Goal: Feedback & Contribution: Contribute content

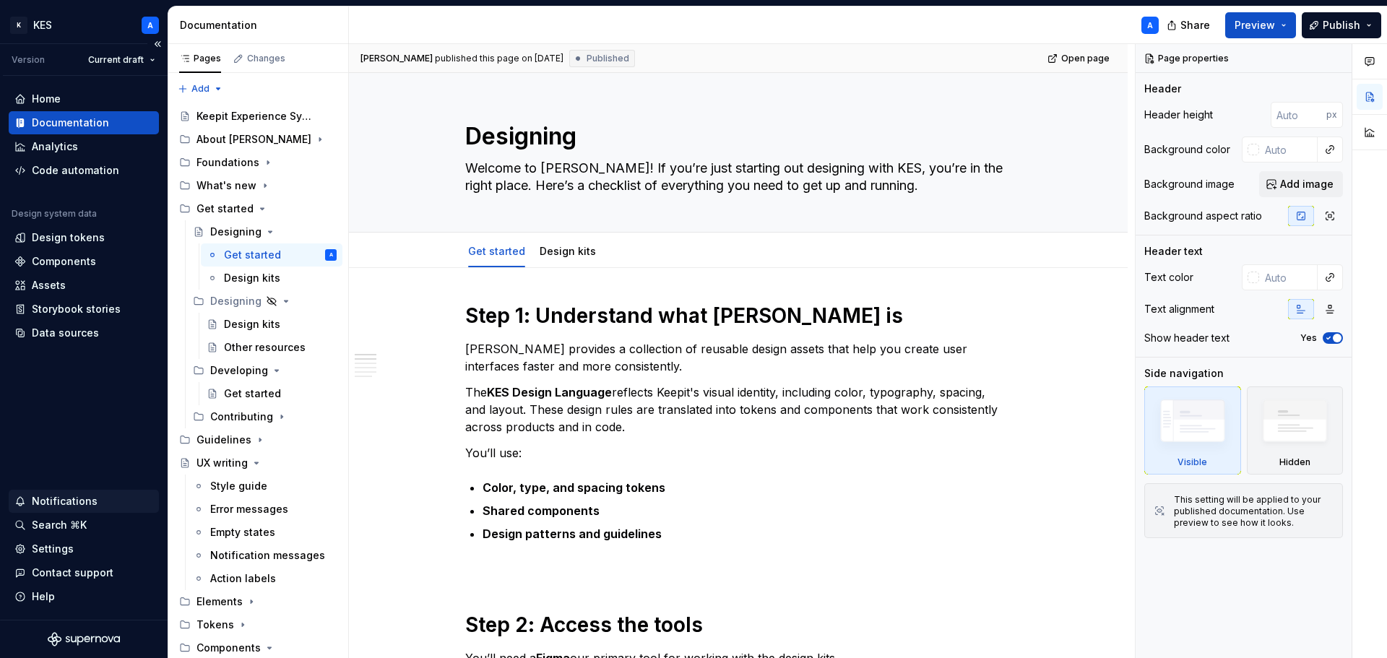
click at [76, 497] on div "Notifications" at bounding box center [65, 501] width 66 height 14
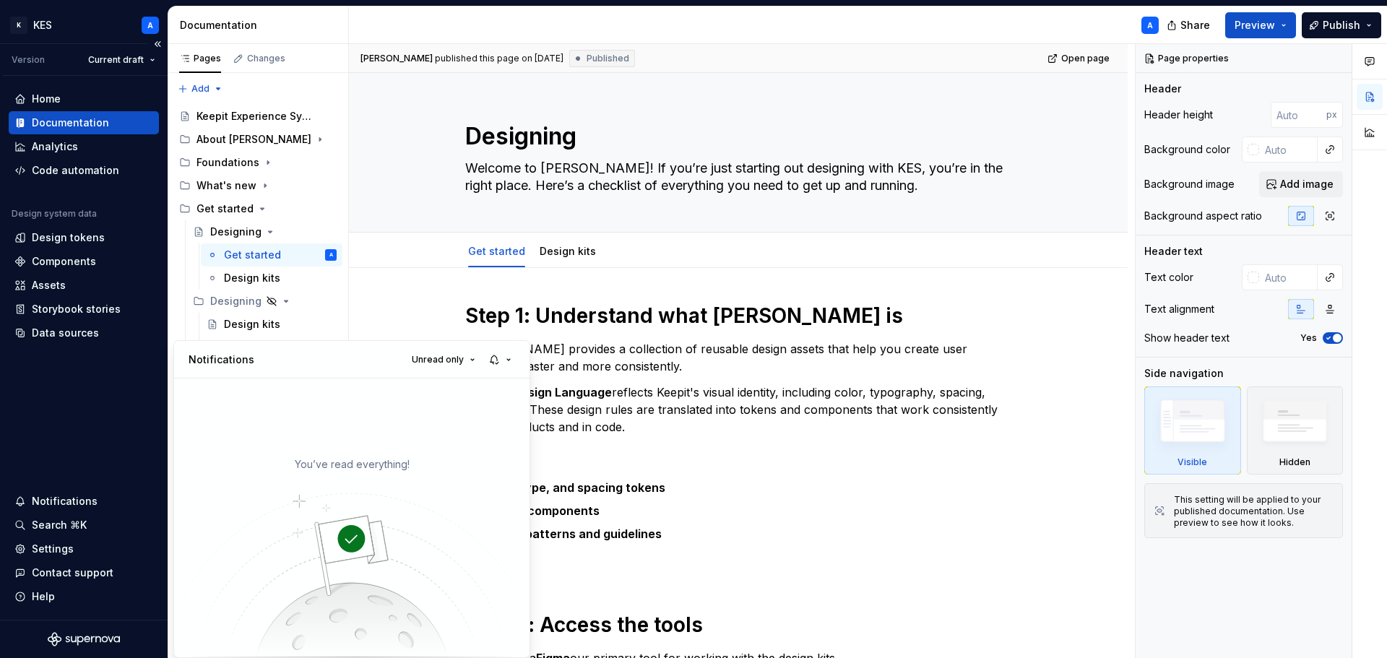
click at [87, 379] on html "K KES A Version Current draft Home Documentation Analytics Code automation Desi…" at bounding box center [693, 329] width 1387 height 658
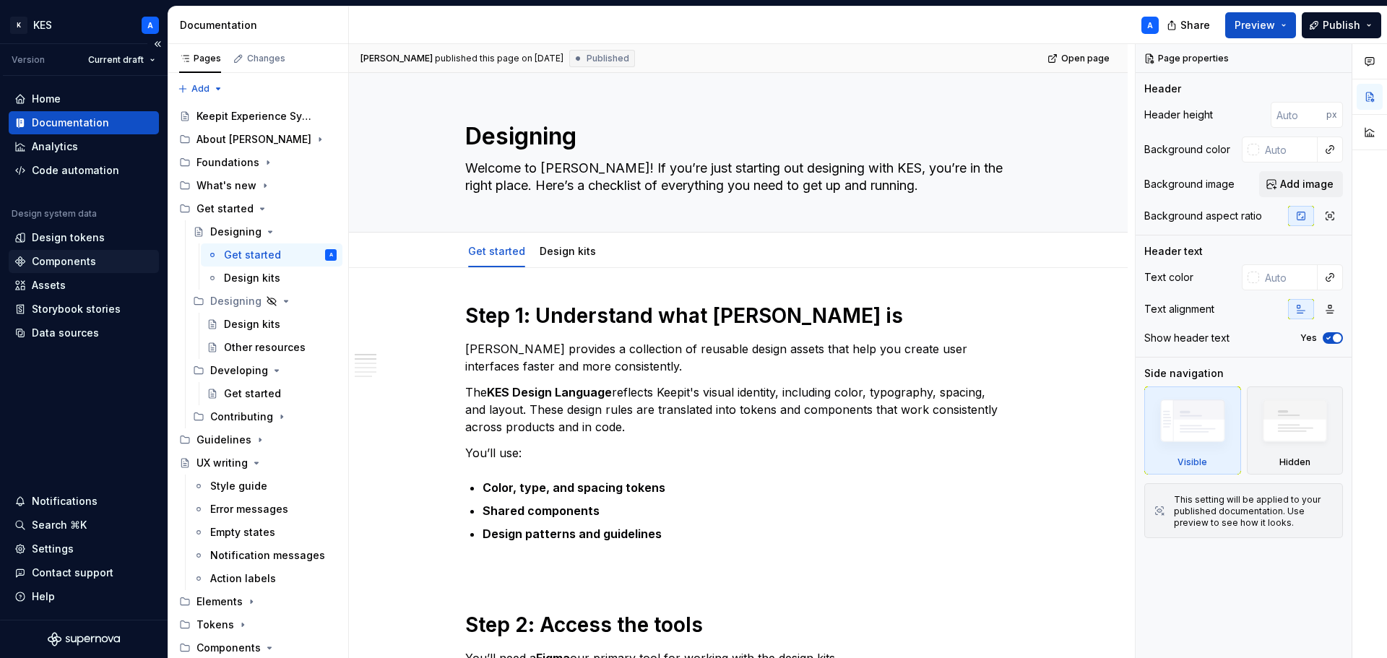
click at [74, 262] on div "Components" at bounding box center [64, 261] width 64 height 14
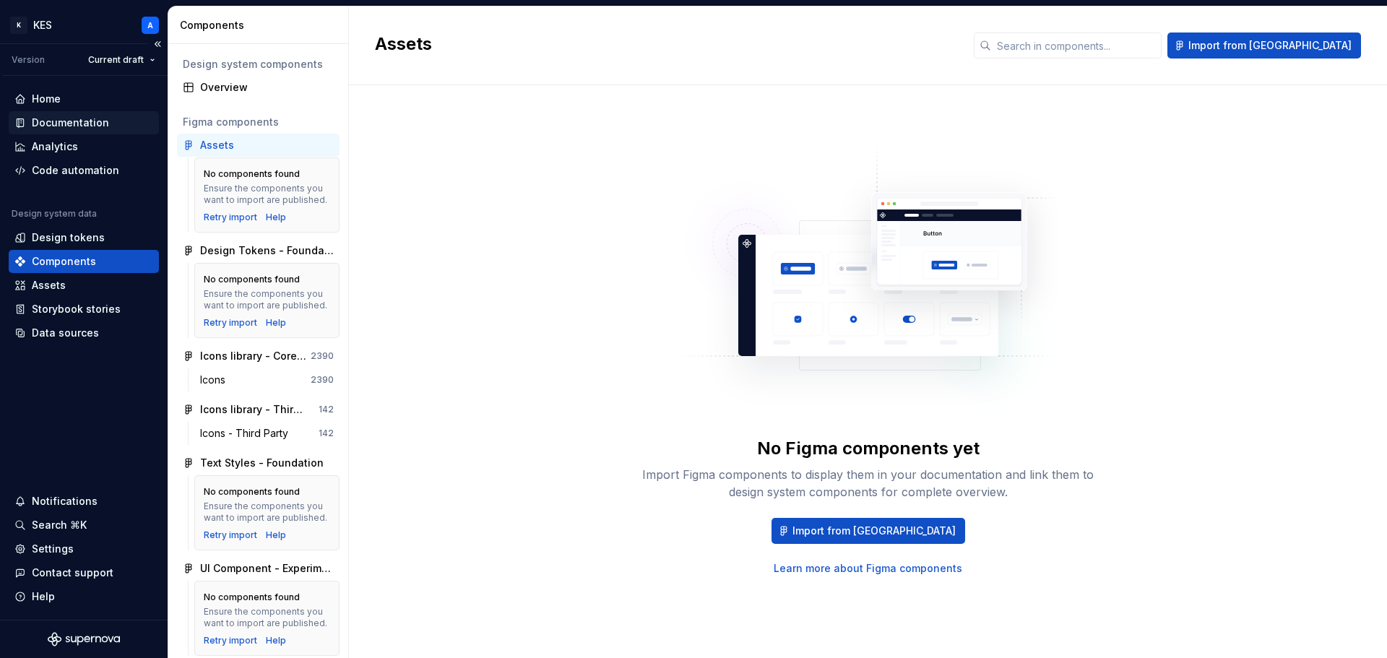
click at [82, 132] on div "Documentation" at bounding box center [84, 122] width 150 height 23
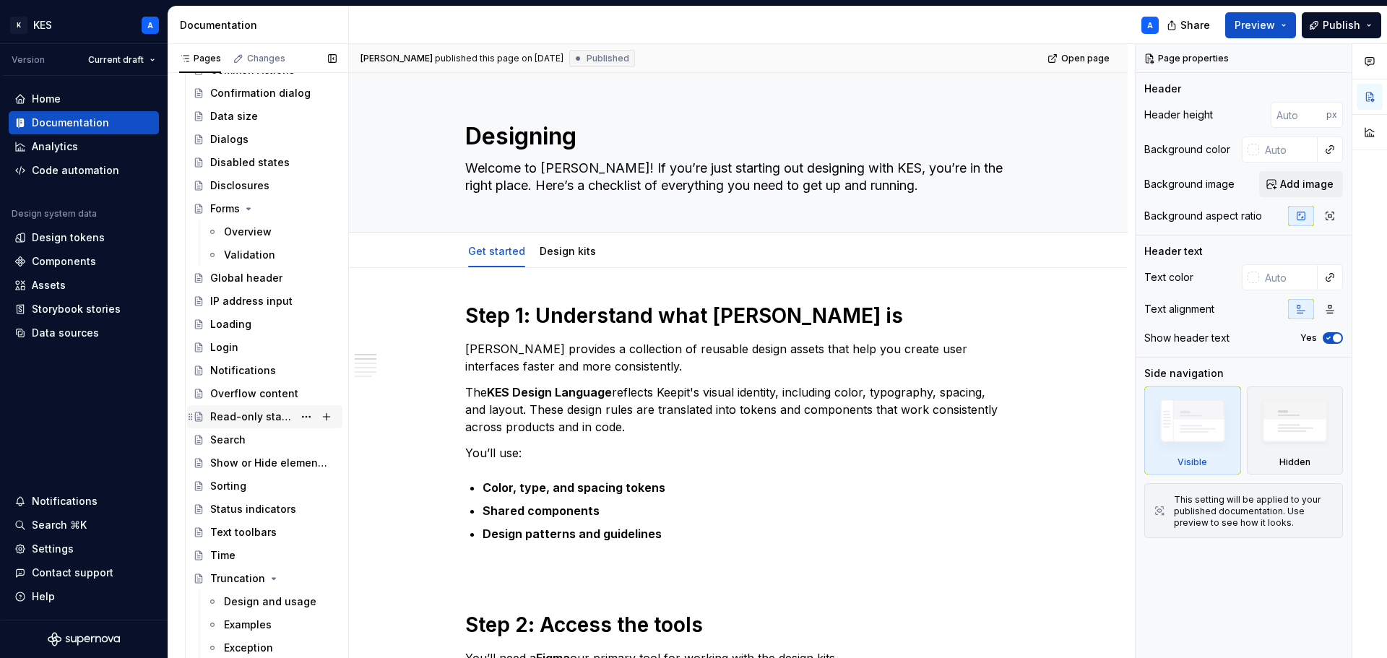
scroll to position [3180, 0]
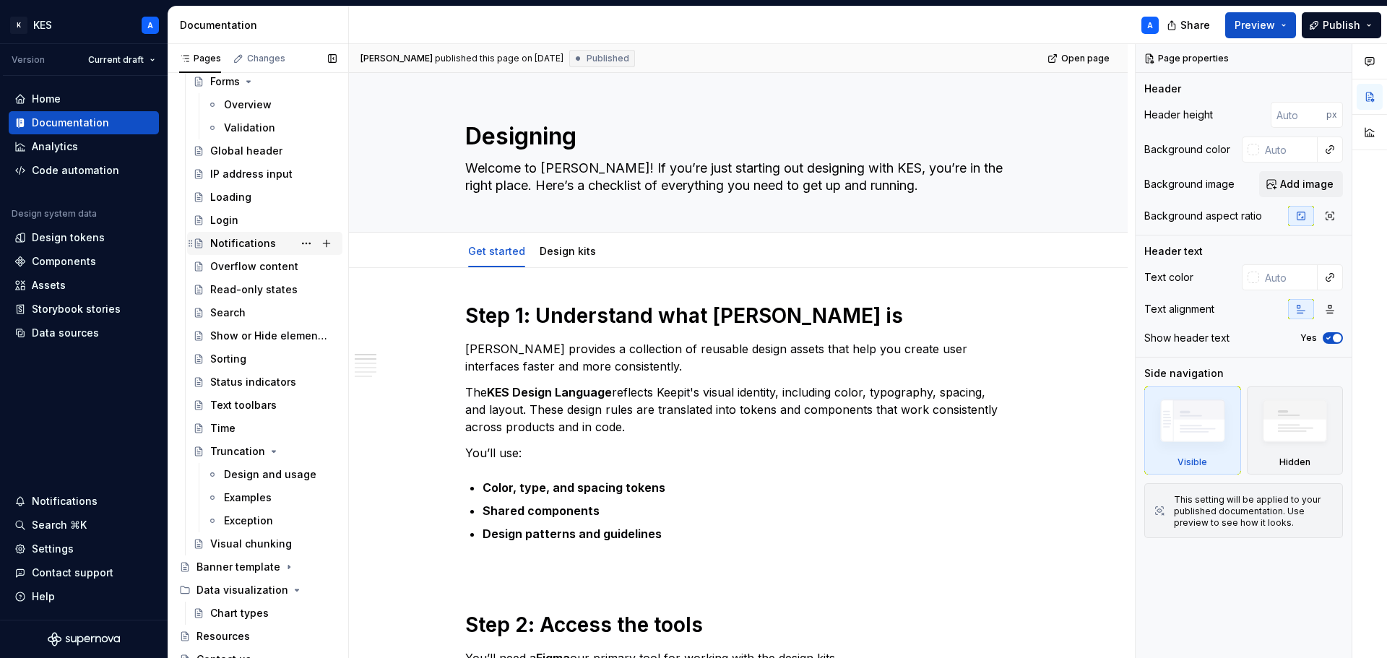
click at [248, 245] on div "Notifications" at bounding box center [243, 243] width 66 height 14
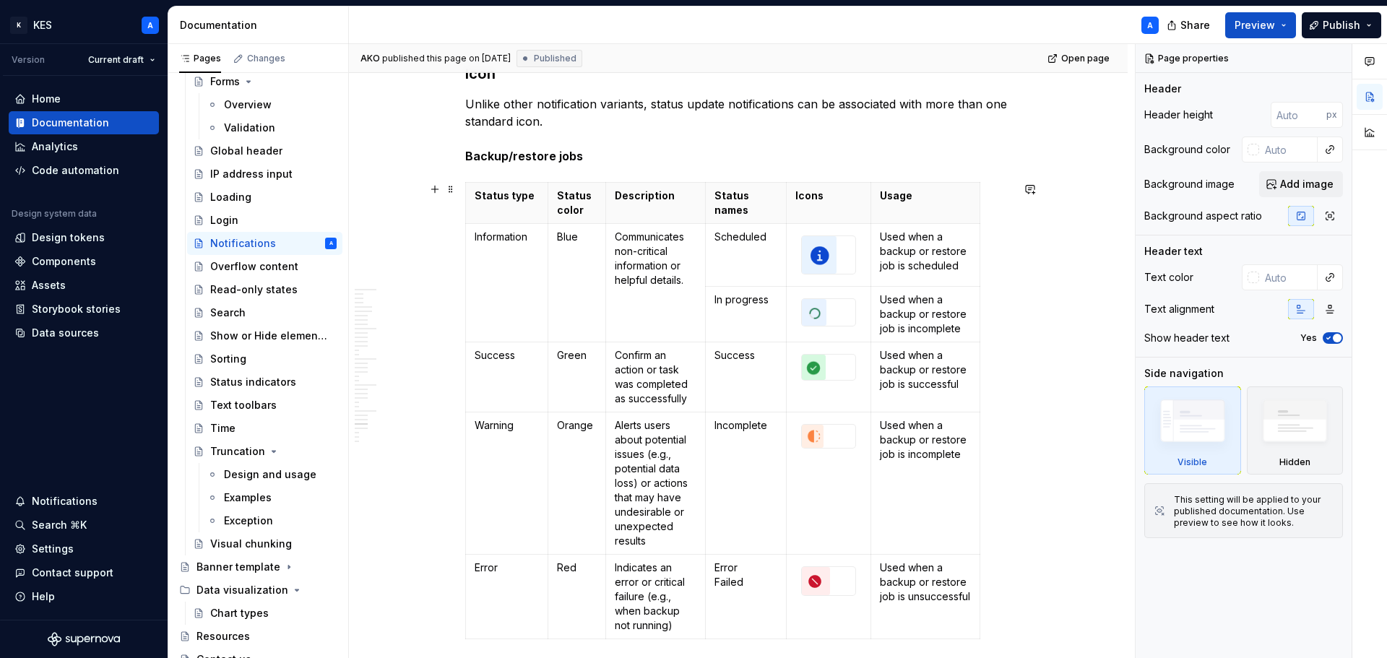
scroll to position [7877, 0]
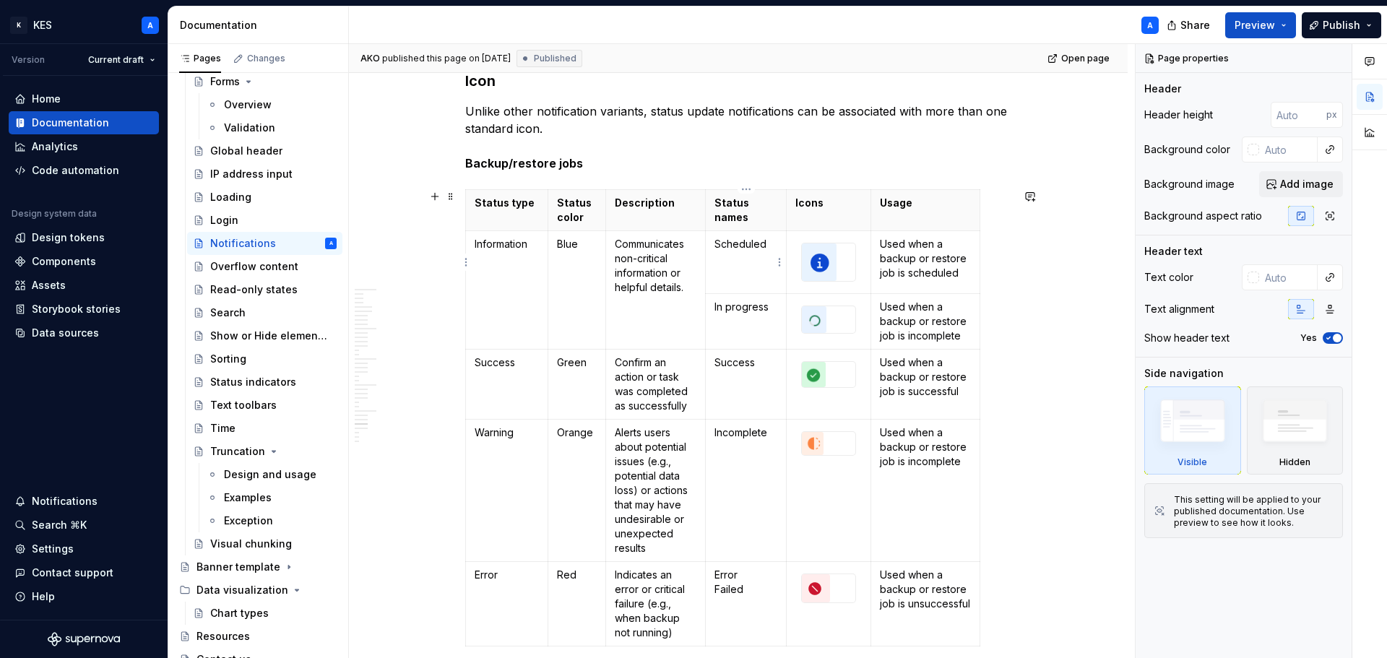
click at [728, 278] on td "Scheduled" at bounding box center [746, 262] width 81 height 63
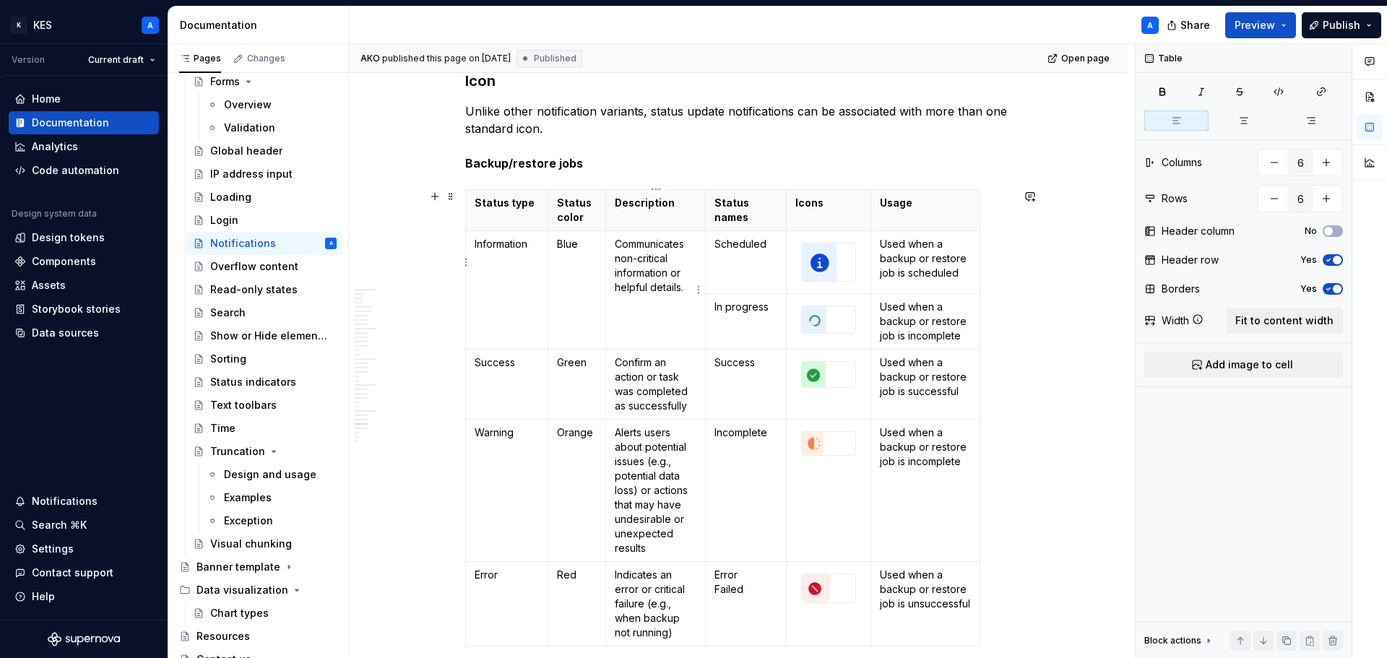
drag, startPoint x: 723, startPoint y: 257, endPoint x: 702, endPoint y: 260, distance: 20.6
click at [702, 260] on td "Communicates non-critical information or helpful details." at bounding box center [656, 290] width 100 height 119
click at [781, 259] on html "K KES A Version Current draft Home Documentation Analytics Code automation Desi…" at bounding box center [693, 329] width 1387 height 658
click at [752, 274] on html "K KES A Version Current draft Home Documentation Analytics Code automation Desi…" at bounding box center [693, 329] width 1387 height 658
click at [937, 268] on p "Used when a backup or restore job is scheduled" at bounding box center [925, 258] width 91 height 43
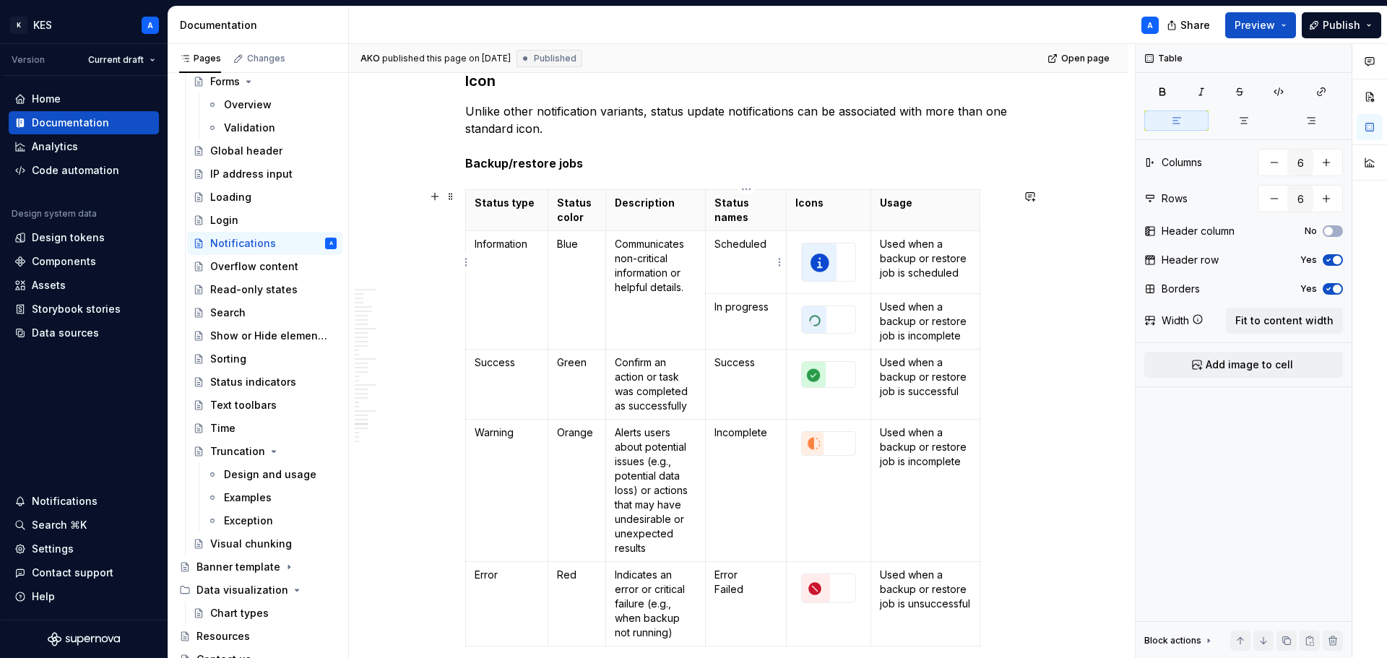
click at [751, 251] on p "Scheduled" at bounding box center [746, 251] width 63 height 29
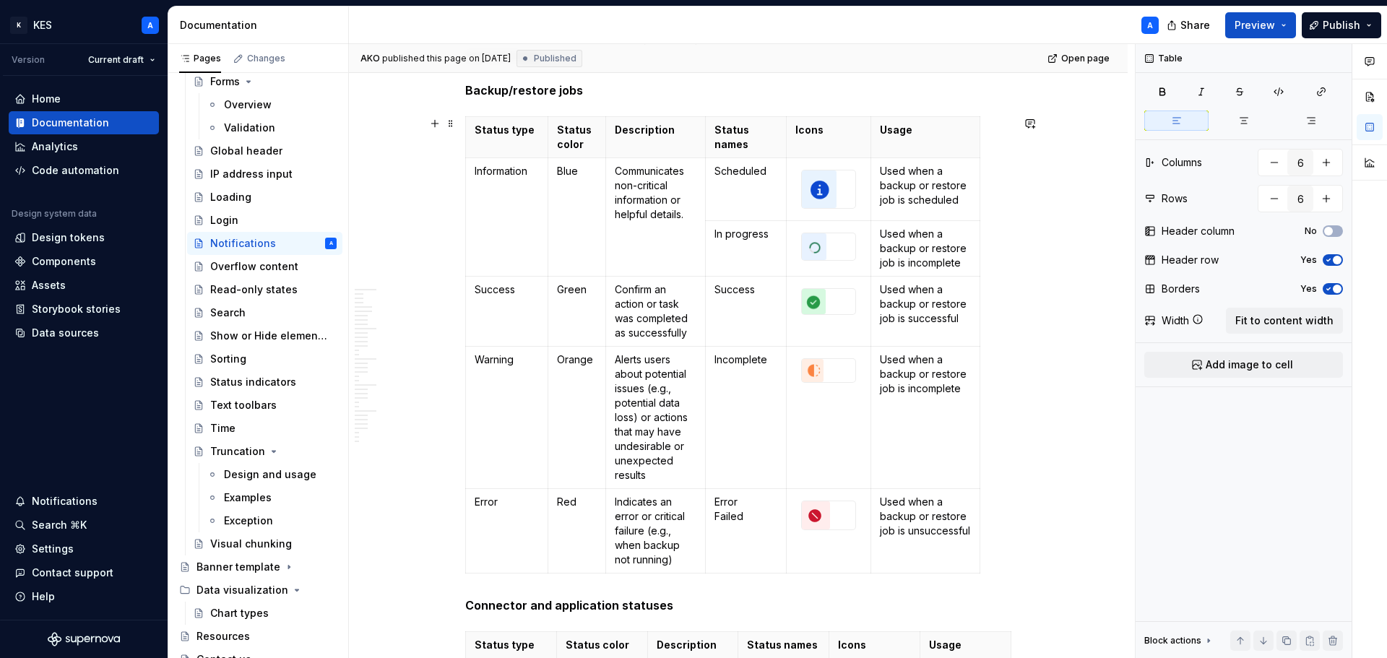
scroll to position [7949, 0]
click at [755, 233] on p "In progress" at bounding box center [746, 235] width 63 height 14
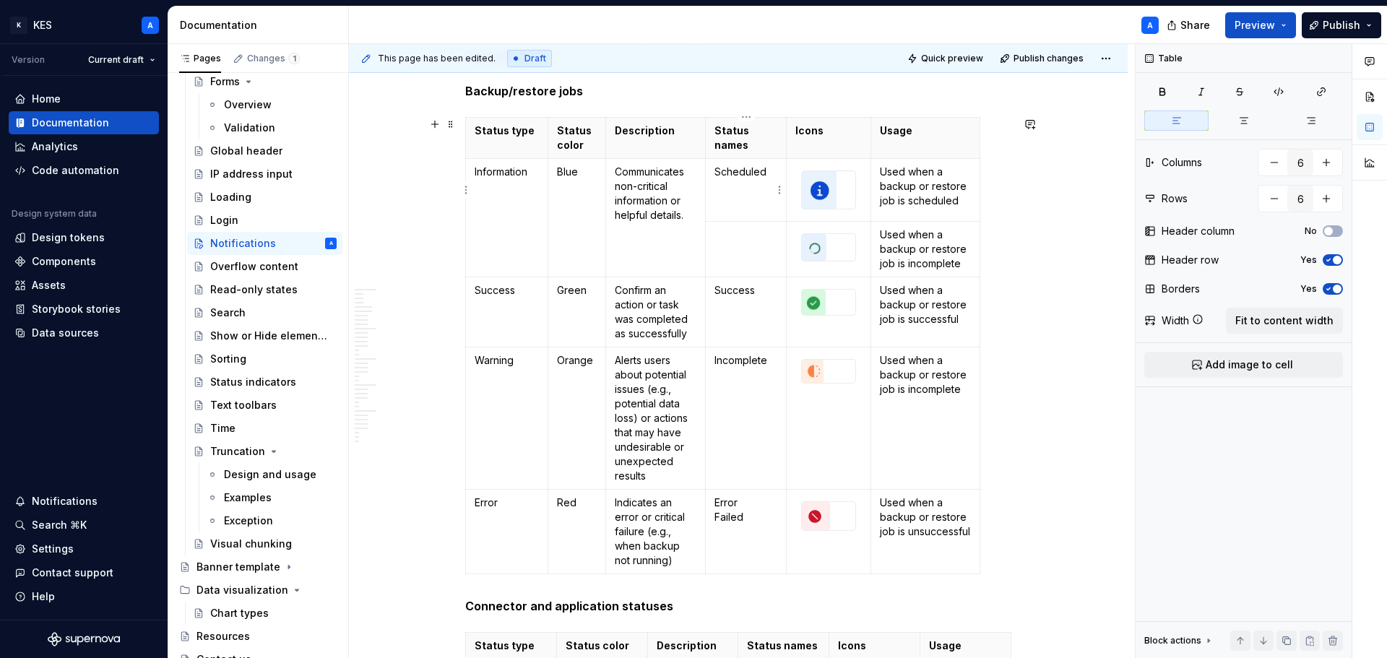
click at [765, 173] on p "Scheduled" at bounding box center [746, 179] width 63 height 29
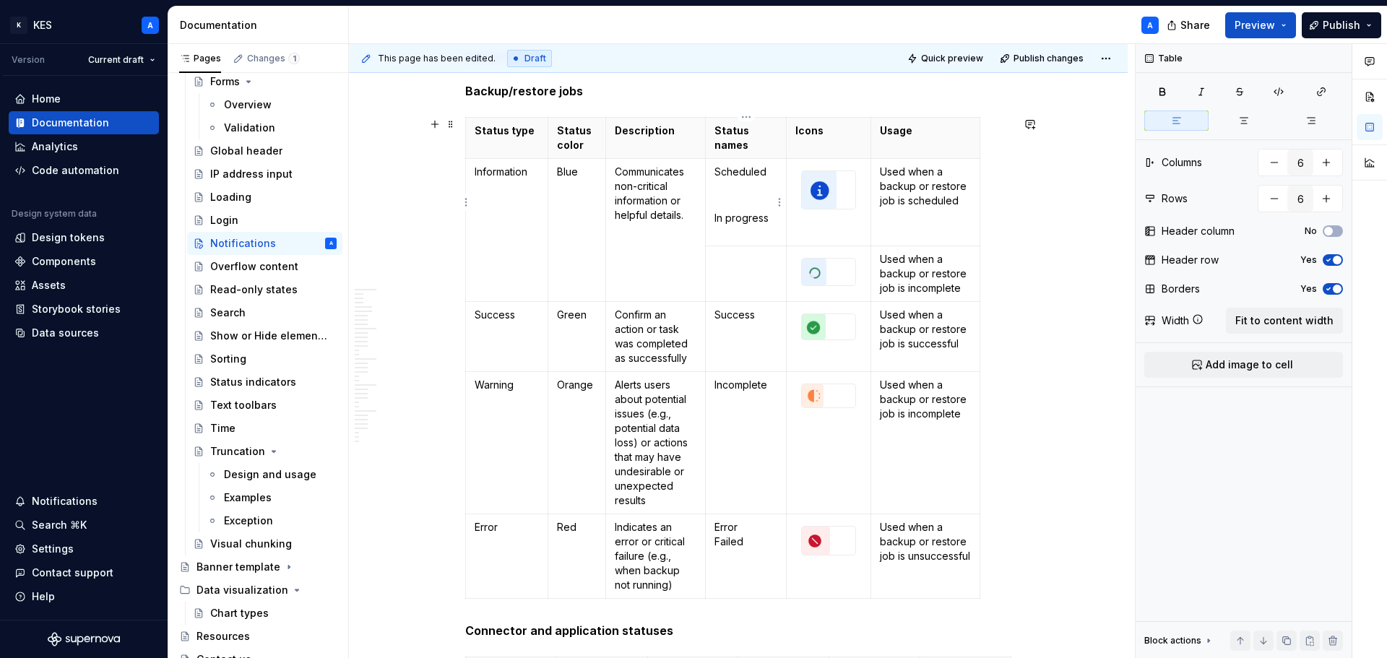
click at [746, 193] on p at bounding box center [746, 195] width 63 height 14
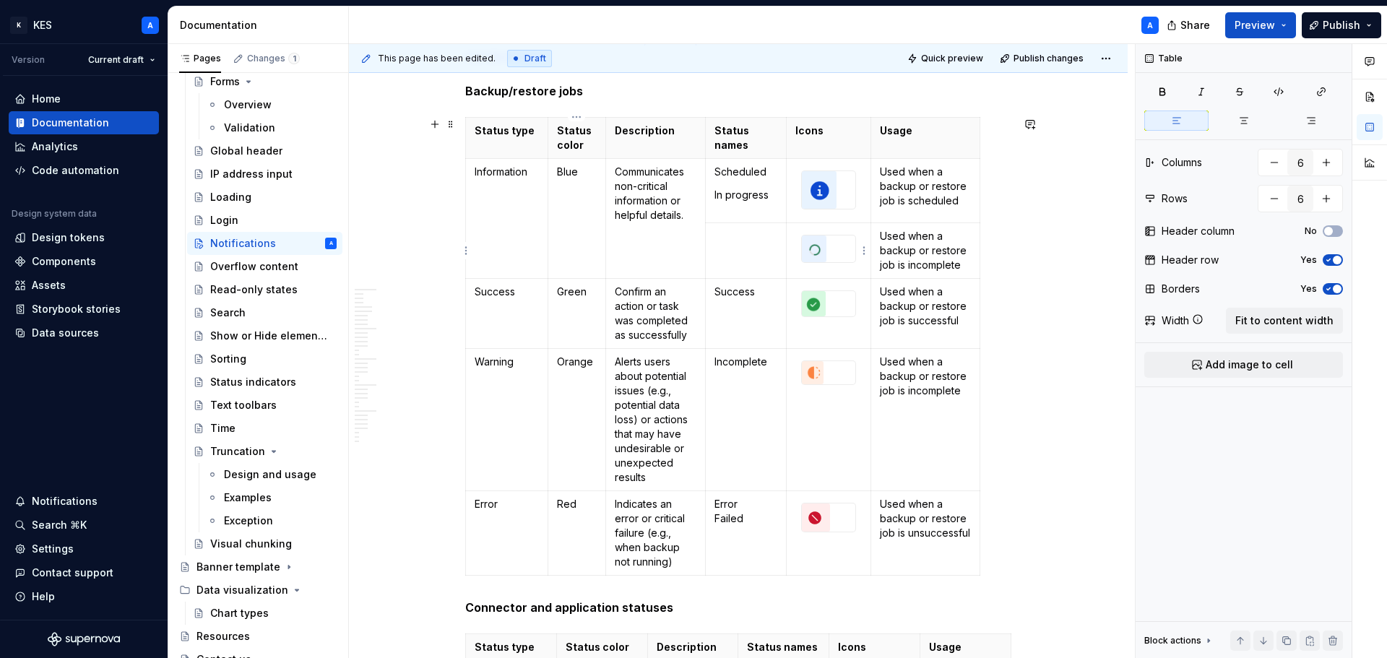
click at [807, 245] on img at bounding box center [814, 249] width 25 height 27
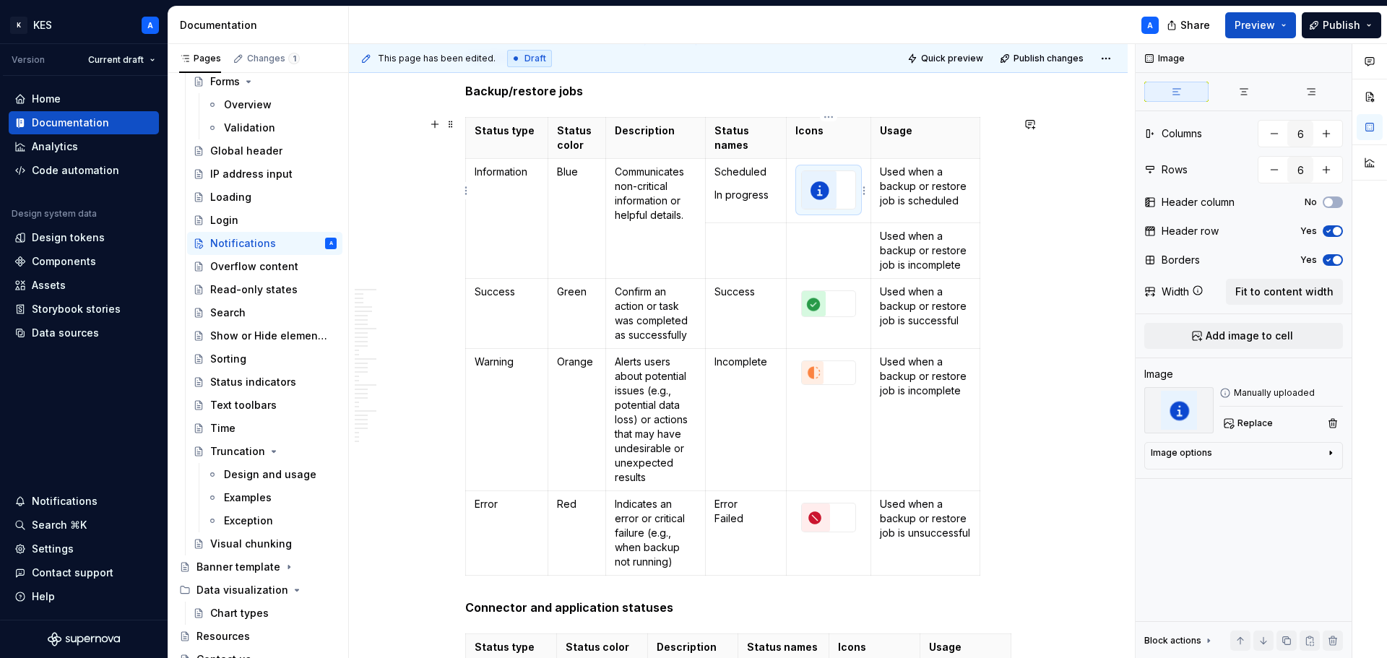
click at [840, 198] on div at bounding box center [828, 190] width 53 height 38
click at [866, 199] on td at bounding box center [829, 190] width 85 height 64
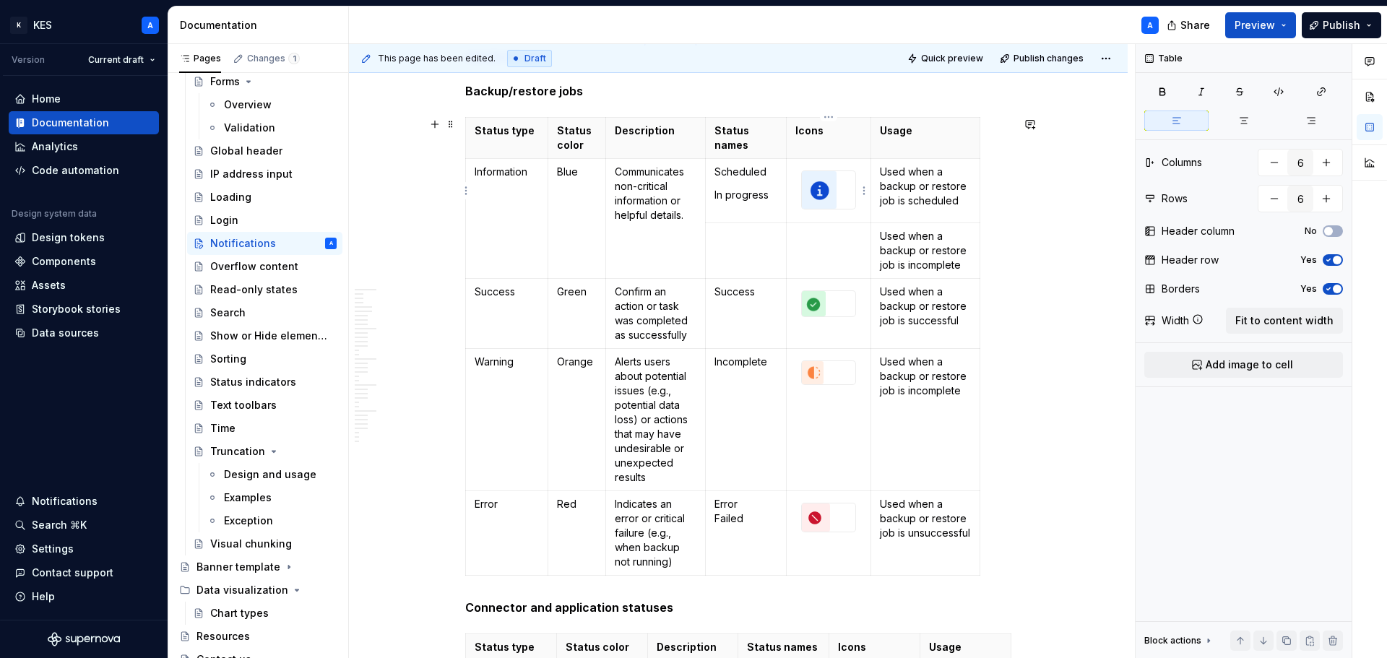
click at [851, 203] on div at bounding box center [828, 190] width 53 height 38
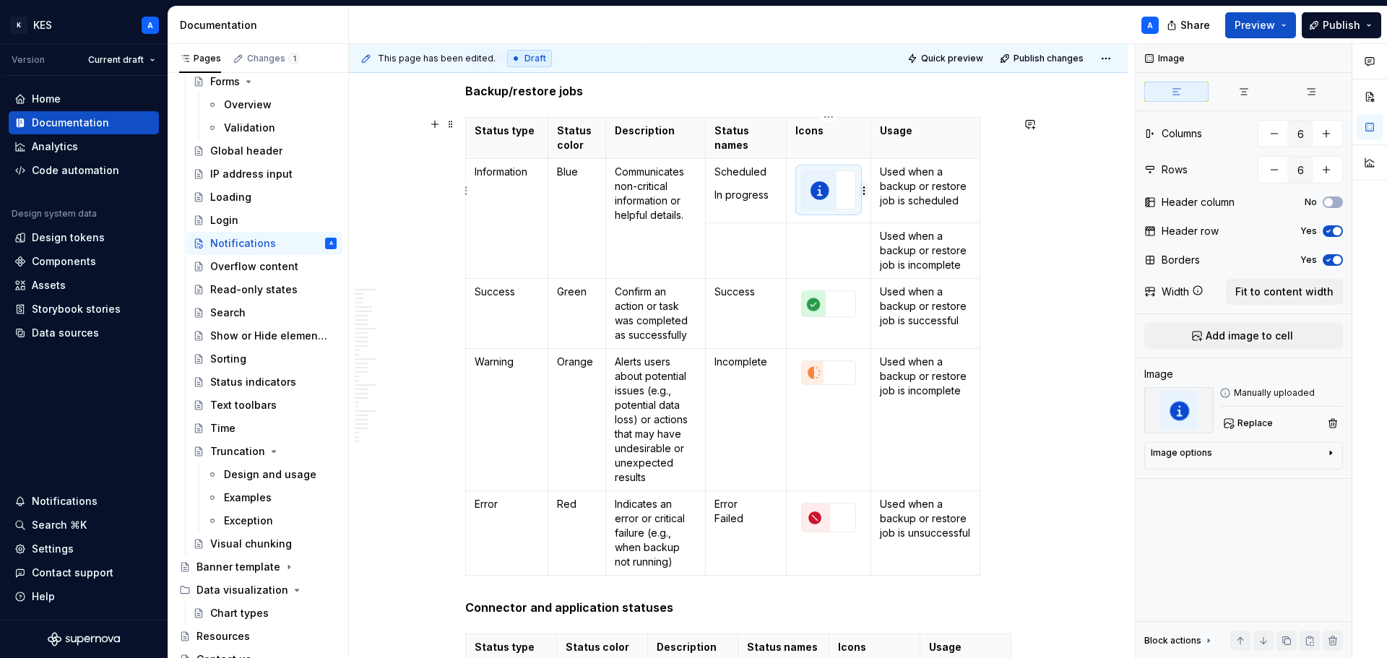
click at [866, 198] on html "K KES A Version Current draft Home Documentation Analytics Code automation Desi…" at bounding box center [693, 329] width 1387 height 658
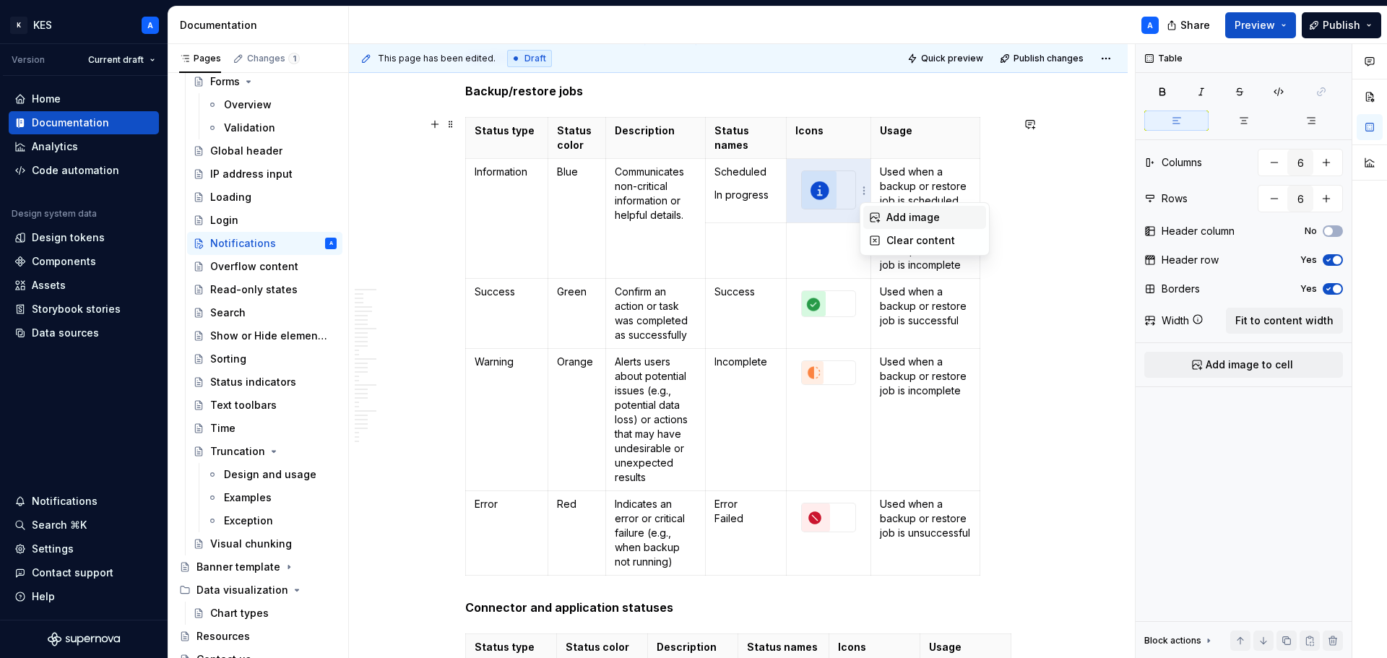
click at [884, 220] on div "Add image" at bounding box center [925, 217] width 123 height 23
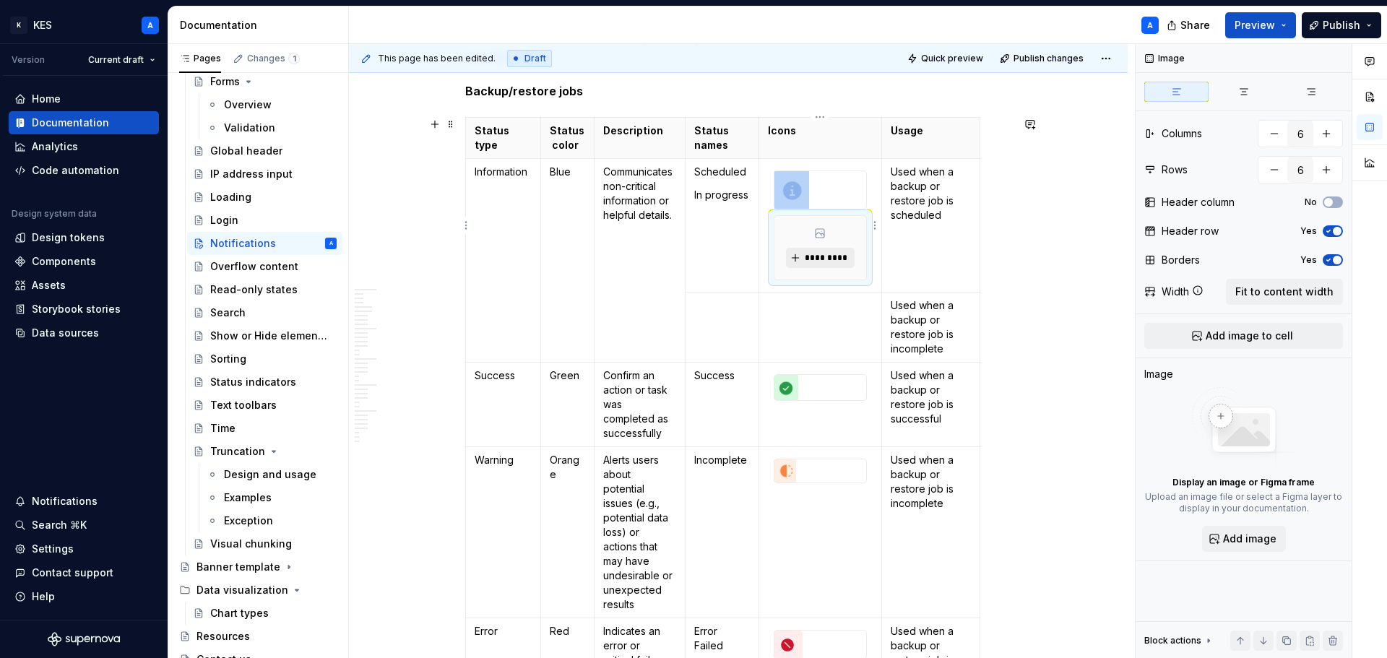
click at [829, 255] on span "*********" at bounding box center [826, 258] width 44 height 12
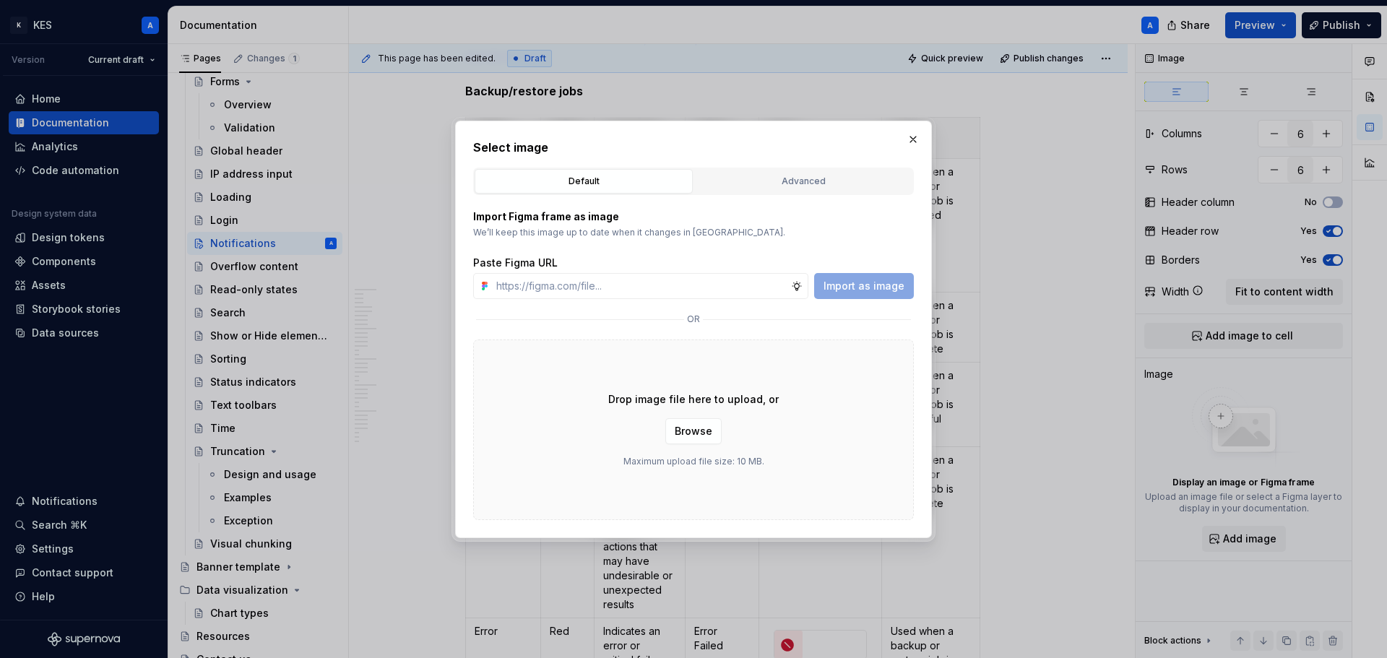
drag, startPoint x: 911, startPoint y: 139, endPoint x: 898, endPoint y: 155, distance: 20.5
click at [913, 138] on button "button" at bounding box center [913, 139] width 20 height 20
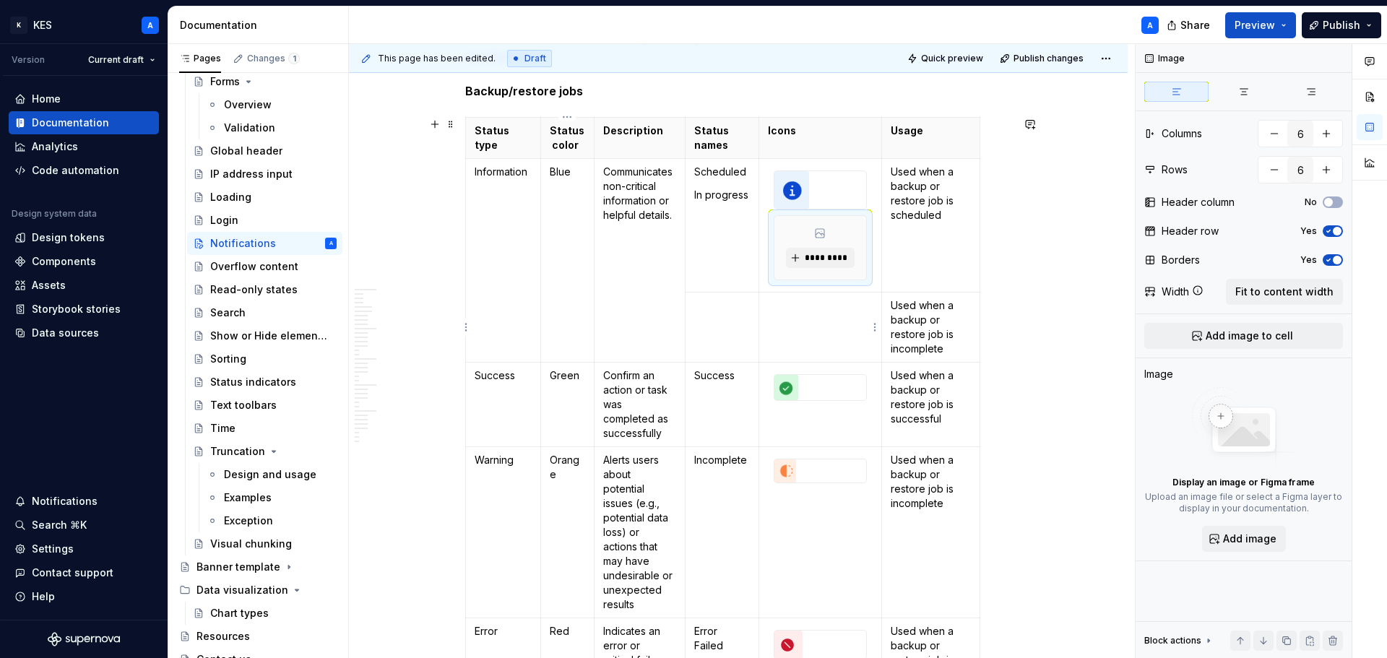
click at [835, 330] on td at bounding box center [820, 327] width 123 height 70
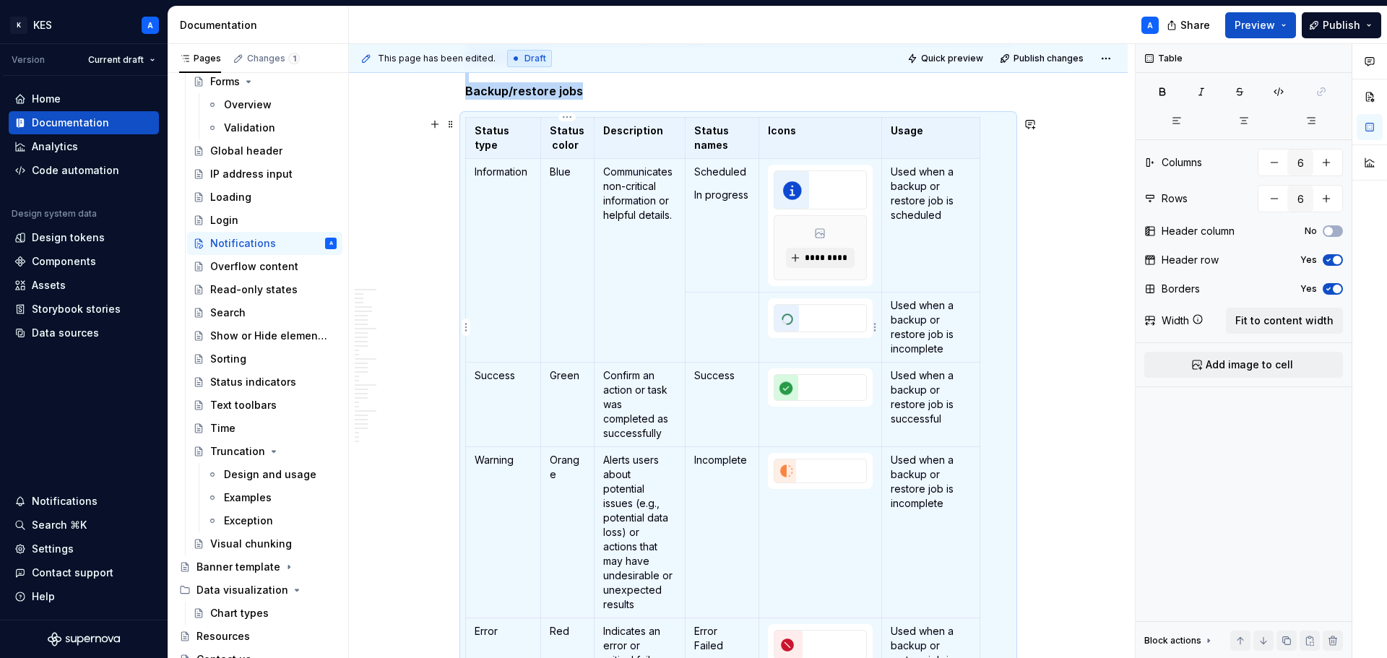
click at [831, 347] on td at bounding box center [820, 327] width 123 height 70
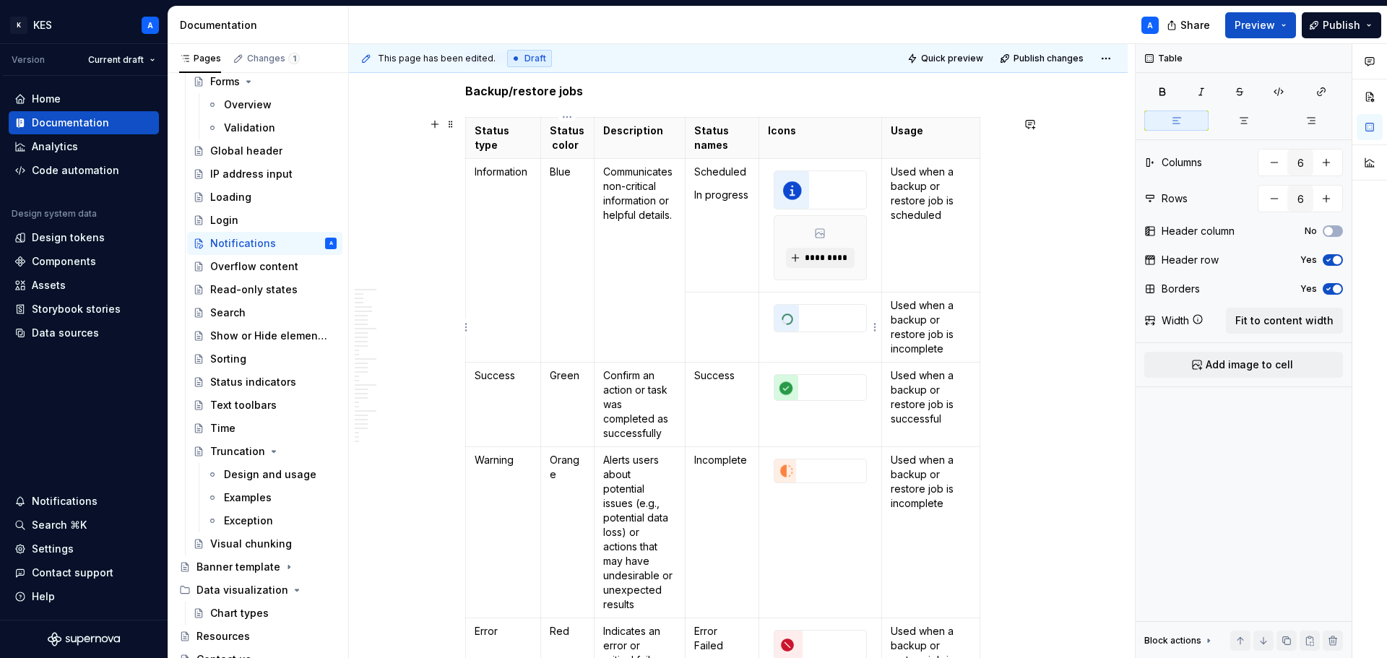
click at [799, 319] on img at bounding box center [787, 318] width 25 height 27
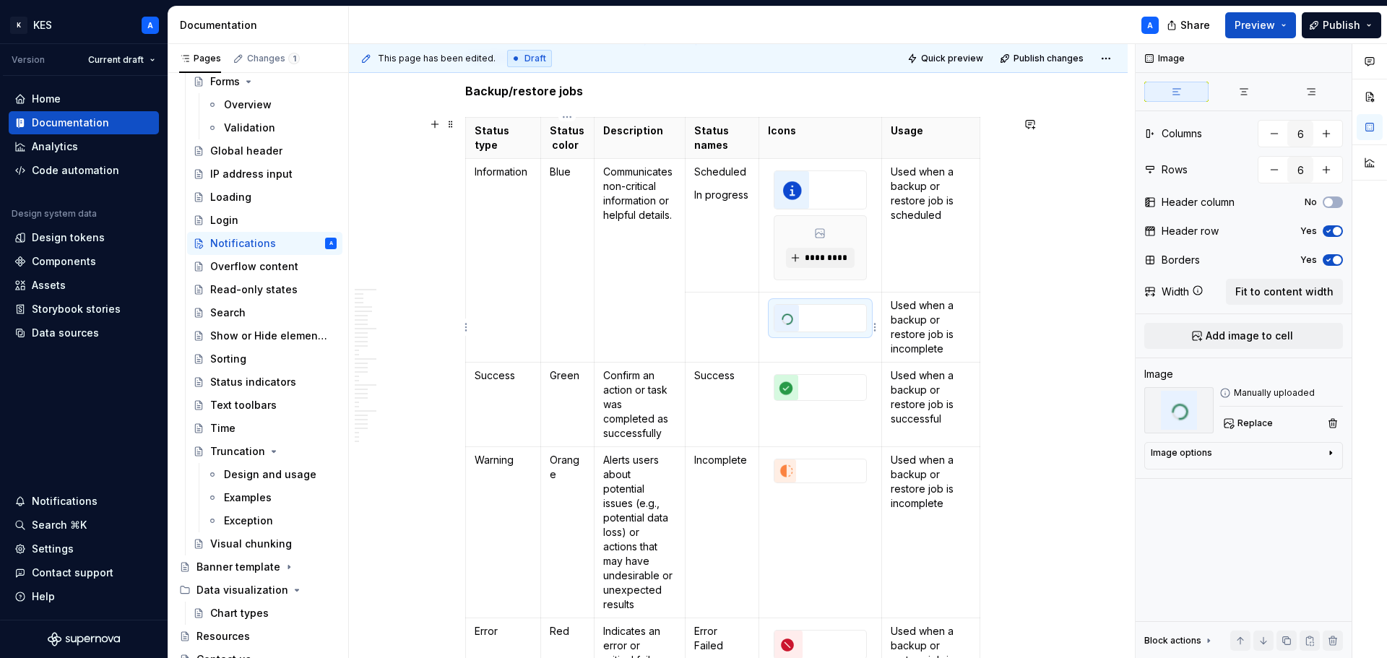
click at [793, 317] on img at bounding box center [787, 318] width 25 height 27
click at [825, 332] on div at bounding box center [820, 318] width 93 height 28
click at [846, 374] on div at bounding box center [820, 387] width 93 height 27
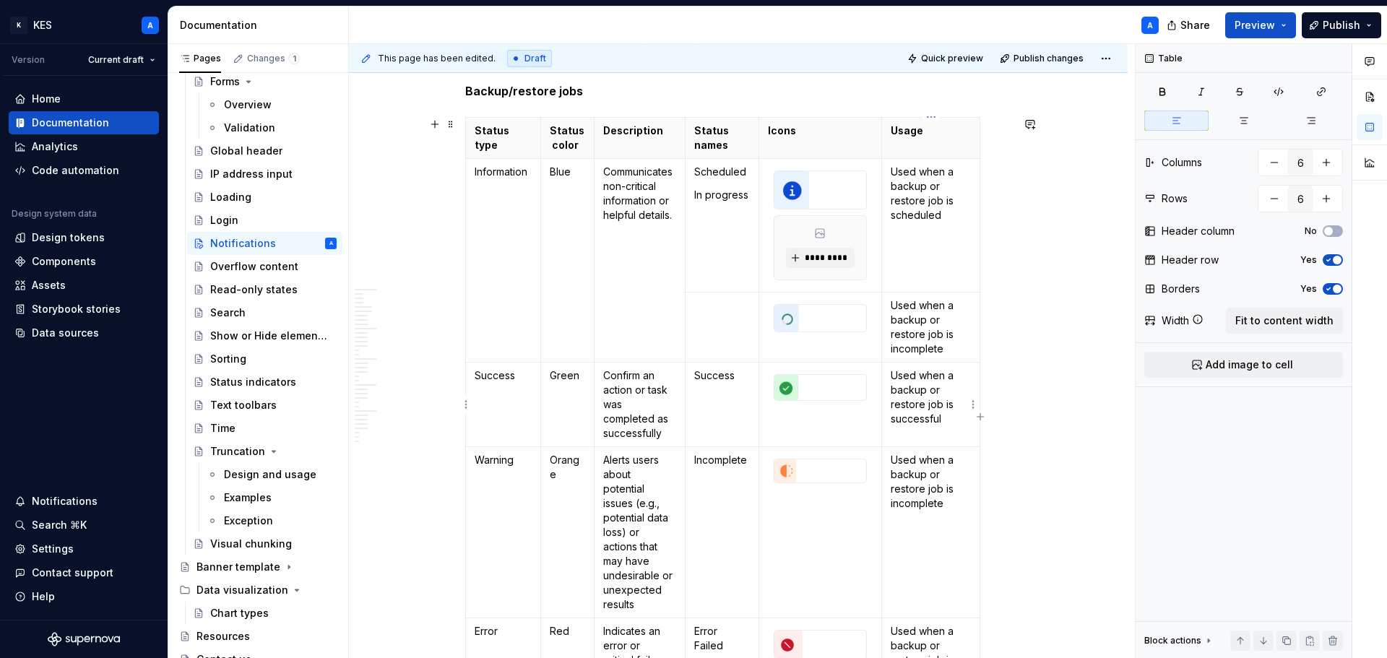
click at [945, 427] on td "Used when a backup or restore job is successful" at bounding box center [931, 404] width 98 height 85
click at [875, 222] on html "K KES A Version Current draft Home Documentation Analytics Code automation Desi…" at bounding box center [693, 329] width 1387 height 658
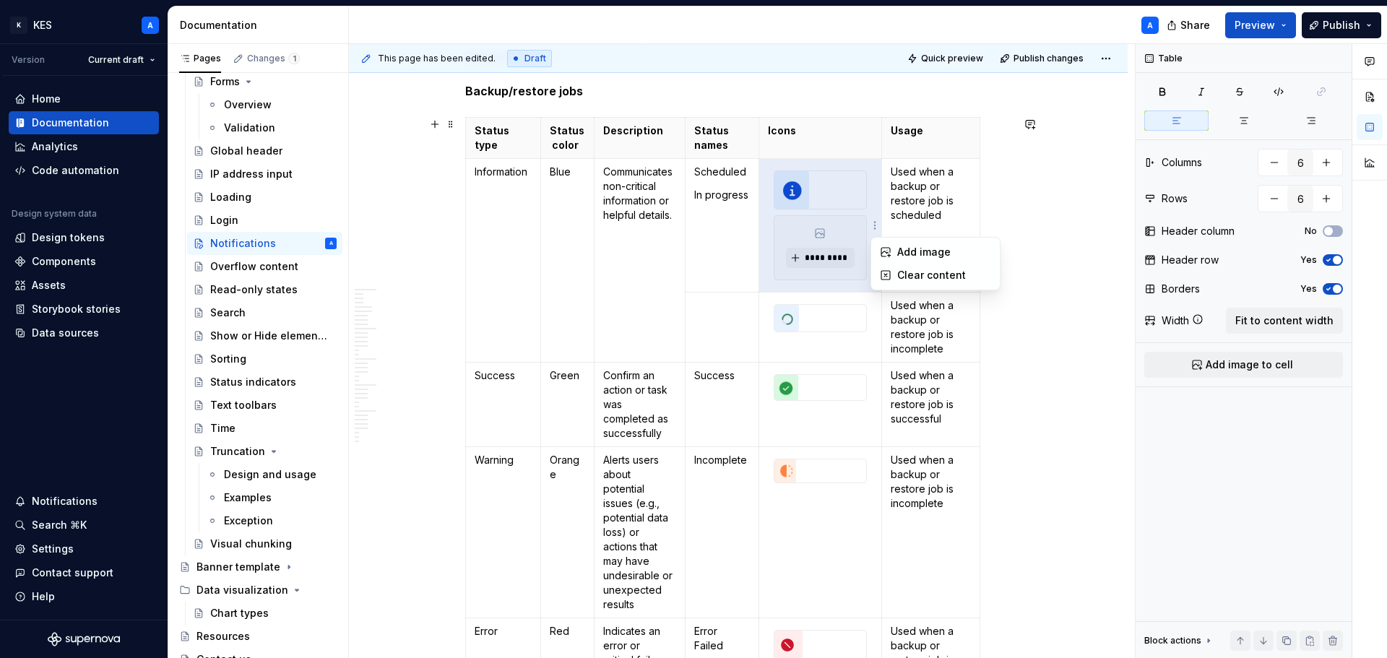
click at [769, 277] on html "K KES A Version Current draft Home Documentation Analytics Code automation Desi…" at bounding box center [693, 329] width 1387 height 658
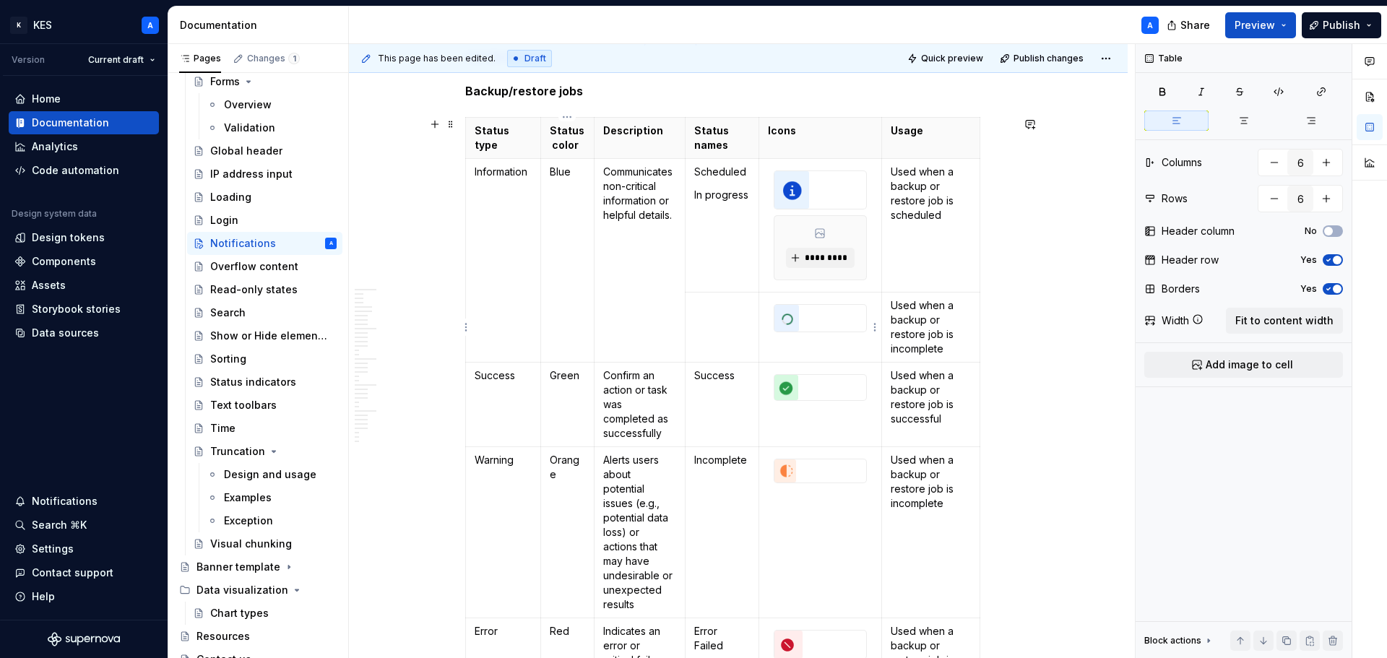
click at [818, 332] on div at bounding box center [820, 318] width 93 height 28
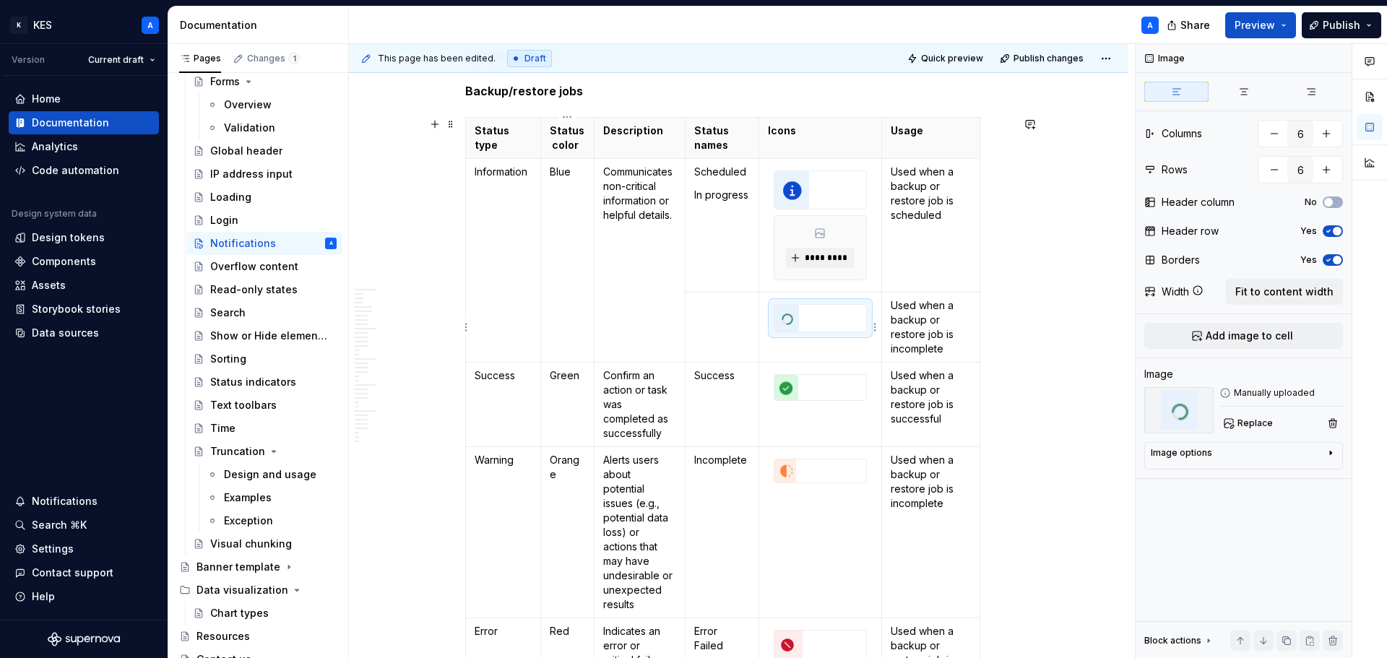
click at [815, 345] on td at bounding box center [820, 327] width 123 height 70
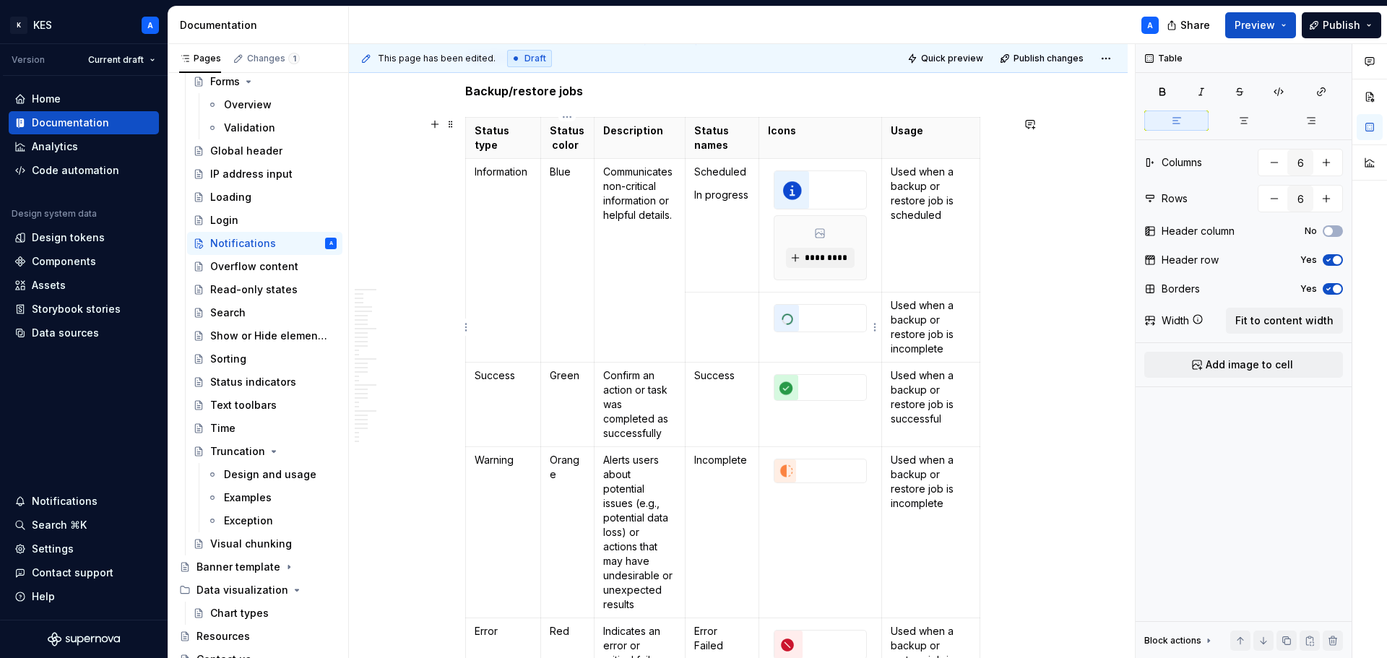
click at [867, 314] on div at bounding box center [820, 318] width 93 height 28
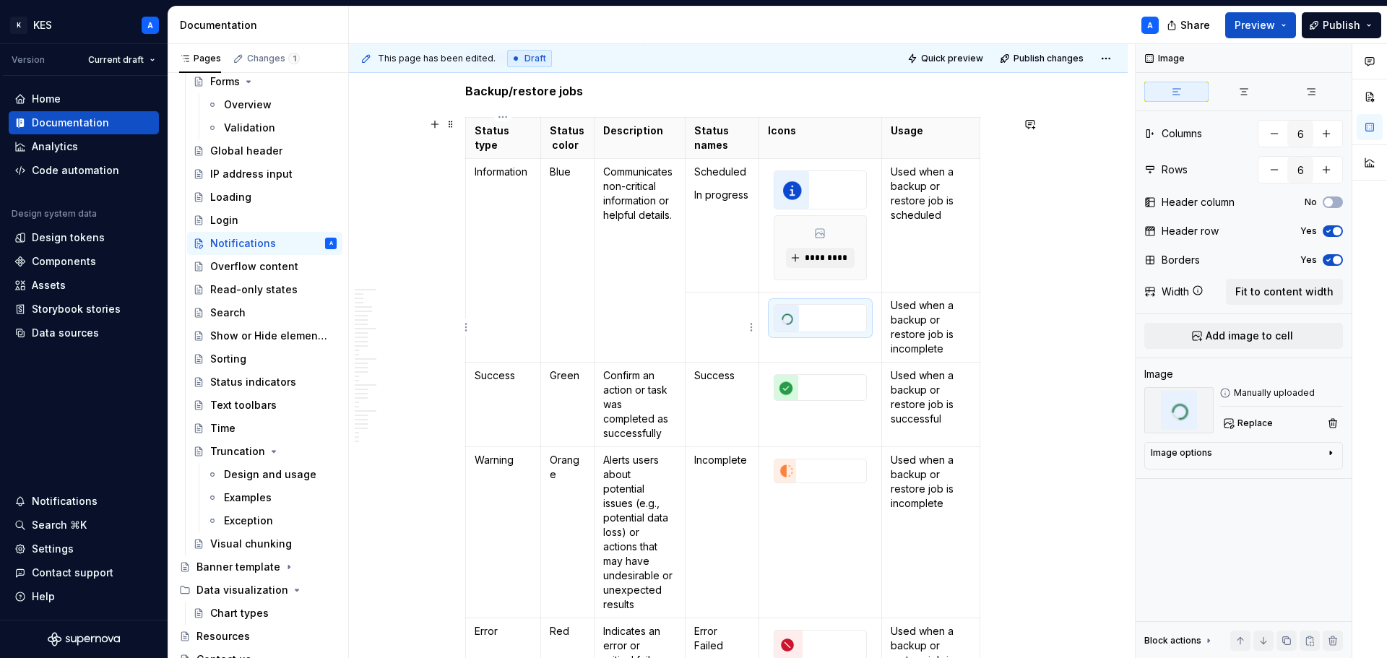
click at [725, 298] on p at bounding box center [722, 305] width 56 height 14
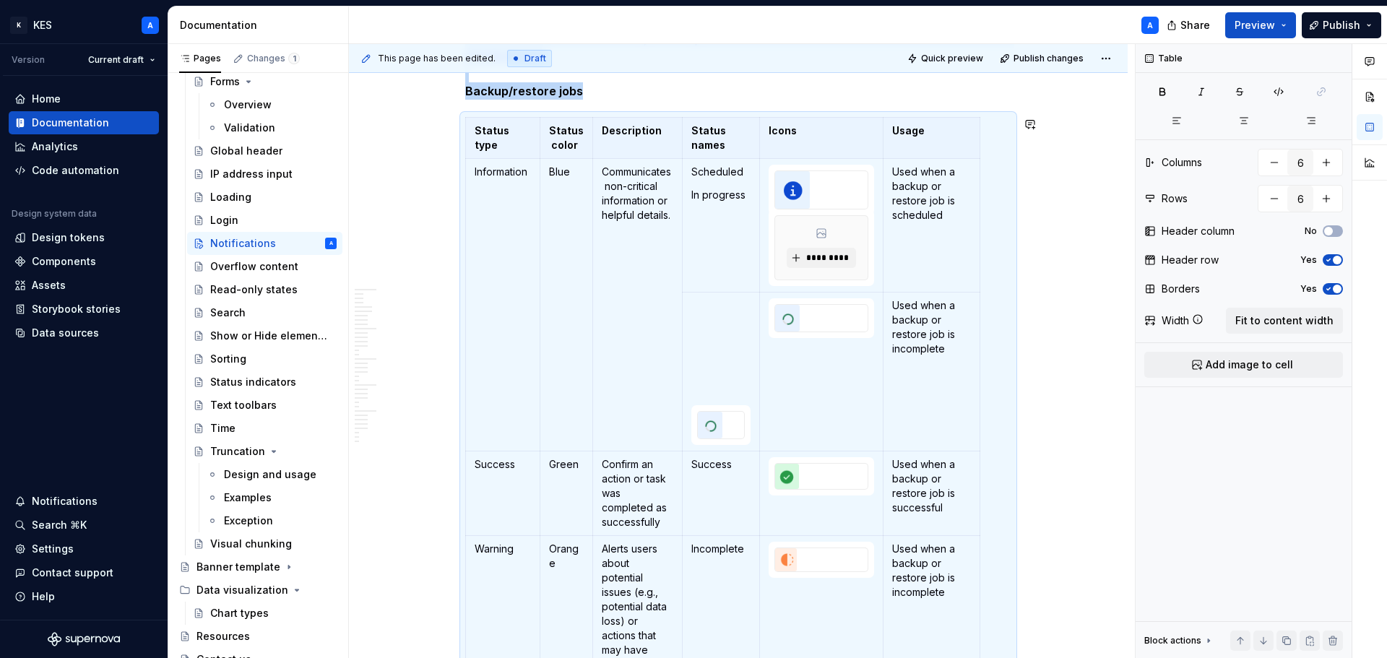
click at [726, 296] on td at bounding box center [721, 371] width 77 height 159
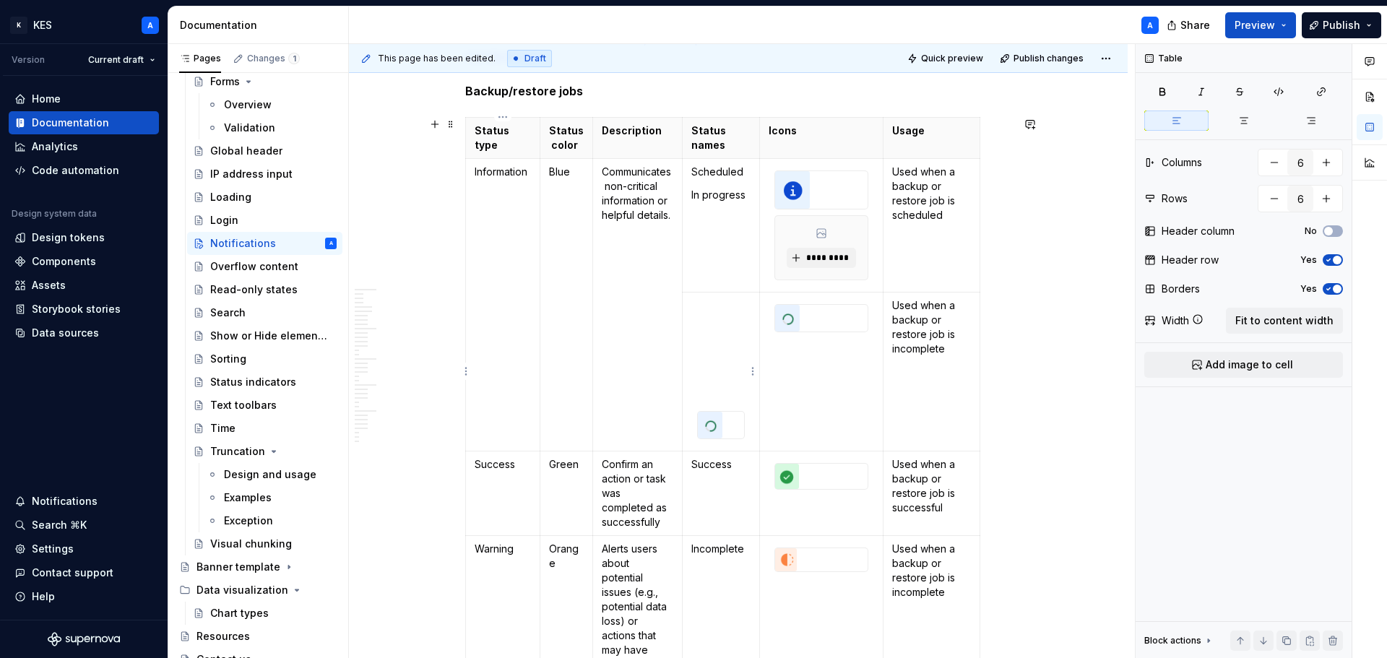
click at [715, 322] on p at bounding box center [721, 329] width 59 height 14
click at [792, 186] on img at bounding box center [792, 190] width 35 height 38
click at [713, 326] on p at bounding box center [721, 329] width 59 height 14
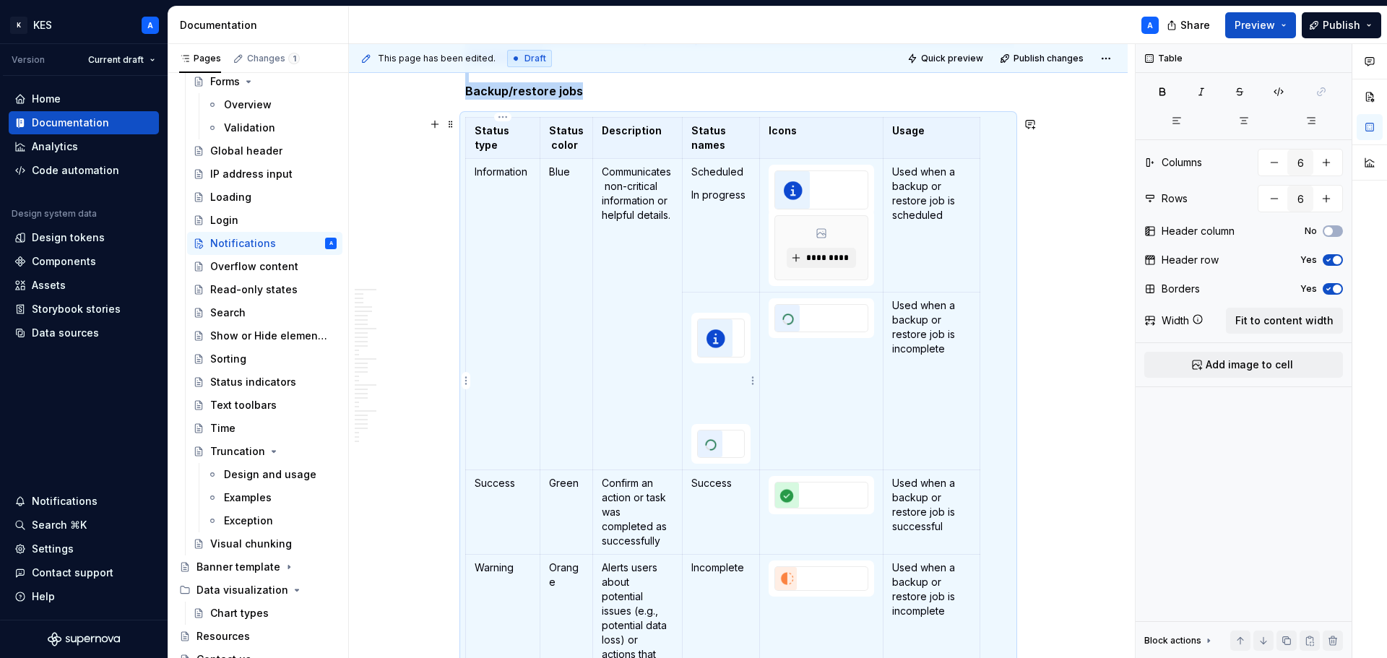
click at [715, 400] on p at bounding box center [721, 394] width 59 height 14
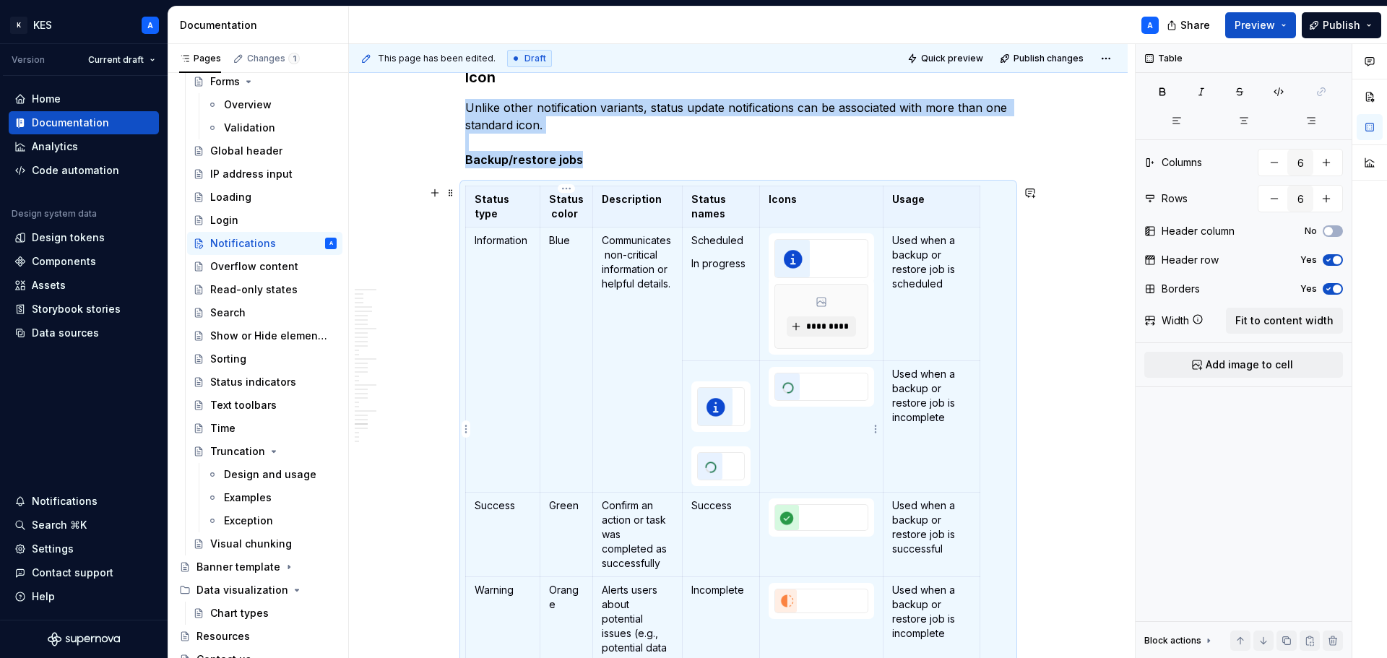
scroll to position [7878, 0]
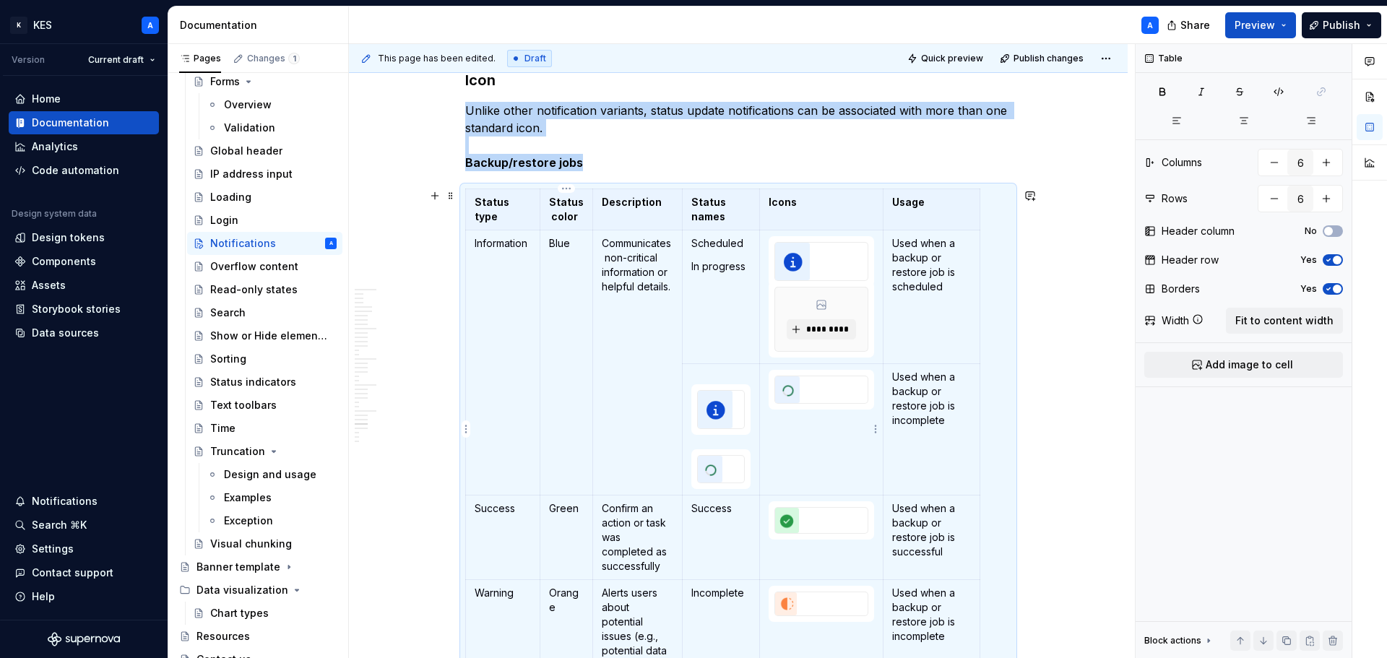
click at [817, 391] on div at bounding box center [821, 390] width 92 height 27
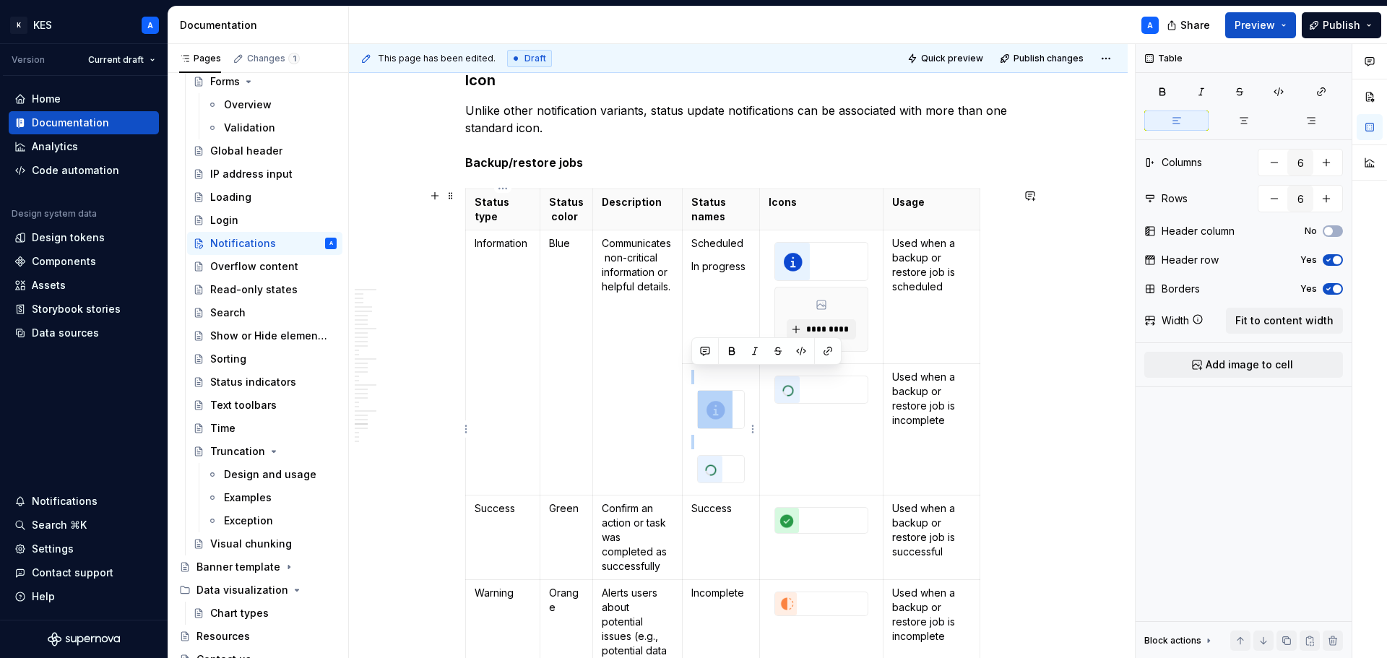
drag, startPoint x: 711, startPoint y: 372, endPoint x: 713, endPoint y: 465, distance: 93.2
click at [713, 465] on td at bounding box center [721, 429] width 77 height 132
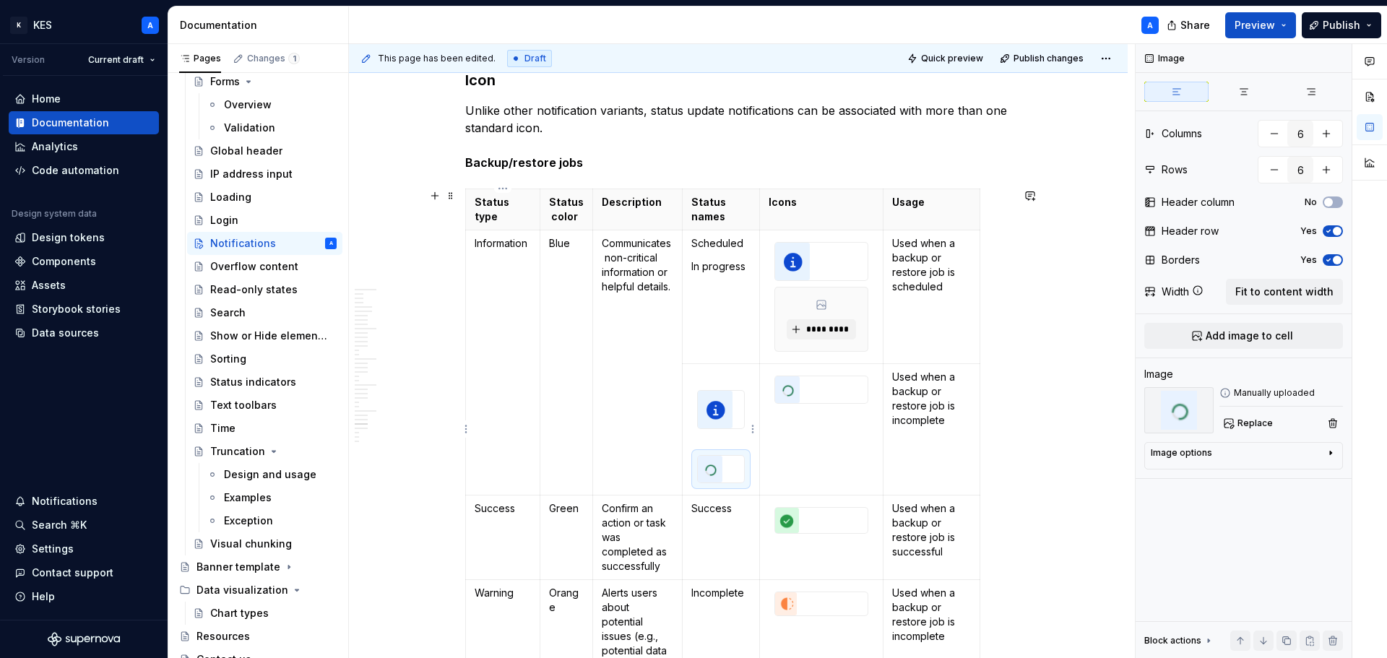
click at [731, 473] on div at bounding box center [721, 469] width 46 height 27
click at [707, 402] on img at bounding box center [715, 410] width 35 height 38
click at [775, 246] on div at bounding box center [821, 261] width 93 height 39
click at [769, 234] on td "*********" at bounding box center [821, 297] width 123 height 134
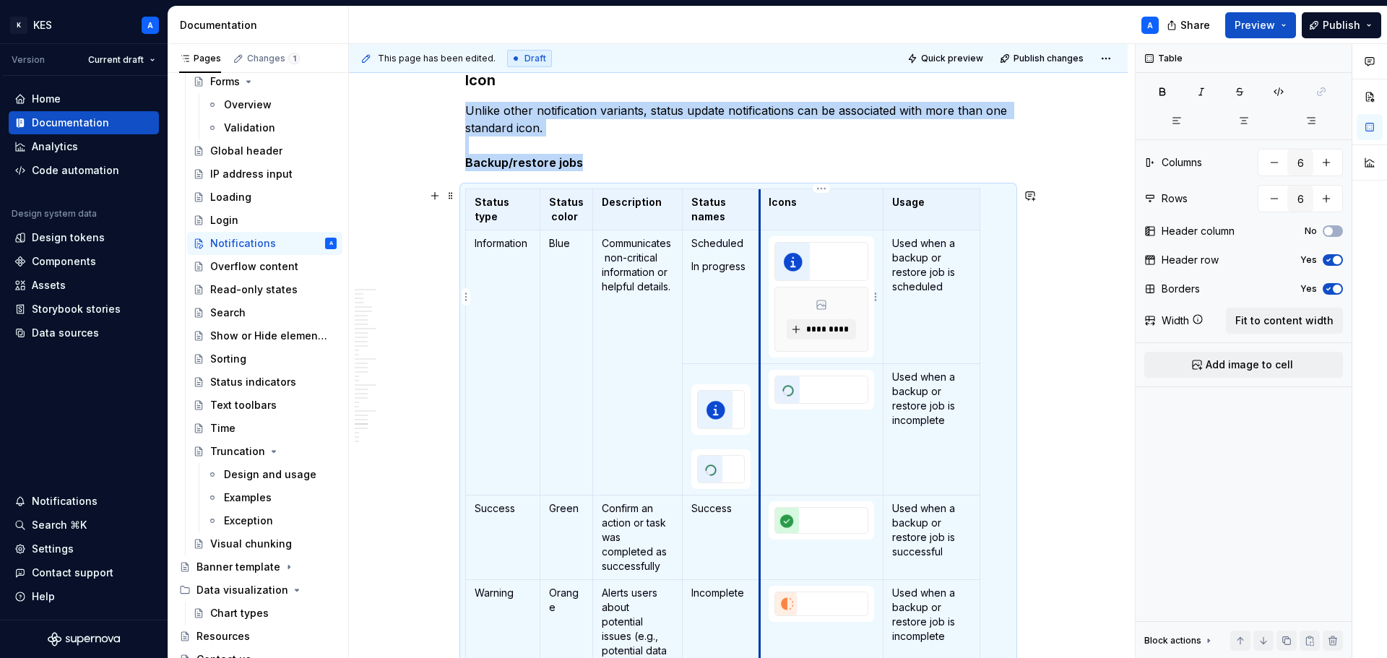
click at [747, 249] on p "Scheduled" at bounding box center [721, 243] width 59 height 14
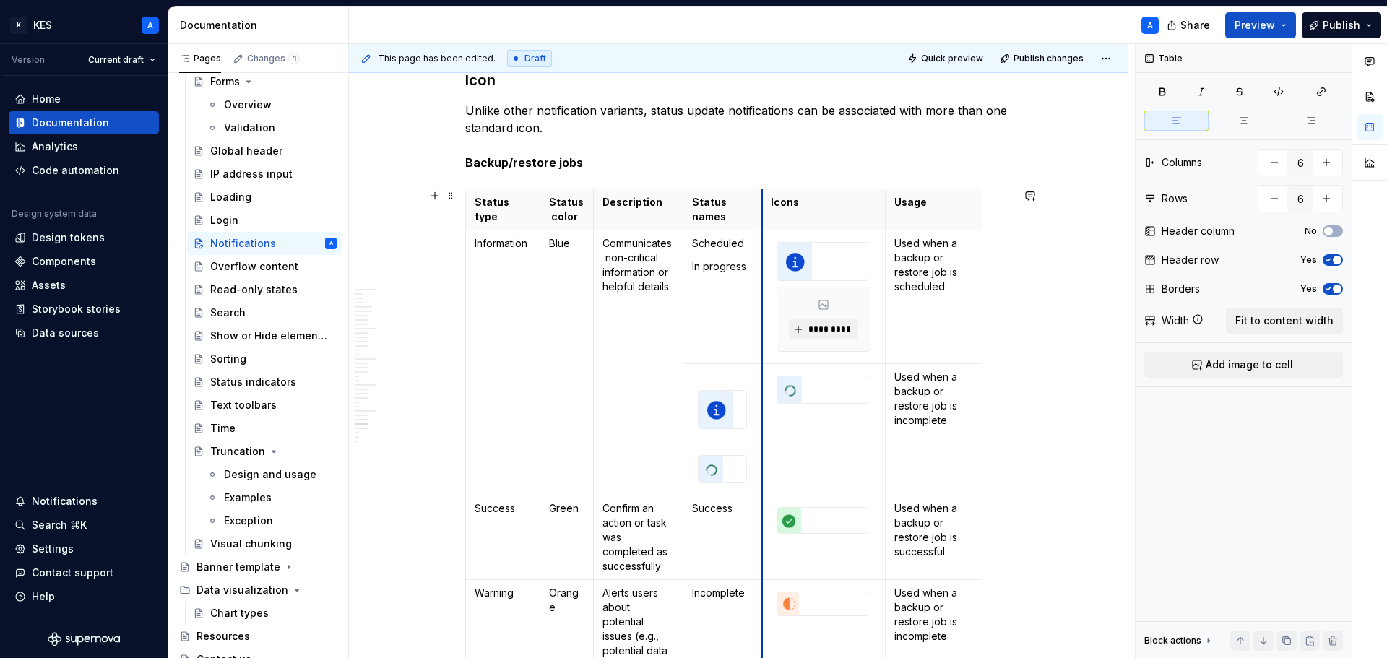
drag, startPoint x: 761, startPoint y: 244, endPoint x: 774, endPoint y: 239, distance: 13.7
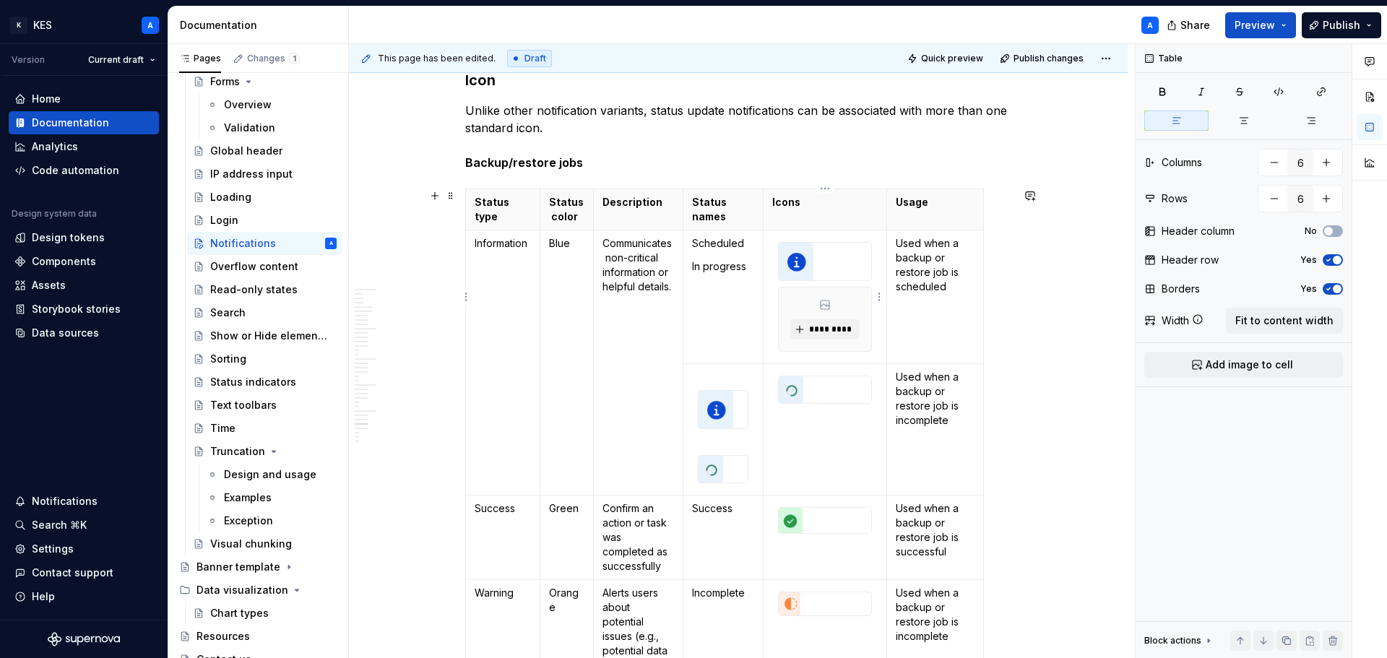
click at [778, 242] on div at bounding box center [824, 261] width 93 height 39
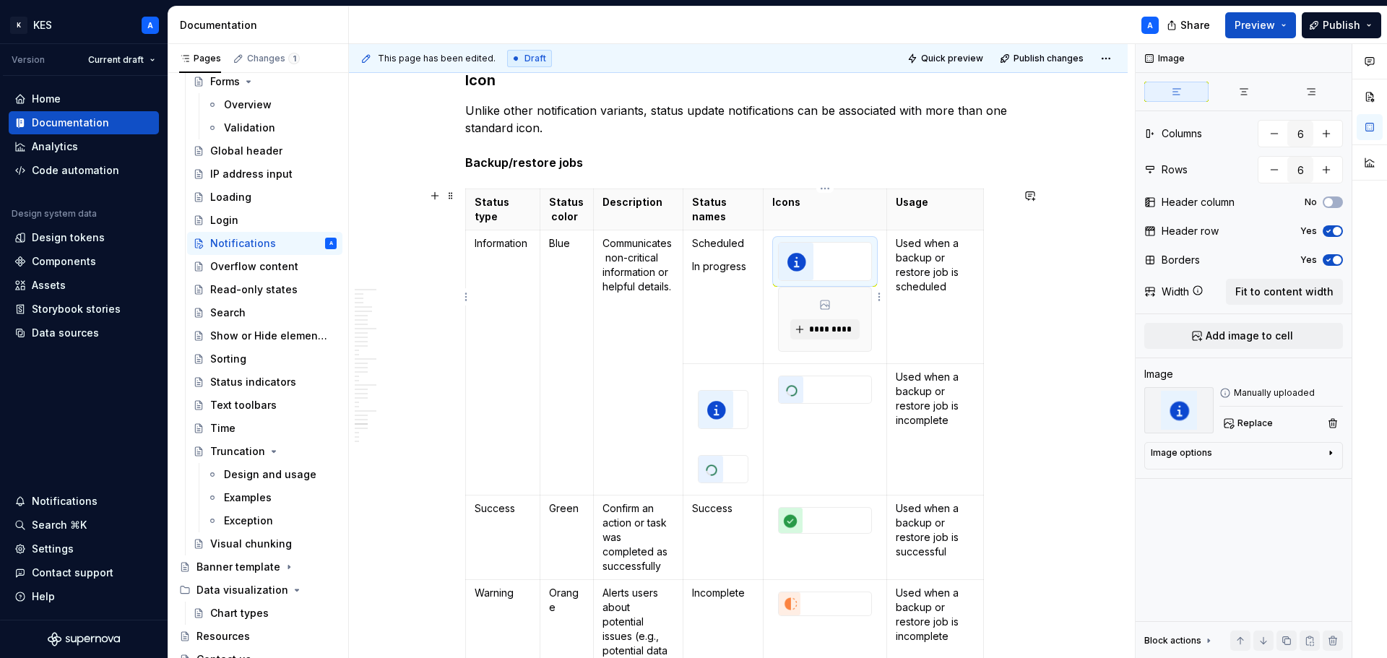
type textarea "*"
click at [768, 244] on td "*********" at bounding box center [825, 297] width 123 height 134
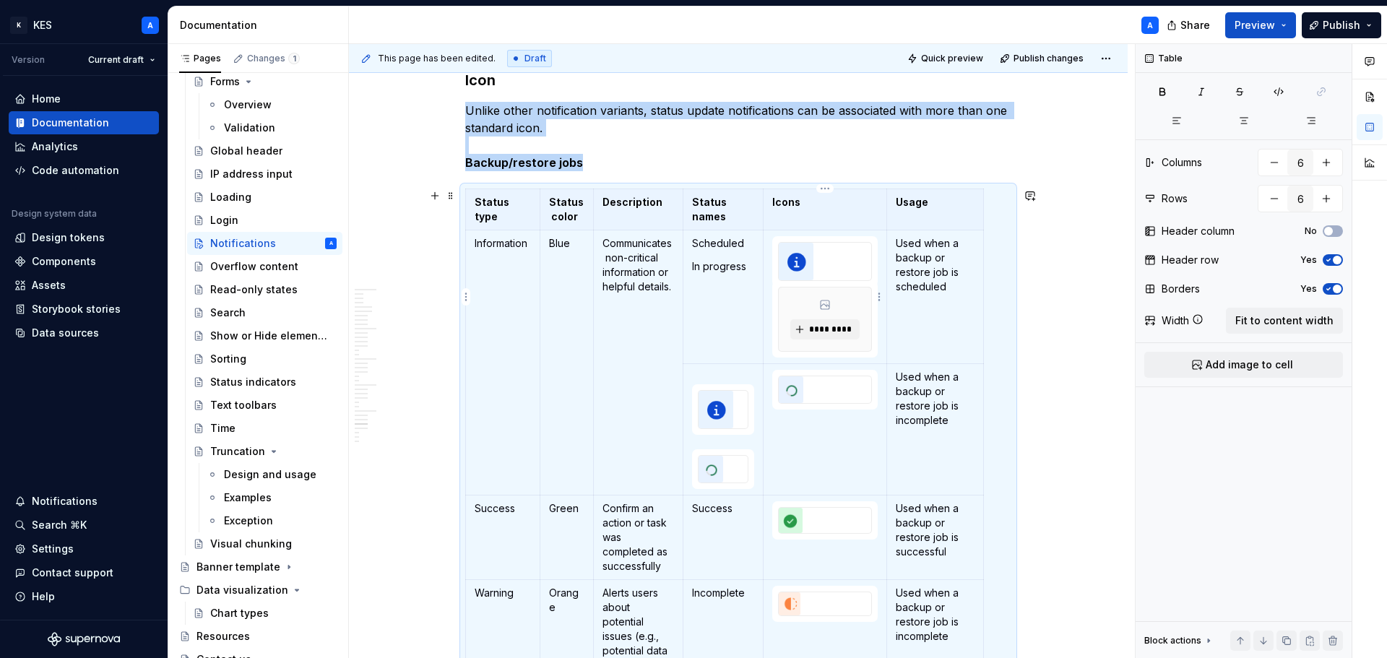
click at [767, 245] on td "*********" at bounding box center [825, 297] width 123 height 134
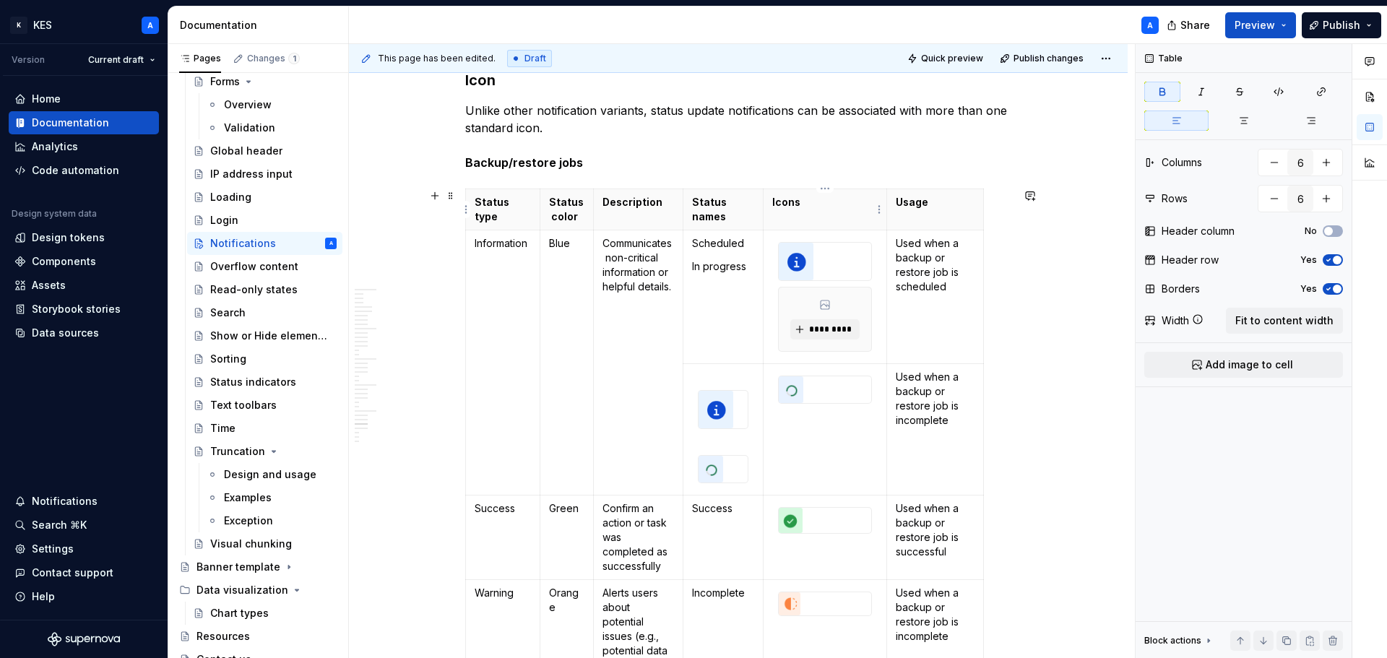
click at [819, 208] on p "Icons" at bounding box center [825, 202] width 105 height 14
click at [770, 345] on td "*********" at bounding box center [825, 297] width 123 height 134
click at [819, 318] on div "*********" at bounding box center [825, 320] width 92 height 64
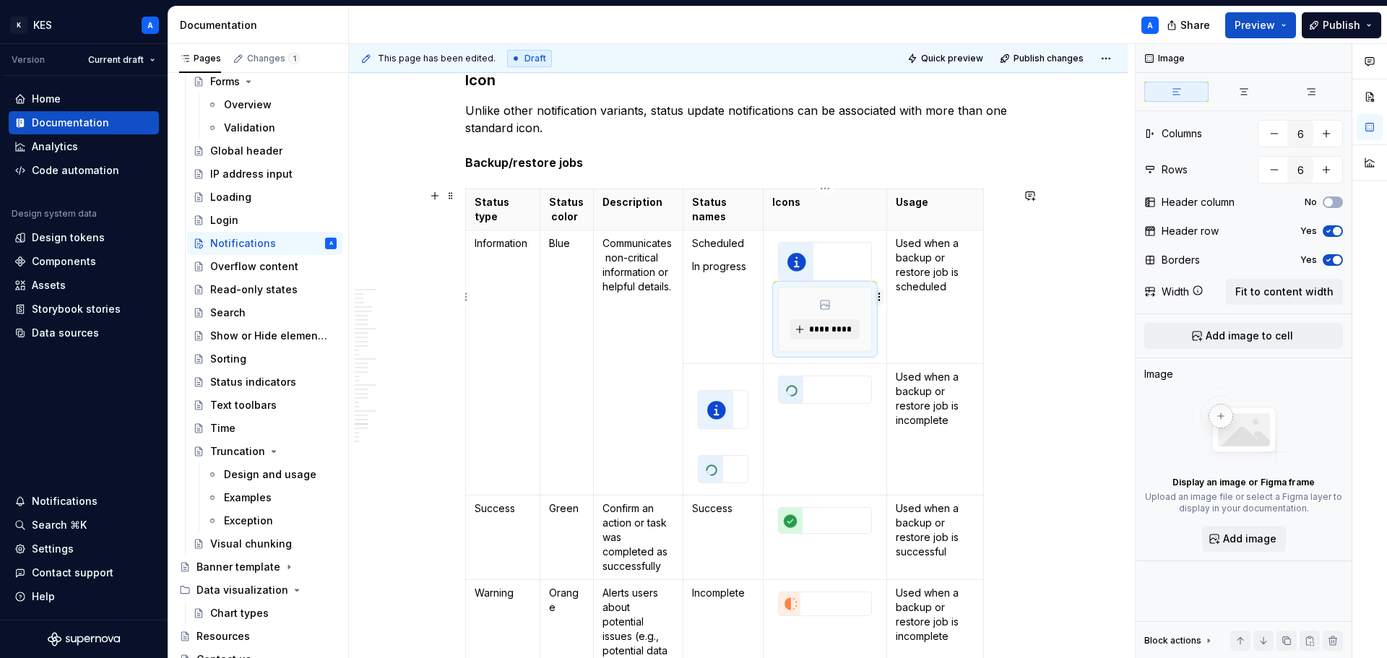
click at [877, 297] on html "K KES A Version Current draft Home Documentation Analytics Code automation Desi…" at bounding box center [693, 329] width 1387 height 658
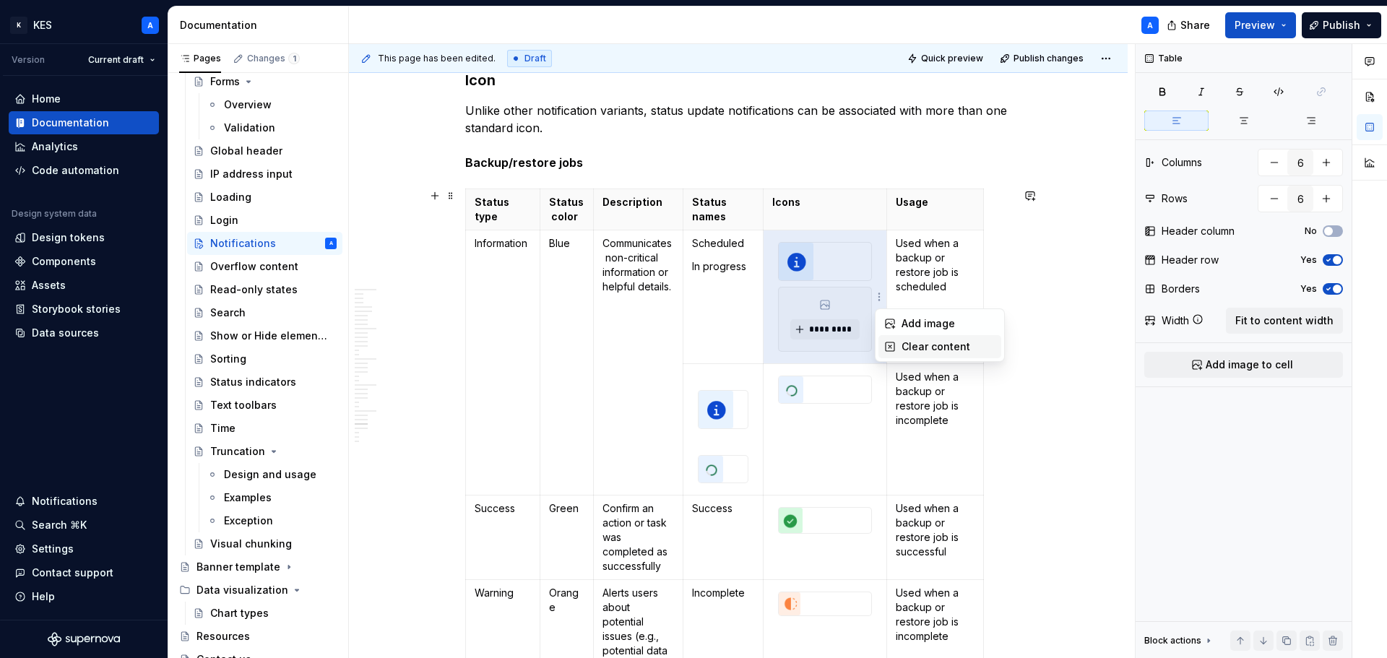
click at [898, 342] on div "Clear content" at bounding box center [940, 346] width 123 height 23
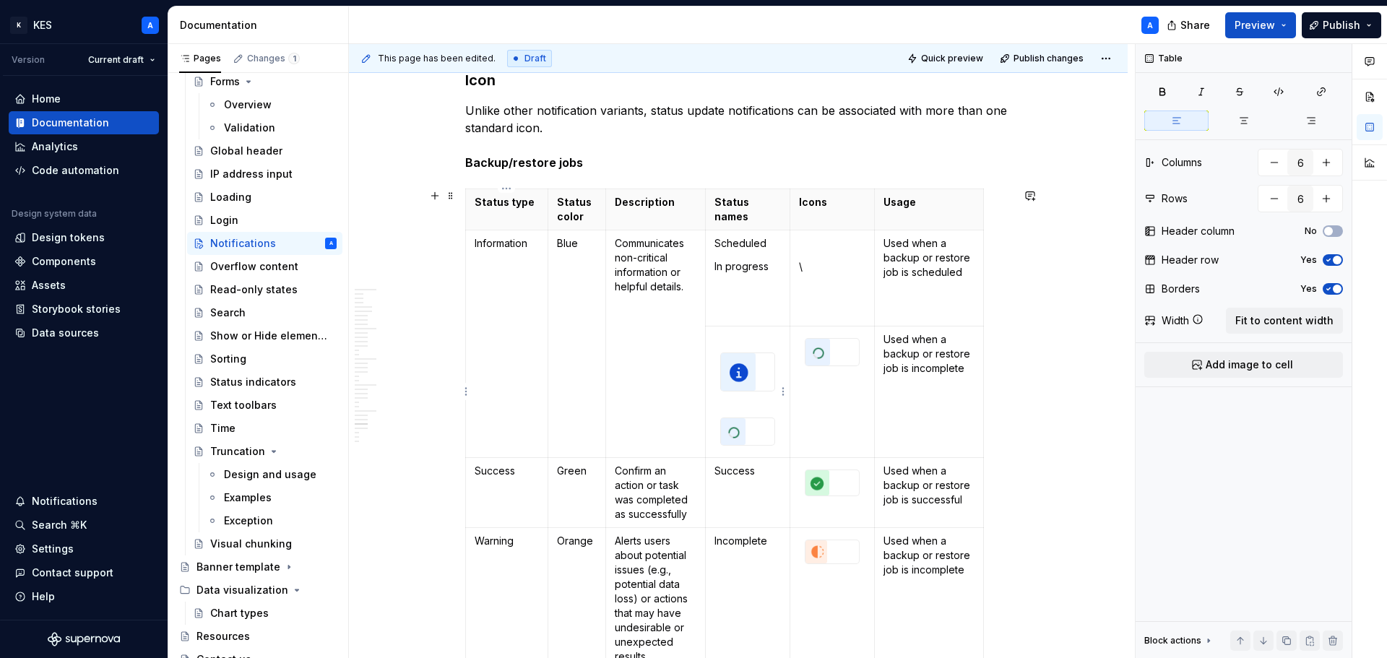
click at [744, 366] on img at bounding box center [738, 372] width 35 height 38
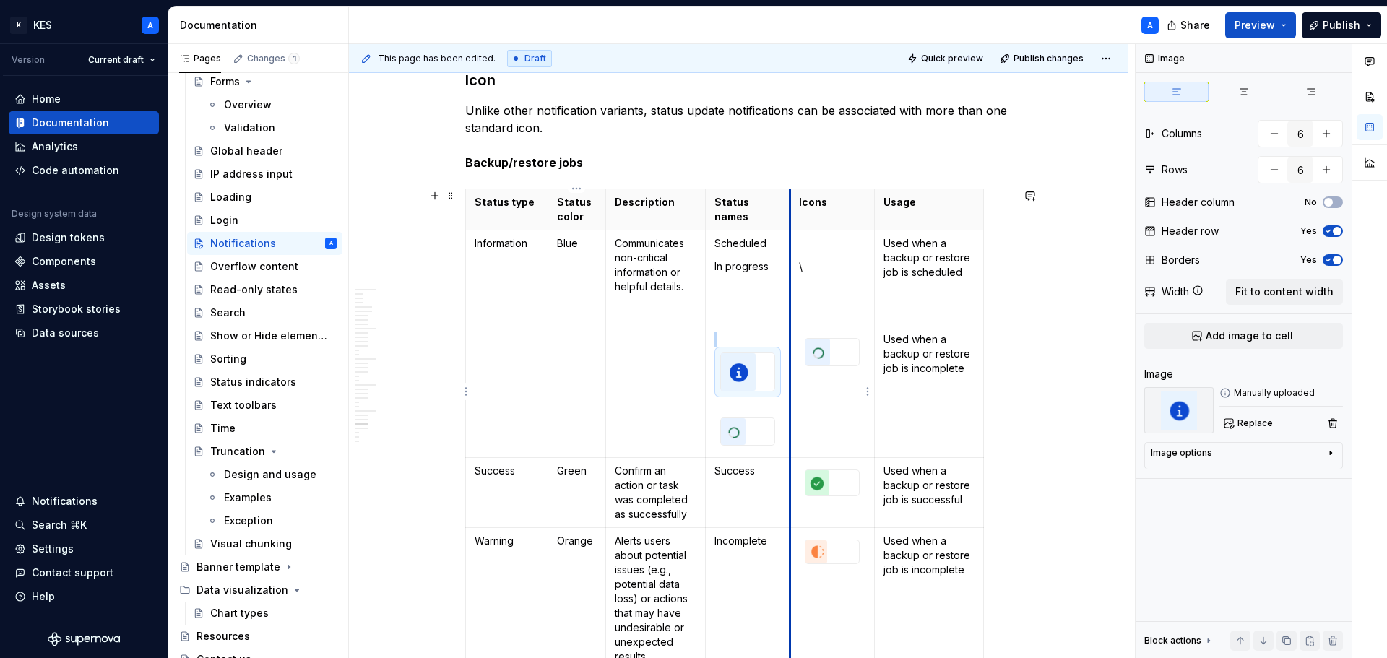
copy br
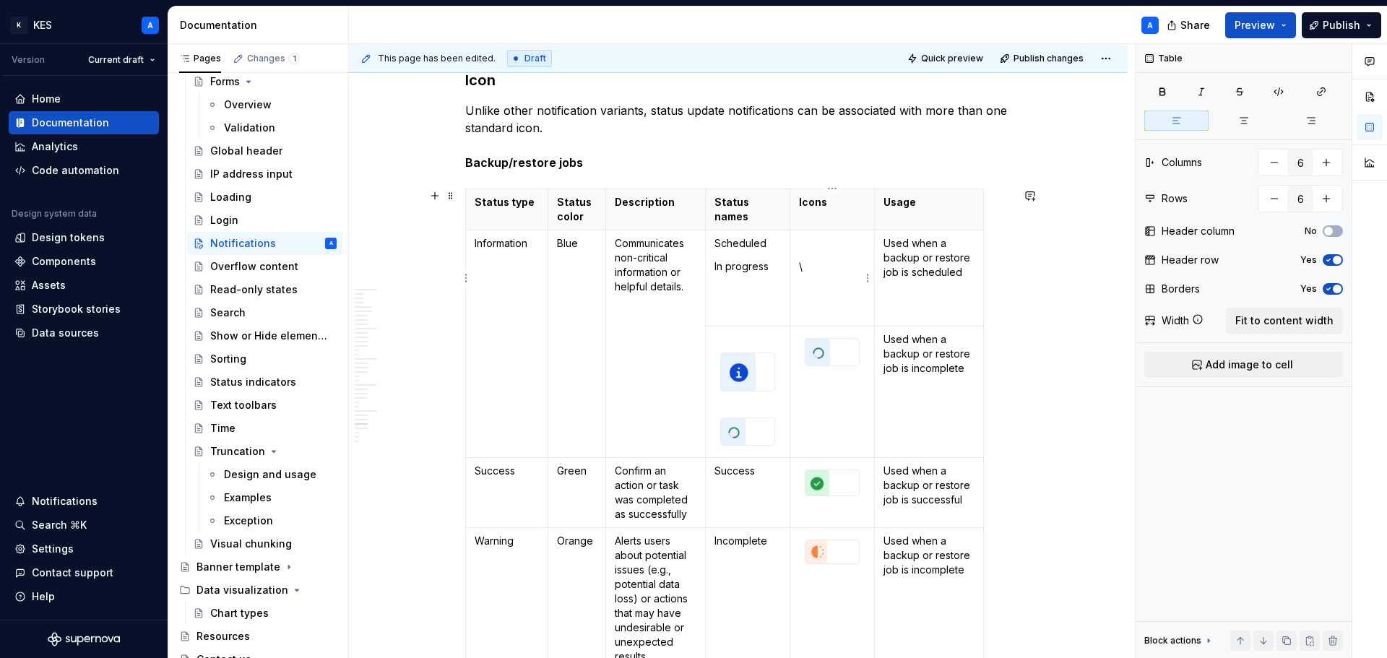
click at [812, 239] on p at bounding box center [832, 243] width 66 height 14
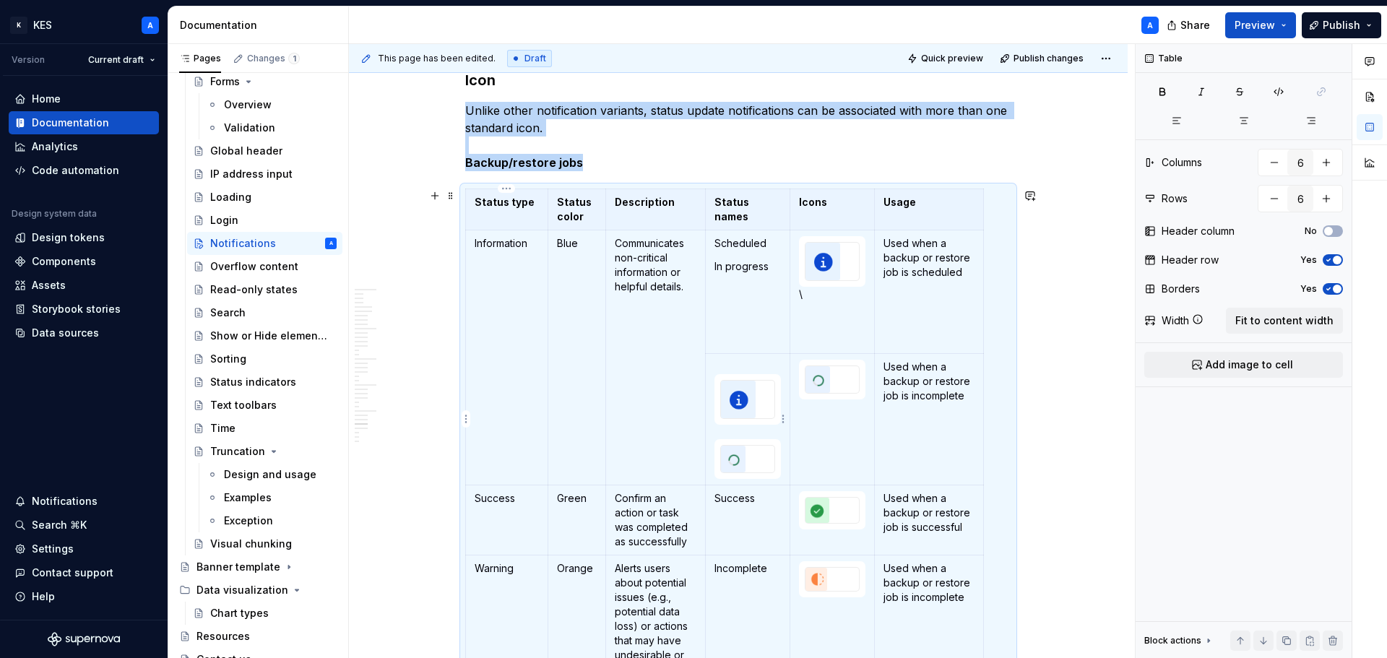
click at [739, 457] on img at bounding box center [733, 459] width 25 height 27
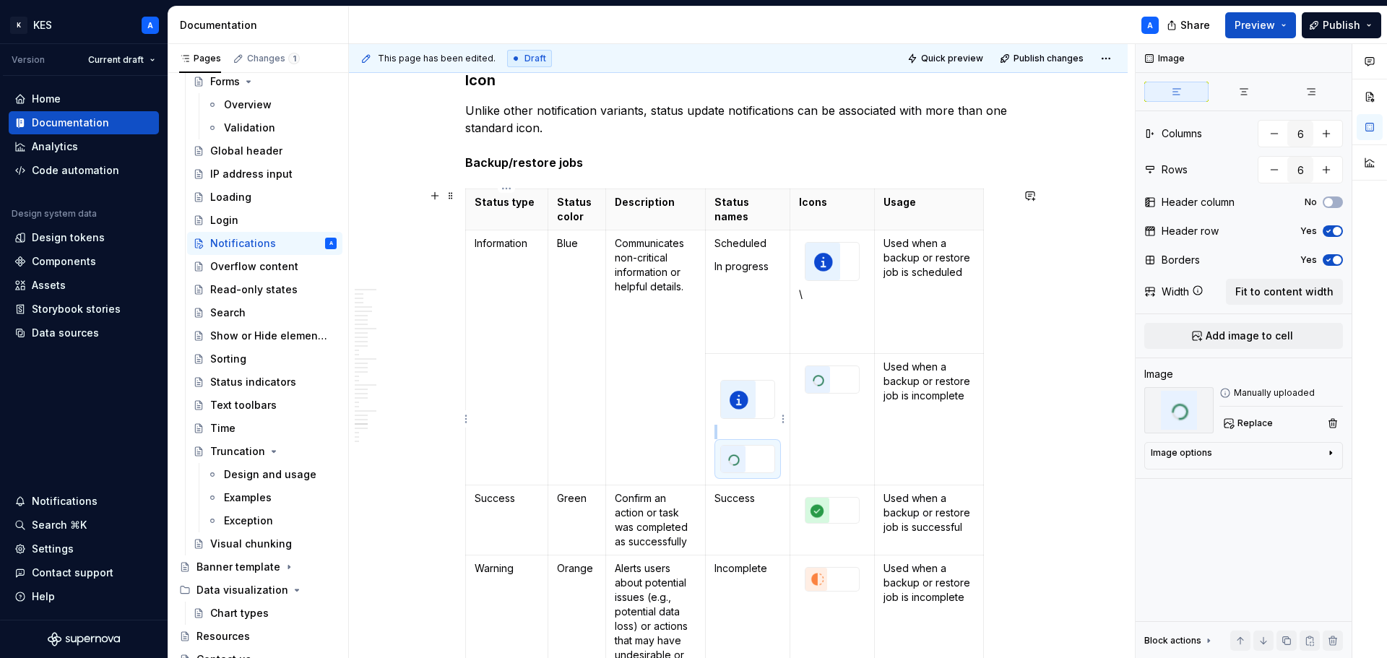
copy br
click at [832, 318] on p at bounding box center [832, 317] width 66 height 14
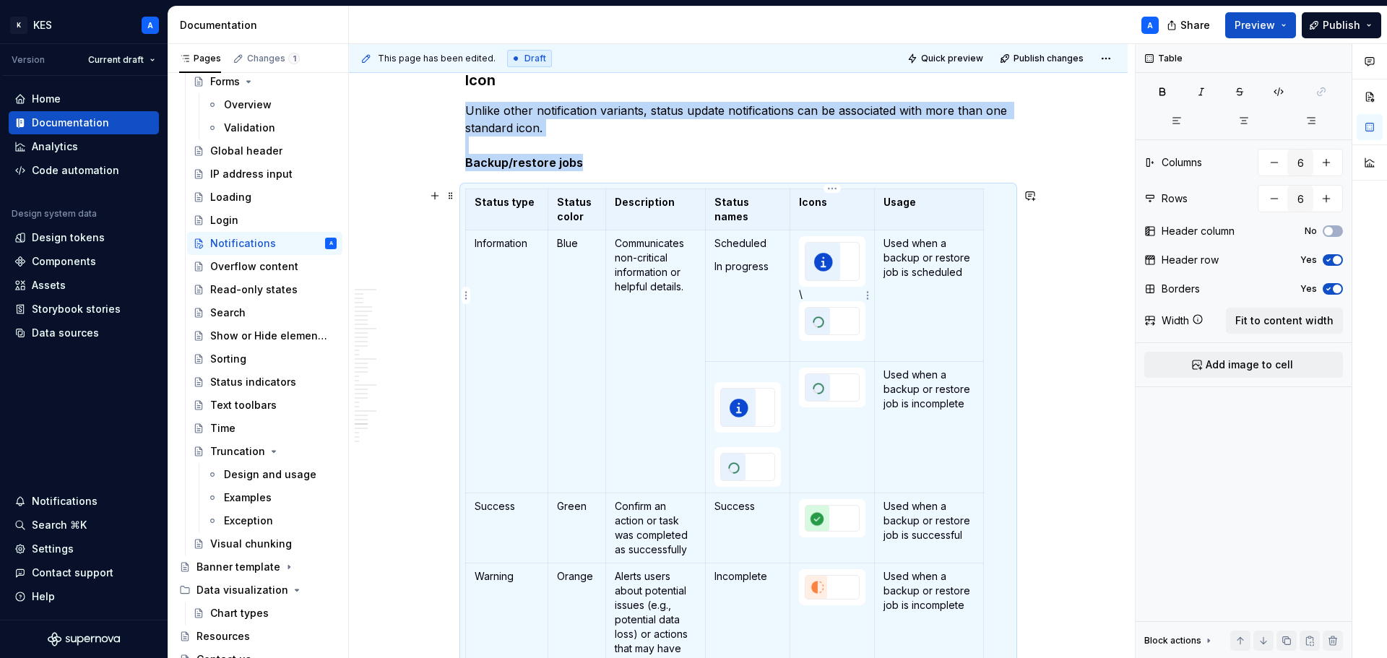
click at [823, 294] on p "\" at bounding box center [832, 294] width 66 height 14
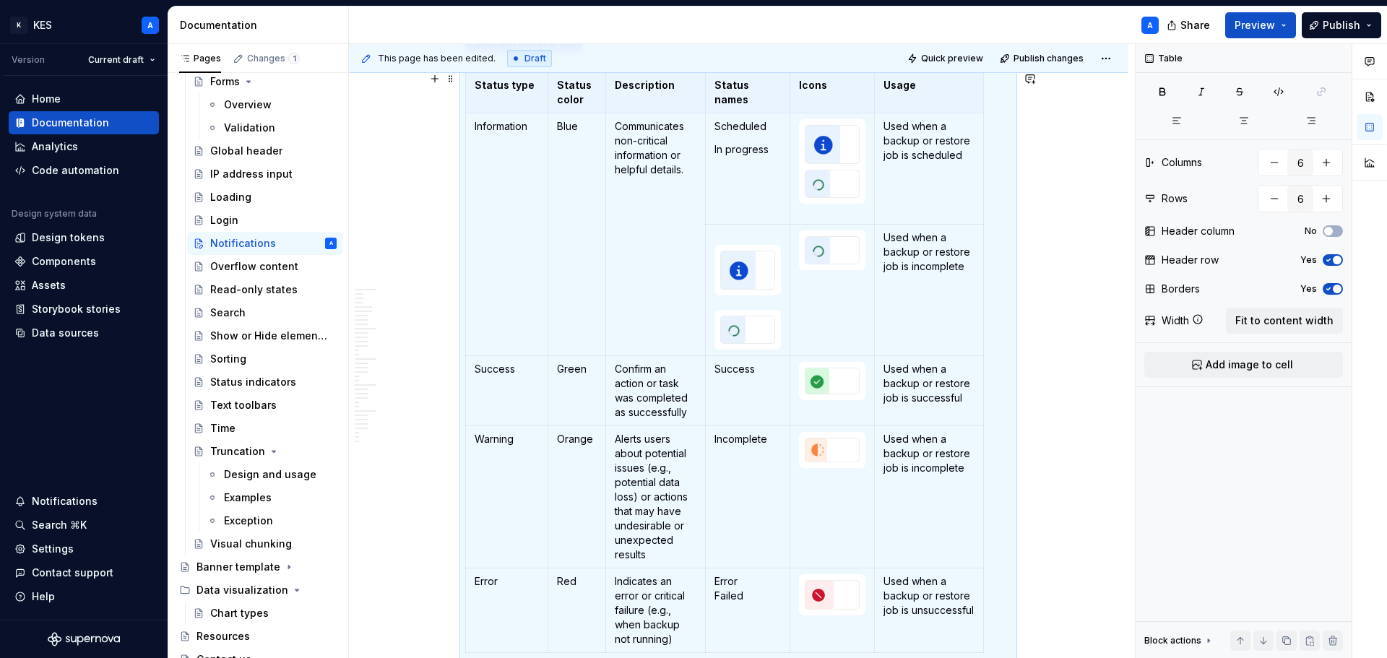
scroll to position [7850, 0]
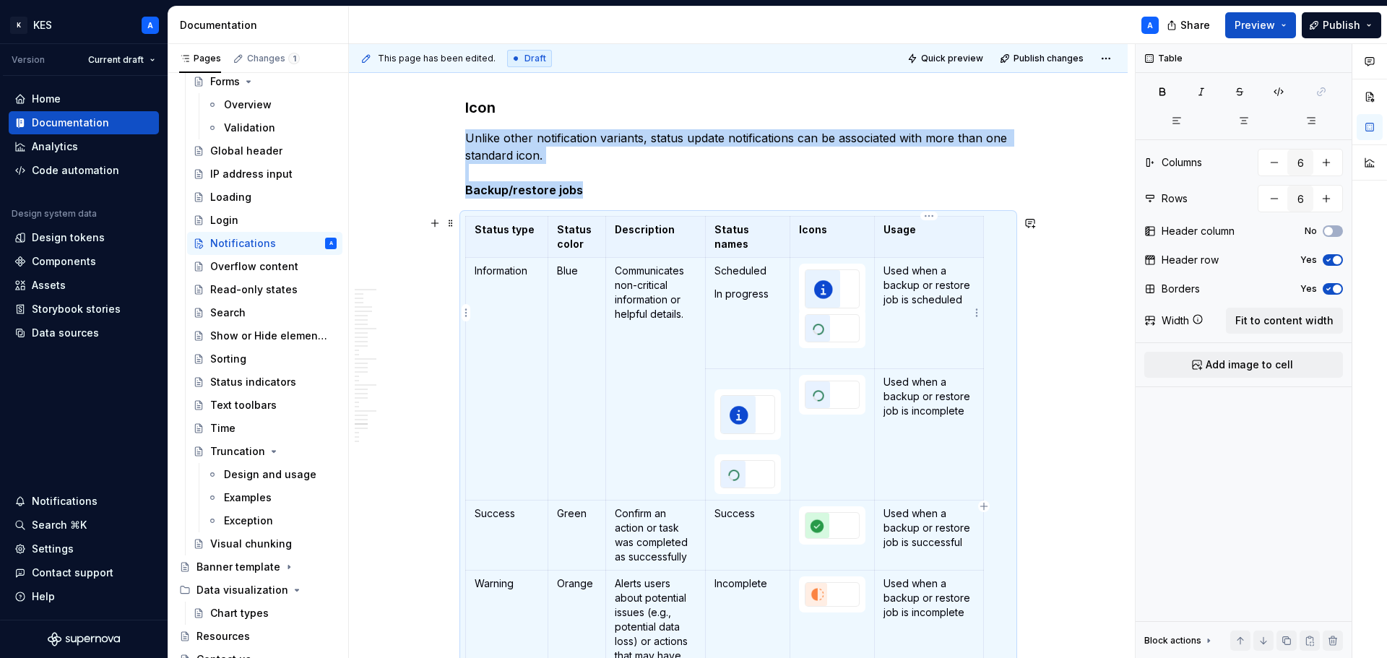
click at [973, 302] on p "Used when a backup or restore job is scheduled" at bounding box center [929, 285] width 91 height 43
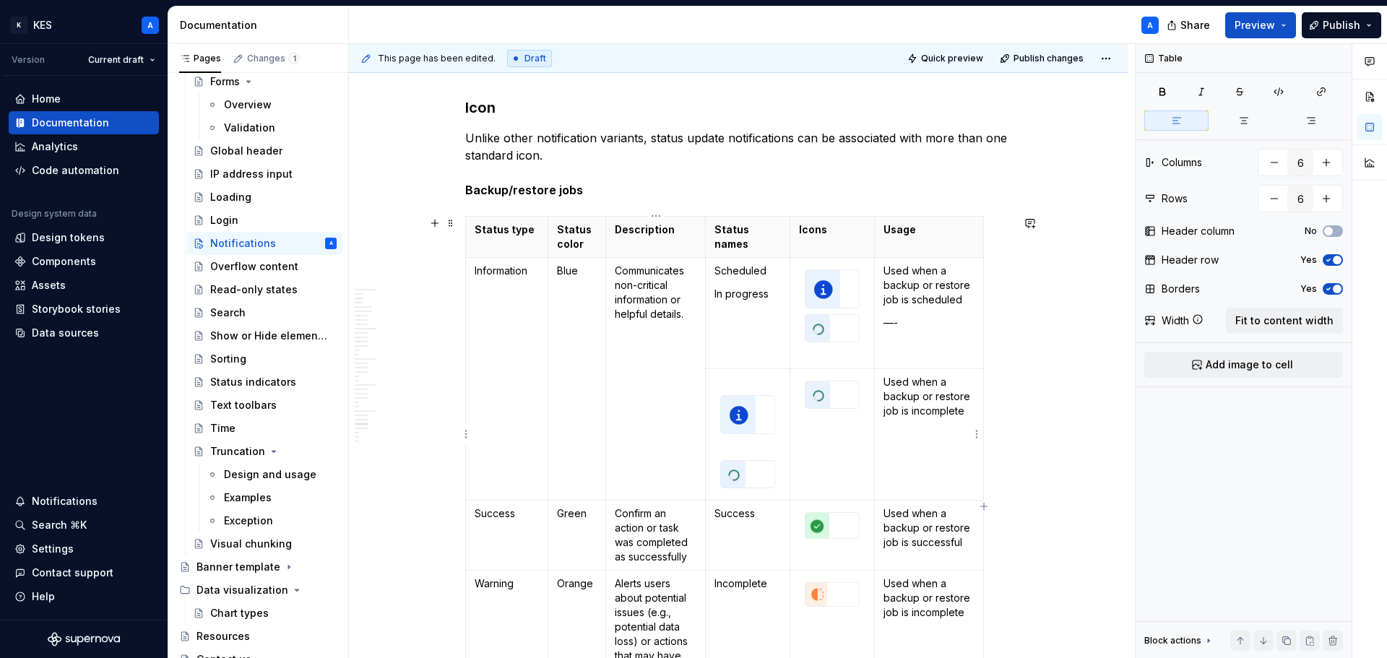
click at [934, 404] on p "Used when a backup or restore job is incomplete" at bounding box center [929, 396] width 91 height 43
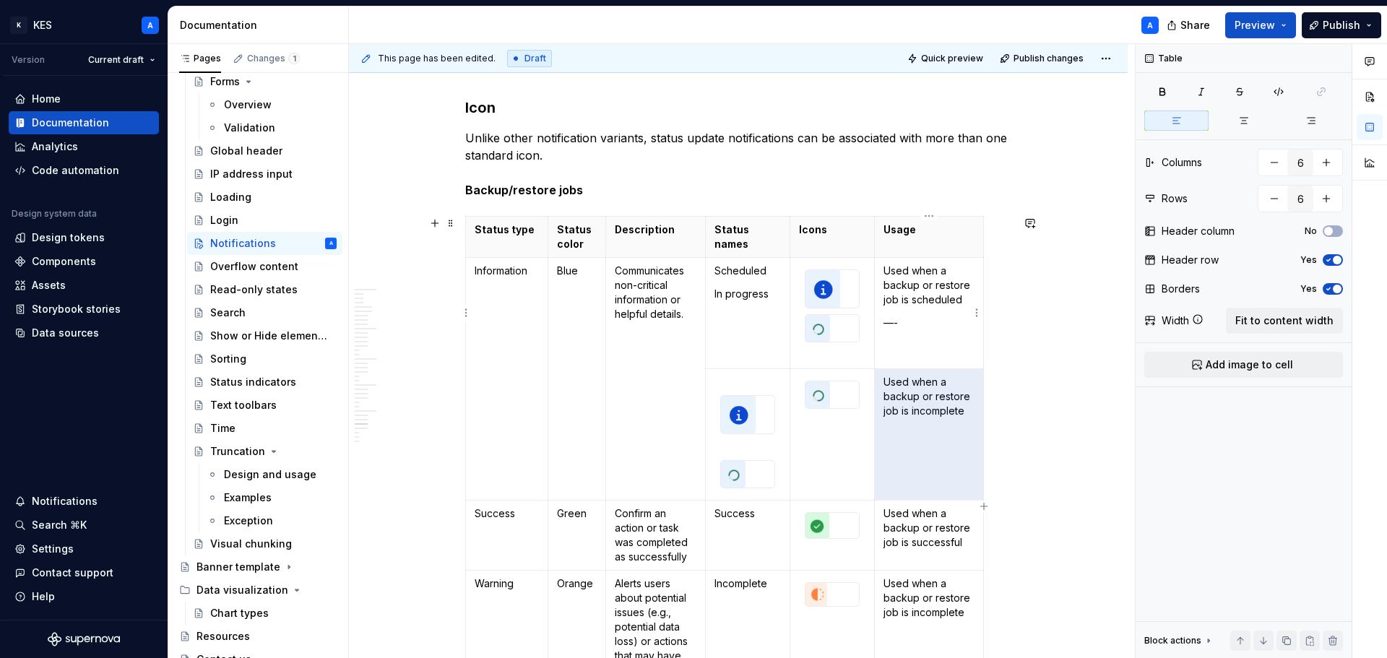
click at [905, 344] on p at bounding box center [929, 346] width 91 height 14
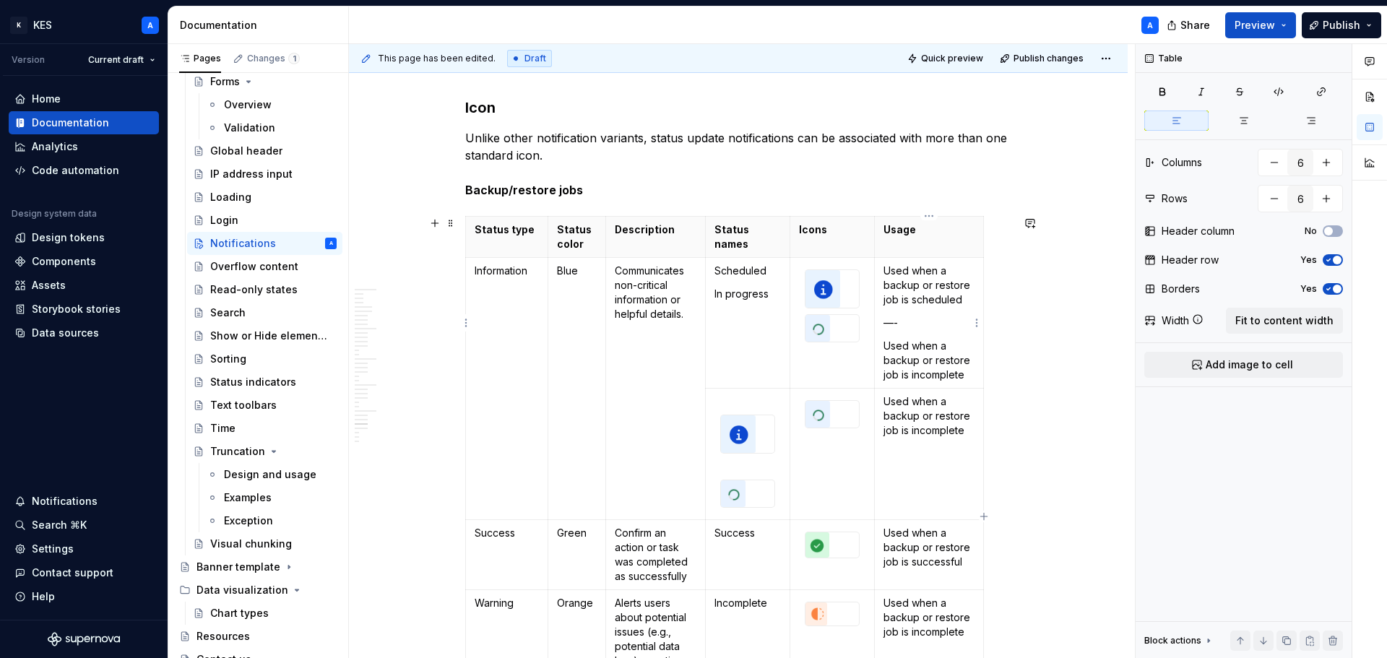
click at [882, 323] on td "Used when a backup or restore job is scheduled —- Used when a backup or restore…" at bounding box center [929, 322] width 109 height 131
click at [882, 323] on td "Used when a backup or restore job is scheduled — Used when a backup or restore …" at bounding box center [929, 322] width 109 height 131
copy p "—"
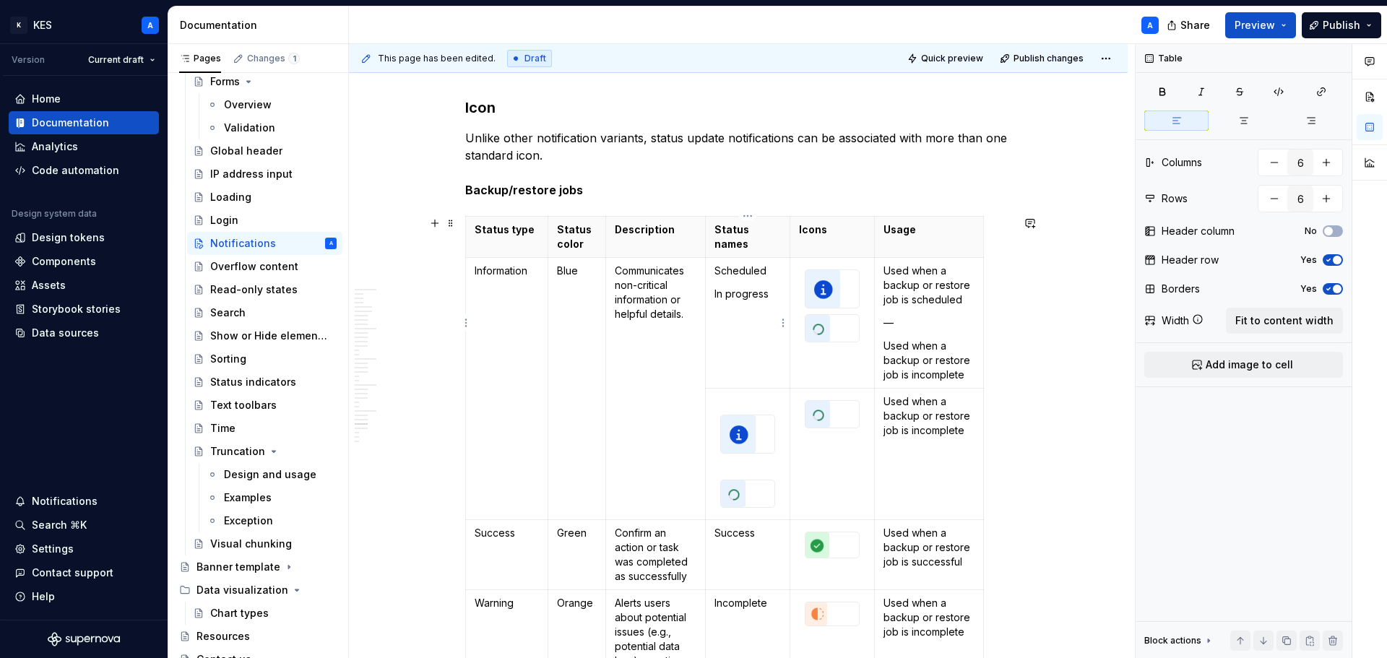
click at [760, 275] on p "Scheduled" at bounding box center [748, 271] width 66 height 14
click at [775, 273] on p "Scheduled" at bounding box center [748, 271] width 66 height 14
click at [805, 298] on div at bounding box center [832, 289] width 55 height 39
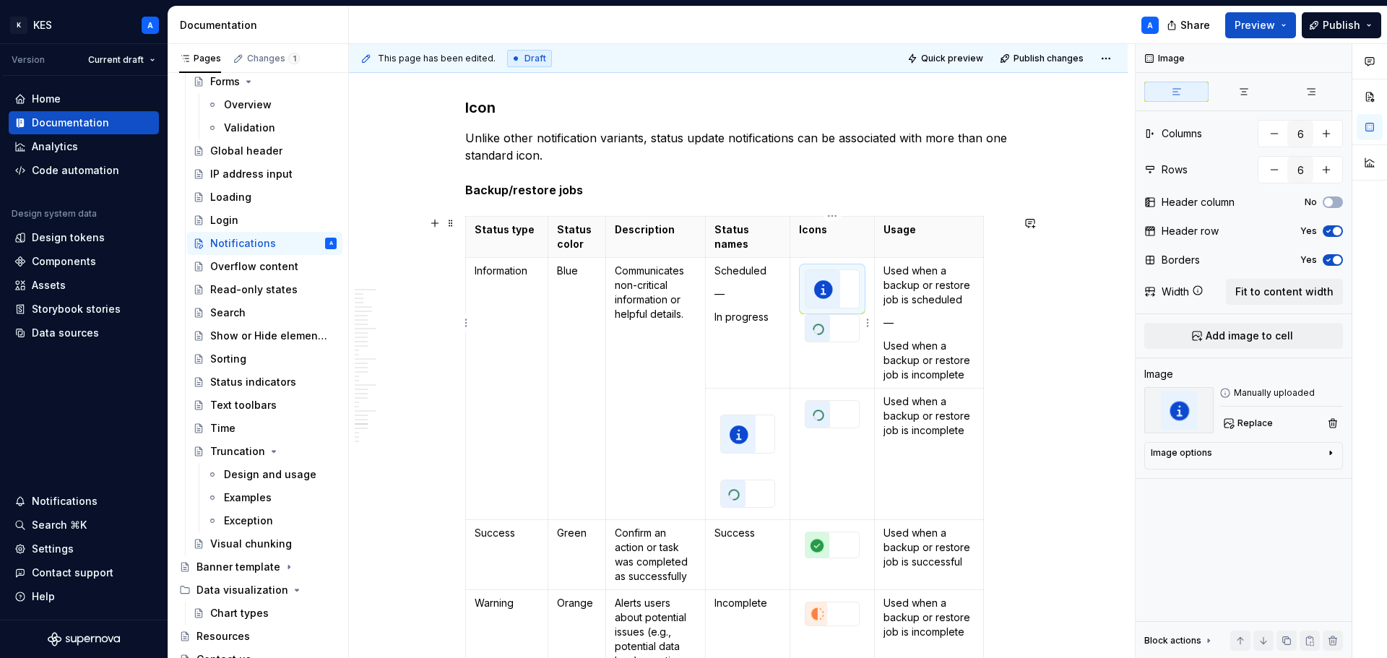
click at [812, 357] on p at bounding box center [832, 355] width 66 height 14
click at [825, 327] on img at bounding box center [818, 328] width 25 height 27
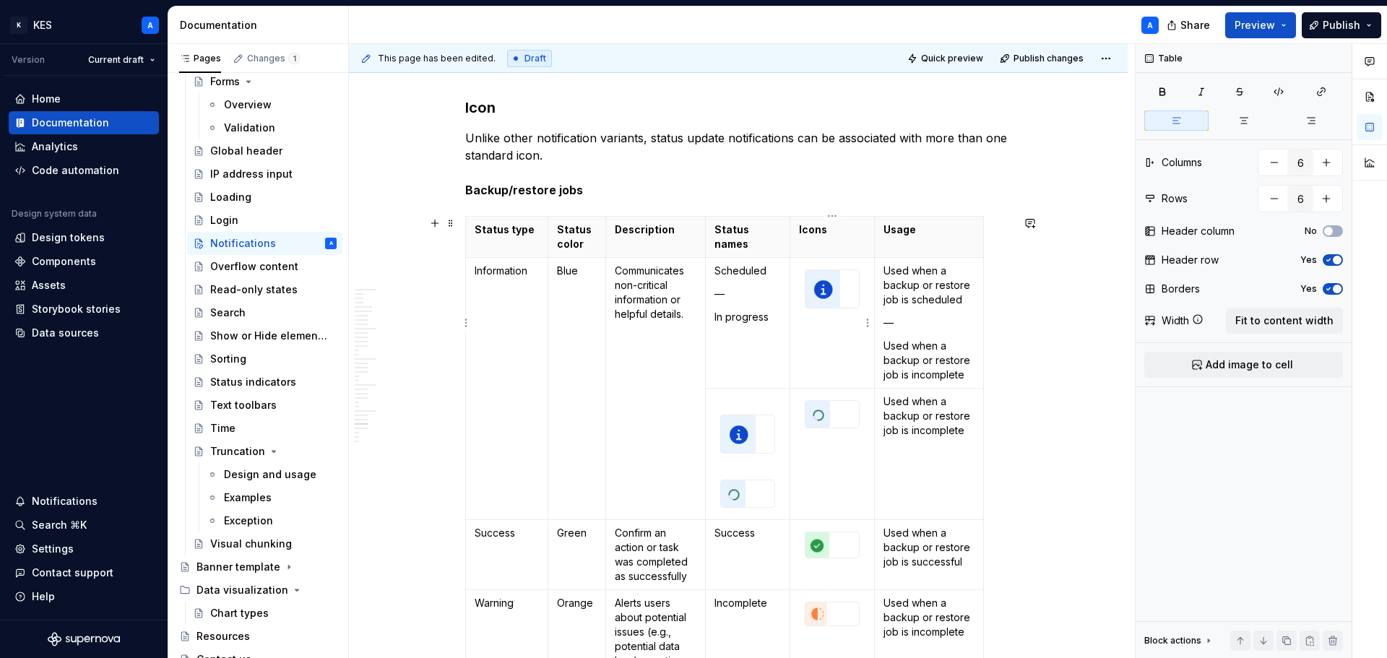
click at [827, 358] on td at bounding box center [833, 322] width 85 height 131
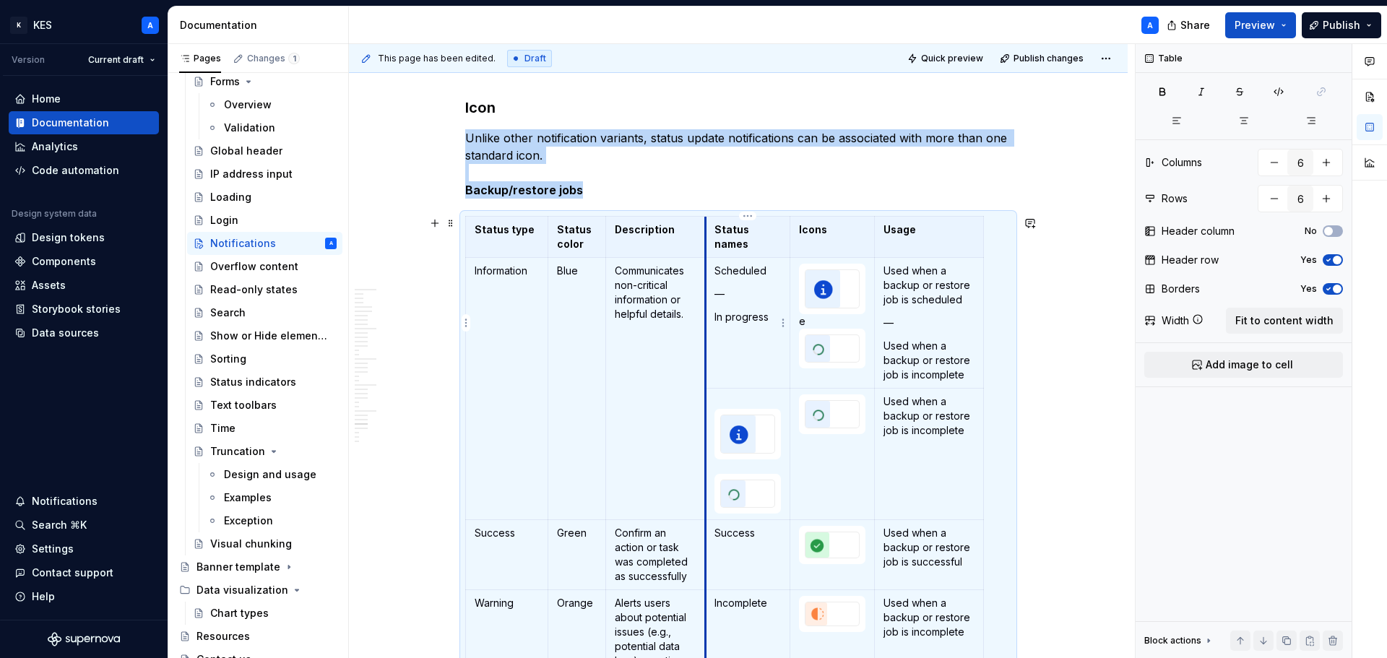
click at [708, 298] on td "Scheduled — In progress" at bounding box center [748, 322] width 85 height 131
click at [723, 297] on p "—" at bounding box center [748, 294] width 66 height 14
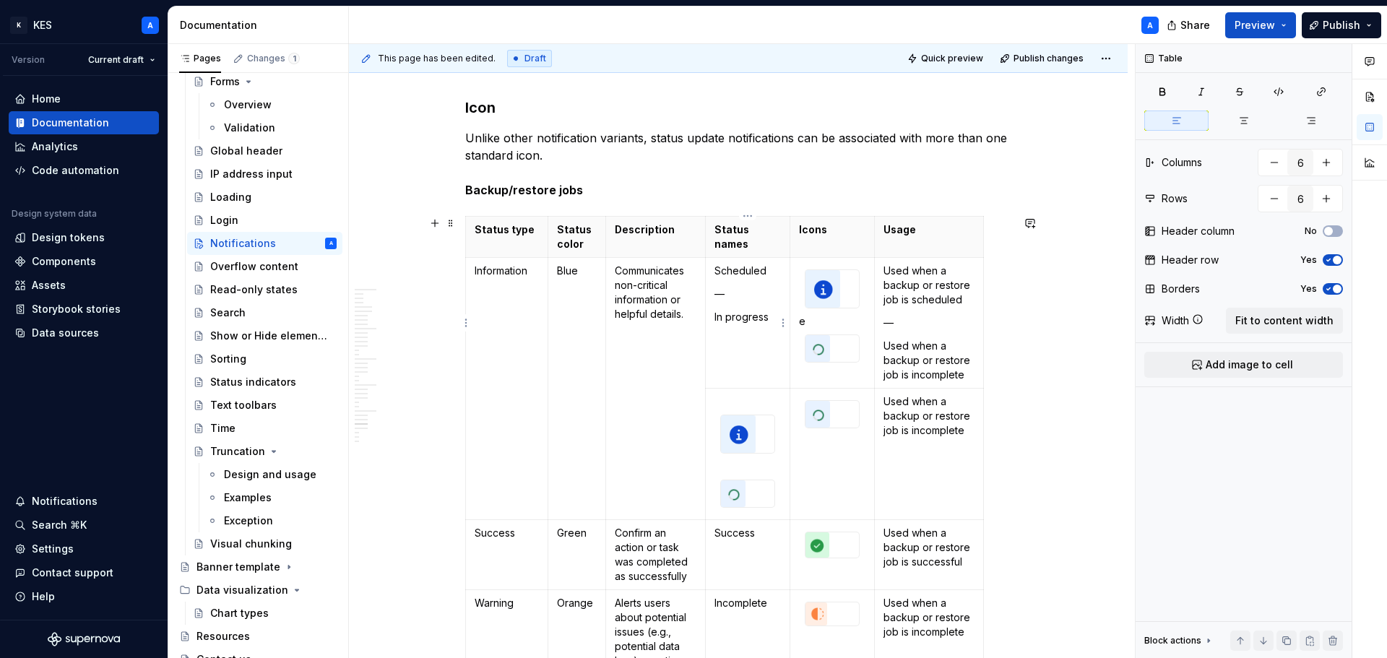
click at [723, 297] on p "—" at bounding box center [748, 294] width 66 height 14
click at [720, 298] on p "—" at bounding box center [748, 294] width 66 height 14
copy td "Scheduled —"
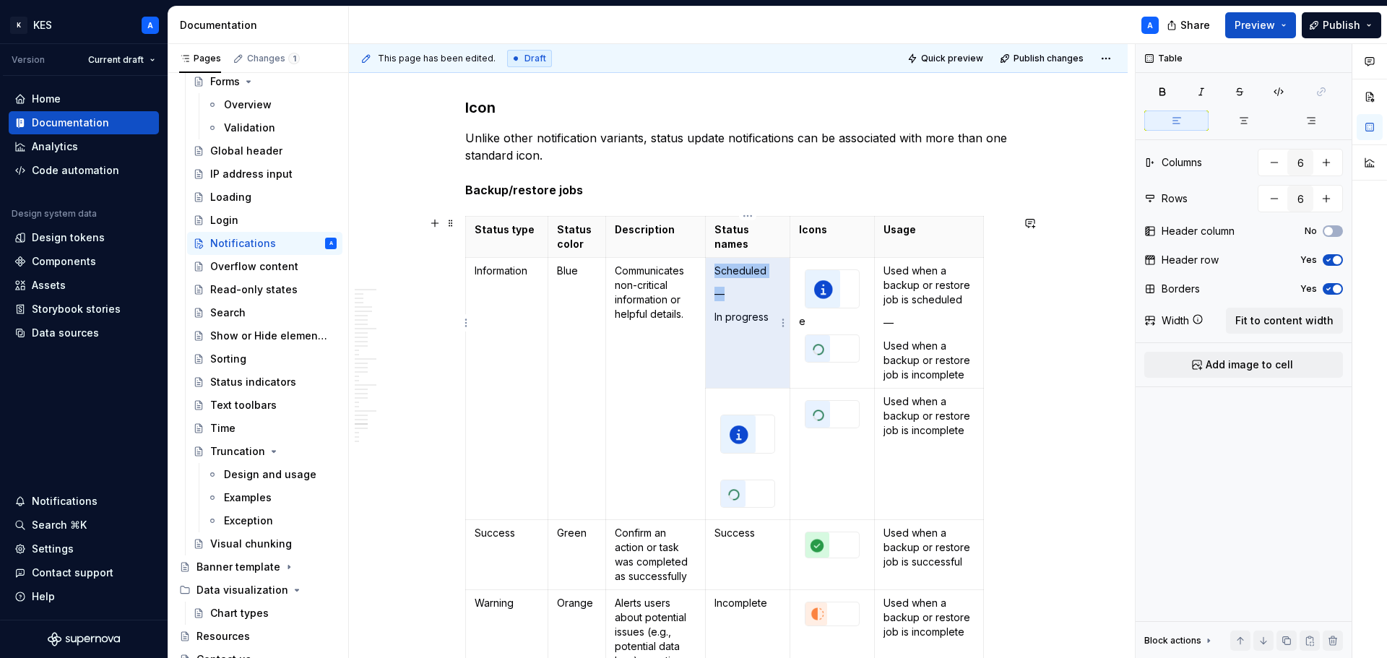
click at [727, 301] on p "—" at bounding box center [748, 294] width 66 height 14
drag, startPoint x: 727, startPoint y: 296, endPoint x: 715, endPoint y: 296, distance: 11.6
click at [715, 296] on p "—" at bounding box center [748, 294] width 66 height 14
copy p "—"
click at [809, 319] on p "e" at bounding box center [832, 321] width 66 height 14
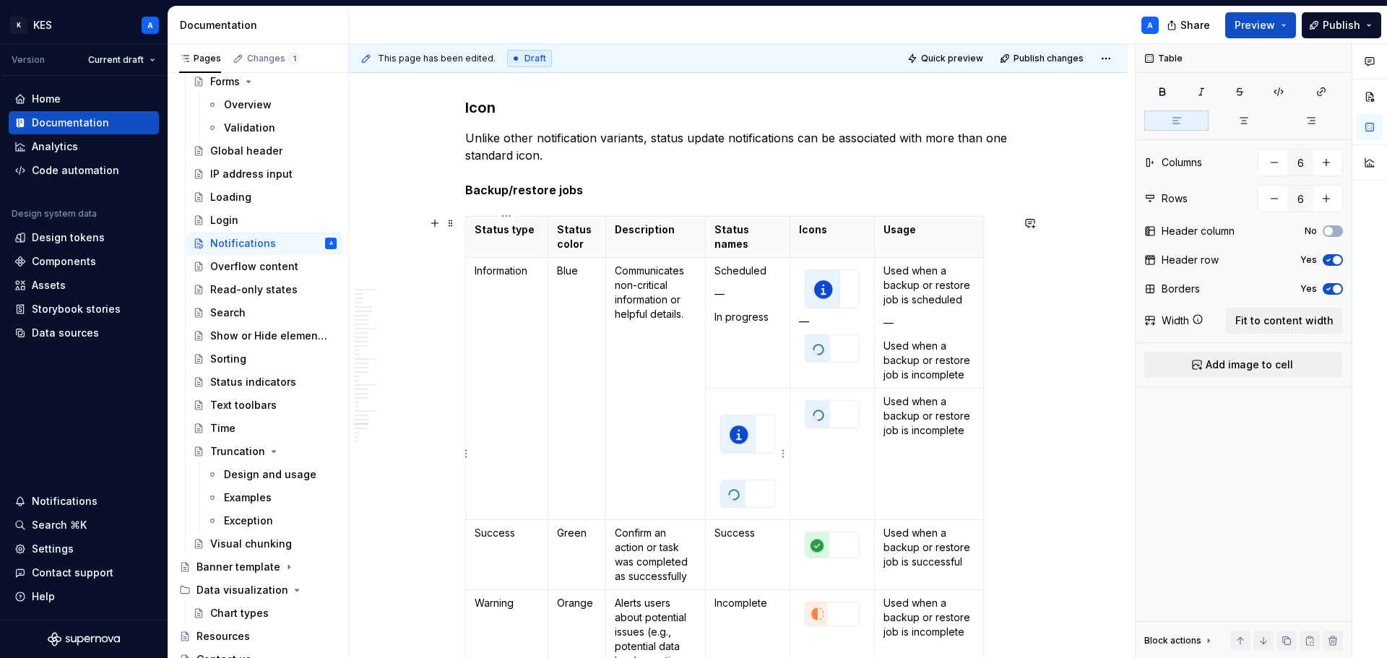
click at [729, 399] on p at bounding box center [748, 402] width 66 height 14
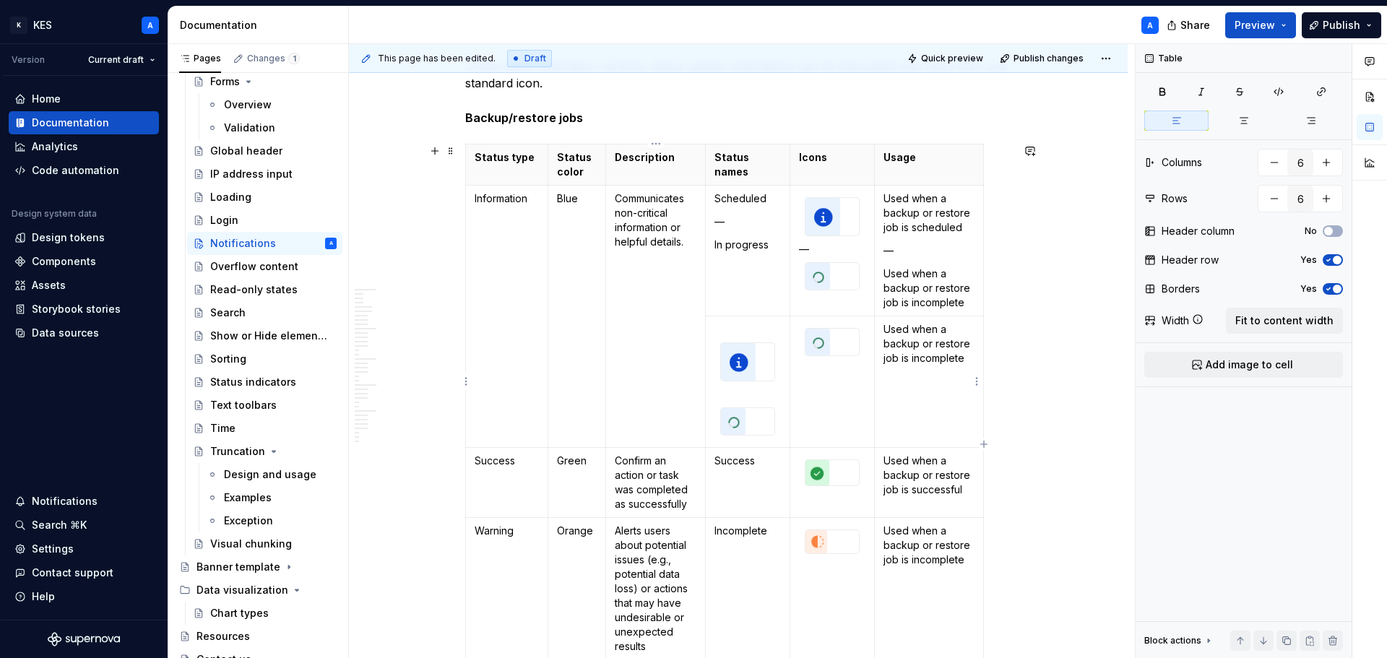
click at [929, 348] on p "Used when a backup or restore job is incomplete" at bounding box center [929, 343] width 91 height 43
click at [977, 382] on html "K KES A Version Current draft Home Documentation Analytics Code automation Desi…" at bounding box center [693, 329] width 1387 height 658
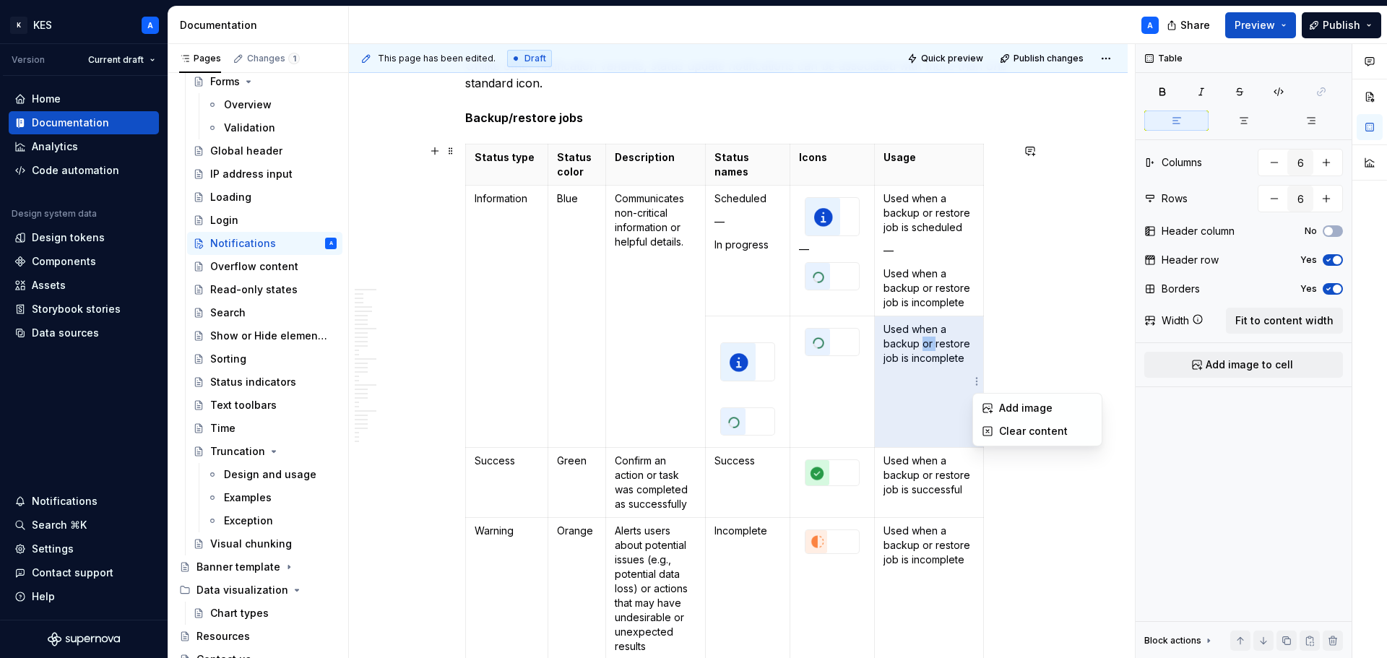
click at [917, 388] on html "K KES A Version Current draft Home Documentation Analytics Code automation Desi…" at bounding box center [693, 329] width 1387 height 658
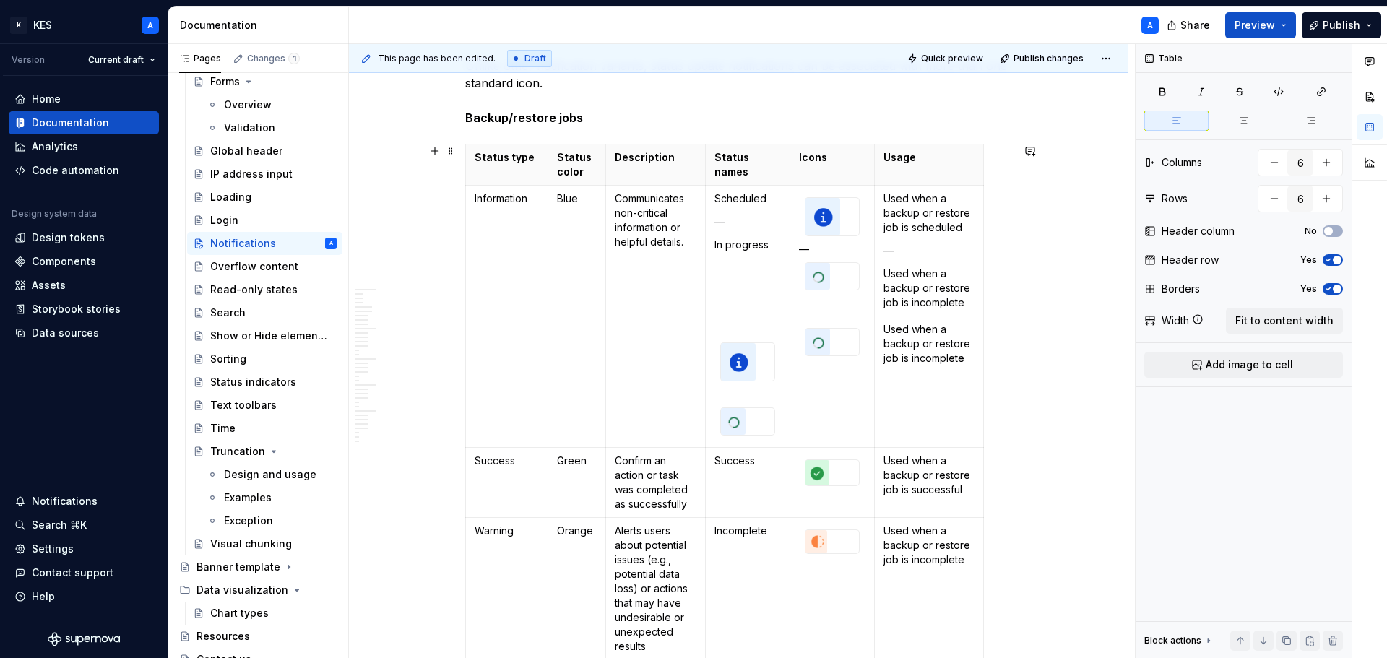
drag, startPoint x: 917, startPoint y: 388, endPoint x: 892, endPoint y: 388, distance: 25.3
click at [892, 388] on td "Used when a backup or restore job is incomplete" at bounding box center [929, 382] width 109 height 132
click at [854, 379] on td at bounding box center [833, 382] width 85 height 132
click at [796, 320] on td at bounding box center [833, 382] width 85 height 132
click at [868, 378] on html "K KES A Version Current draft Home Documentation Analytics Code automation Desi…" at bounding box center [693, 329] width 1387 height 658
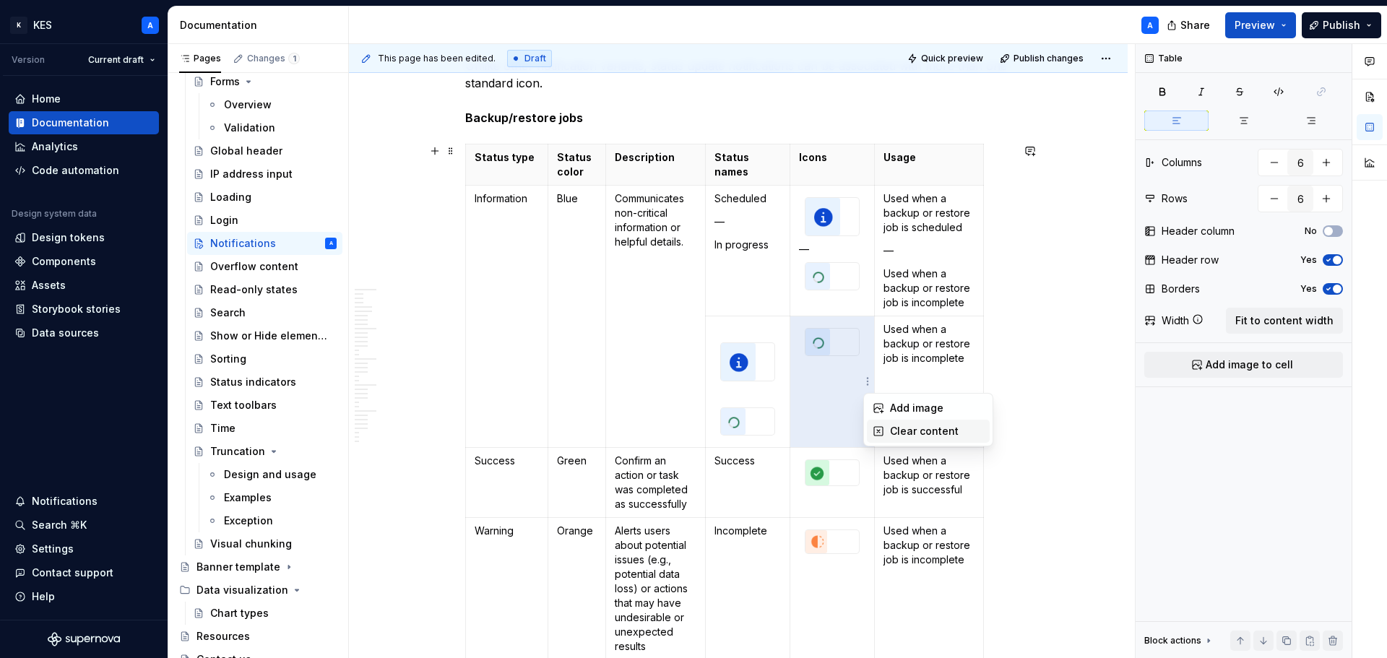
click at [925, 428] on div "Clear content" at bounding box center [937, 431] width 94 height 14
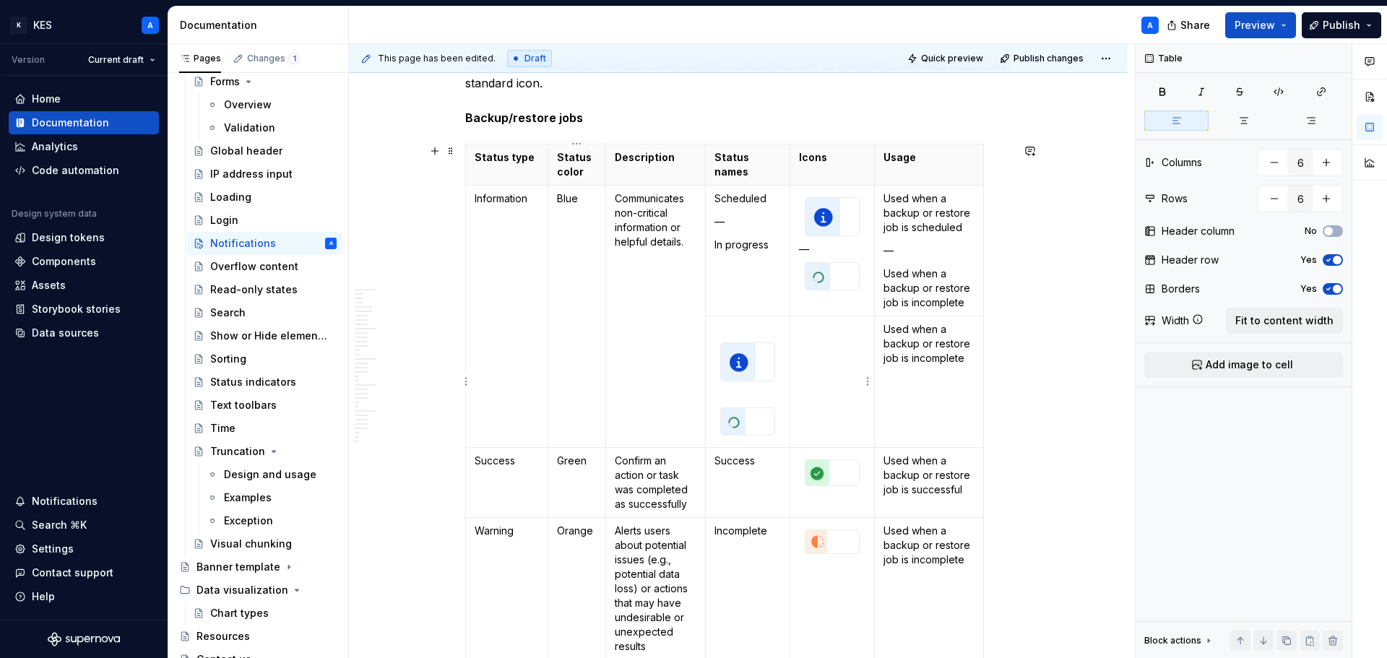
click at [813, 345] on td at bounding box center [833, 382] width 85 height 132
click at [869, 387] on html "K KES A Version Current draft Home Documentation Analytics Code automation Desi…" at bounding box center [693, 329] width 1387 height 658
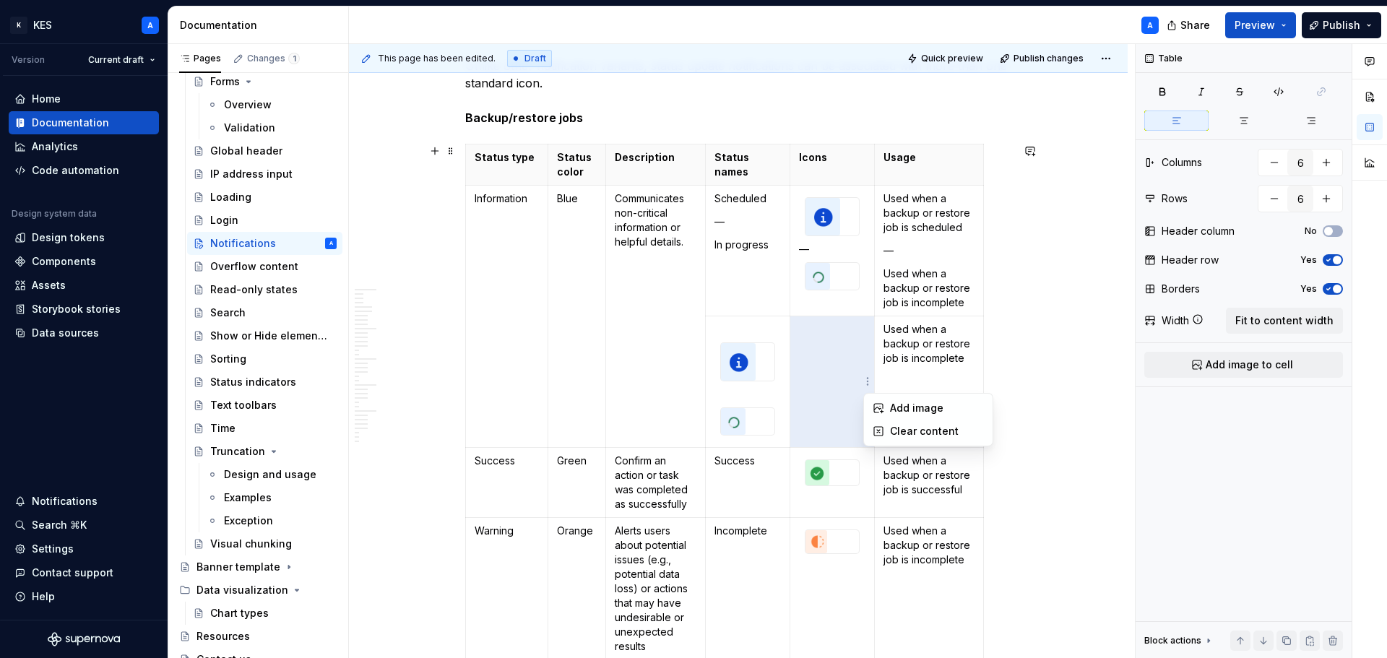
click at [851, 372] on html "K KES A Version Current draft Home Documentation Analytics Code automation Desi…" at bounding box center [693, 329] width 1387 height 658
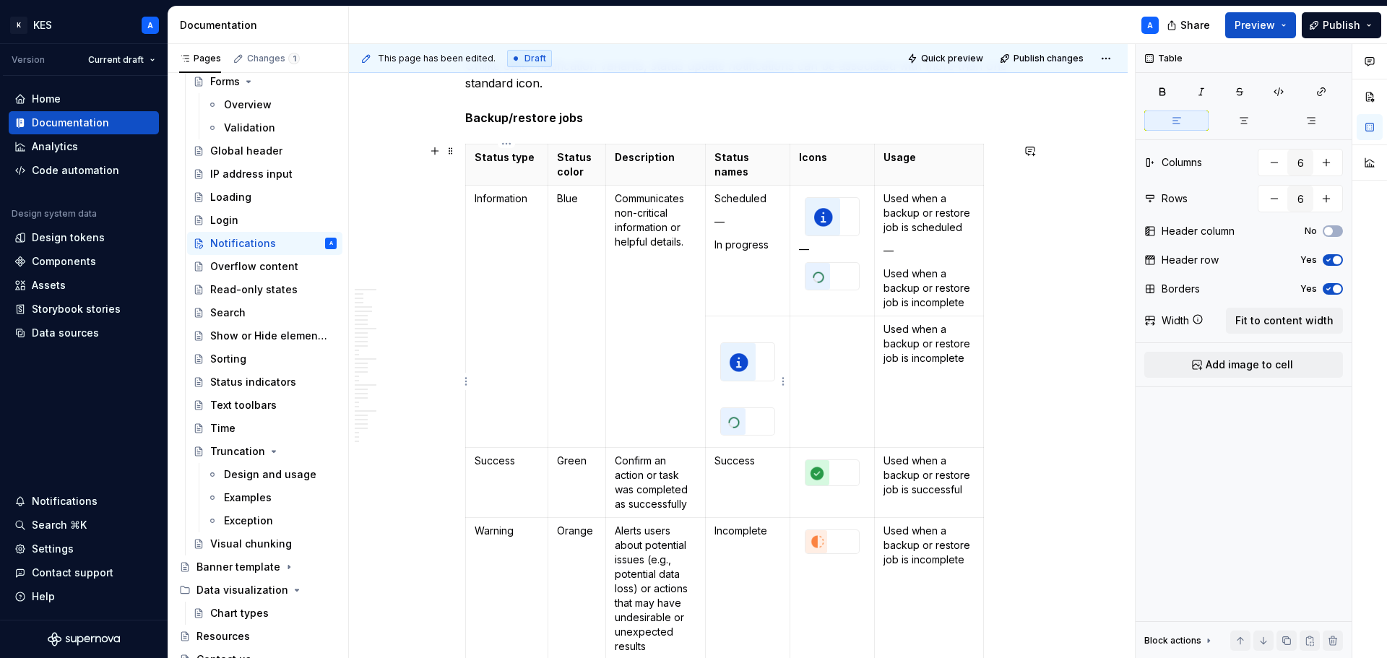
click at [754, 327] on p at bounding box center [748, 329] width 66 height 14
drag, startPoint x: 806, startPoint y: 336, endPoint x: 783, endPoint y: 330, distance: 23.8
click at [783, 330] on td at bounding box center [748, 382] width 85 height 132
click at [454, 158] on span at bounding box center [451, 151] width 12 height 20
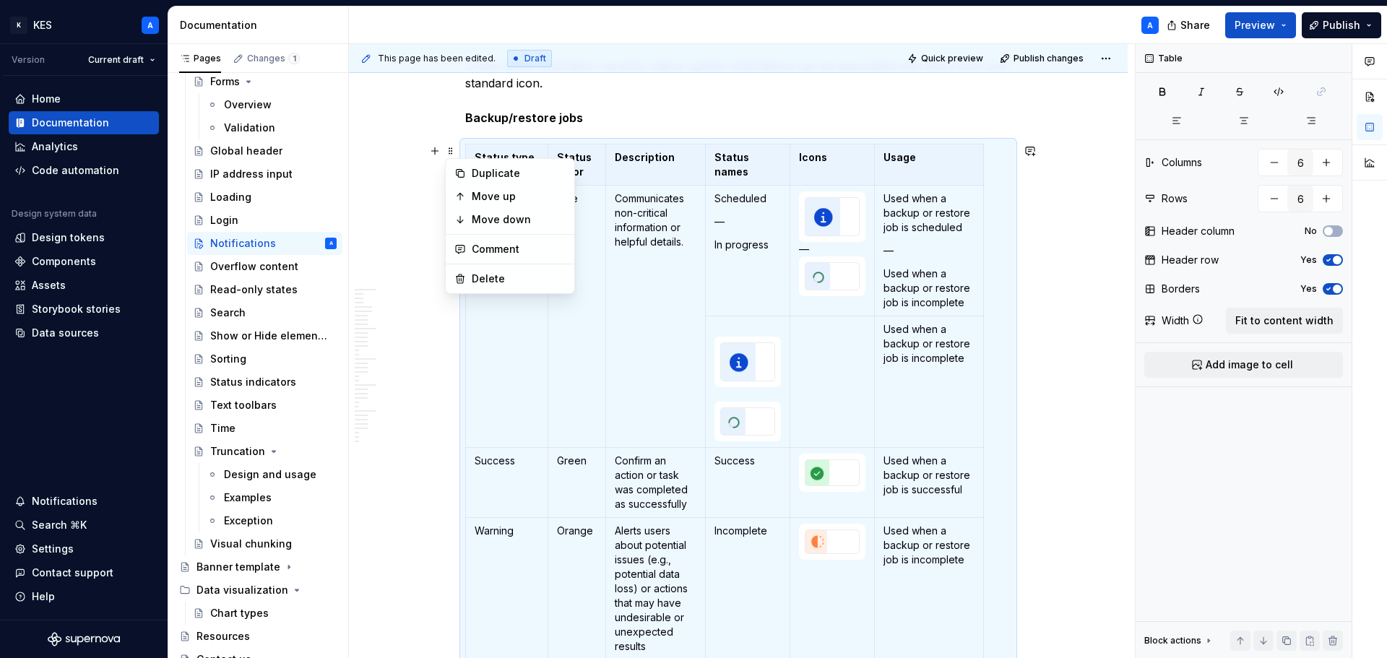
click at [914, 398] on td "Used when a backup or restore job is incomplete" at bounding box center [929, 382] width 109 height 132
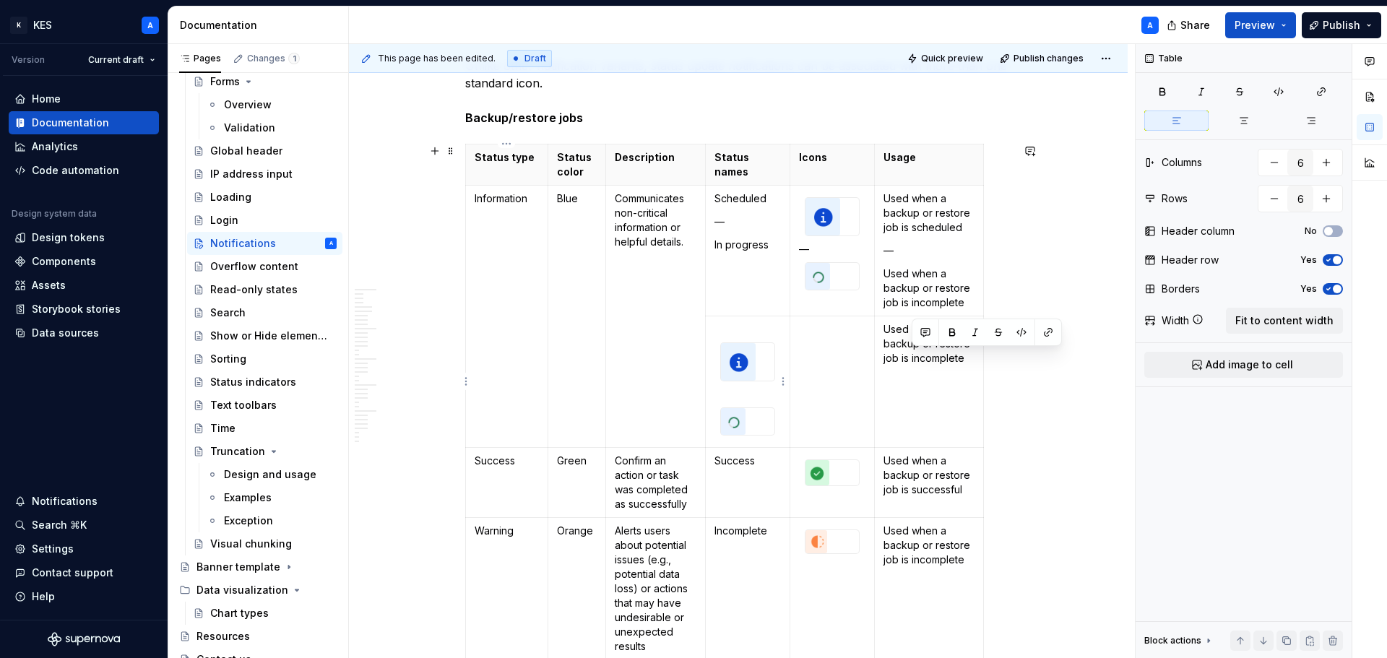
click at [762, 321] on td at bounding box center [748, 382] width 85 height 132
click at [754, 369] on img at bounding box center [738, 362] width 35 height 38
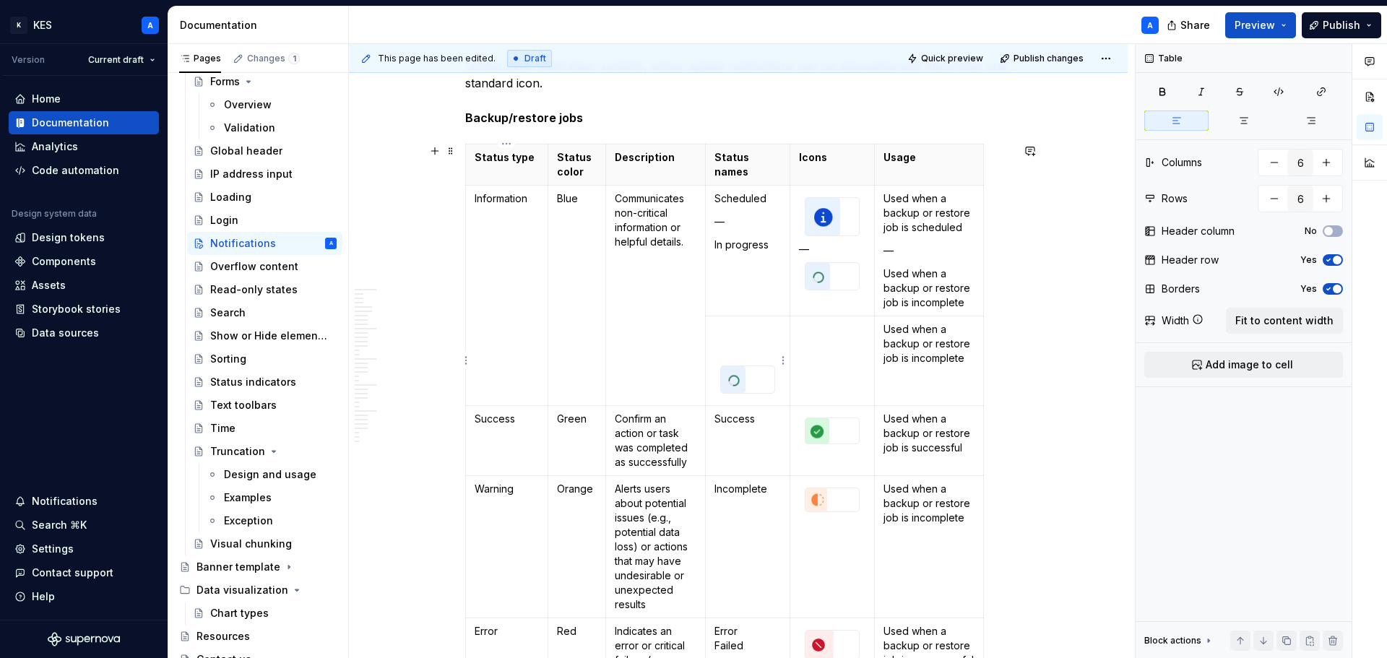
click at [753, 379] on div at bounding box center [747, 379] width 53 height 27
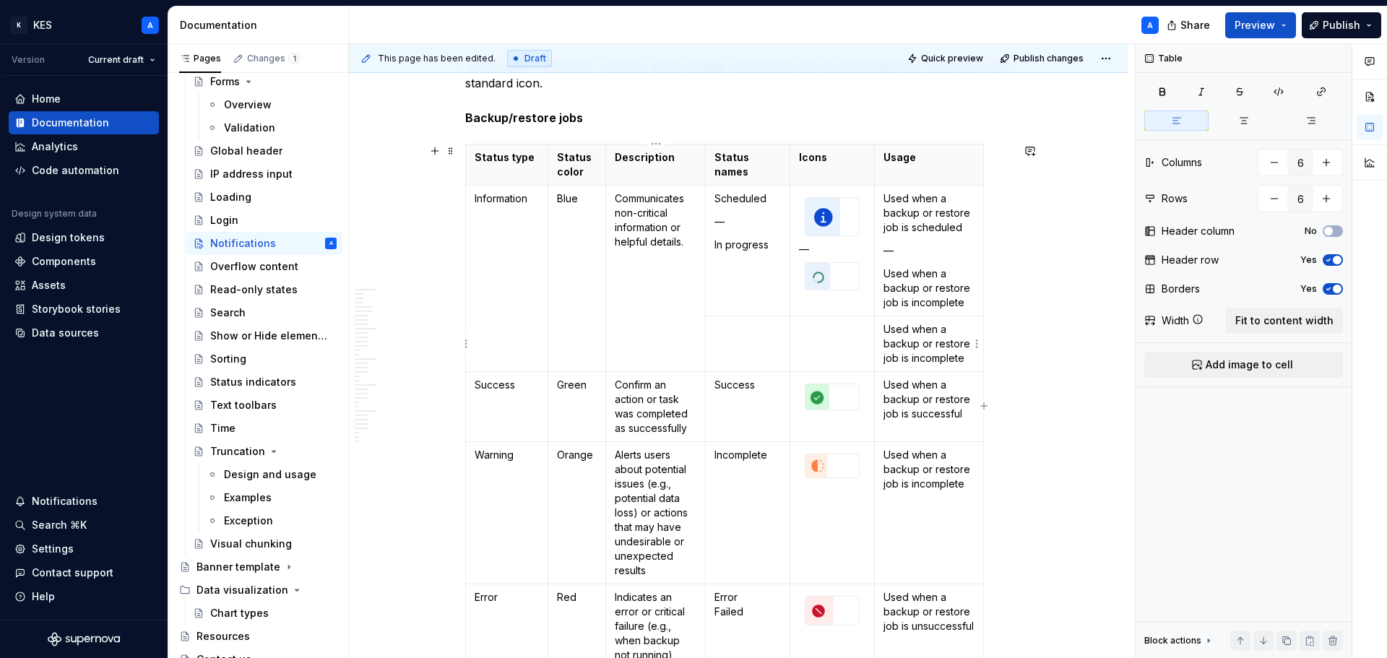
click at [903, 340] on p "Used when a backup or restore job is incomplete" at bounding box center [929, 343] width 91 height 43
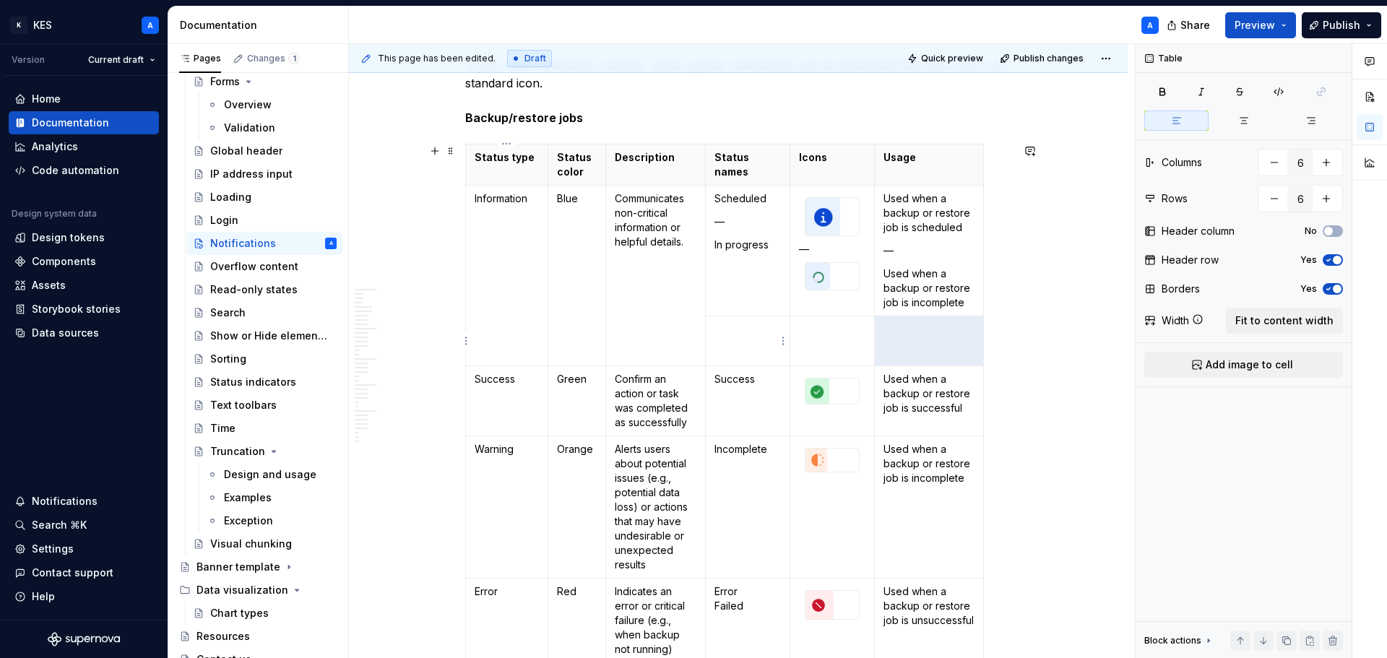
click at [761, 332] on p at bounding box center [748, 329] width 66 height 14
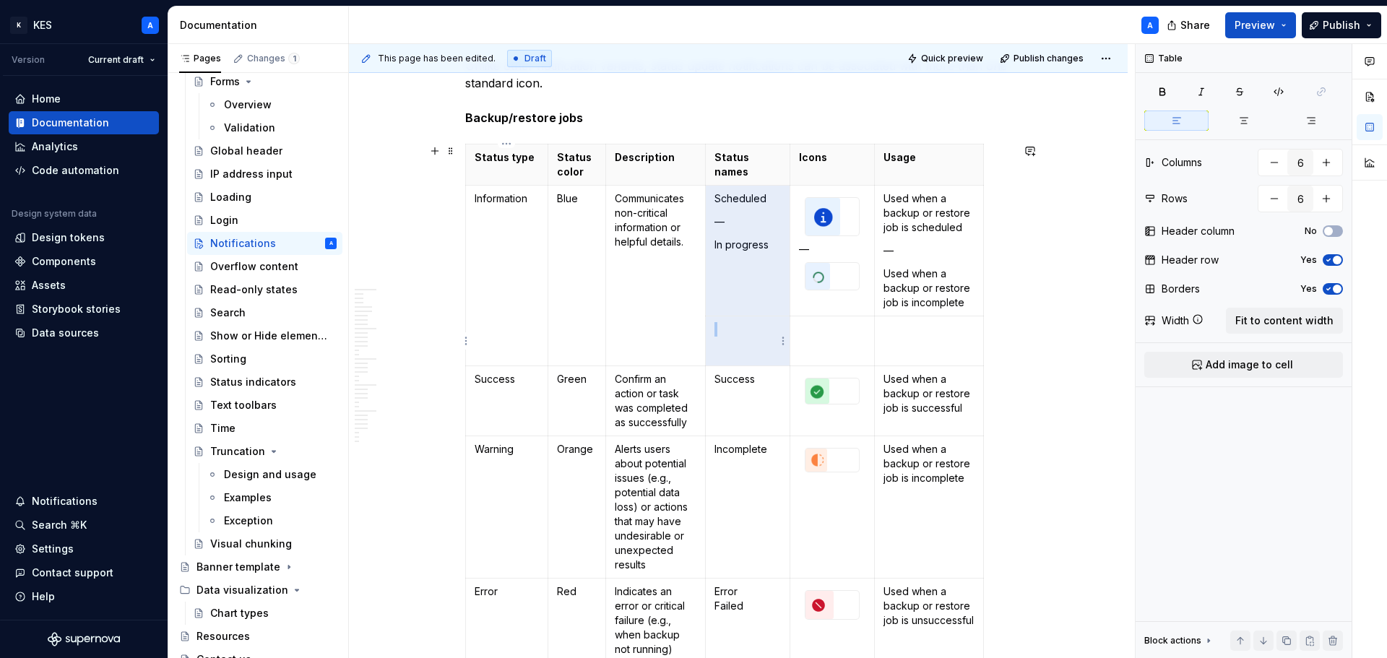
drag, startPoint x: 770, startPoint y: 309, endPoint x: 770, endPoint y: 324, distance: 14.5
click at [770, 324] on tbody "Status type Status color Description Status names Icons Usage Information Blue …" at bounding box center [725, 403] width 518 height 519
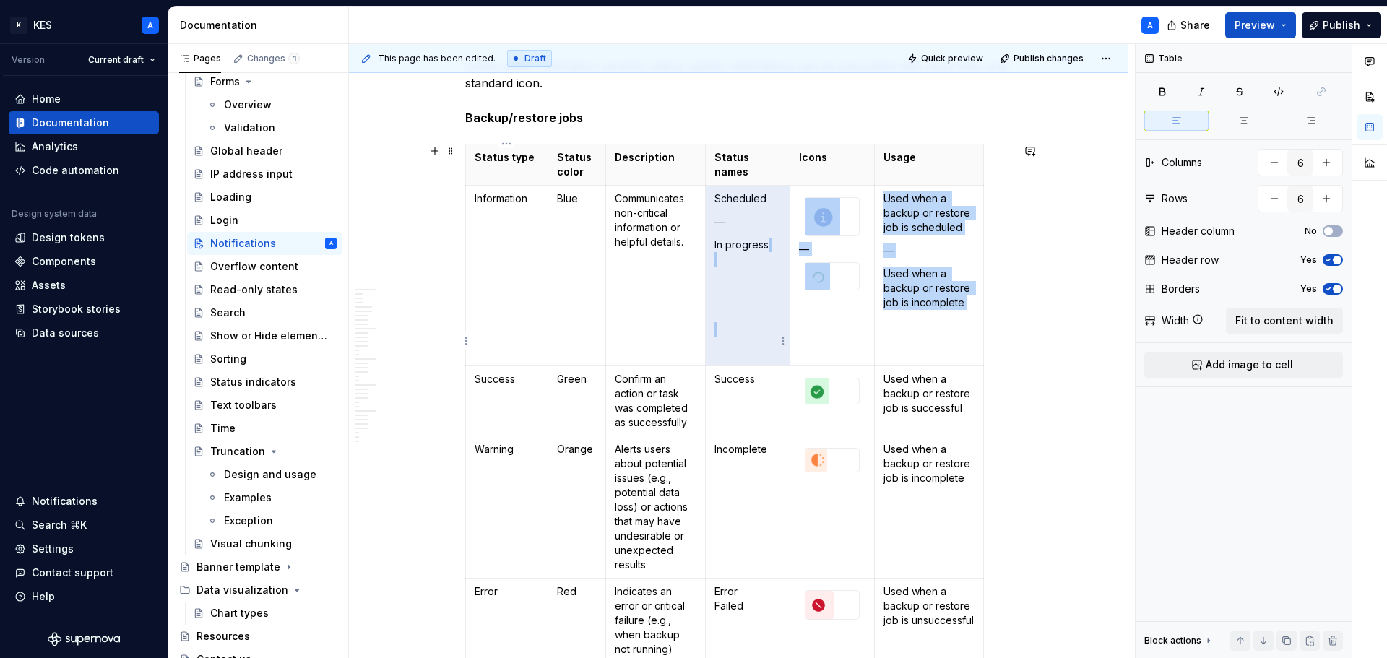
drag, startPoint x: 721, startPoint y: 267, endPoint x: 729, endPoint y: 327, distance: 60.5
click at [729, 327] on tbody "Status type Status color Description Status names Icons Usage Information Blue …" at bounding box center [725, 403] width 518 height 519
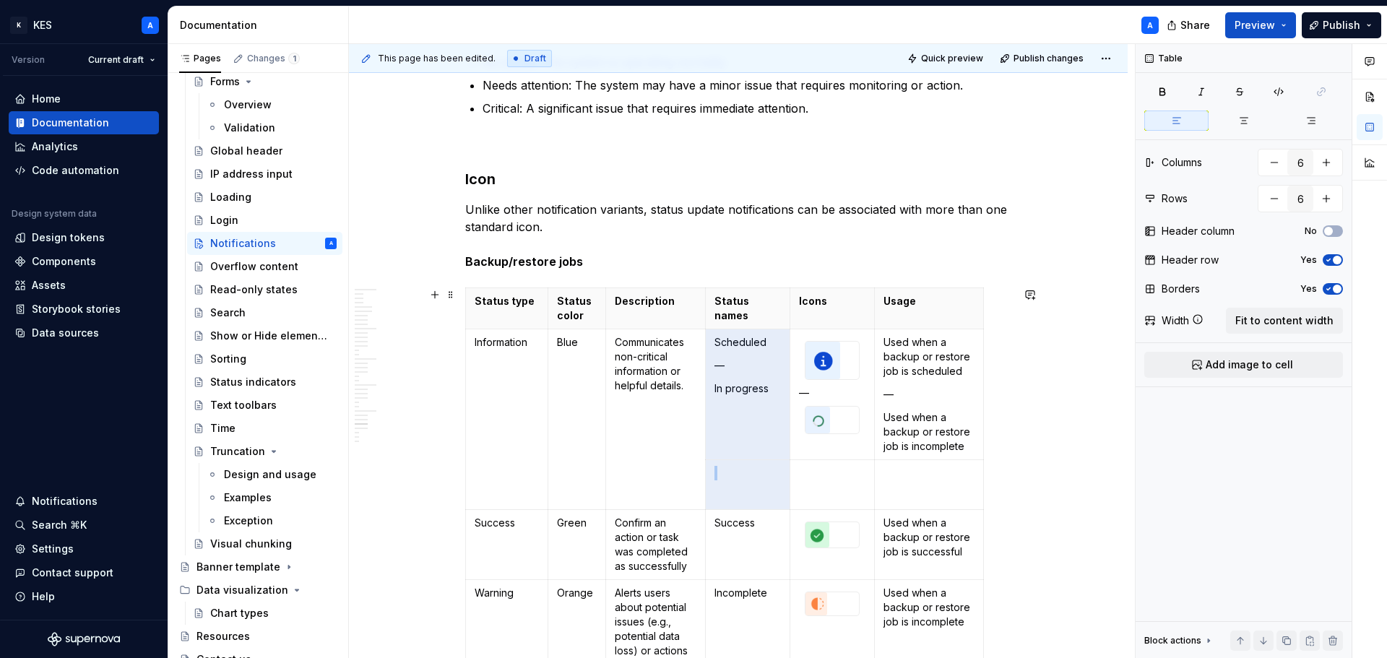
scroll to position [7778, 0]
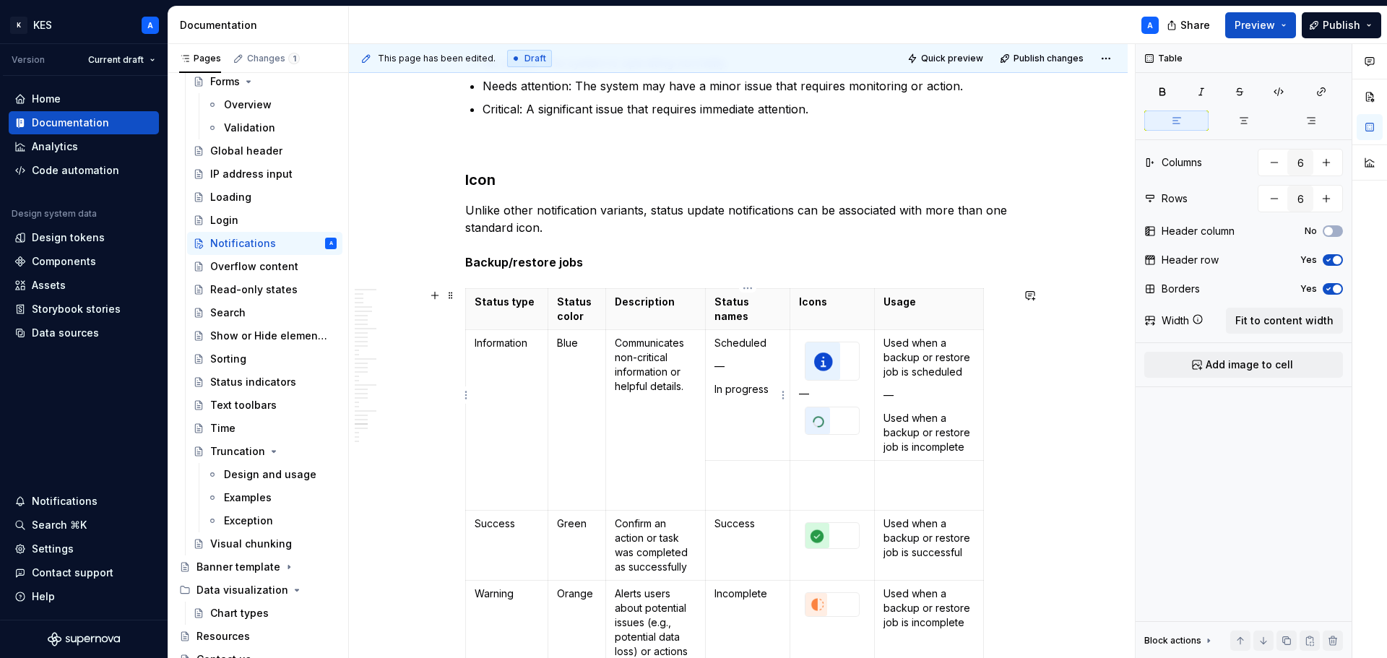
drag, startPoint x: 759, startPoint y: 452, endPoint x: 741, endPoint y: 469, distance: 24.0
click at [741, 469] on p at bounding box center [748, 474] width 66 height 14
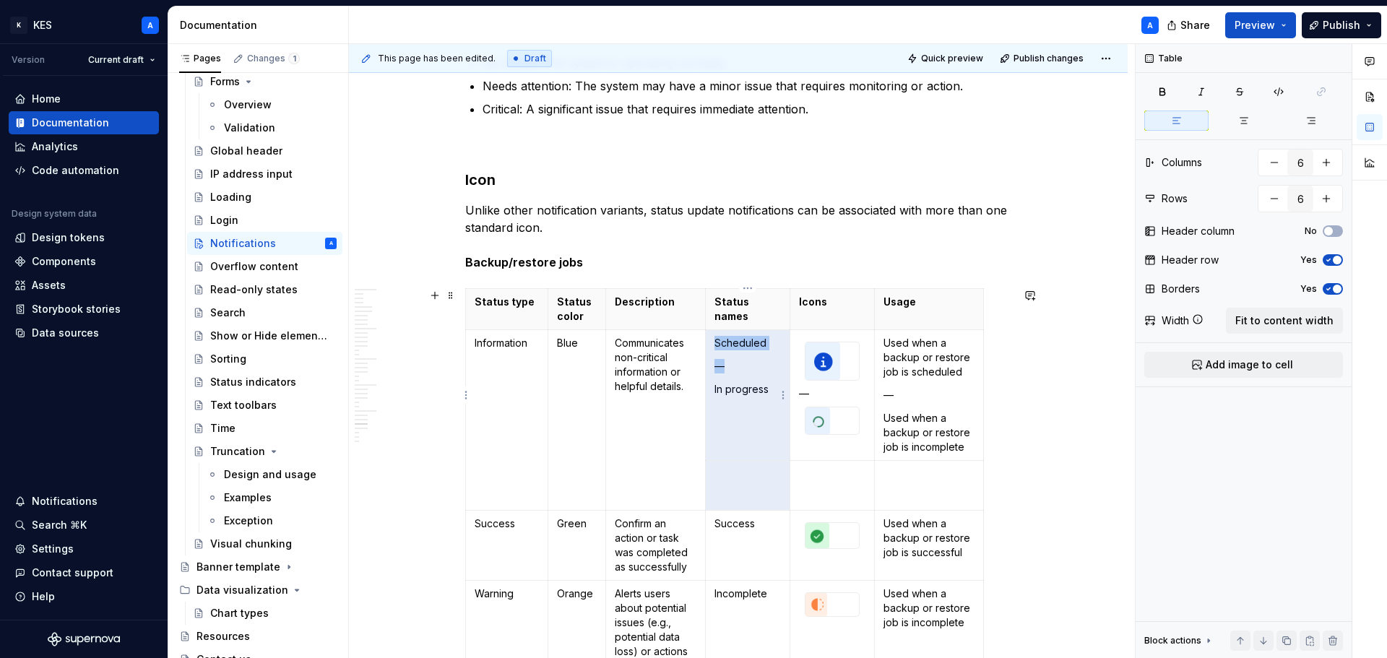
drag, startPoint x: 749, startPoint y: 485, endPoint x: 750, endPoint y: 452, distance: 32.6
click at [750, 452] on tbody "Status type Status color Description Status names Icons Usage Information Blue …" at bounding box center [725, 547] width 518 height 519
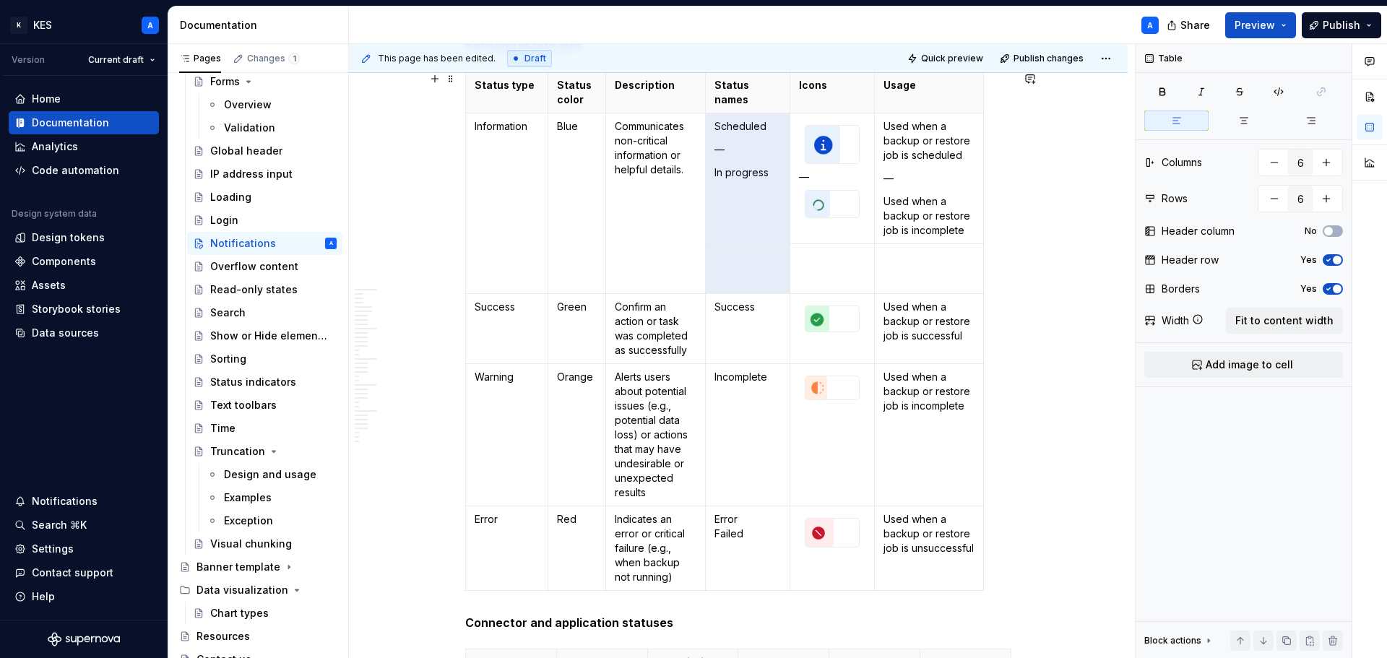
scroll to position [7922, 0]
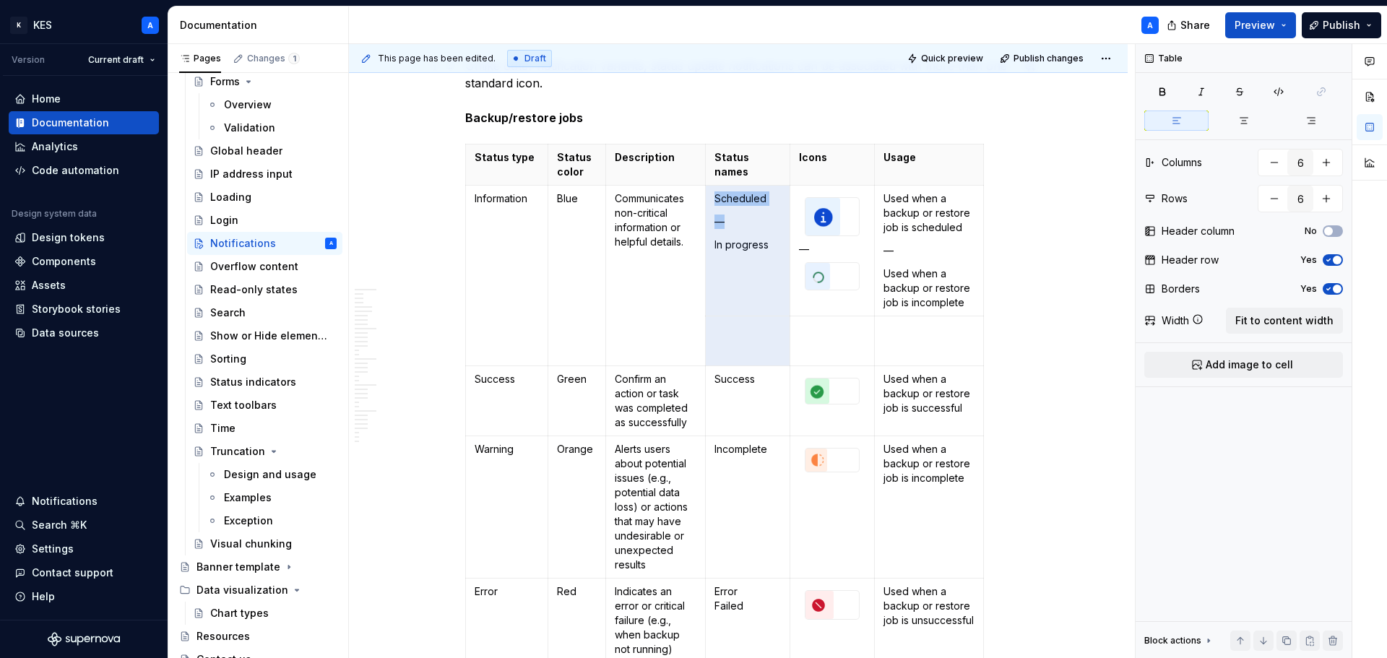
click at [616, 113] on p "Unlike other notification variants, status update notifications can be associat…" at bounding box center [738, 91] width 546 height 69
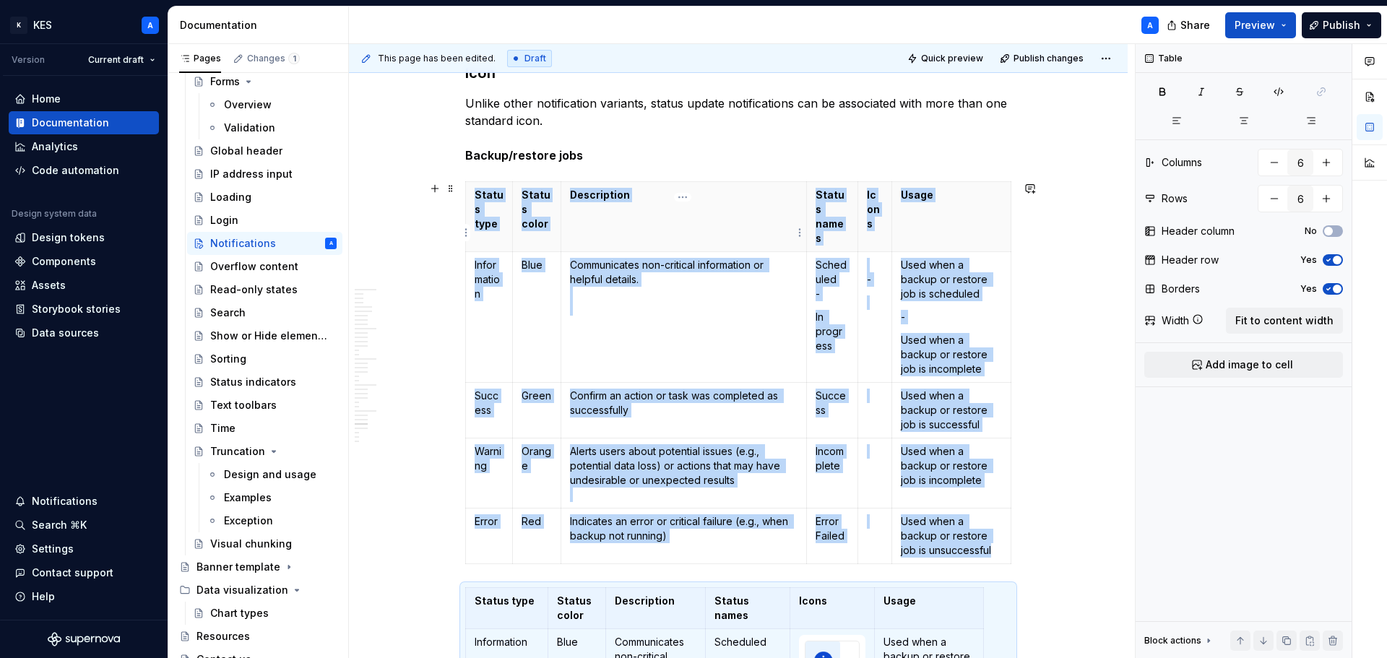
scroll to position [7850, 0]
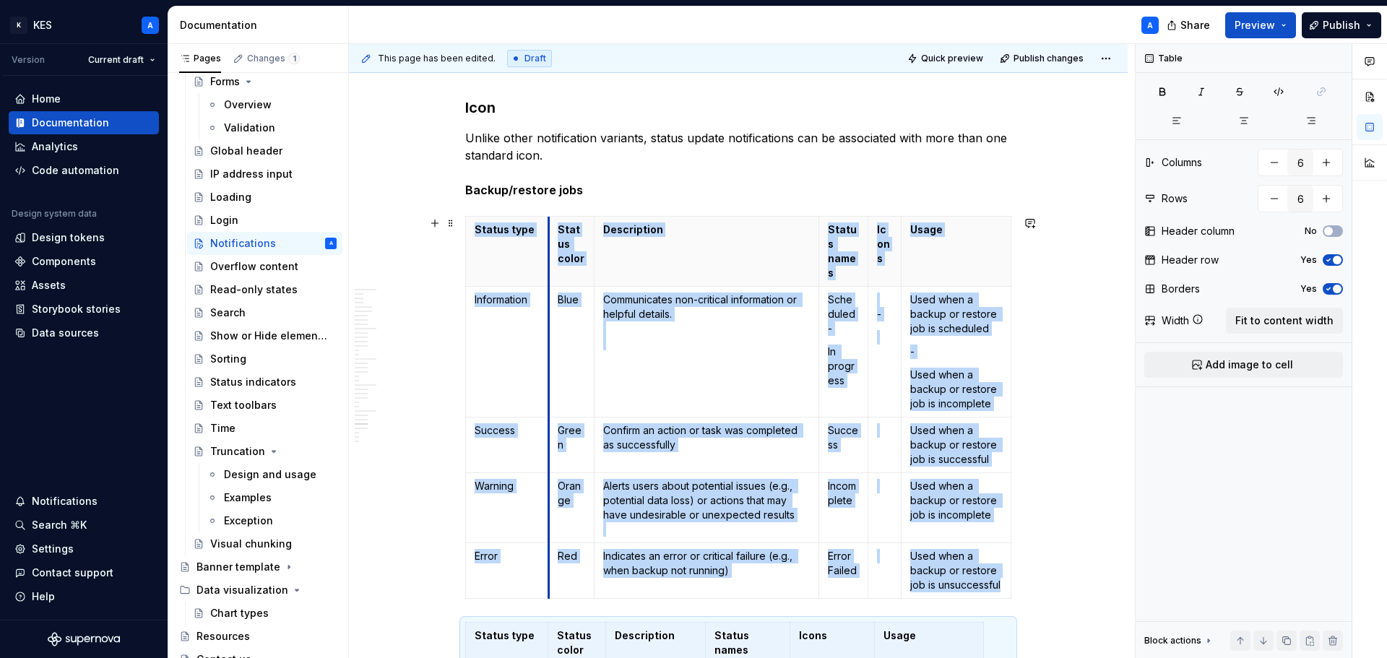
drag, startPoint x: 510, startPoint y: 223, endPoint x: 547, endPoint y: 221, distance: 36.9
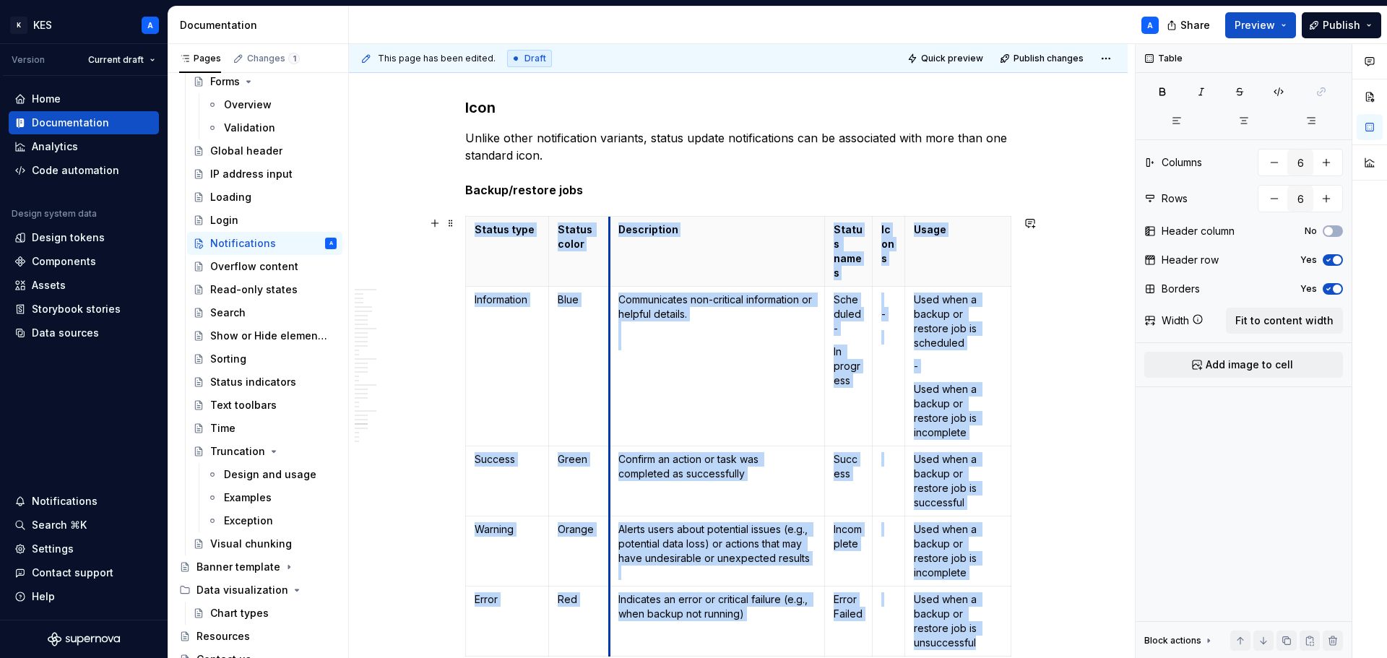
drag, startPoint x: 591, startPoint y: 220, endPoint x: 608, endPoint y: 222, distance: 16.7
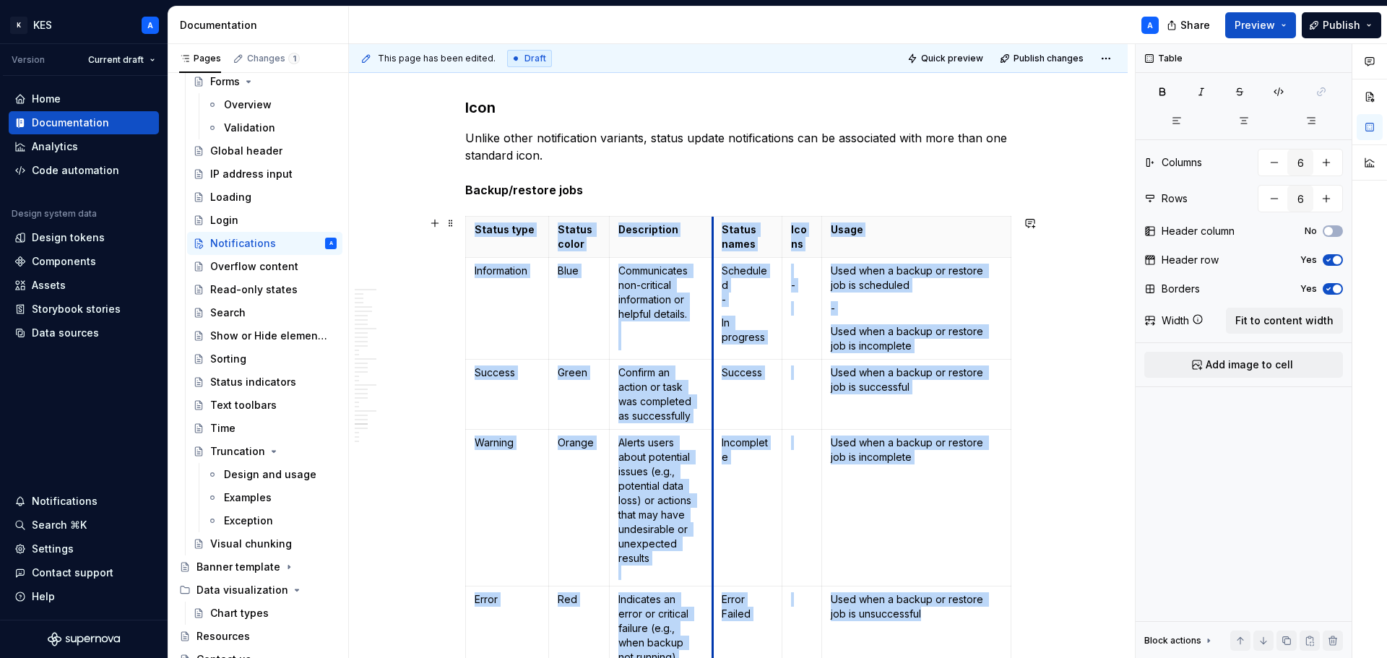
drag, startPoint x: 824, startPoint y: 225, endPoint x: 711, endPoint y: 232, distance: 112.9
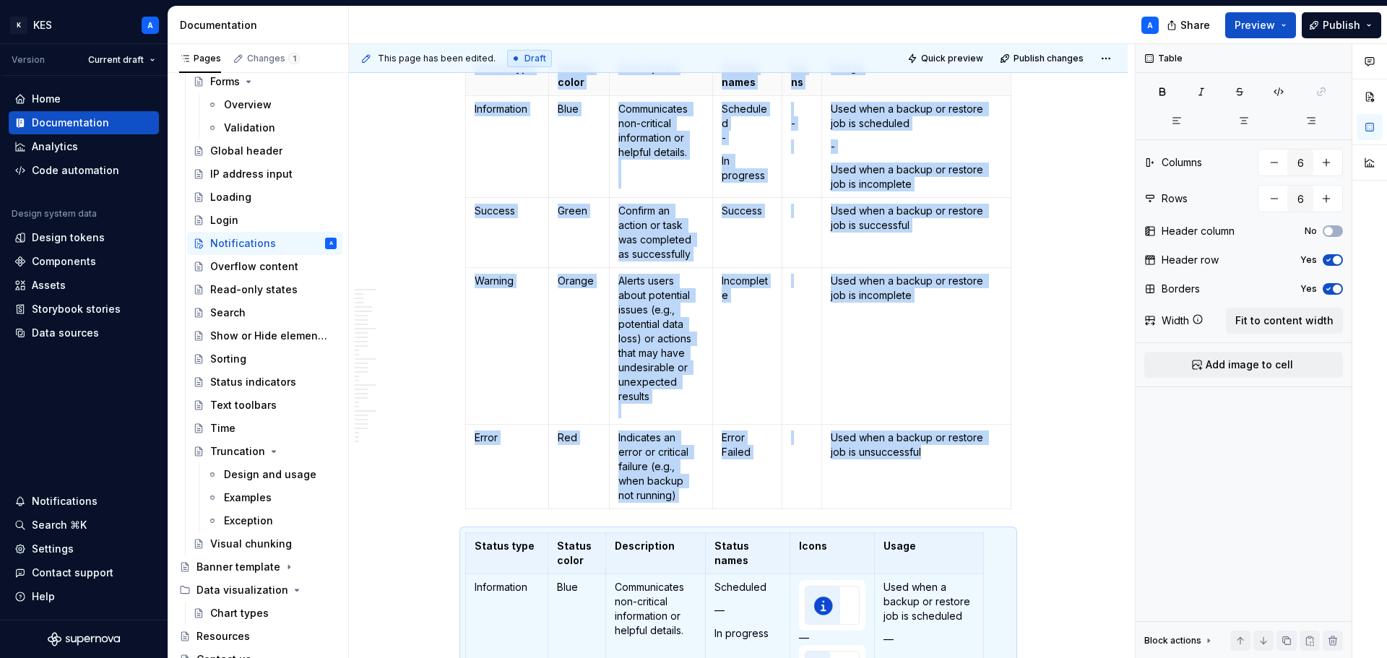
scroll to position [7922, 0]
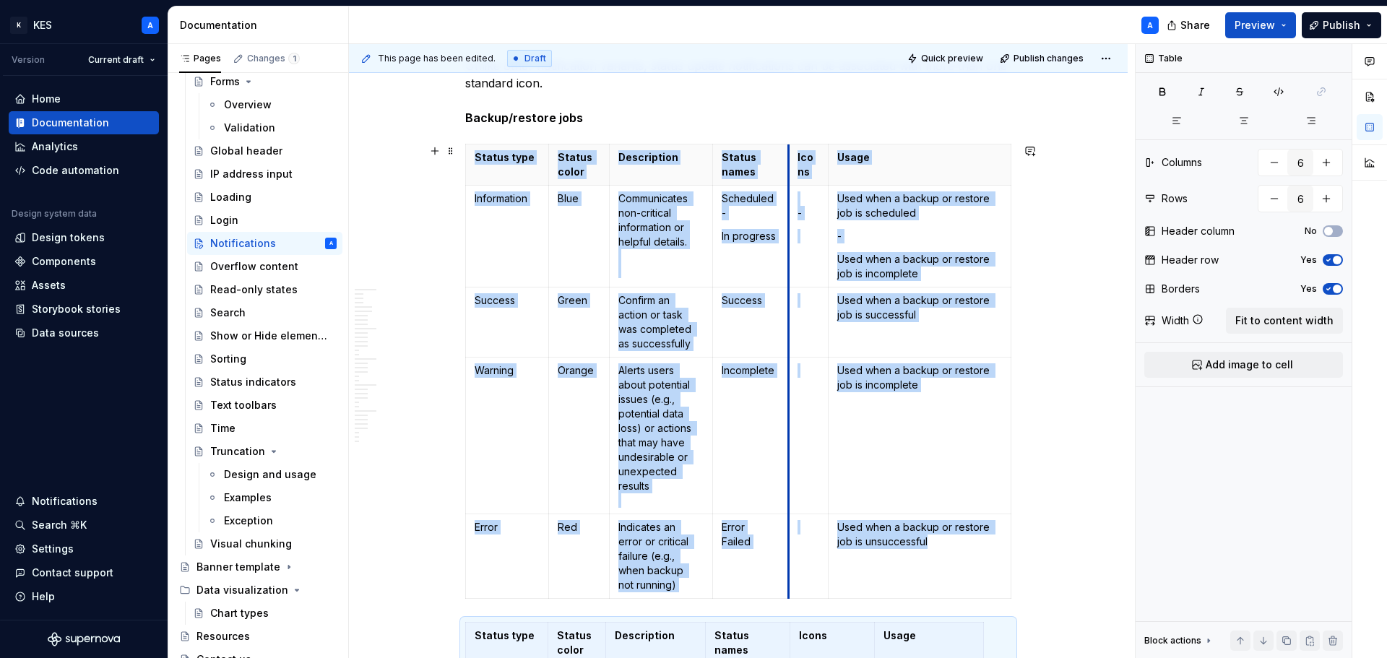
drag, startPoint x: 780, startPoint y: 152, endPoint x: 788, endPoint y: 152, distance: 7.9
click at [789, 152] on th "Icons" at bounding box center [809, 164] width 40 height 41
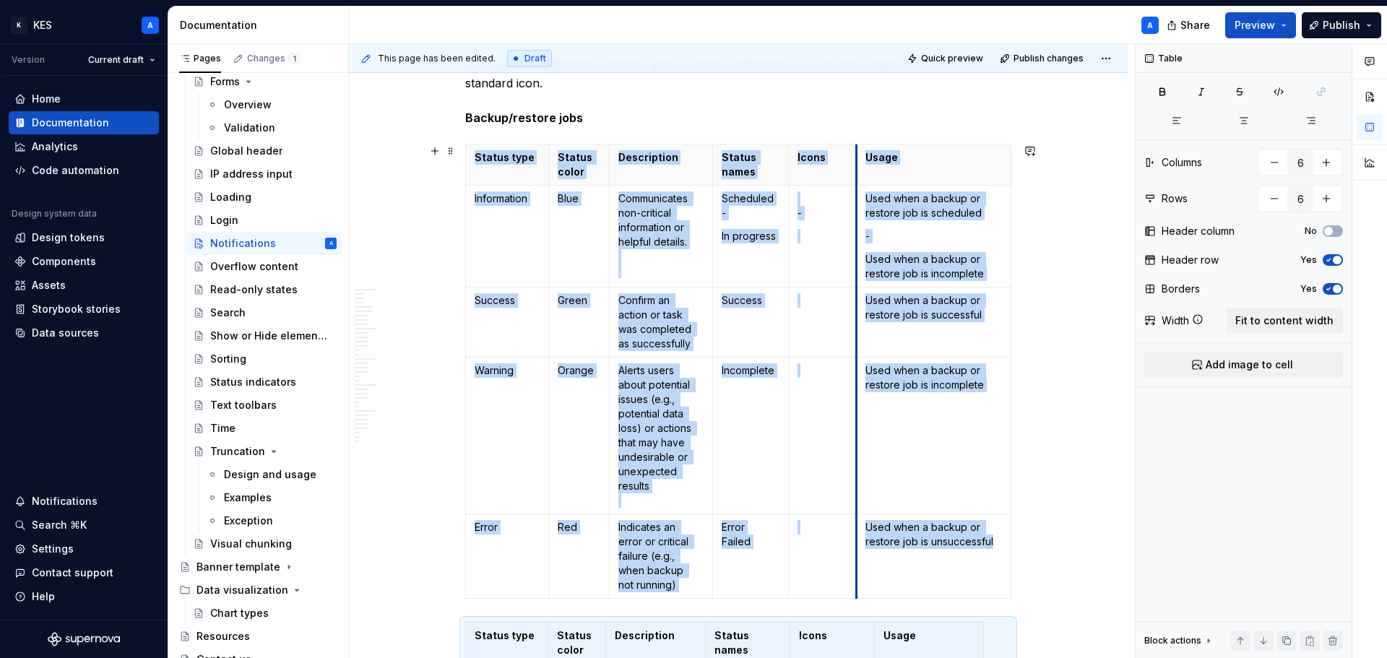
drag, startPoint x: 830, startPoint y: 152, endPoint x: 859, endPoint y: 153, distance: 29.6
click at [859, 153] on th "Usage" at bounding box center [934, 164] width 155 height 41
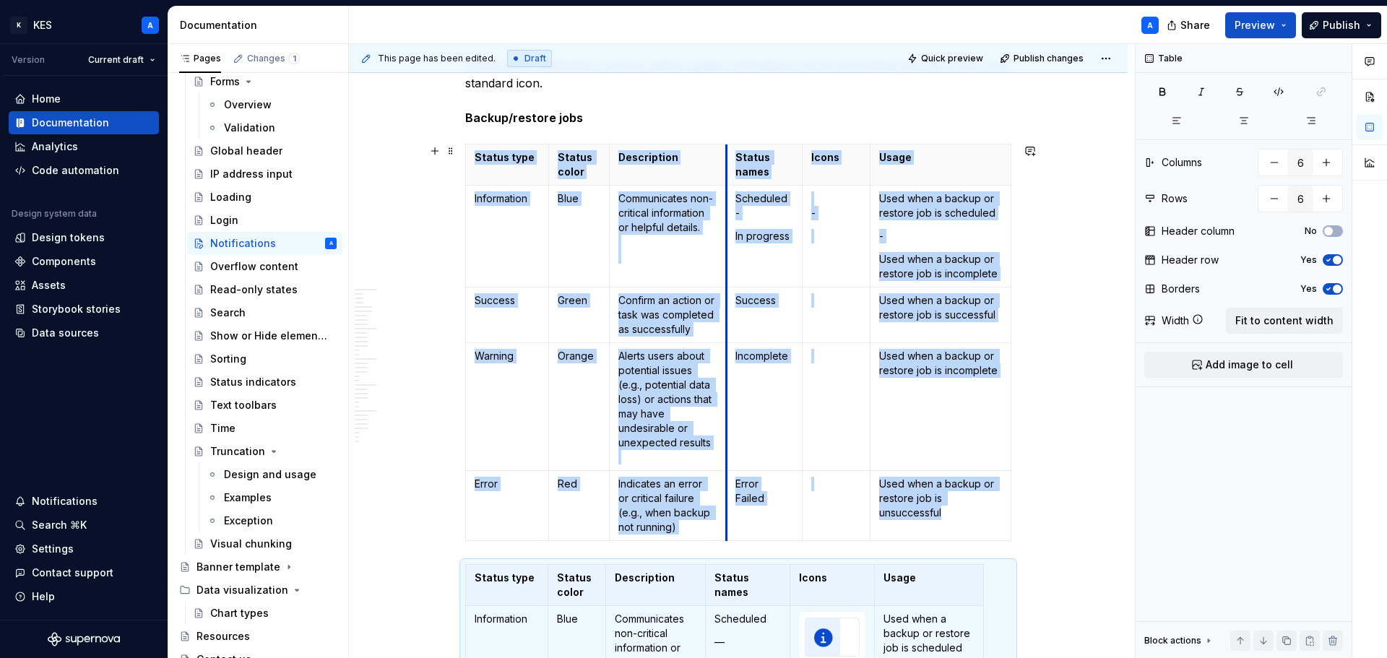
drag, startPoint x: 710, startPoint y: 159, endPoint x: 724, endPoint y: 159, distance: 13.7
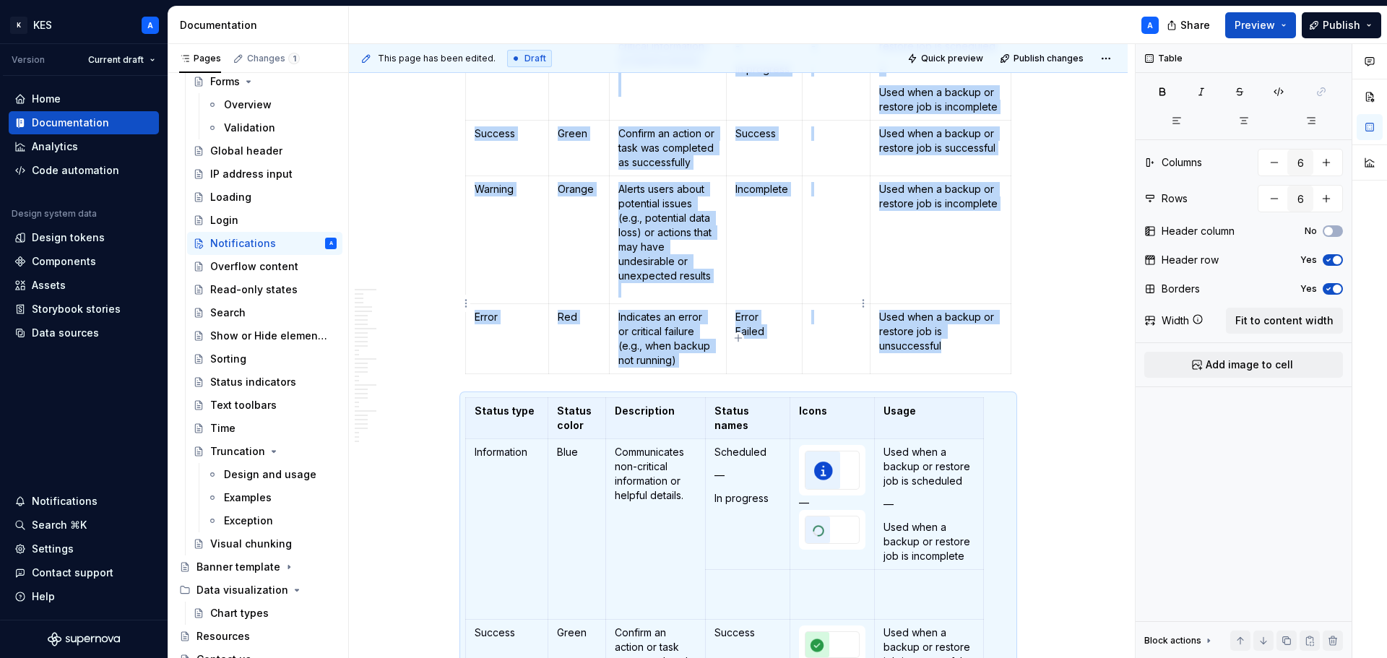
scroll to position [8139, 0]
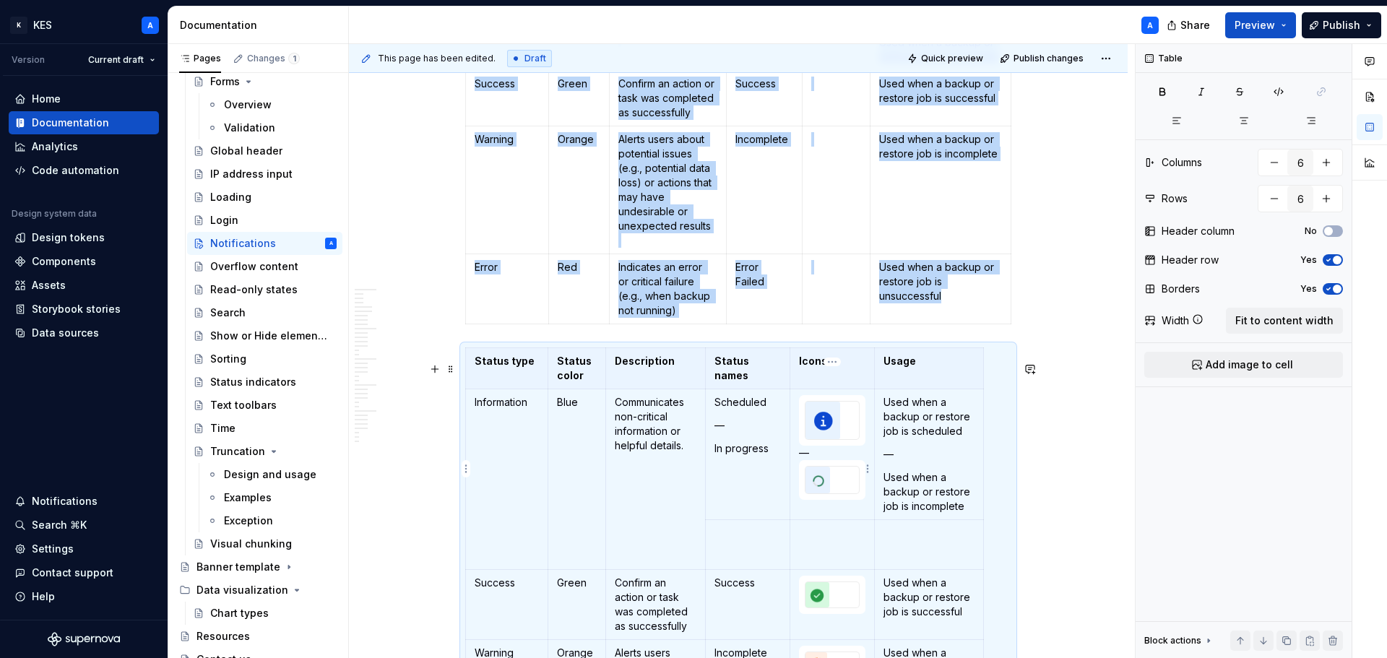
click at [827, 460] on p "—" at bounding box center [832, 453] width 66 height 14
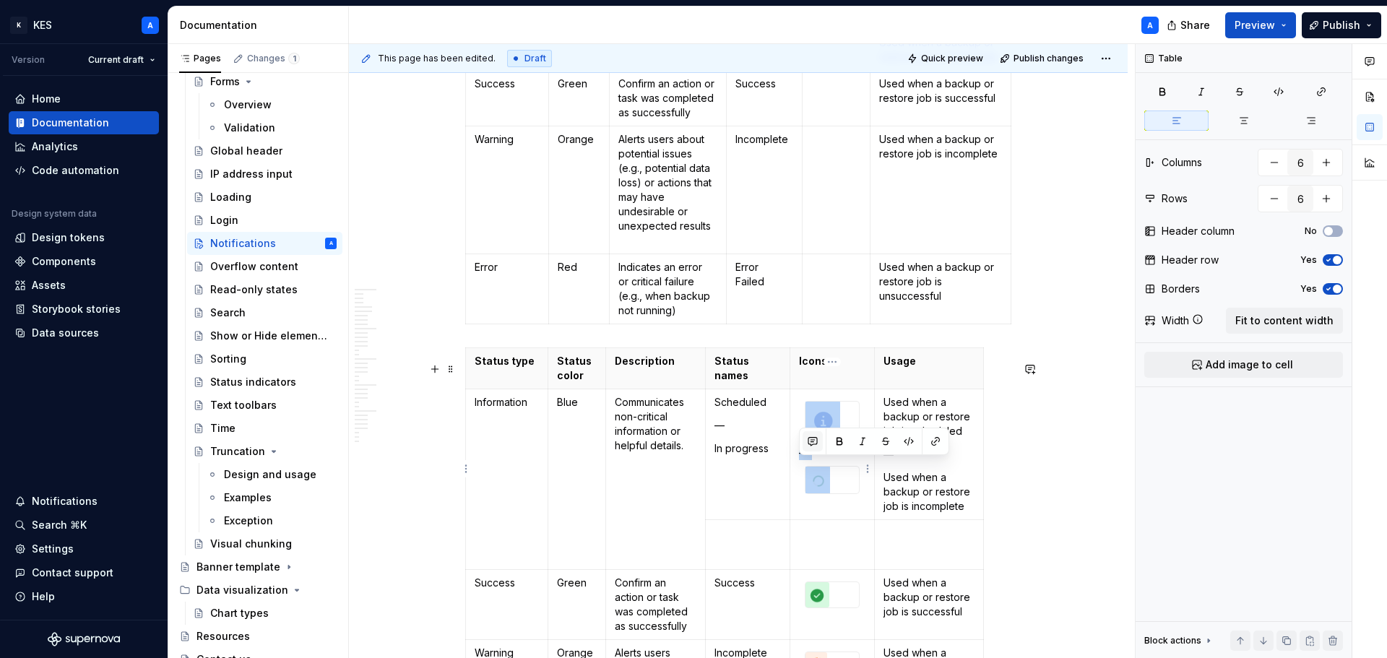
drag, startPoint x: 861, startPoint y: 518, endPoint x: 809, endPoint y: 449, distance: 87.2
click at [815, 459] on td "—" at bounding box center [833, 454] width 85 height 131
click at [793, 422] on td "—" at bounding box center [833, 454] width 85 height 131
drag, startPoint x: 793, startPoint y: 422, endPoint x: 846, endPoint y: 511, distance: 103.4
click at [843, 504] on td "—" at bounding box center [833, 454] width 85 height 131
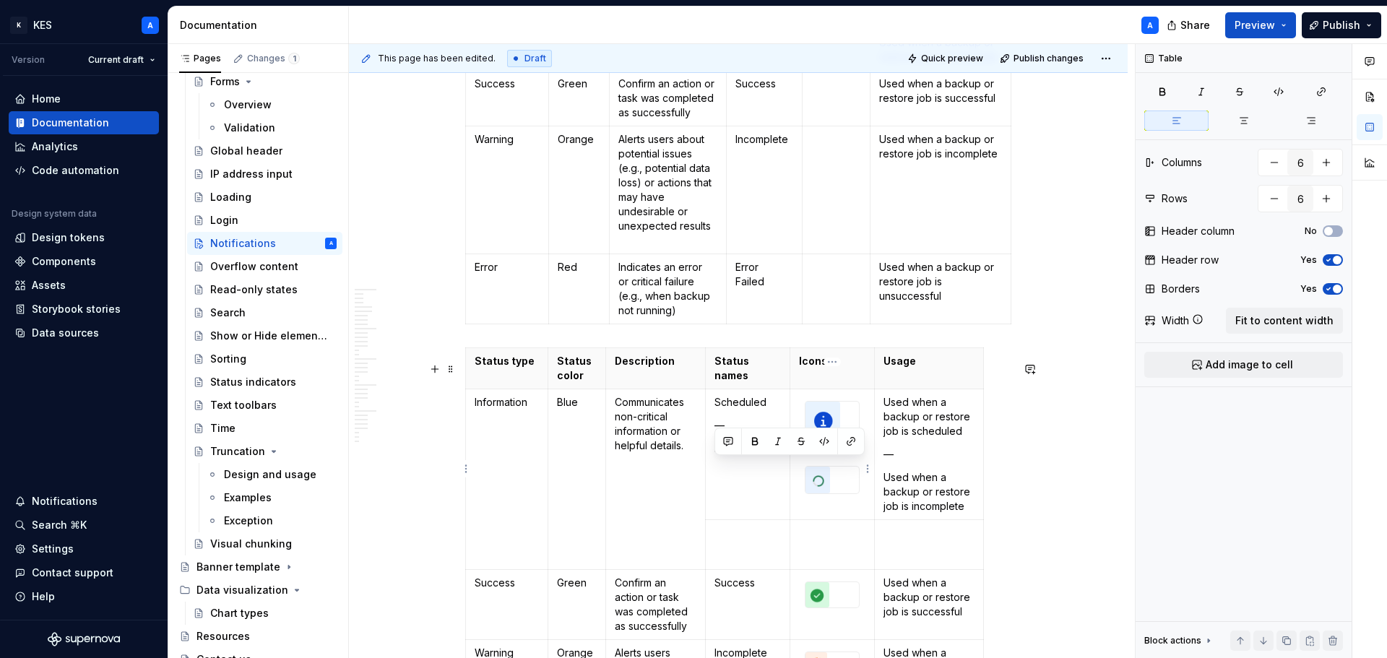
drag, startPoint x: 846, startPoint y: 511, endPoint x: 857, endPoint y: 516, distance: 12.0
click at [848, 494] on div at bounding box center [832, 480] width 55 height 28
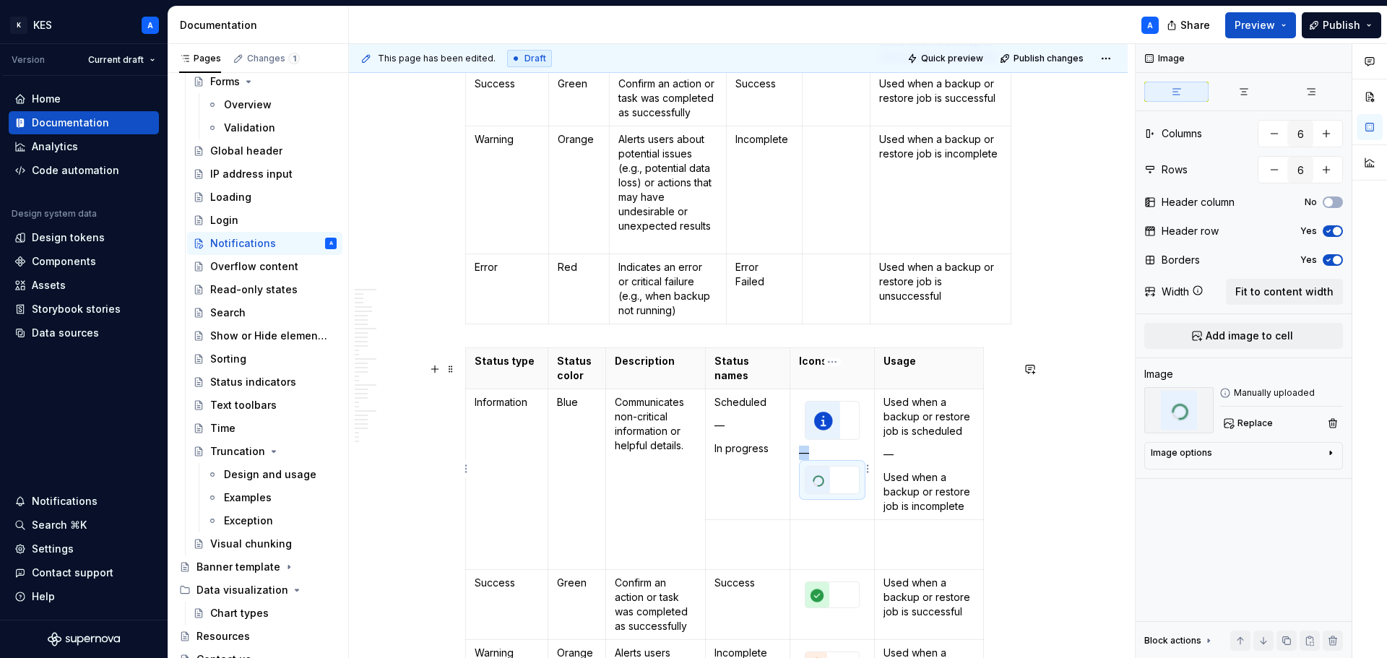
click at [796, 424] on td "—" at bounding box center [833, 454] width 85 height 131
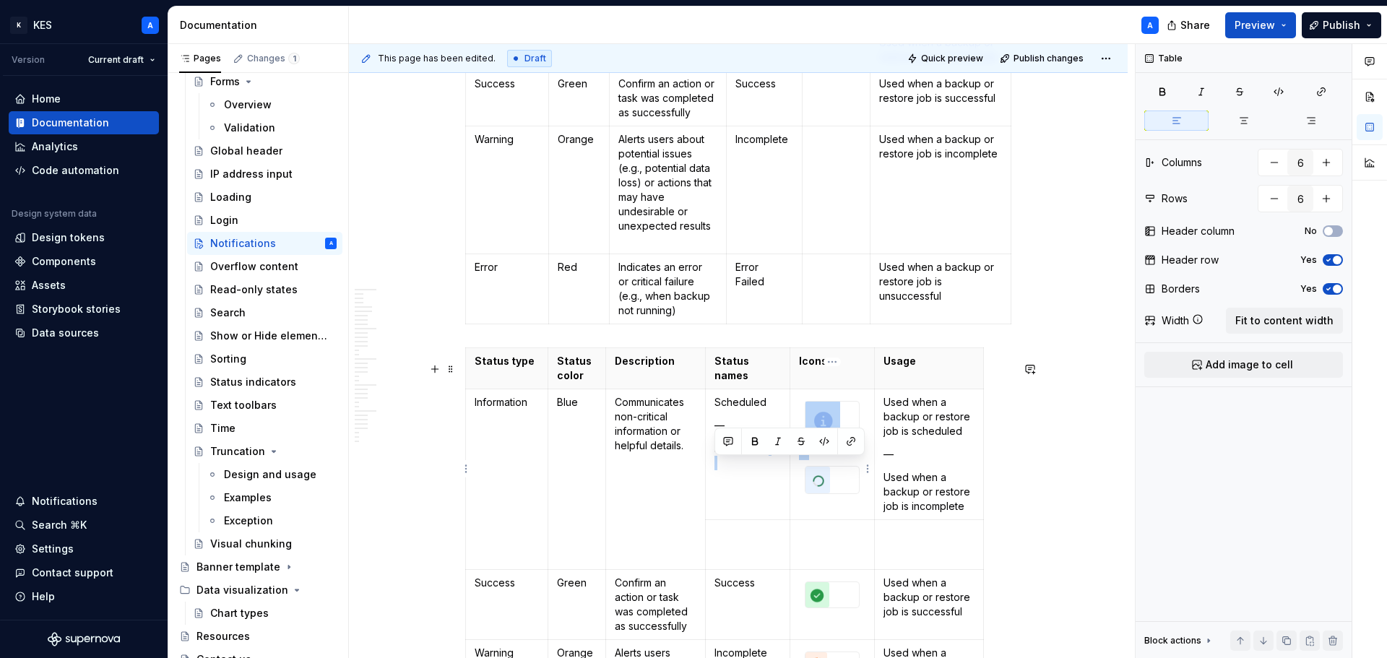
drag, startPoint x: 796, startPoint y: 421, endPoint x: 843, endPoint y: 509, distance: 100.2
click at [843, 509] on td "—" at bounding box center [833, 454] width 85 height 131
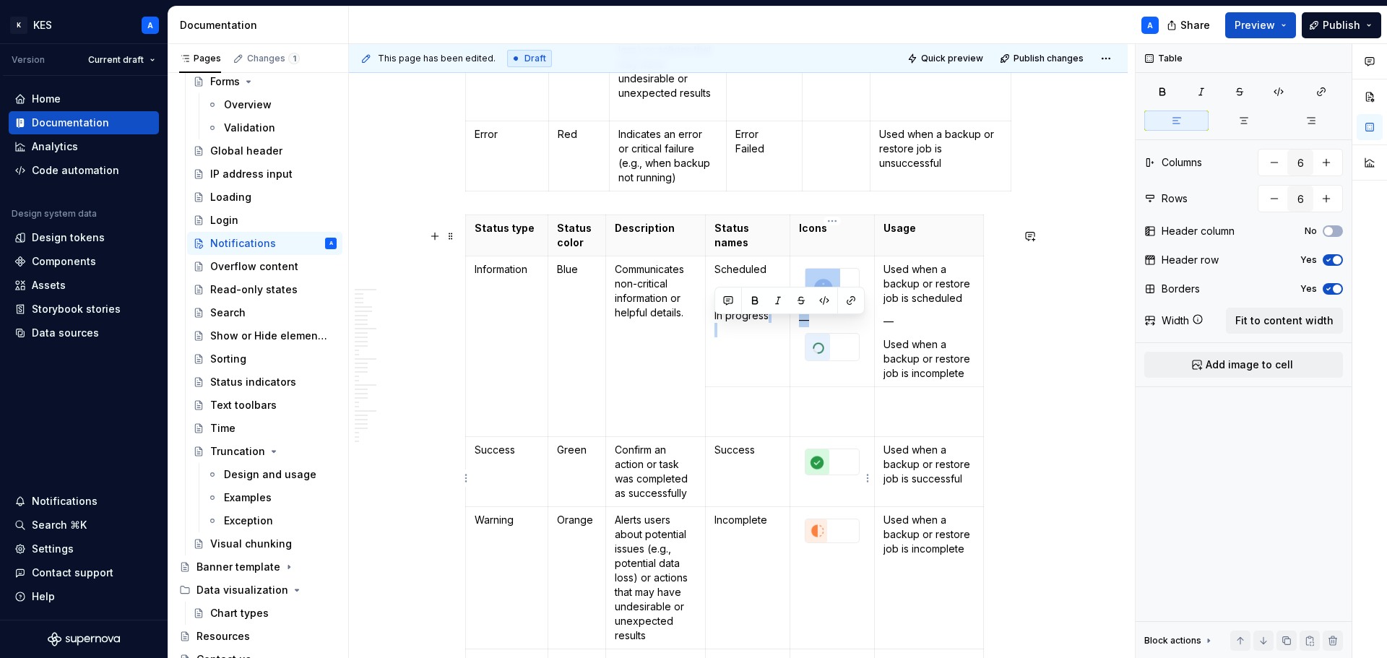
scroll to position [8284, 0]
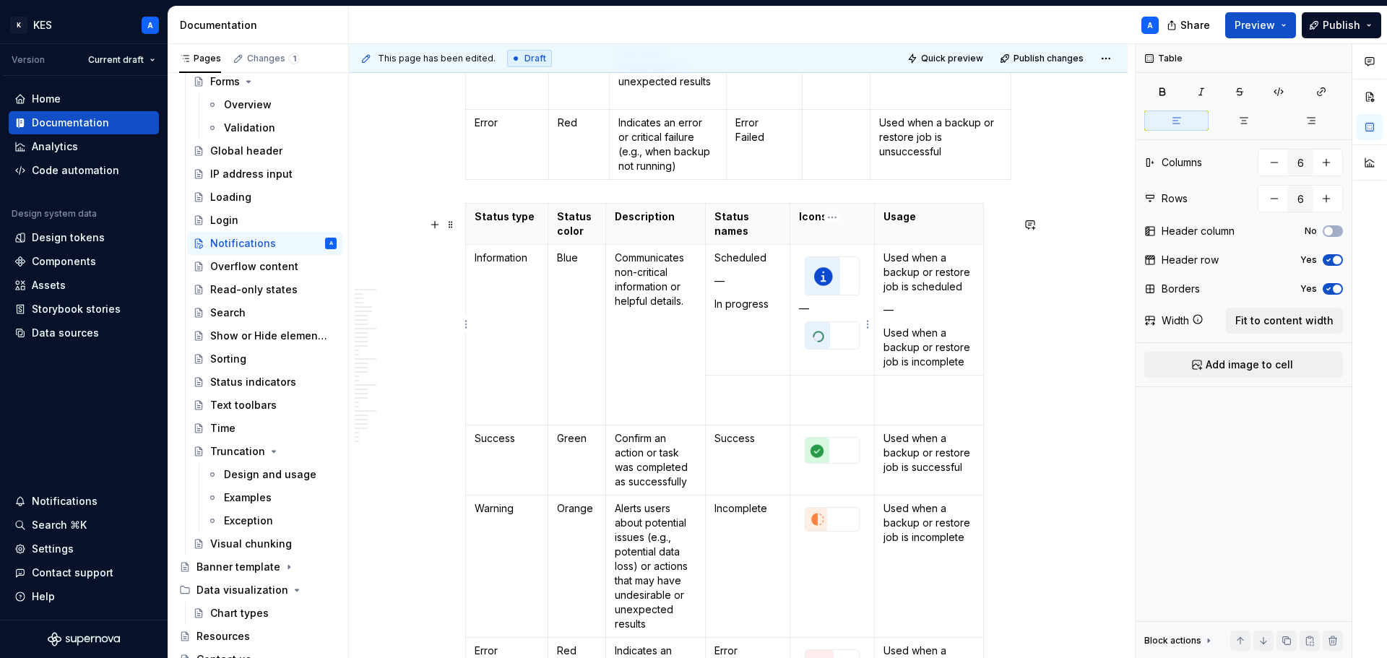
click at [836, 375] on td "—" at bounding box center [833, 309] width 85 height 131
click at [805, 272] on div at bounding box center [832, 276] width 55 height 39
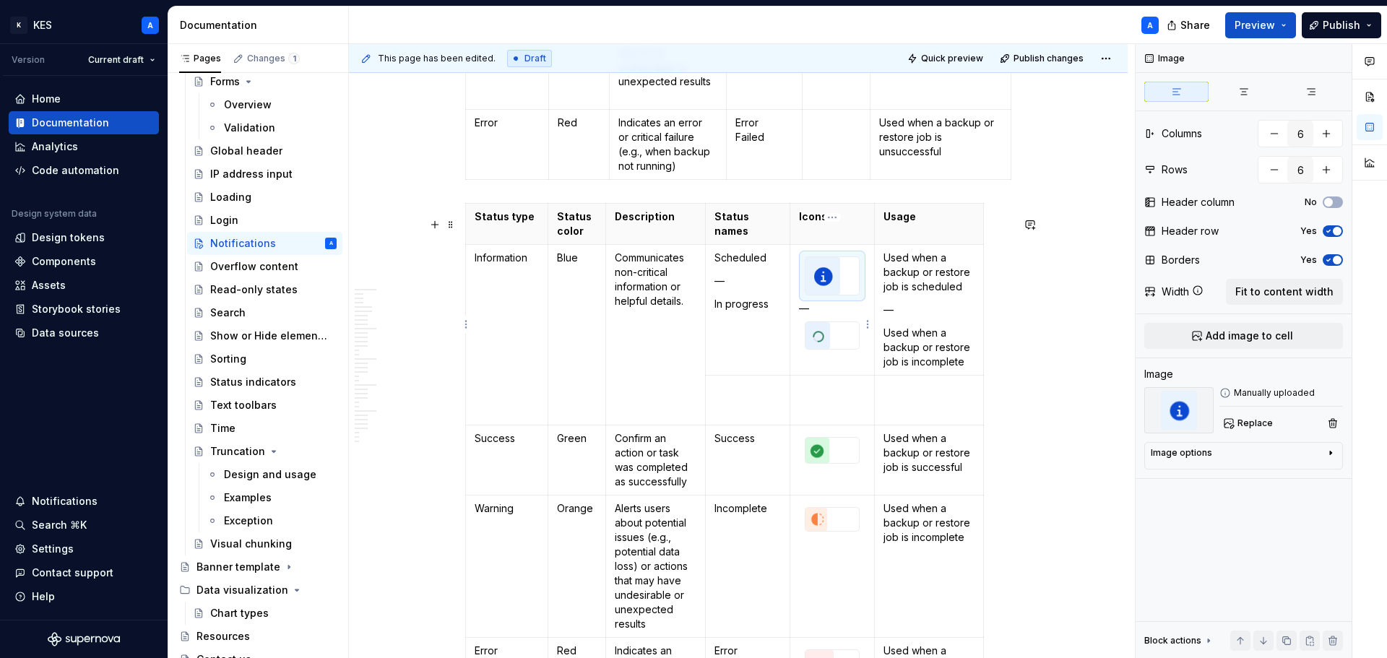
click at [791, 287] on td "—" at bounding box center [833, 309] width 85 height 131
click at [798, 282] on td "—" at bounding box center [833, 309] width 85 height 131
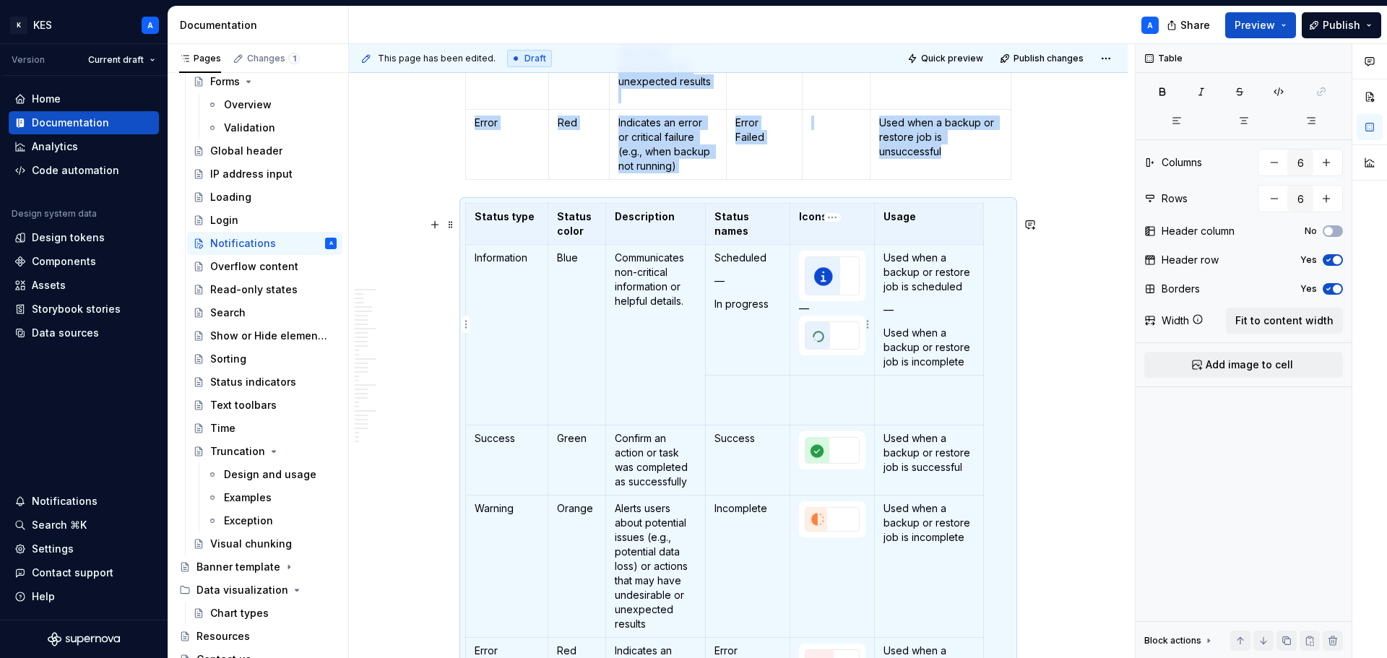
click at [796, 283] on td "—" at bounding box center [833, 309] width 85 height 131
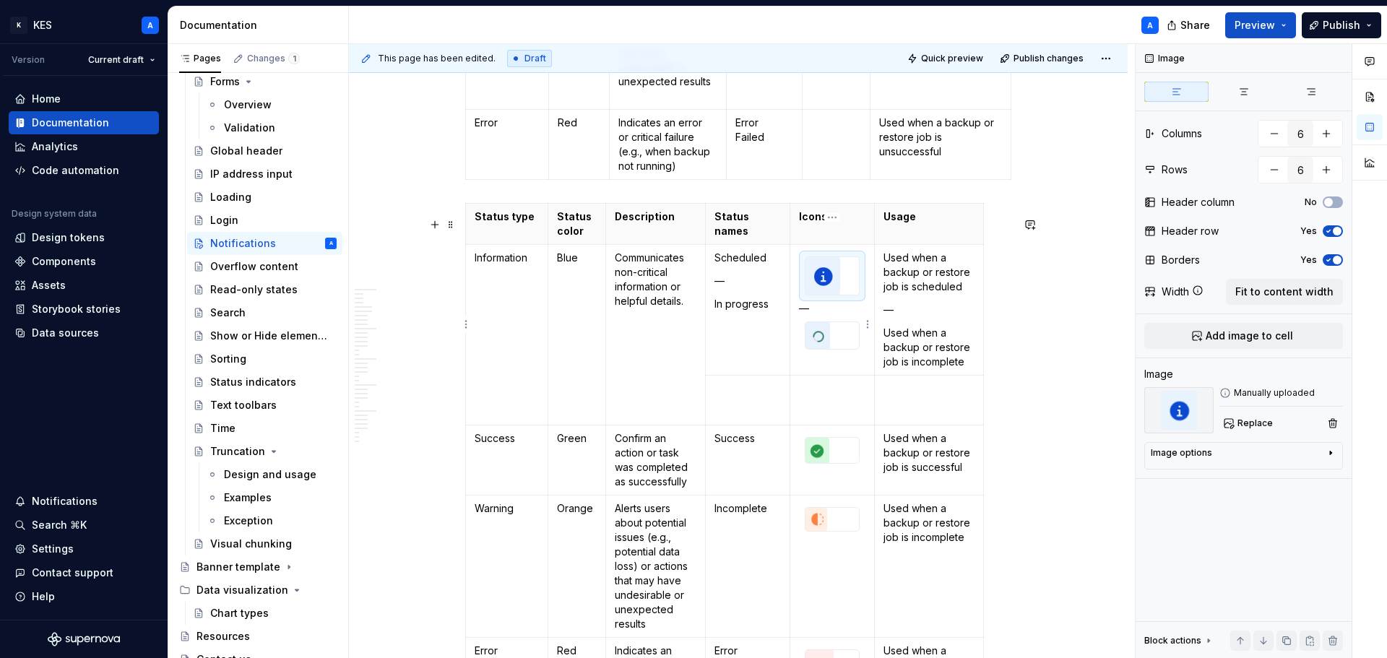
click at [834, 295] on img at bounding box center [823, 276] width 35 height 38
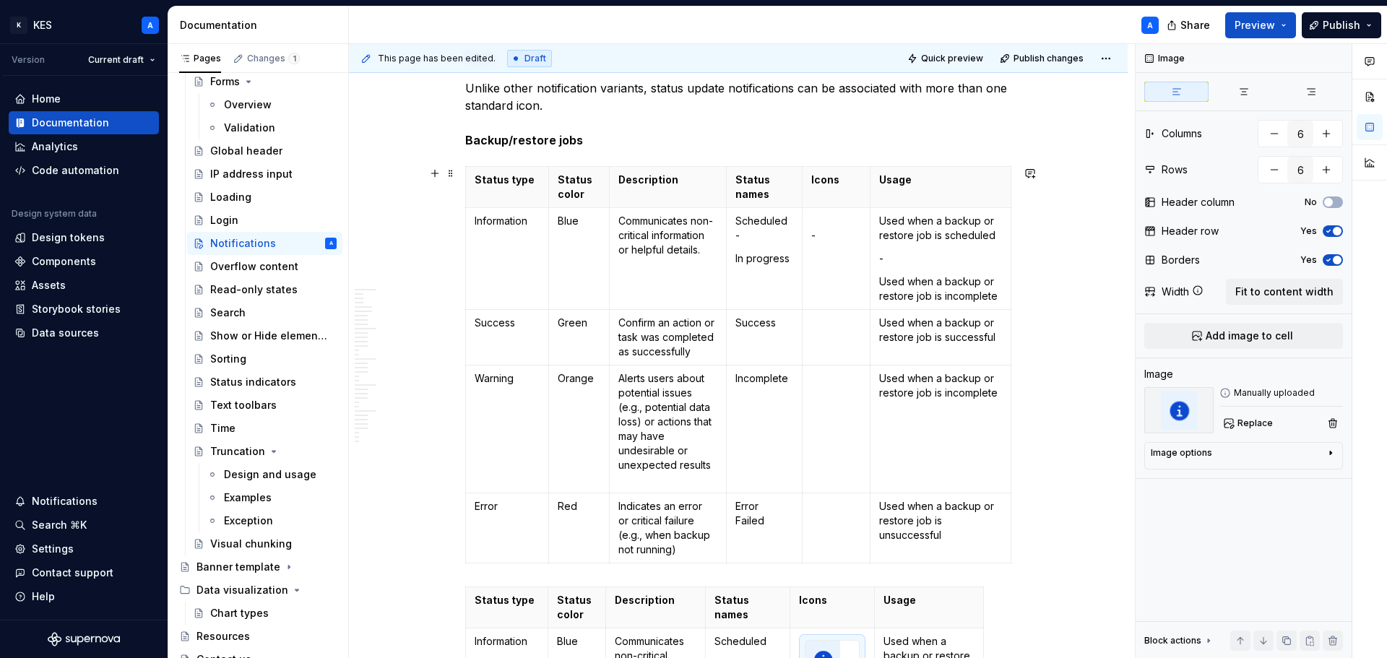
scroll to position [7922, 0]
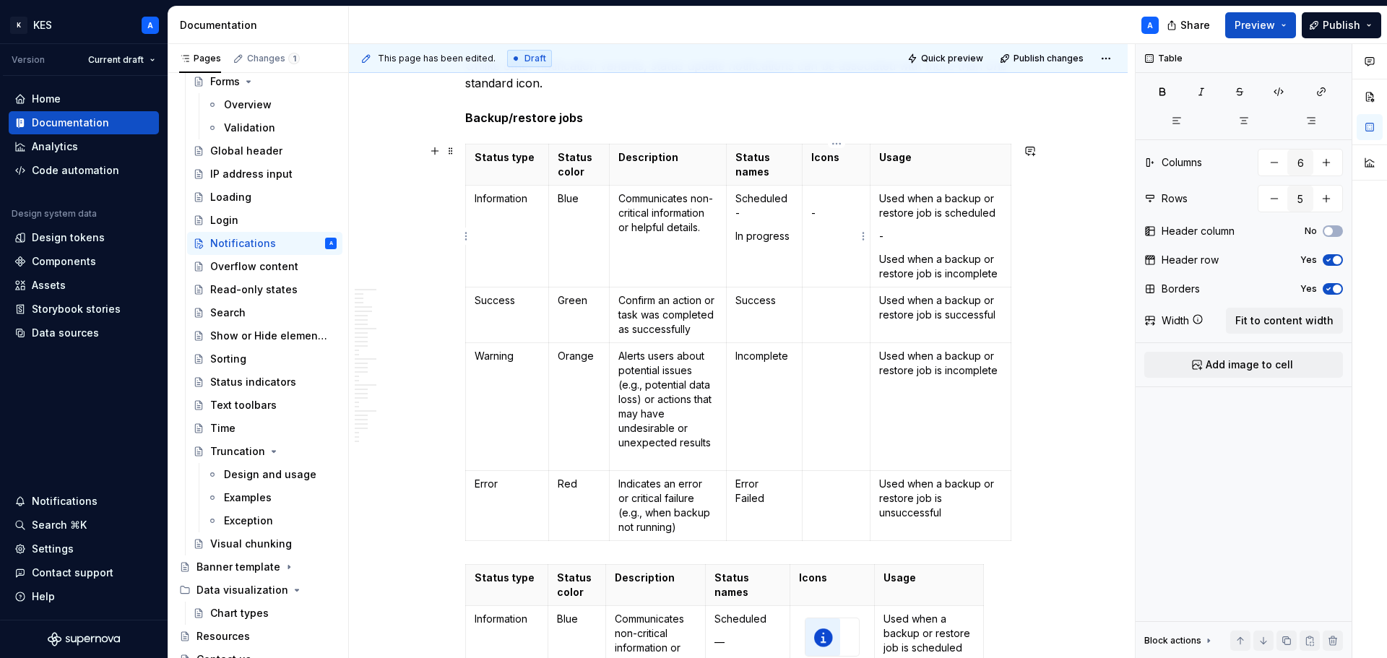
click at [825, 197] on p "-" at bounding box center [837, 206] width 50 height 29
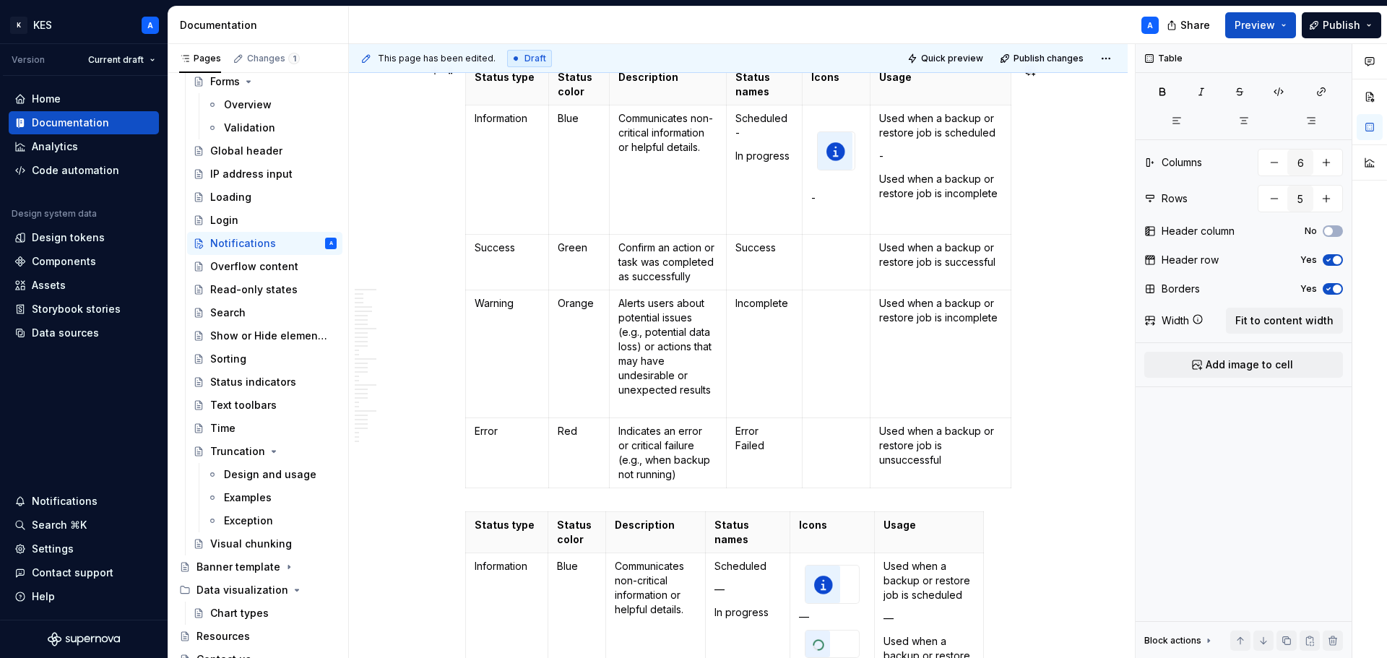
scroll to position [8139, 0]
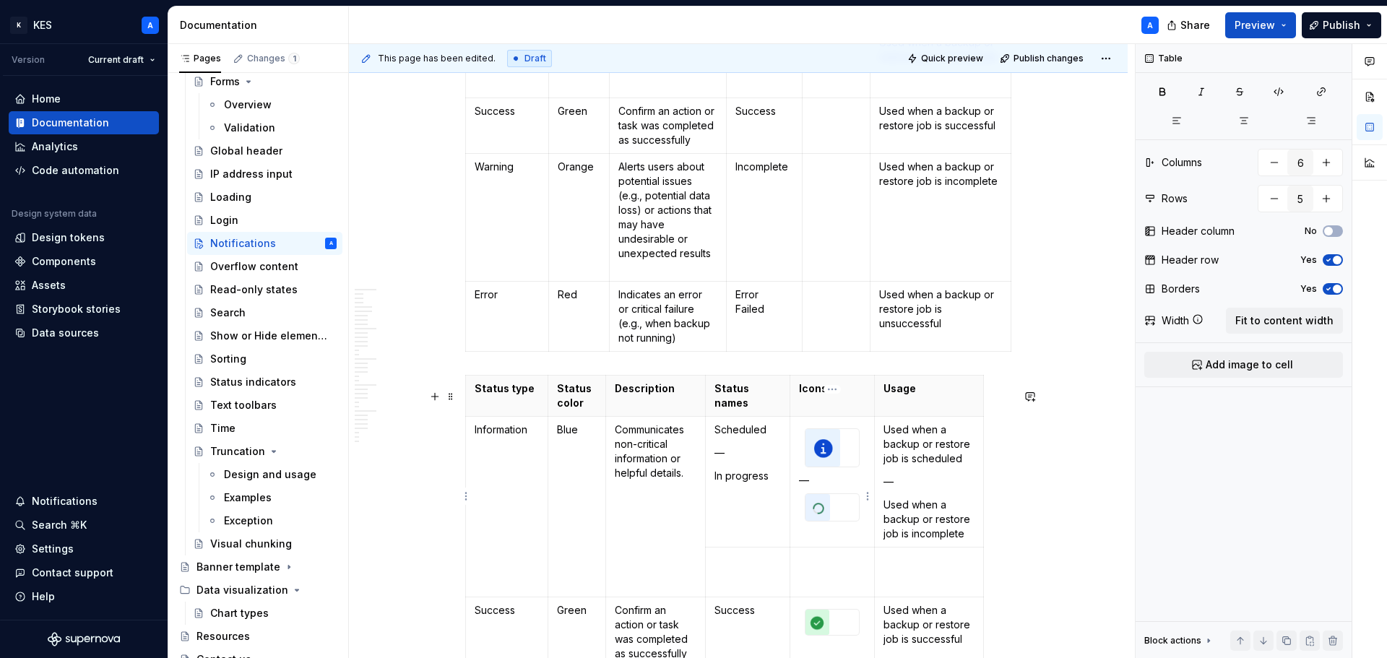
type textarea "*"
click at [830, 521] on img at bounding box center [818, 507] width 25 height 27
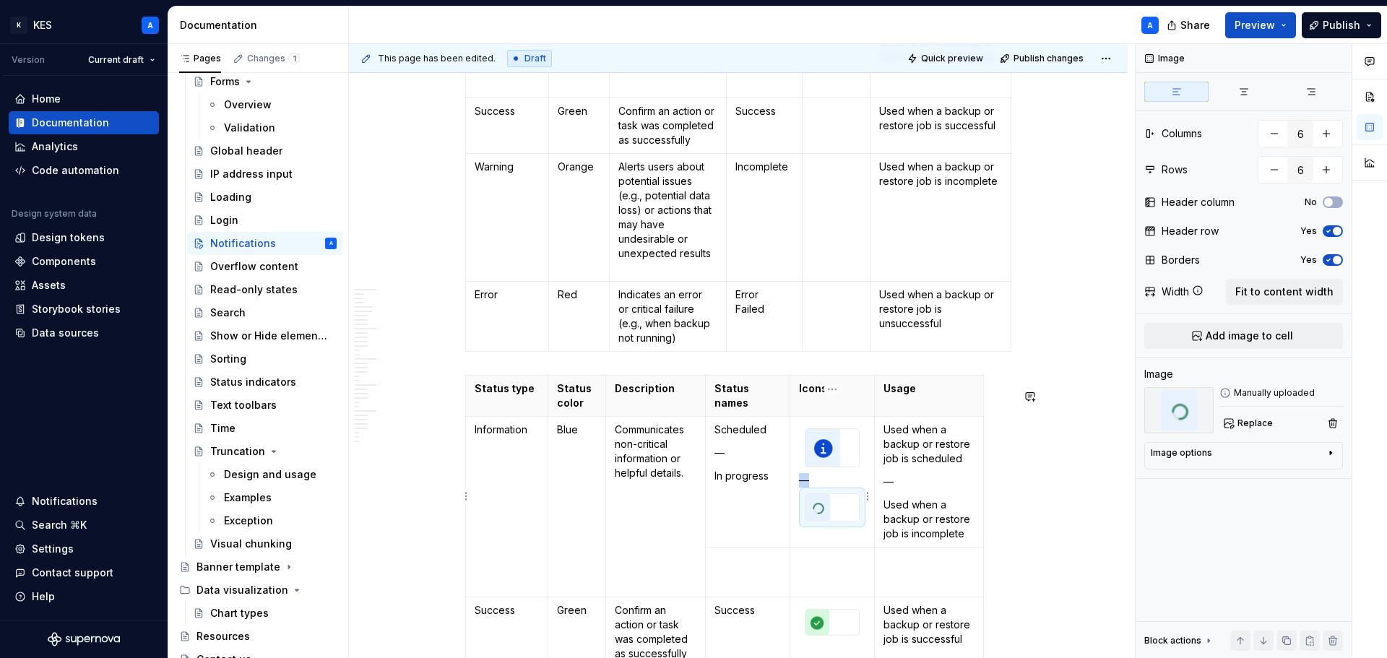
copy p "—"
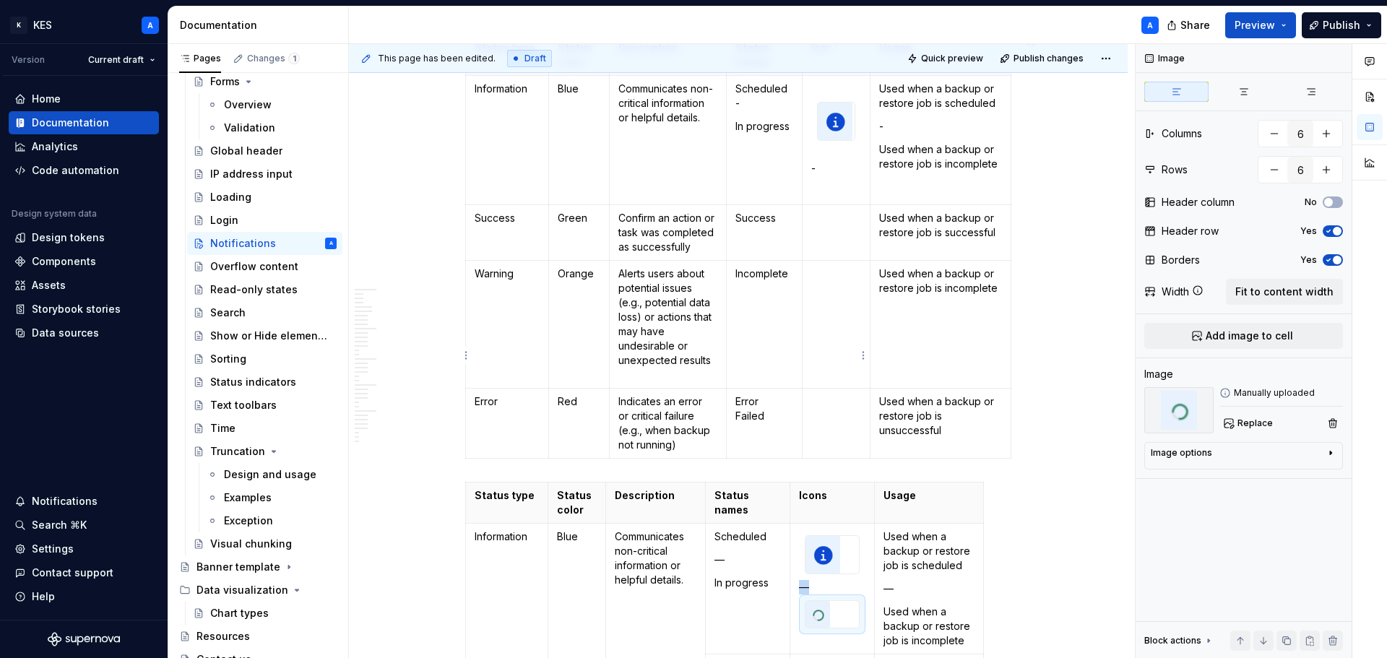
scroll to position [7995, 0]
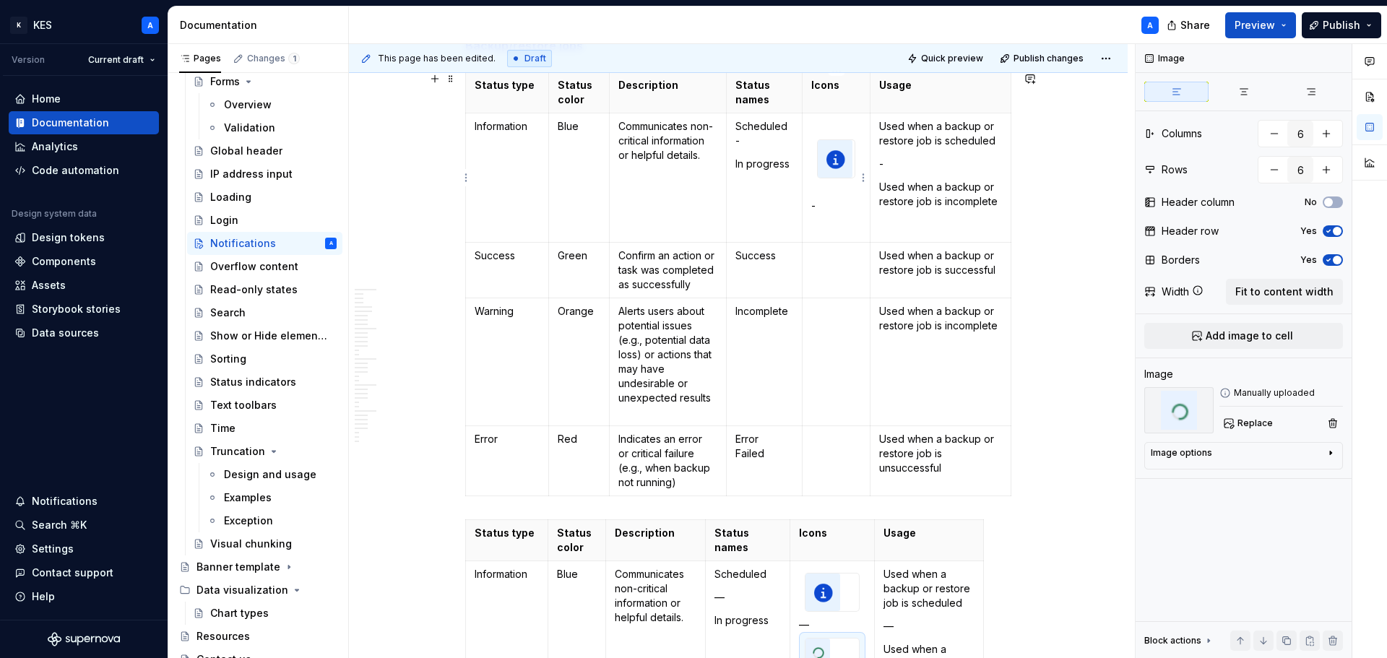
click at [827, 225] on p at bounding box center [837, 229] width 50 height 14
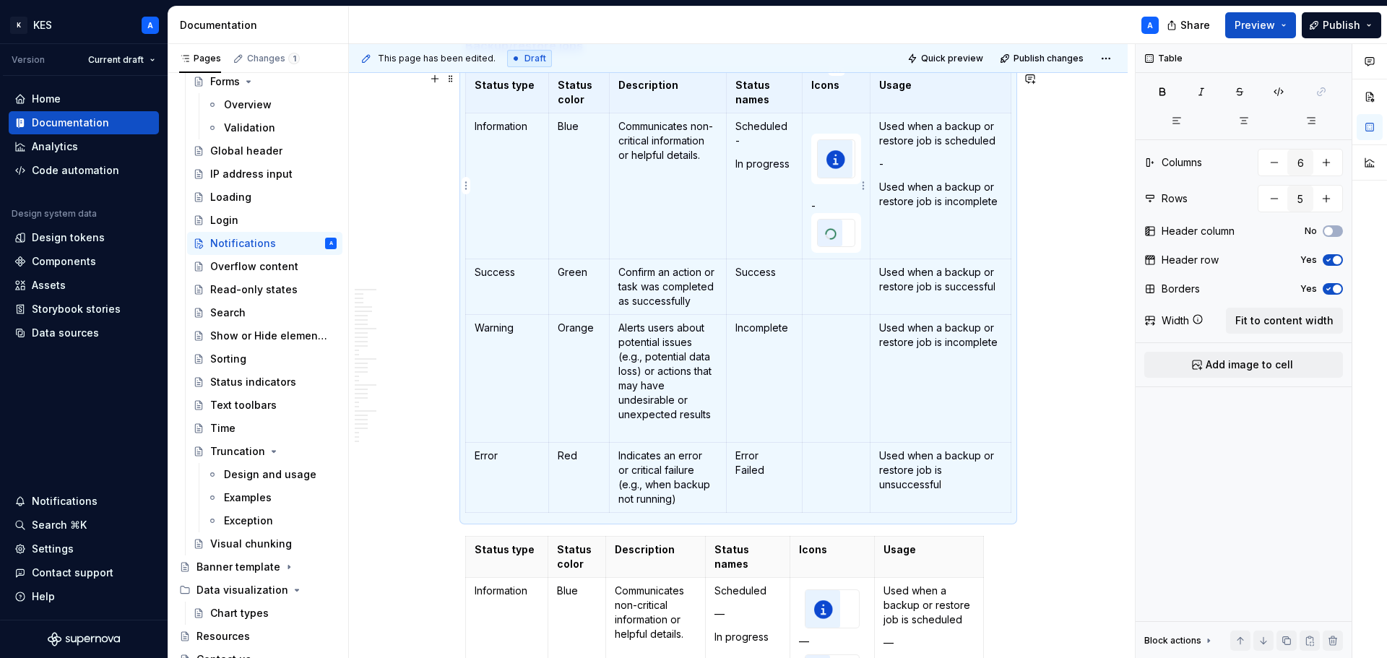
click at [812, 120] on p at bounding box center [837, 126] width 50 height 14
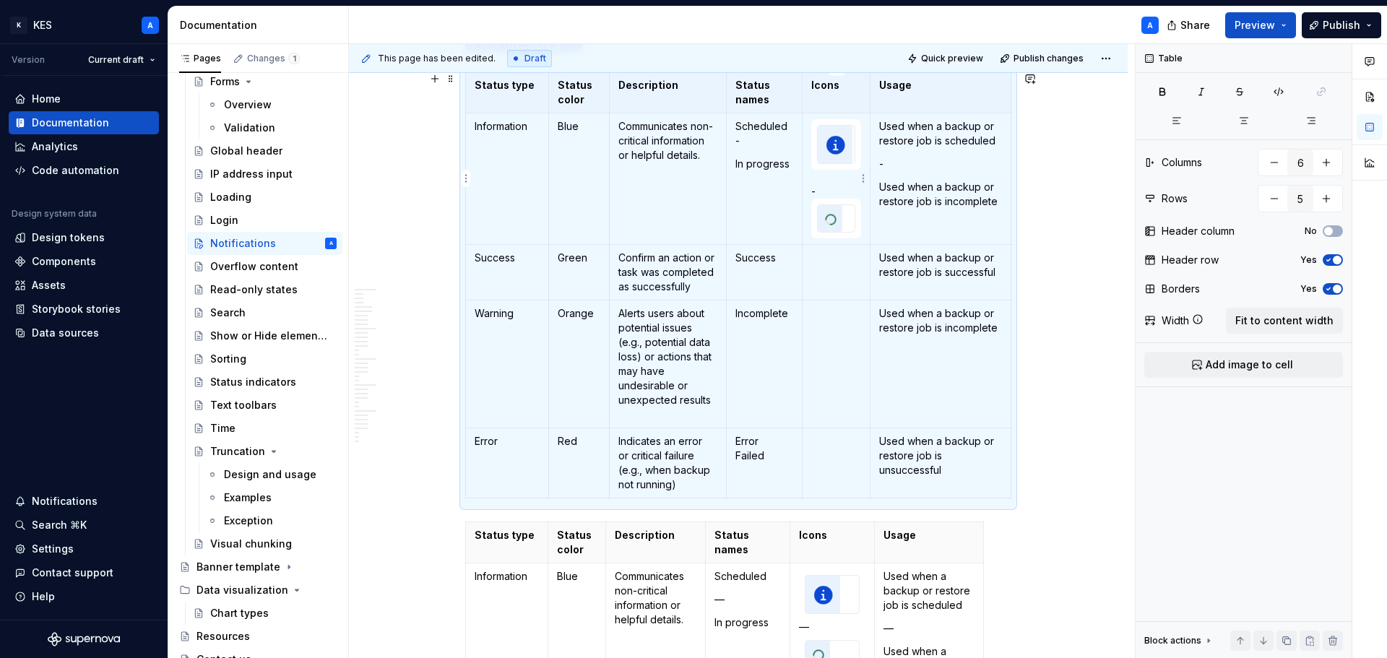
click at [821, 178] on p "-" at bounding box center [837, 184] width 50 height 29
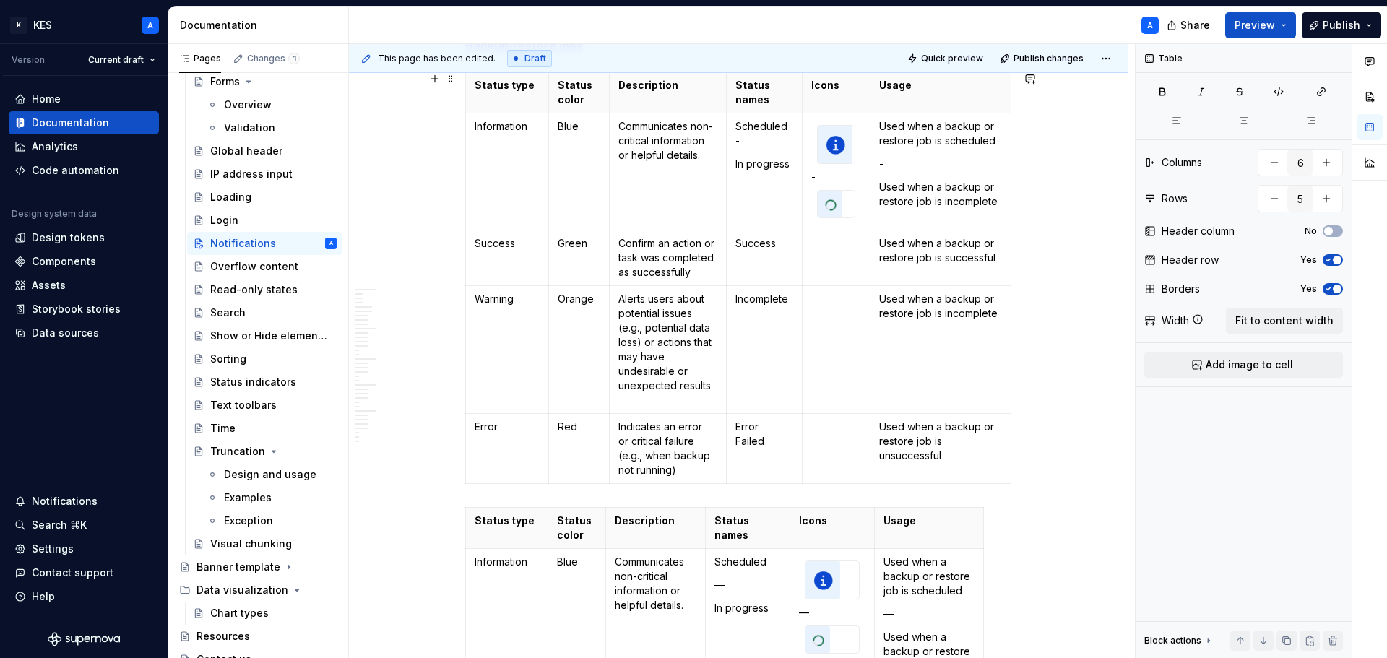
scroll to position [8067, 0]
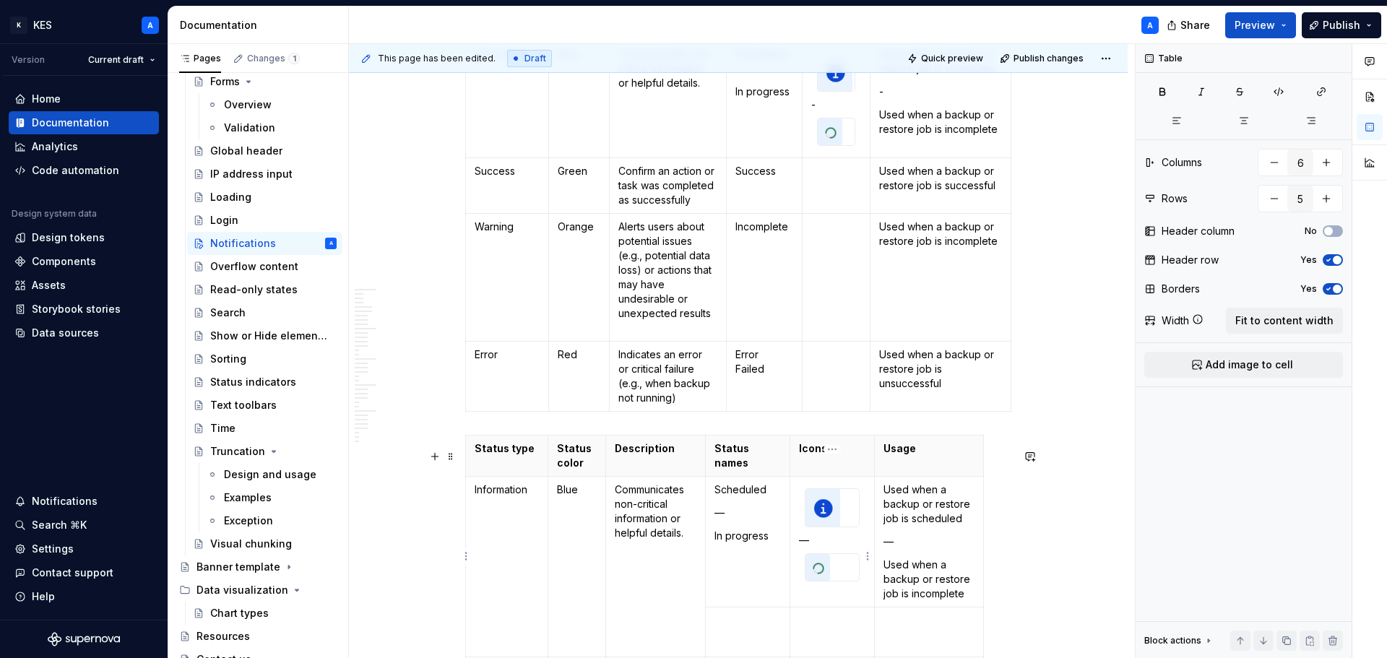
click at [798, 554] on td "—" at bounding box center [833, 541] width 85 height 131
copy p "—"
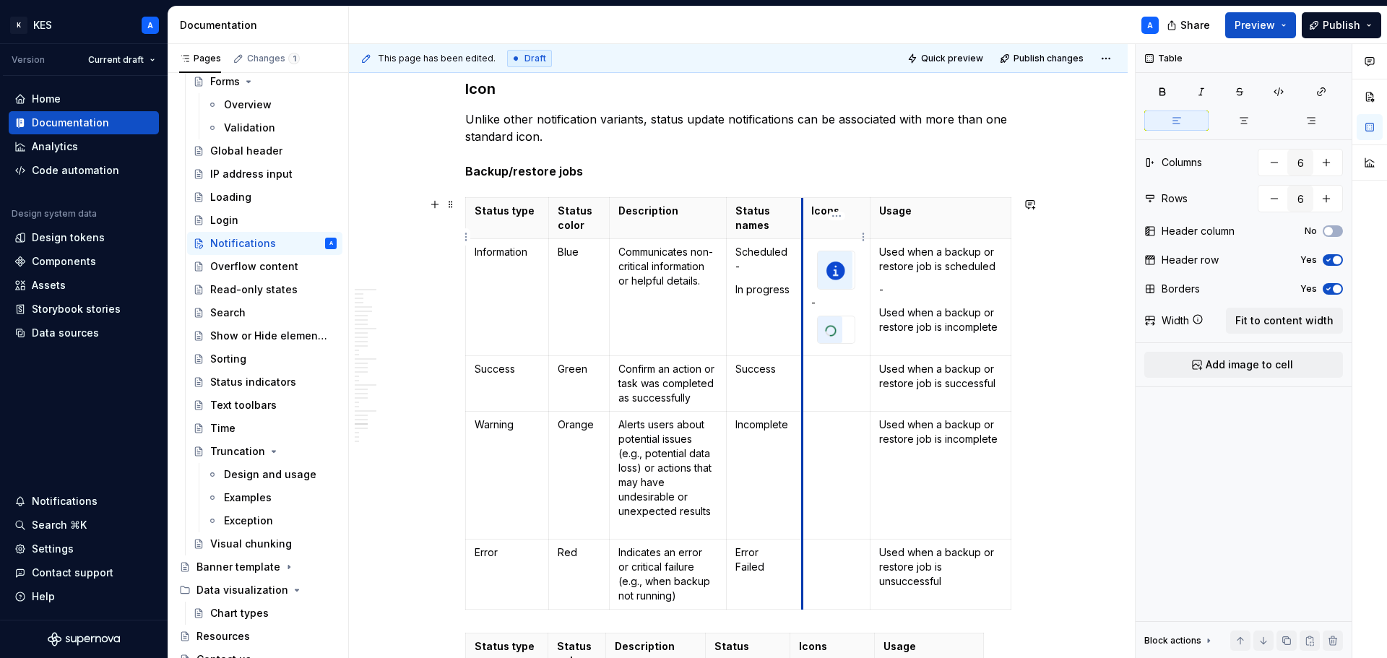
scroll to position [7850, 0]
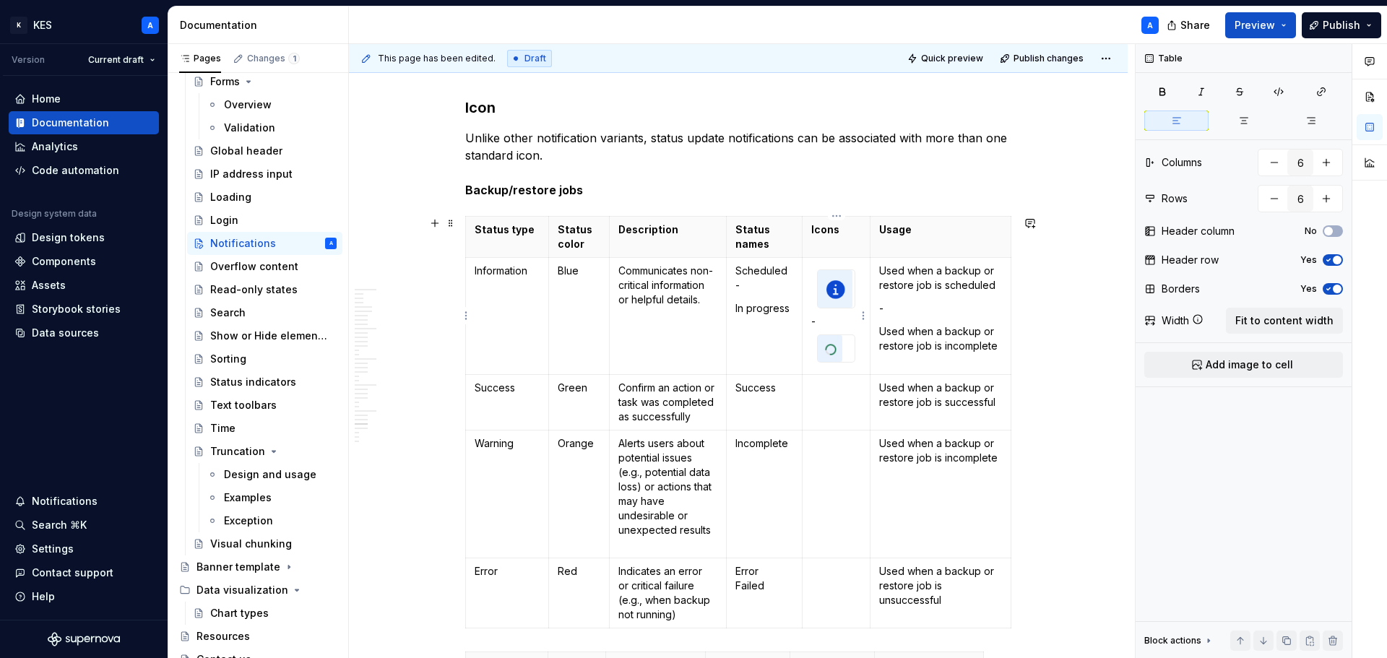
type input "5"
click at [816, 324] on p "-" at bounding box center [837, 321] width 50 height 14
click at [814, 325] on p "-" at bounding box center [837, 321] width 50 height 14
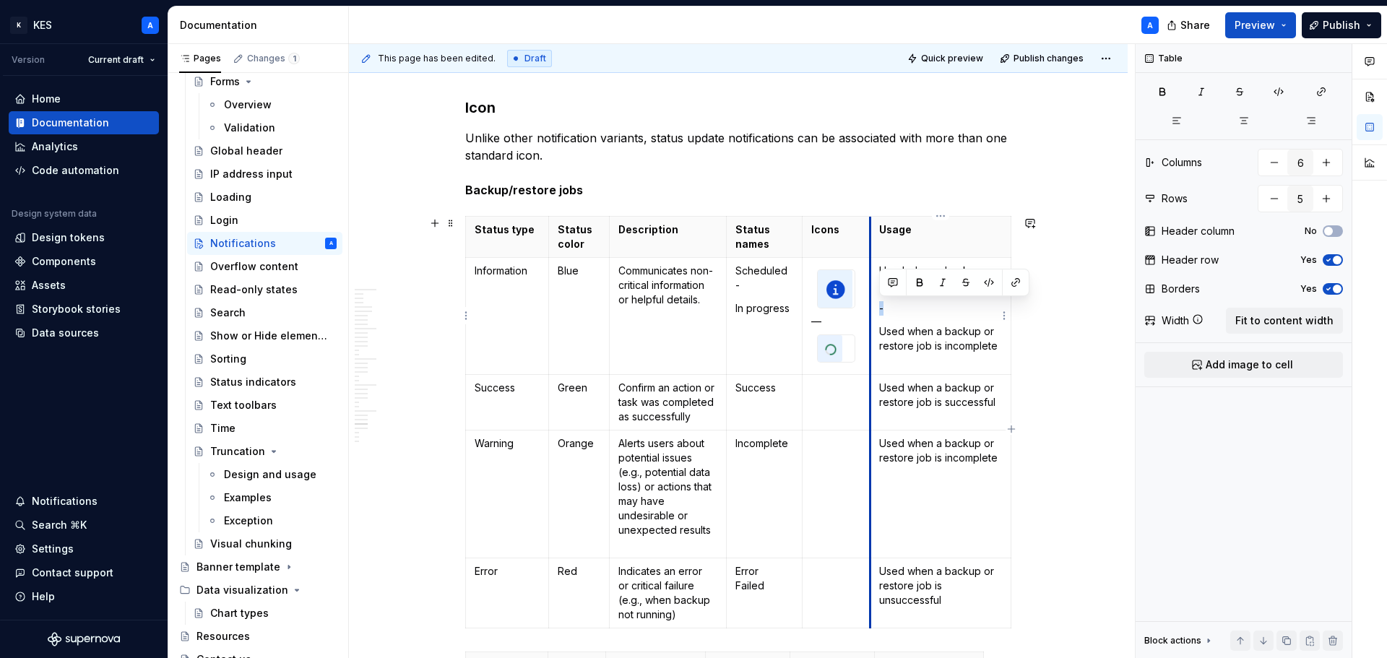
drag, startPoint x: 892, startPoint y: 311, endPoint x: 872, endPoint y: 309, distance: 20.4
click at [872, 309] on td "Used when a backup or restore job is scheduled - Used when a backup or restore …" at bounding box center [941, 315] width 141 height 117
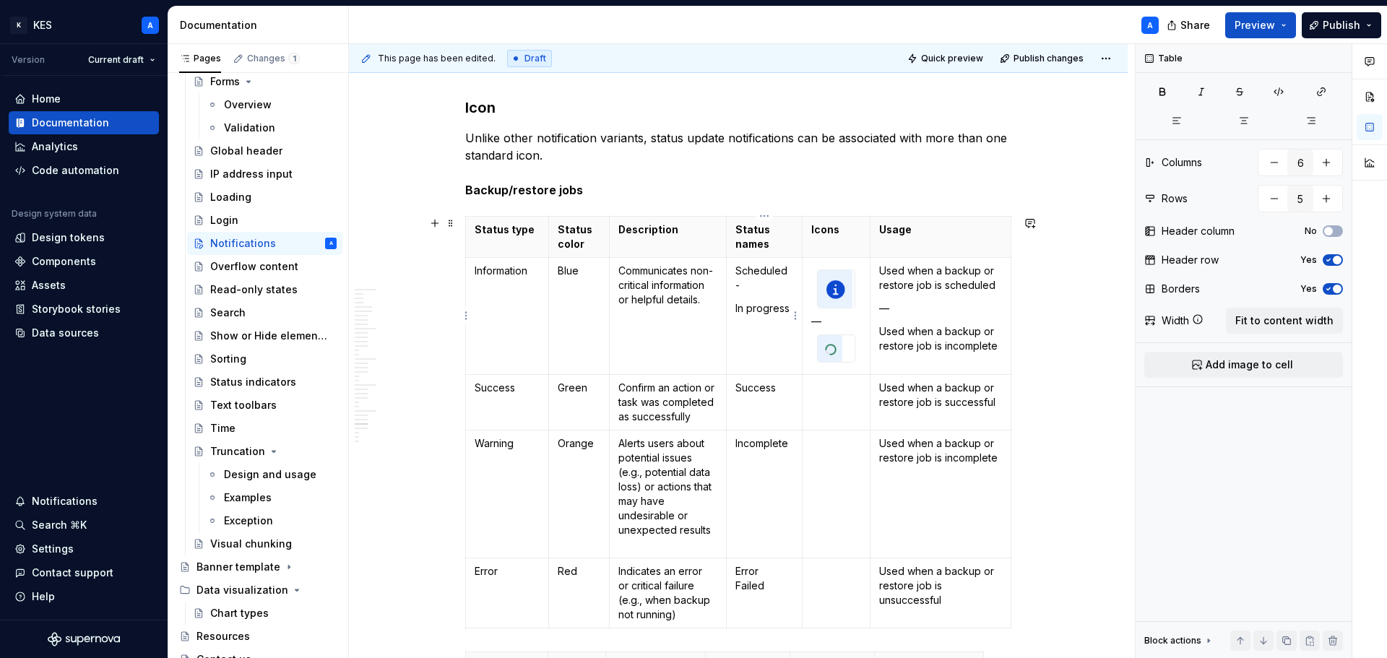
click at [750, 287] on p "Scheduled -" at bounding box center [765, 278] width 58 height 29
click at [750, 287] on p "Scheduled" at bounding box center [765, 278] width 58 height 29
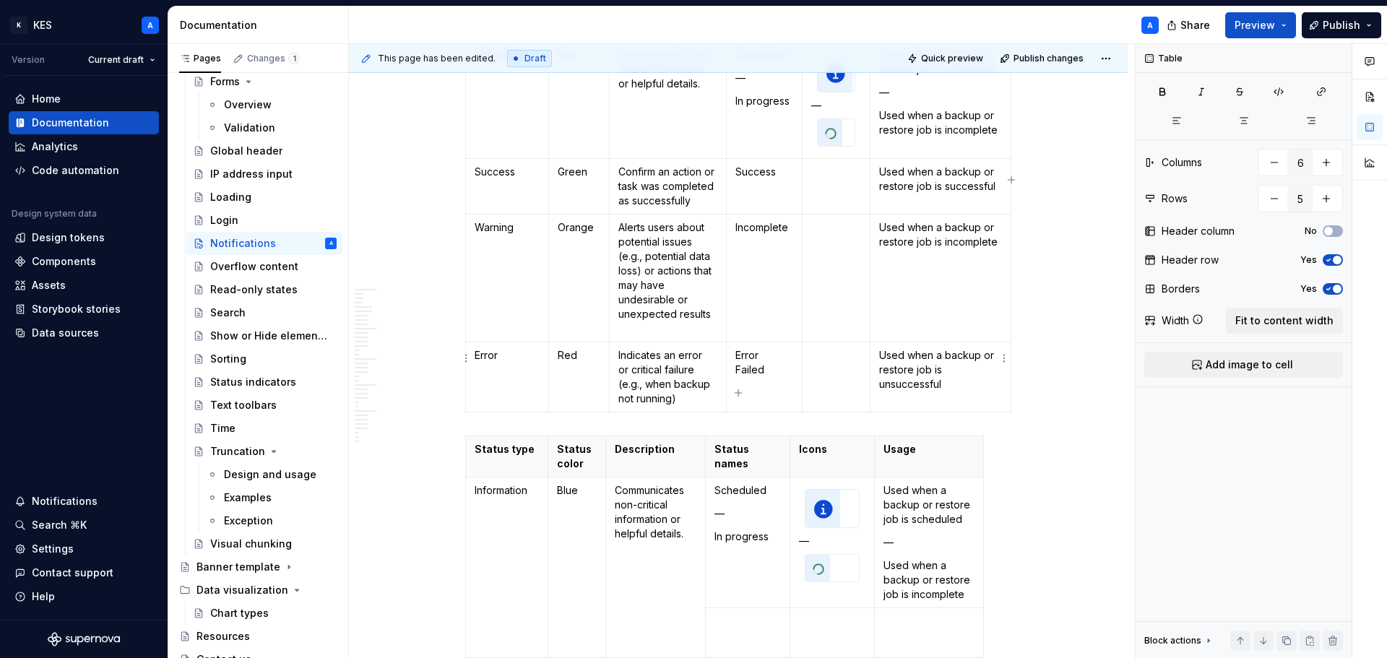
scroll to position [8356, 0]
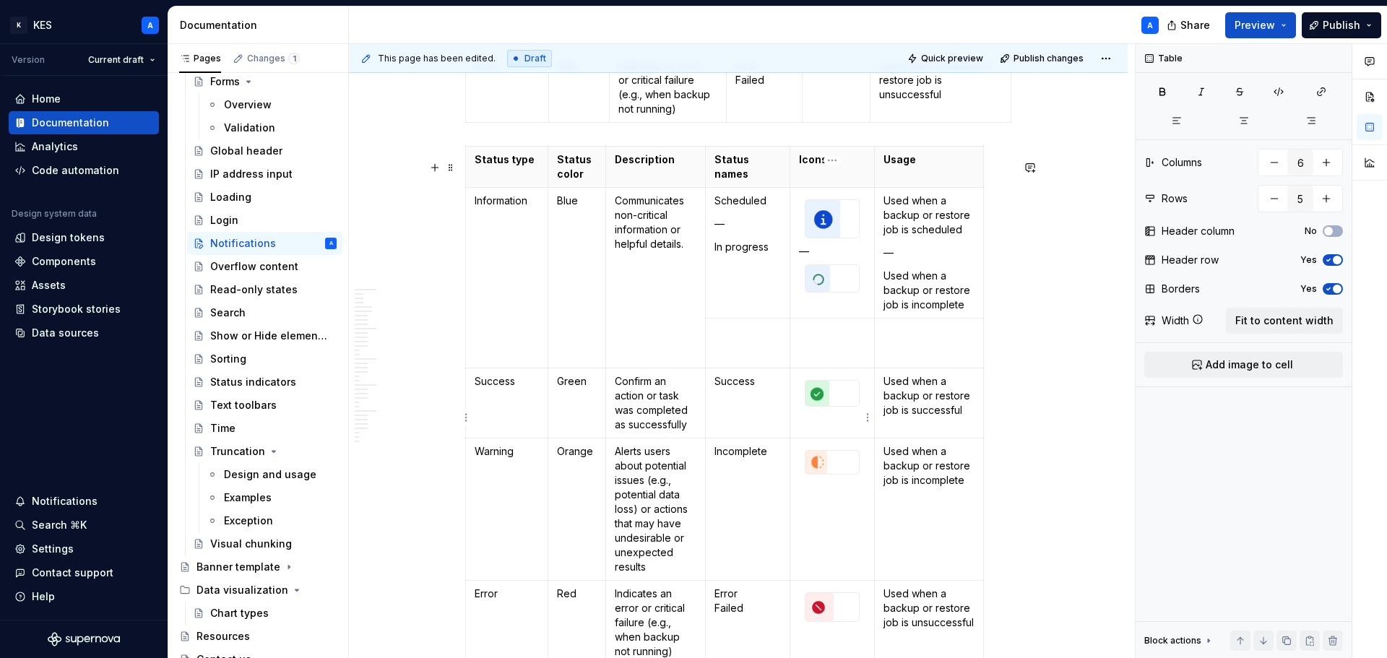
click at [820, 406] on img at bounding box center [818, 393] width 24 height 25
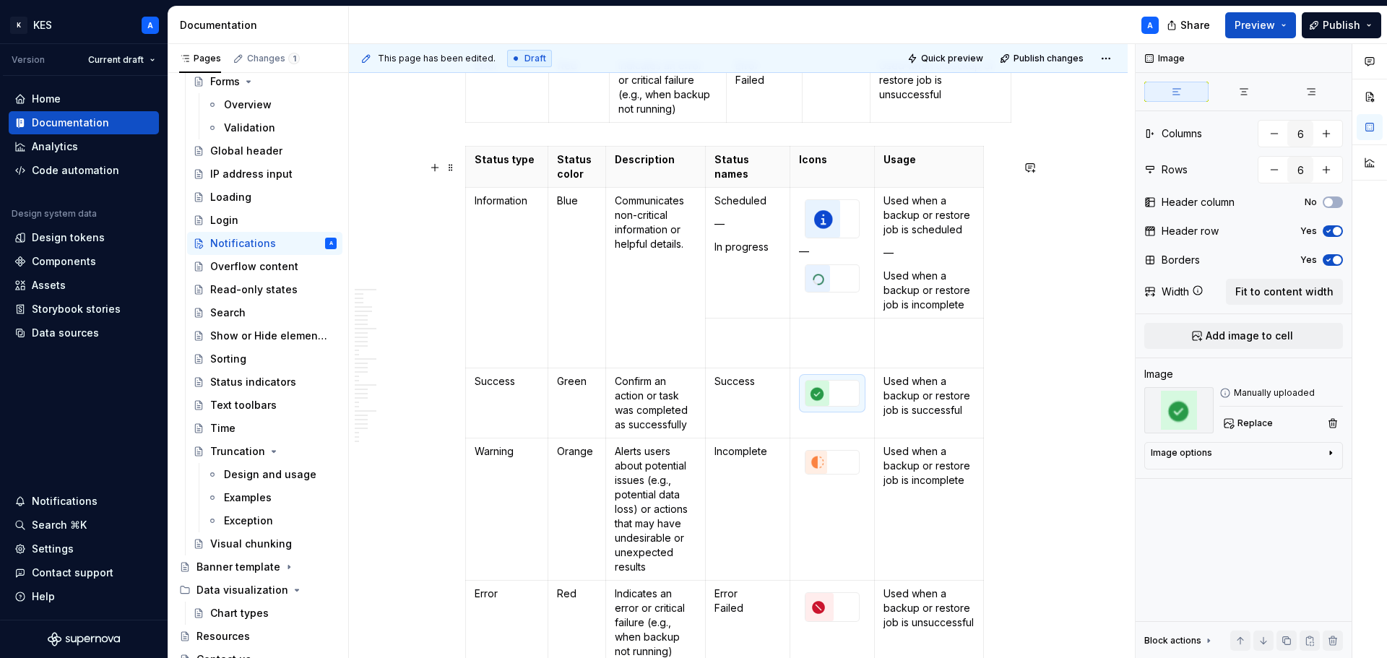
scroll to position [8067, 0]
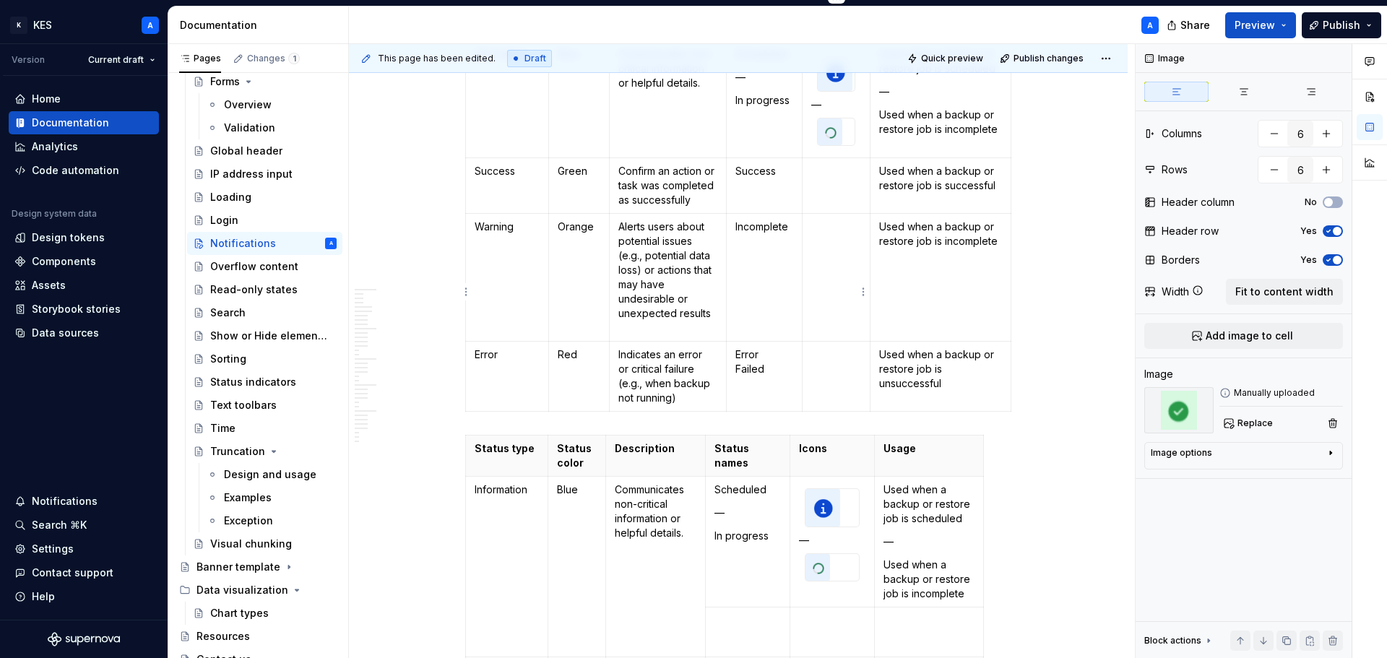
click at [832, 202] on td at bounding box center [837, 186] width 68 height 56
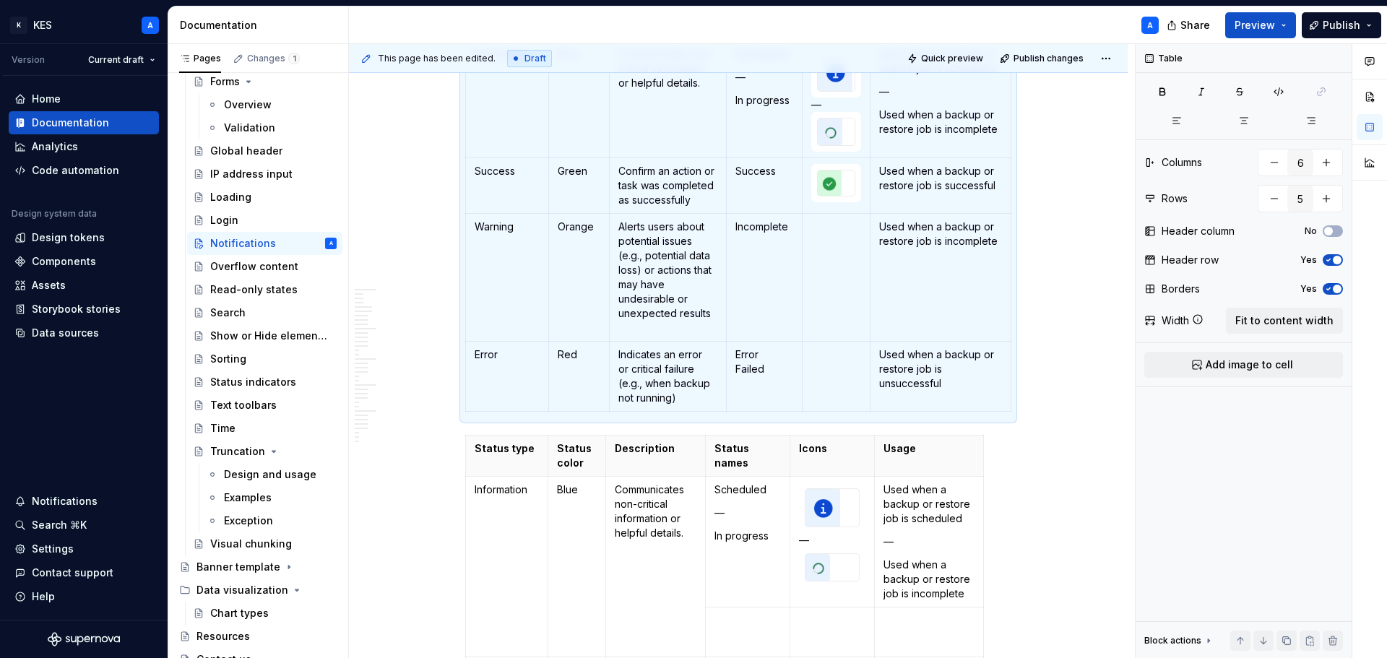
scroll to position [8284, 0]
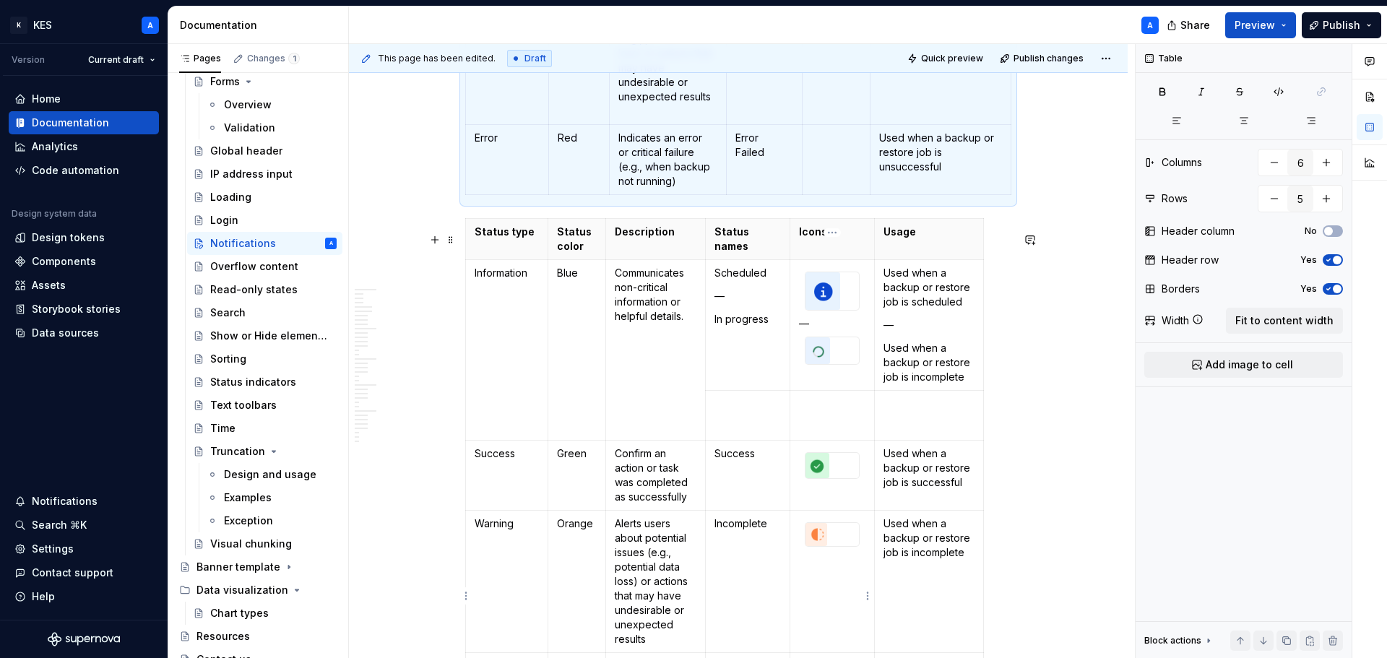
click at [846, 546] on div at bounding box center [832, 534] width 53 height 23
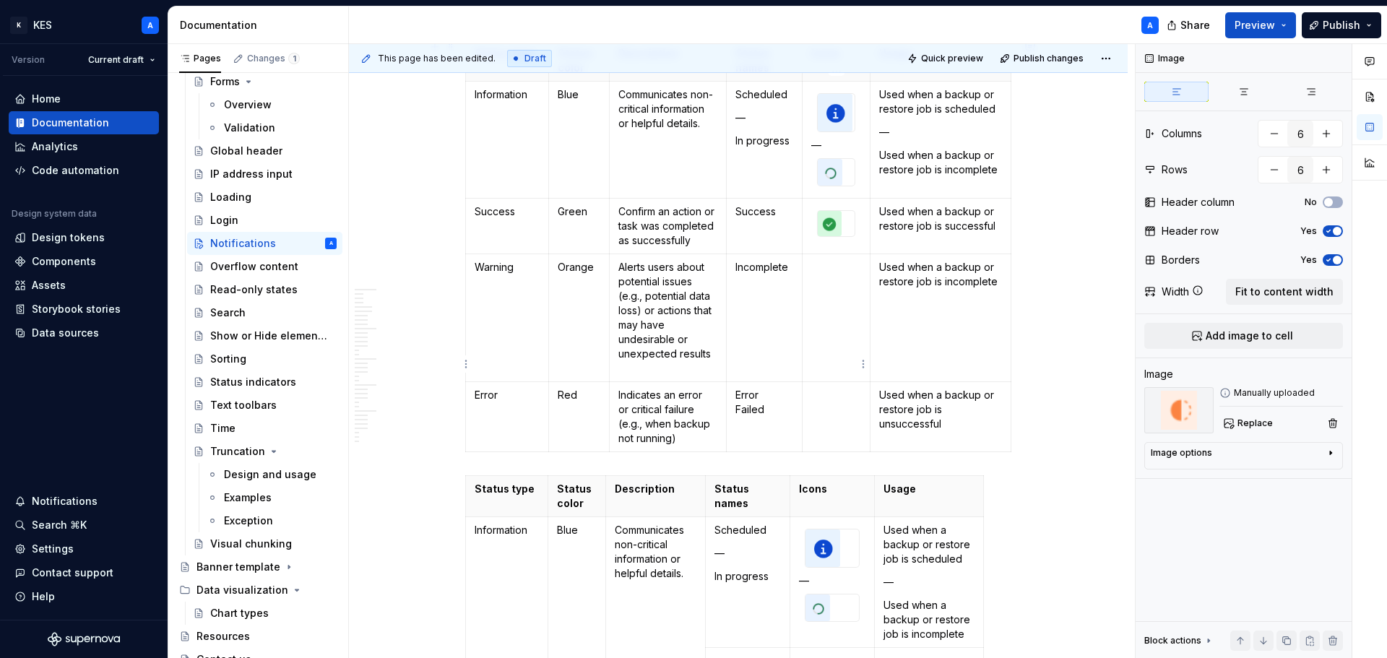
scroll to position [7995, 0]
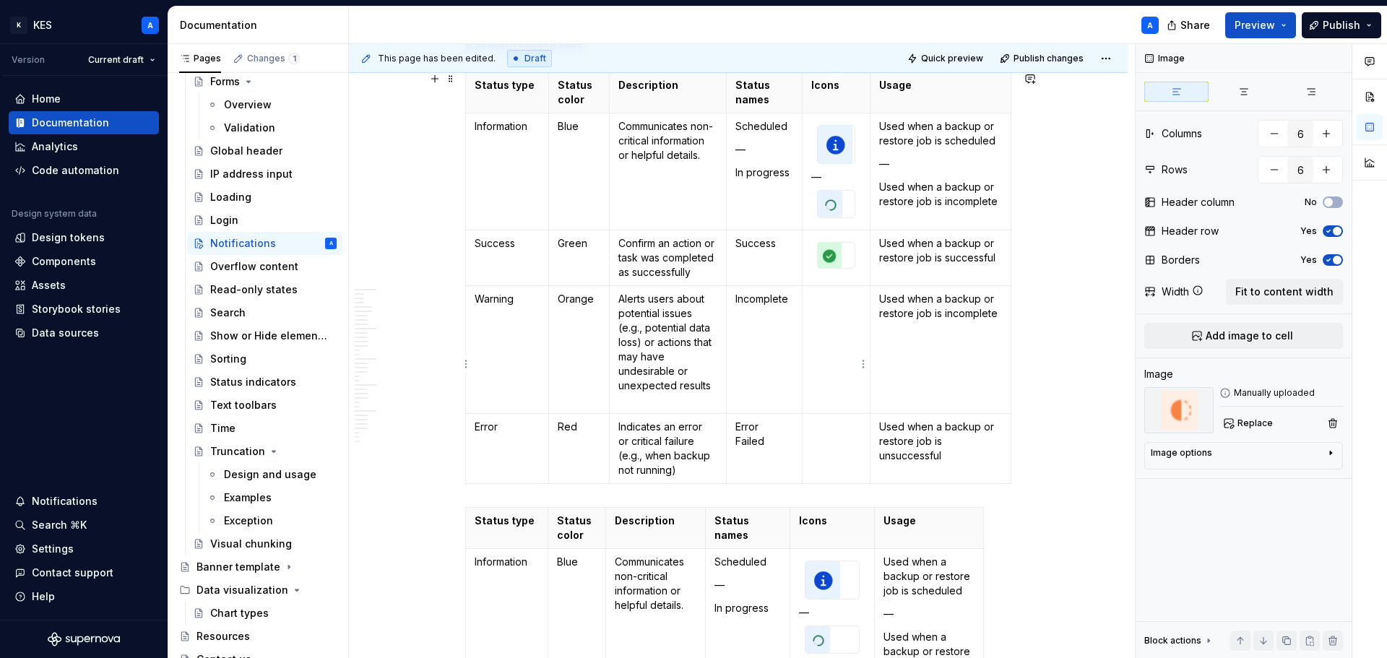
click at [832, 342] on td at bounding box center [837, 349] width 68 height 128
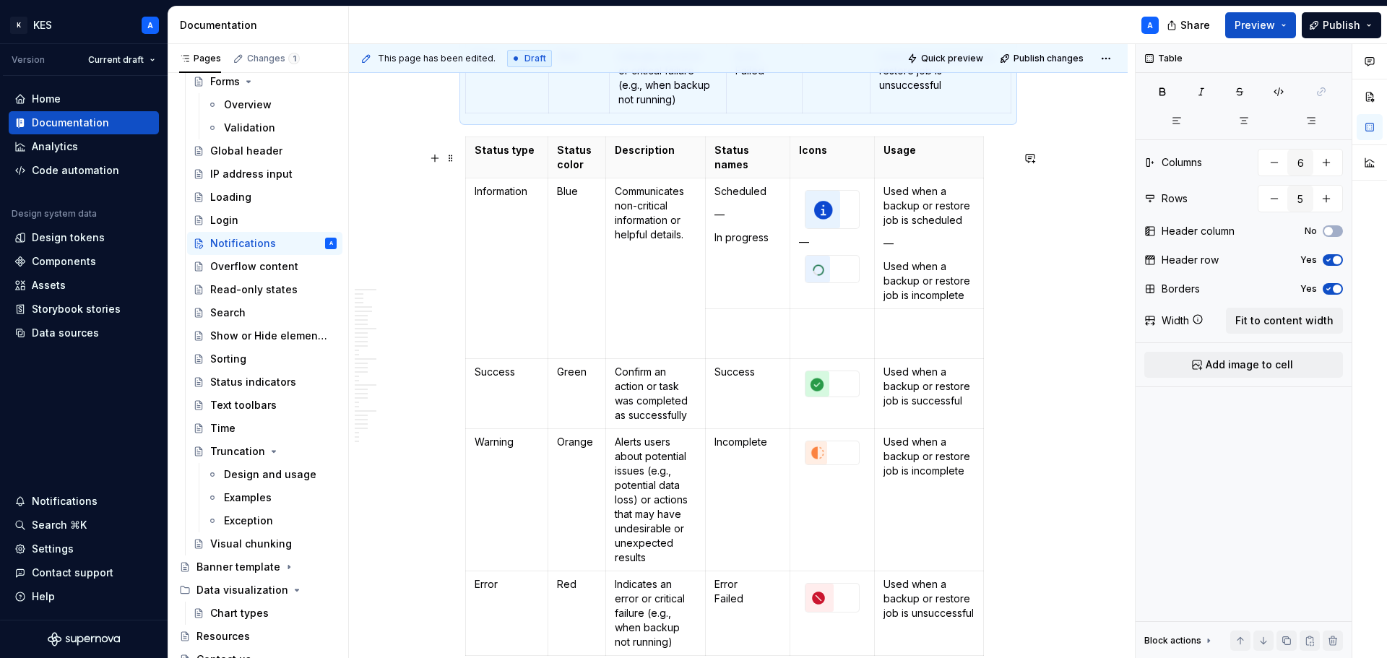
scroll to position [8428, 0]
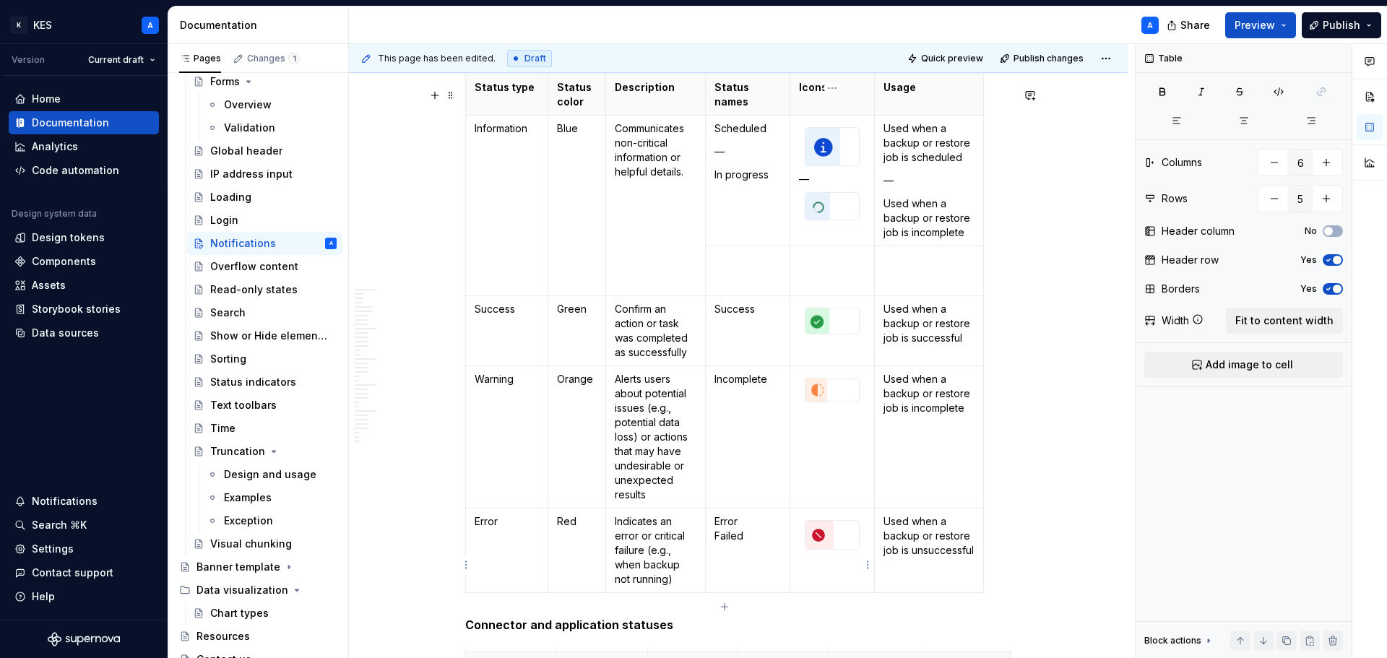
click at [838, 546] on div at bounding box center [832, 535] width 53 height 28
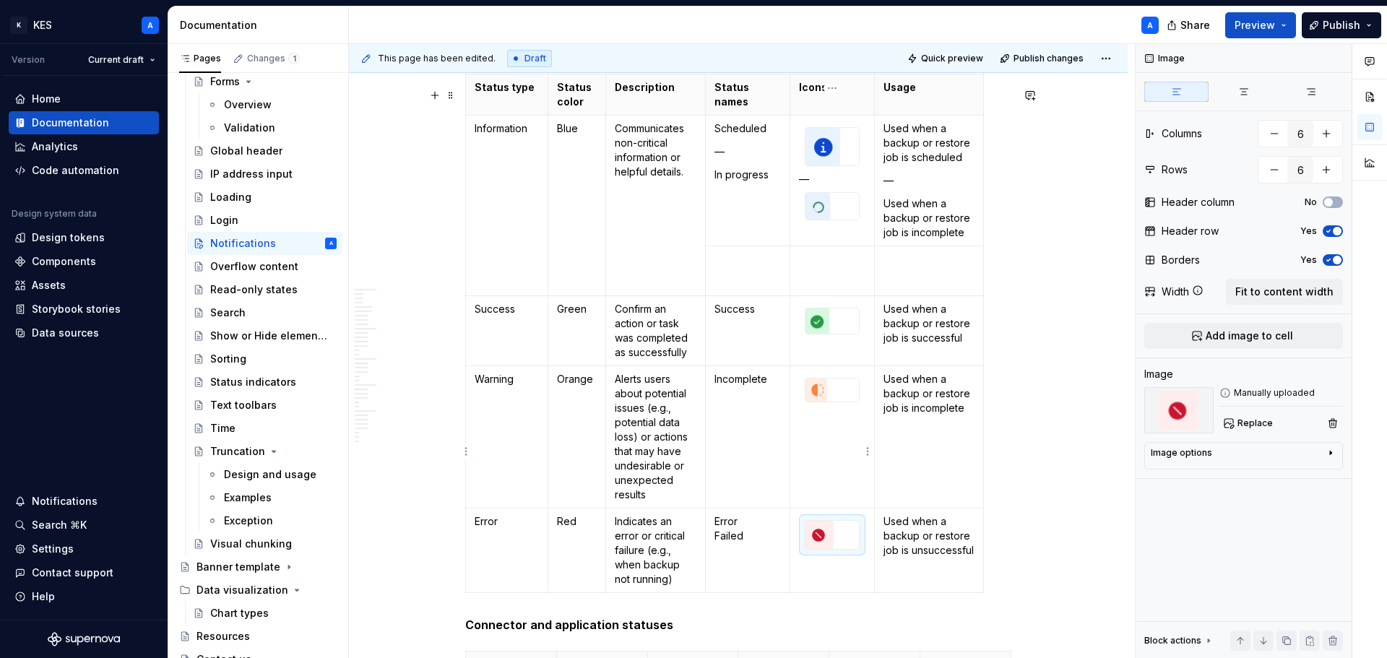
scroll to position [8139, 0]
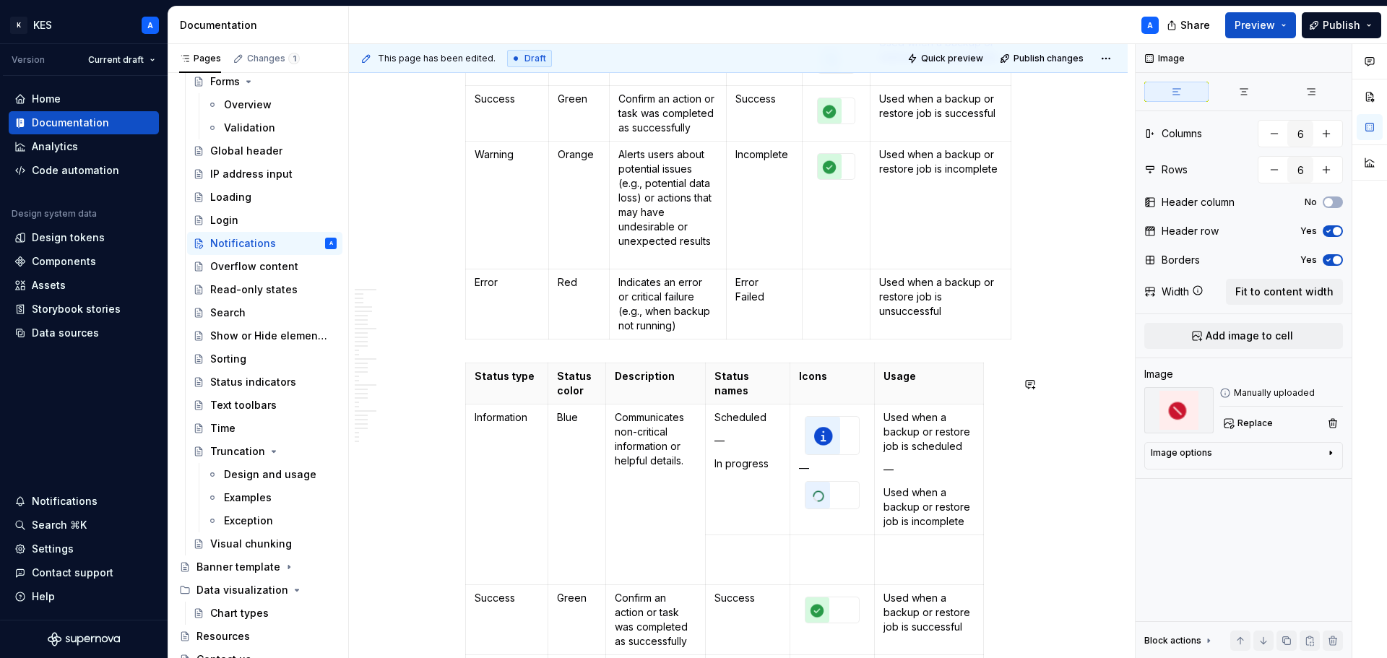
click at [829, 317] on td at bounding box center [837, 304] width 68 height 70
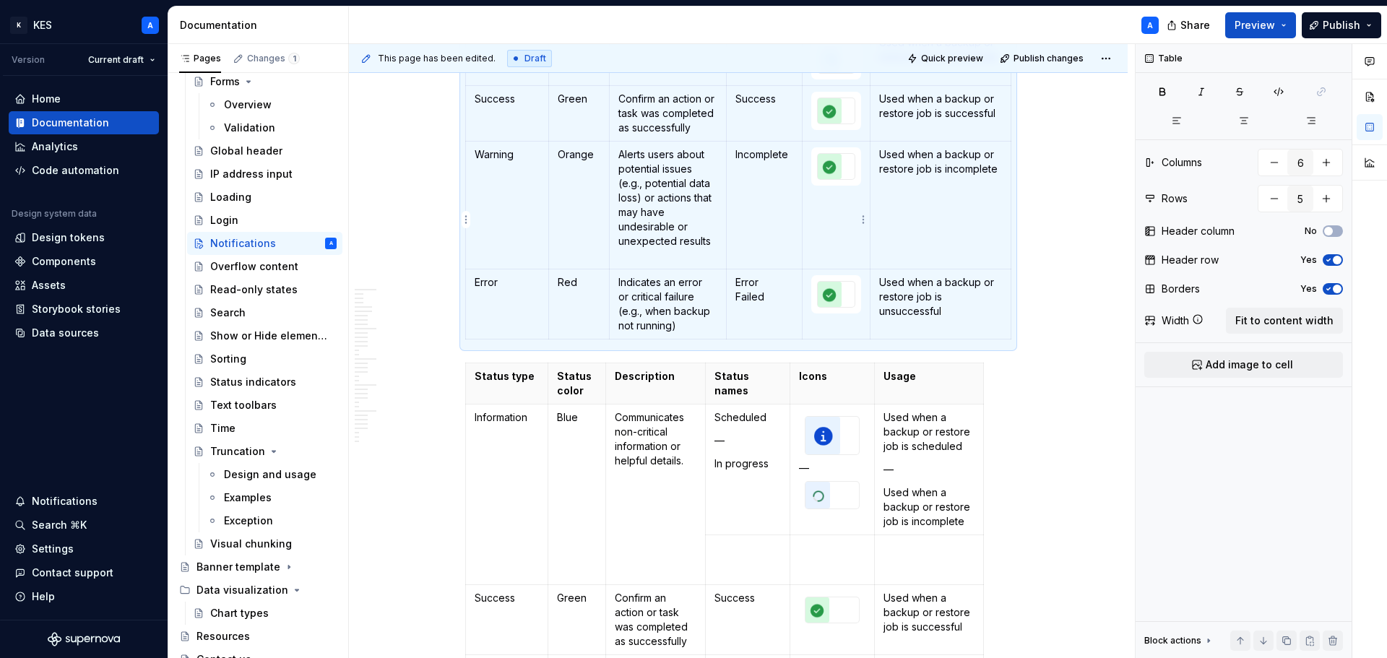
click at [830, 179] on img at bounding box center [830, 166] width 24 height 25
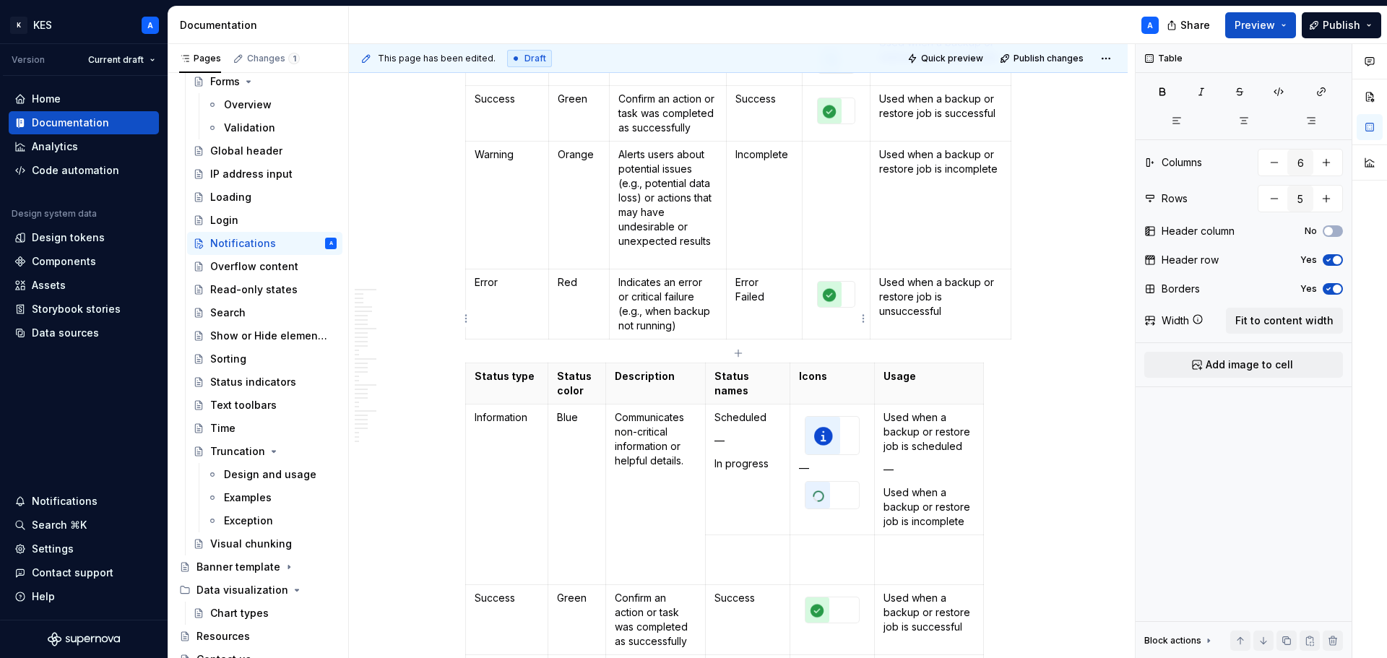
click at [824, 308] on div at bounding box center [836, 294] width 38 height 27
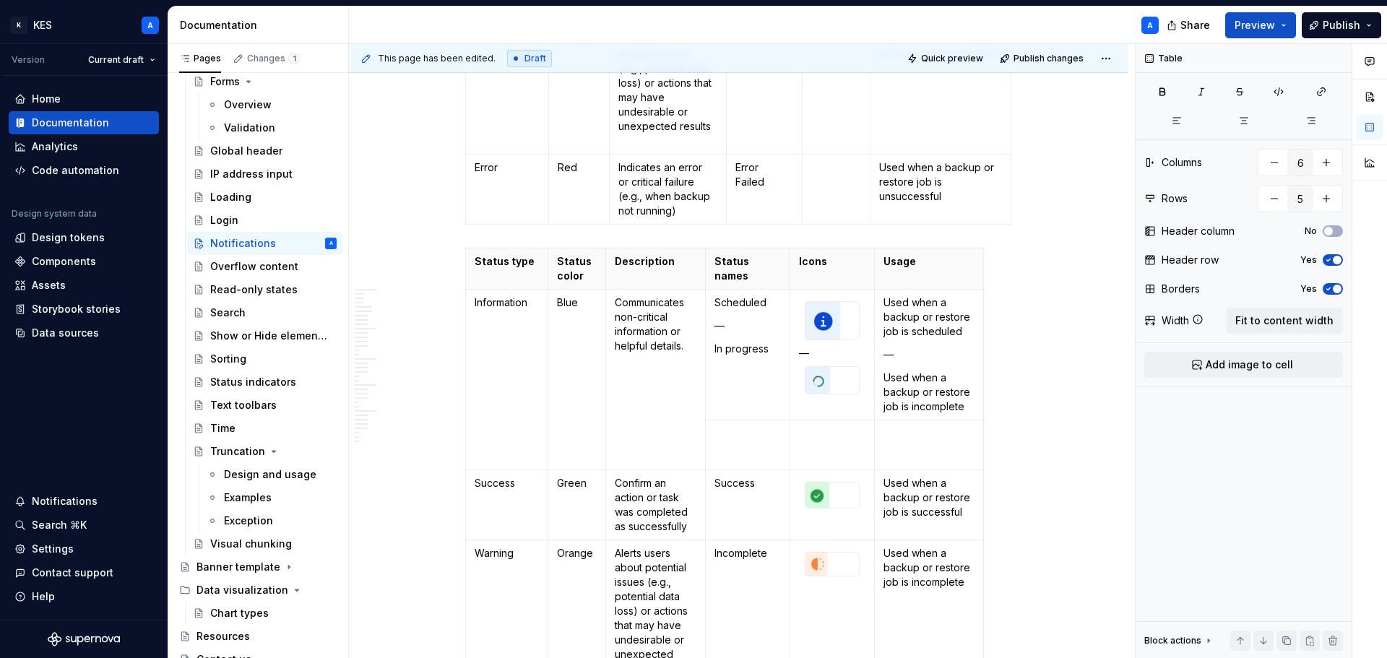
scroll to position [8356, 0]
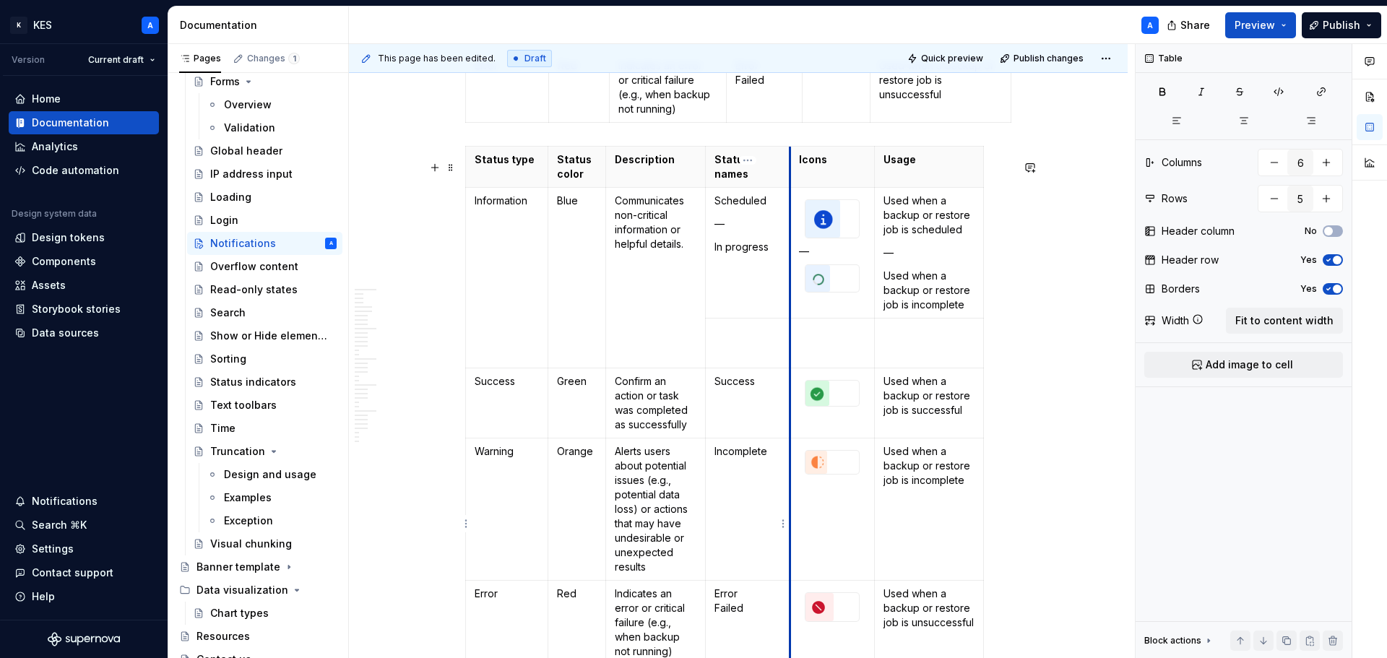
click at [818, 470] on img at bounding box center [817, 462] width 22 height 23
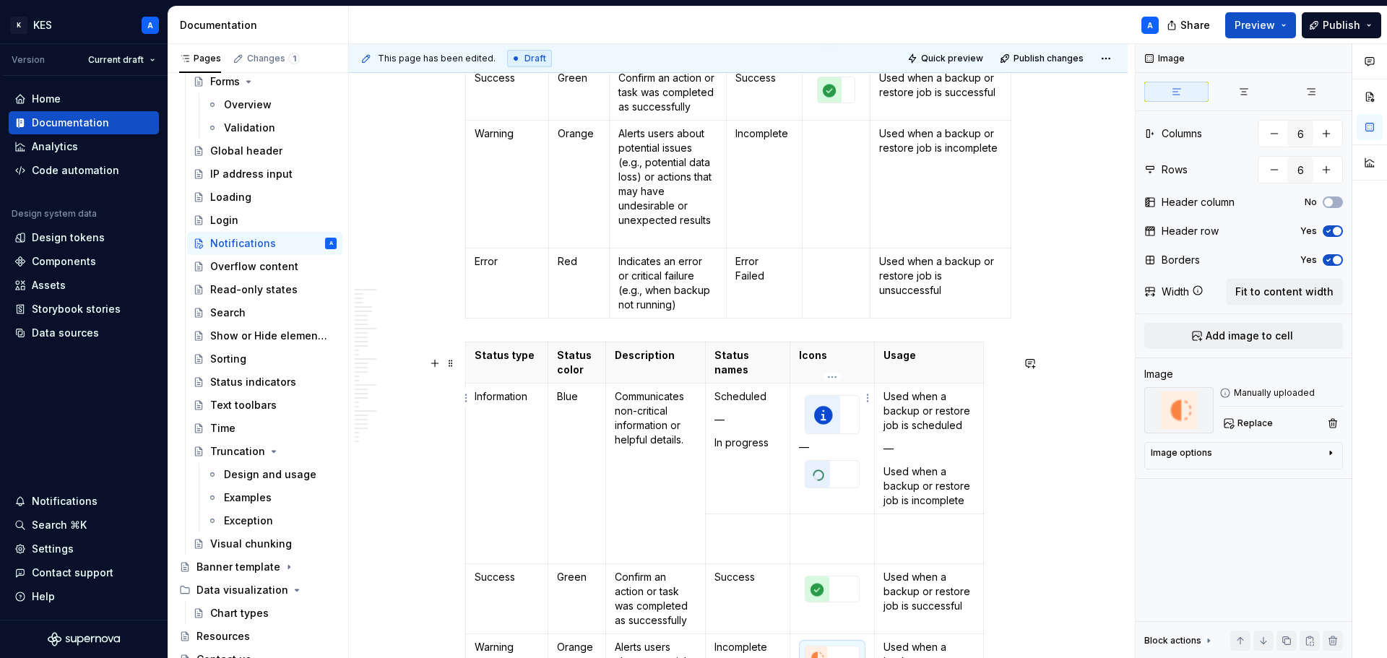
scroll to position [8139, 0]
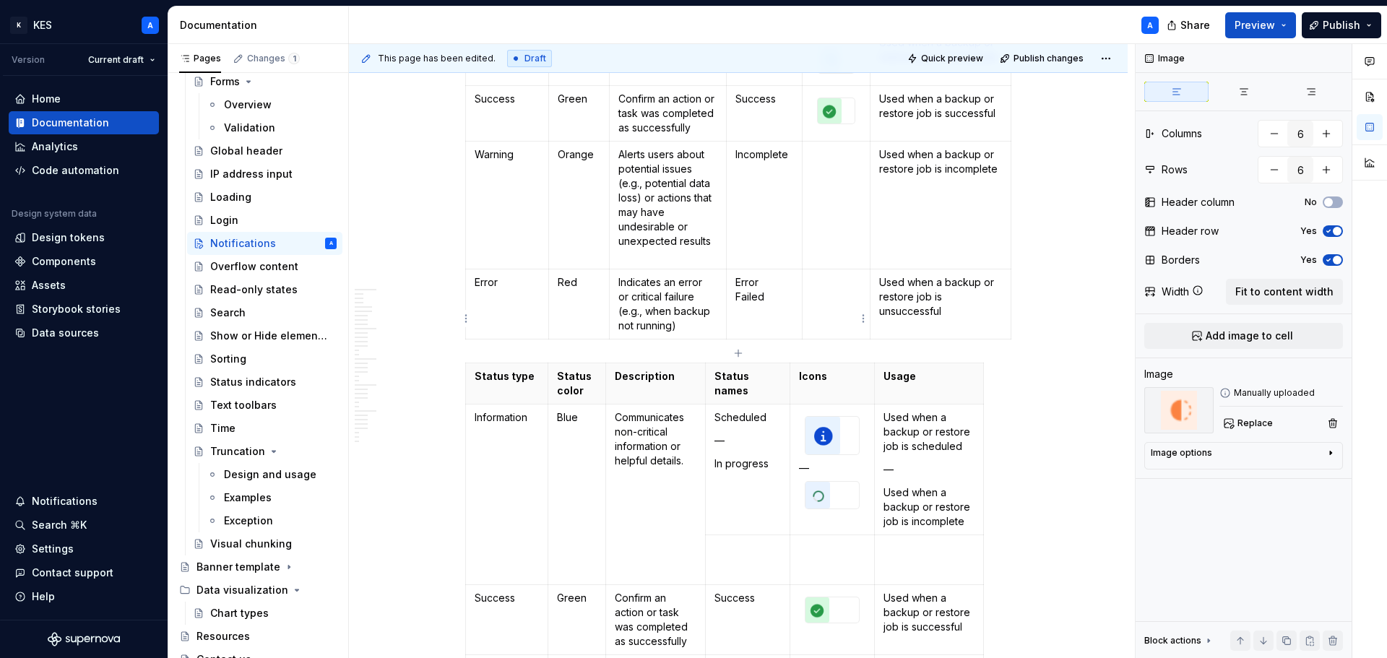
click at [824, 242] on td at bounding box center [837, 205] width 68 height 128
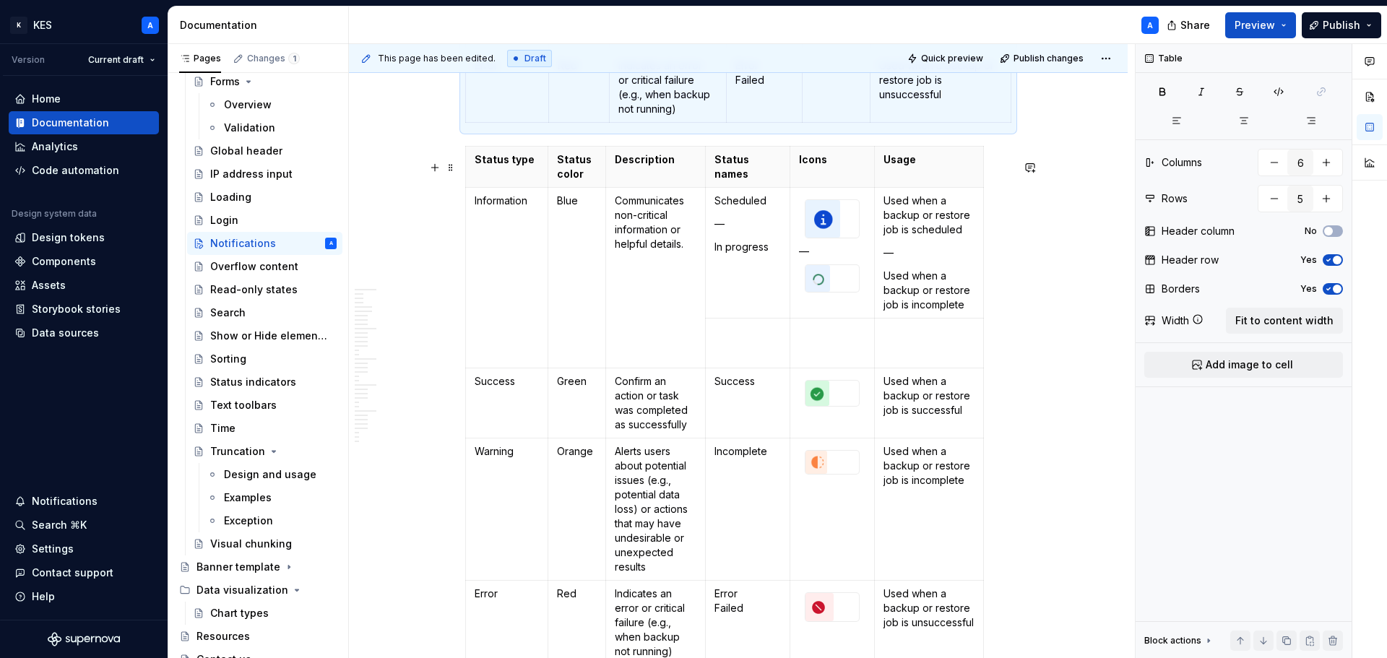
scroll to position [8501, 0]
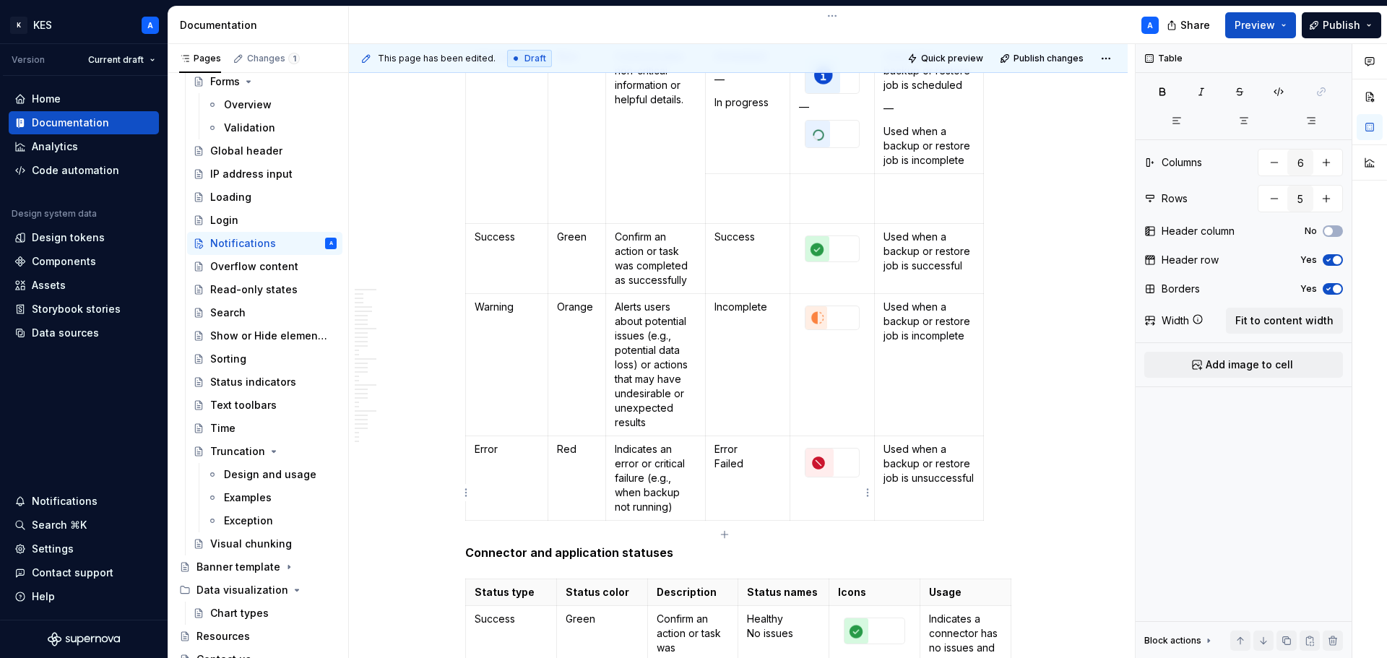
click at [823, 476] on img at bounding box center [820, 463] width 28 height 28
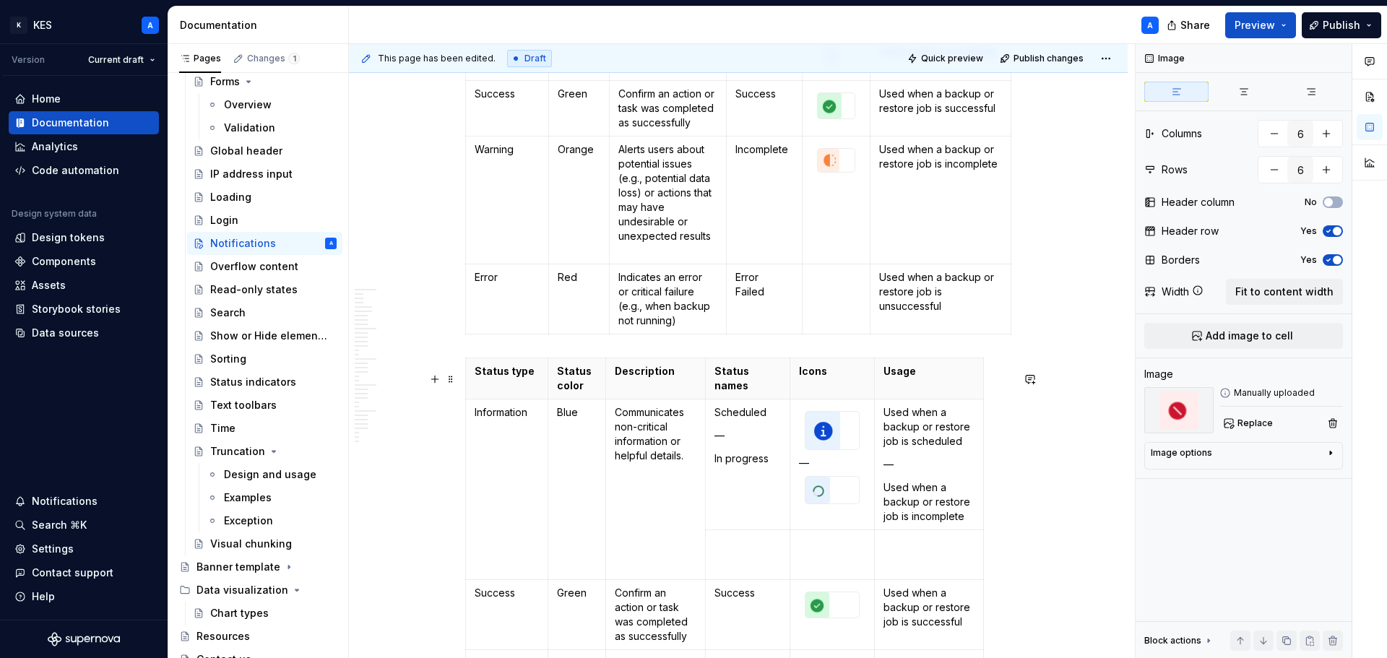
scroll to position [8139, 0]
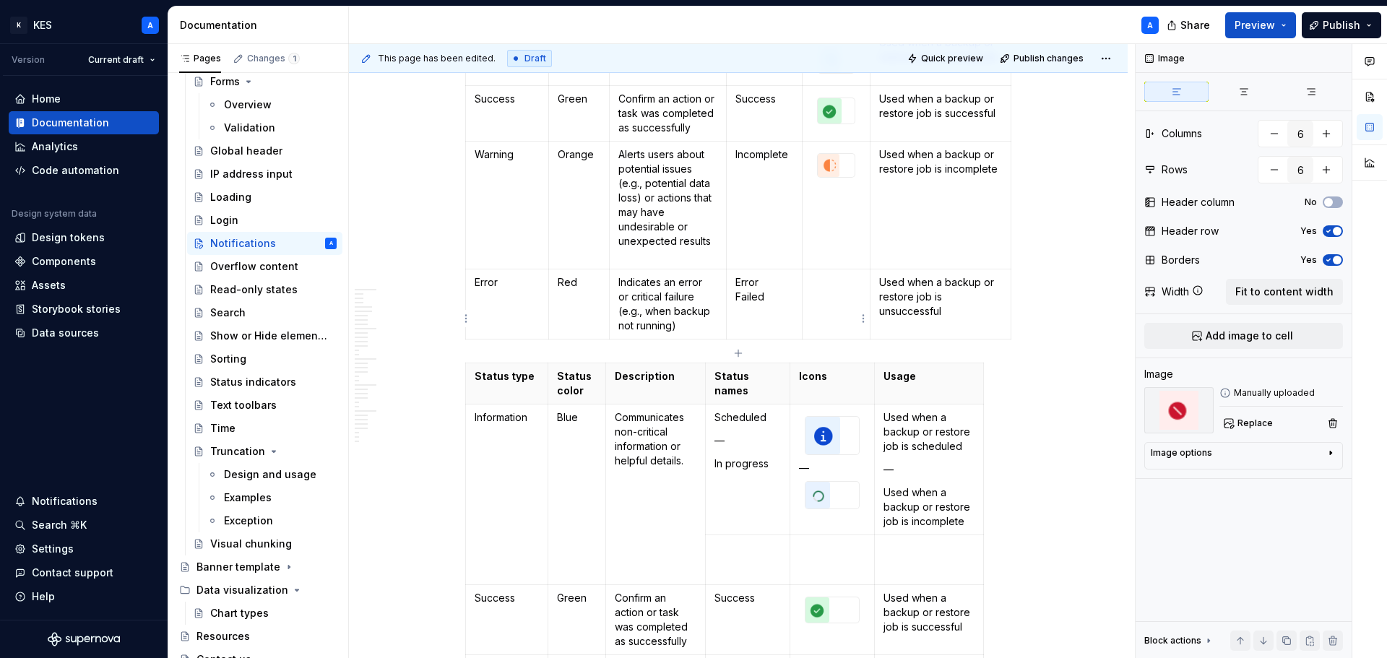
click at [814, 339] on td at bounding box center [837, 304] width 68 height 70
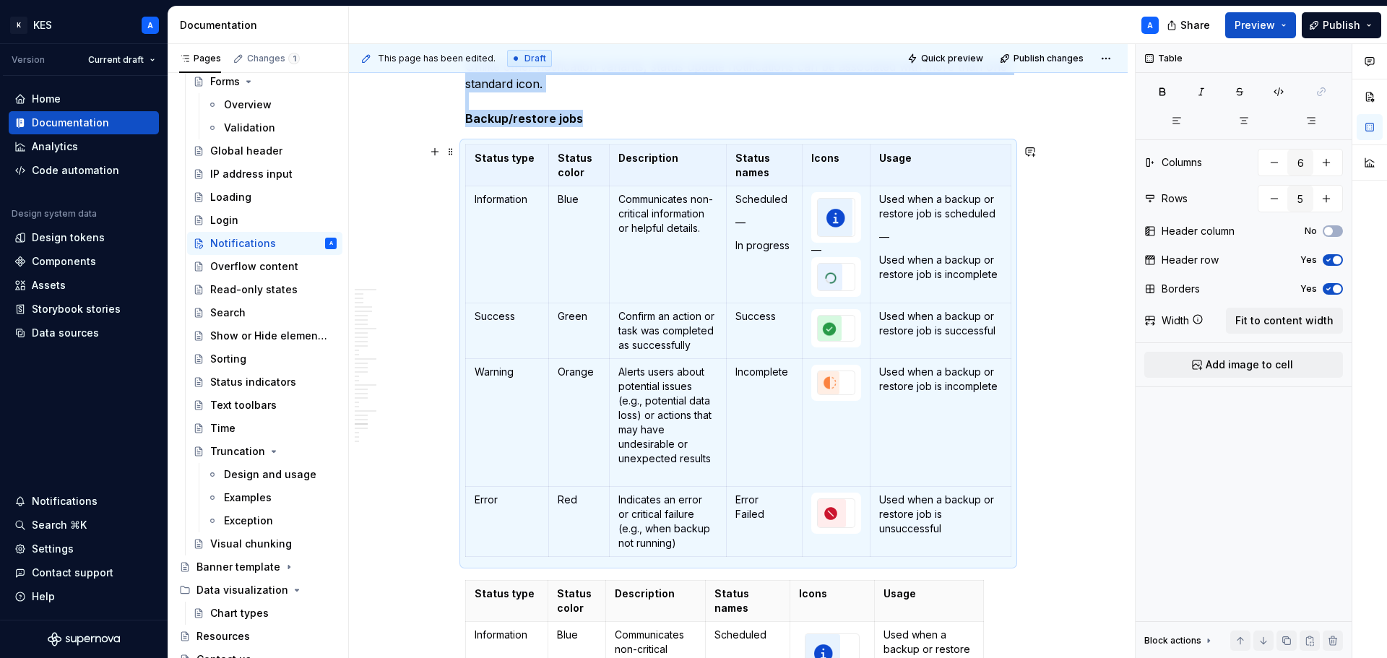
scroll to position [7850, 0]
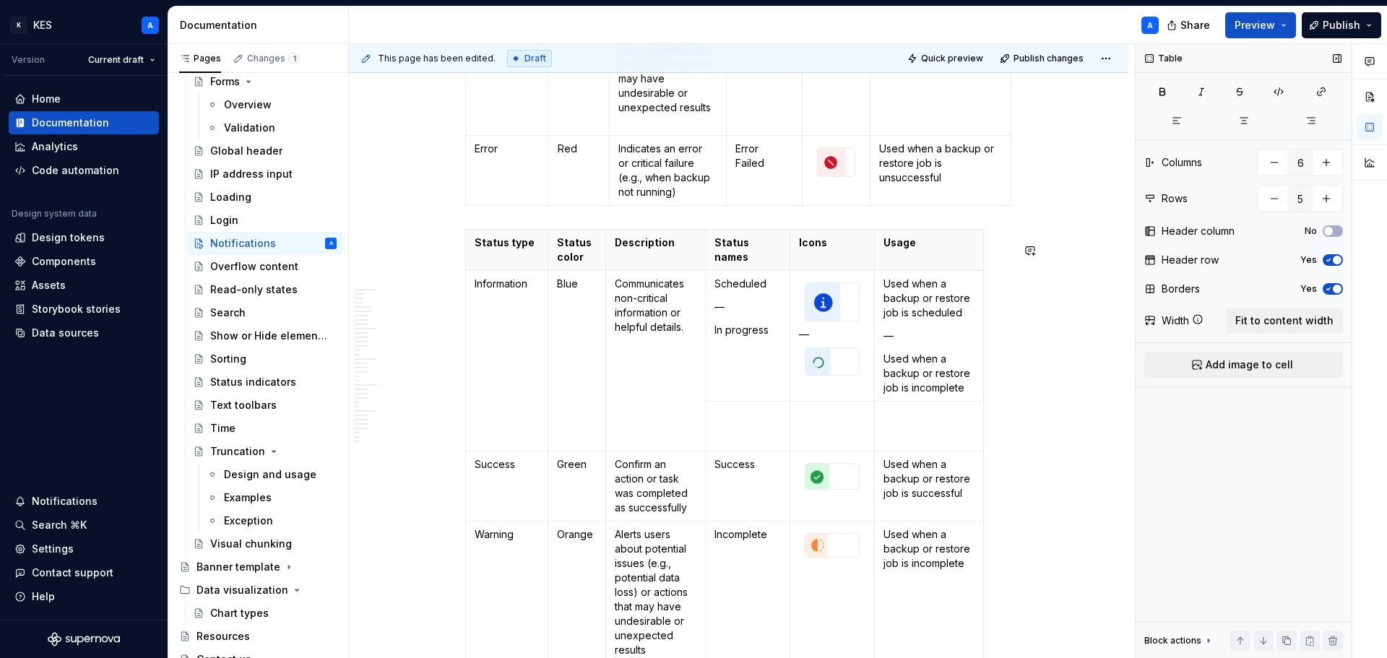
scroll to position [8139, 0]
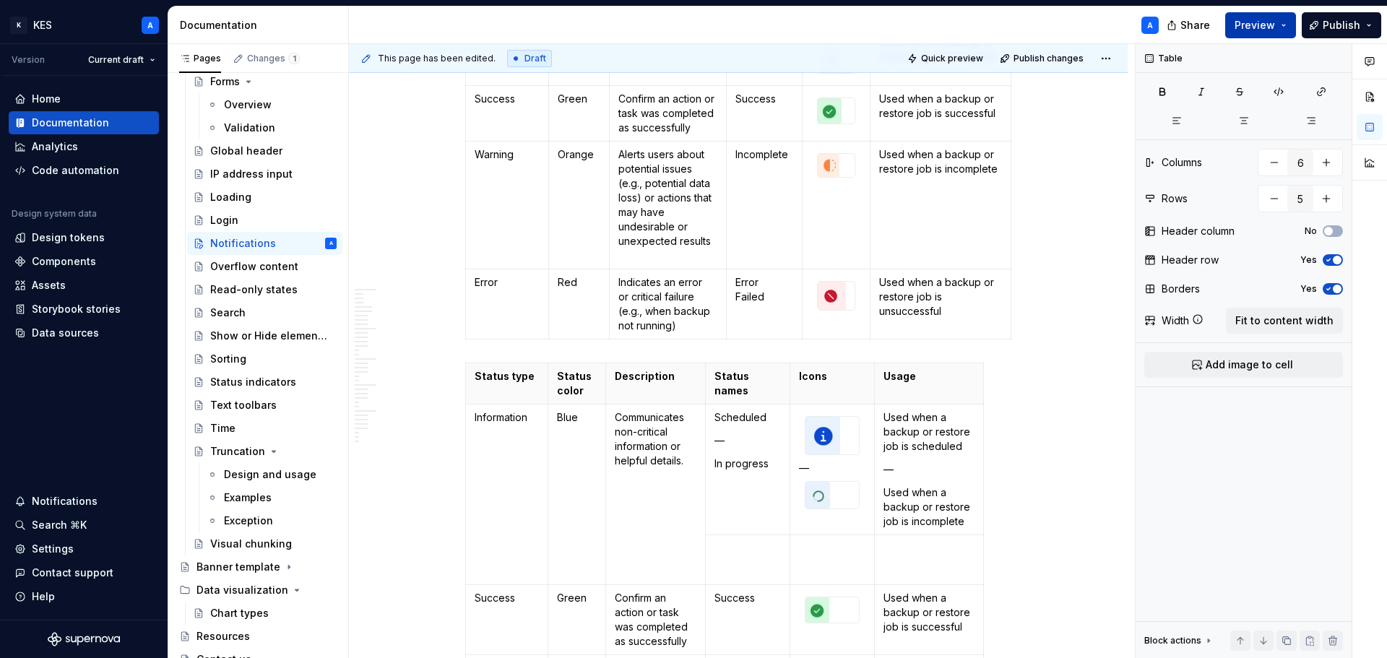
click at [1286, 33] on button "Preview" at bounding box center [1261, 25] width 71 height 26
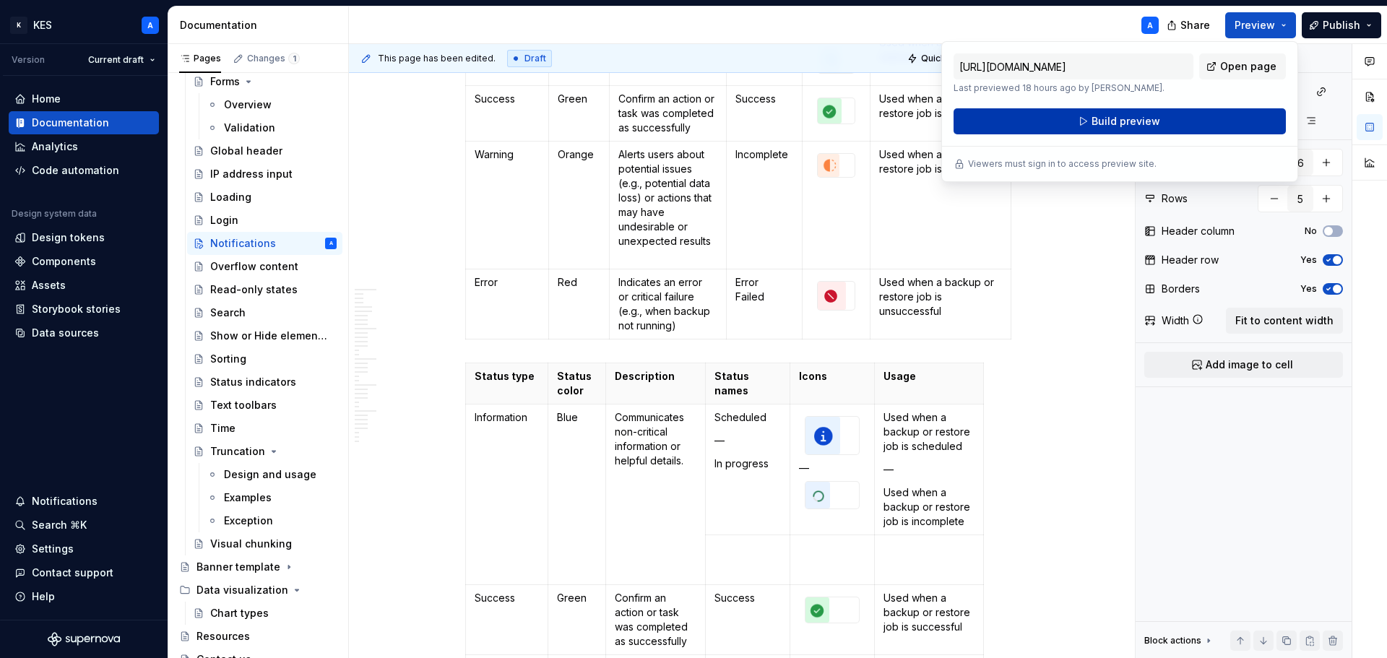
click at [1176, 113] on button "Build preview" at bounding box center [1120, 121] width 332 height 26
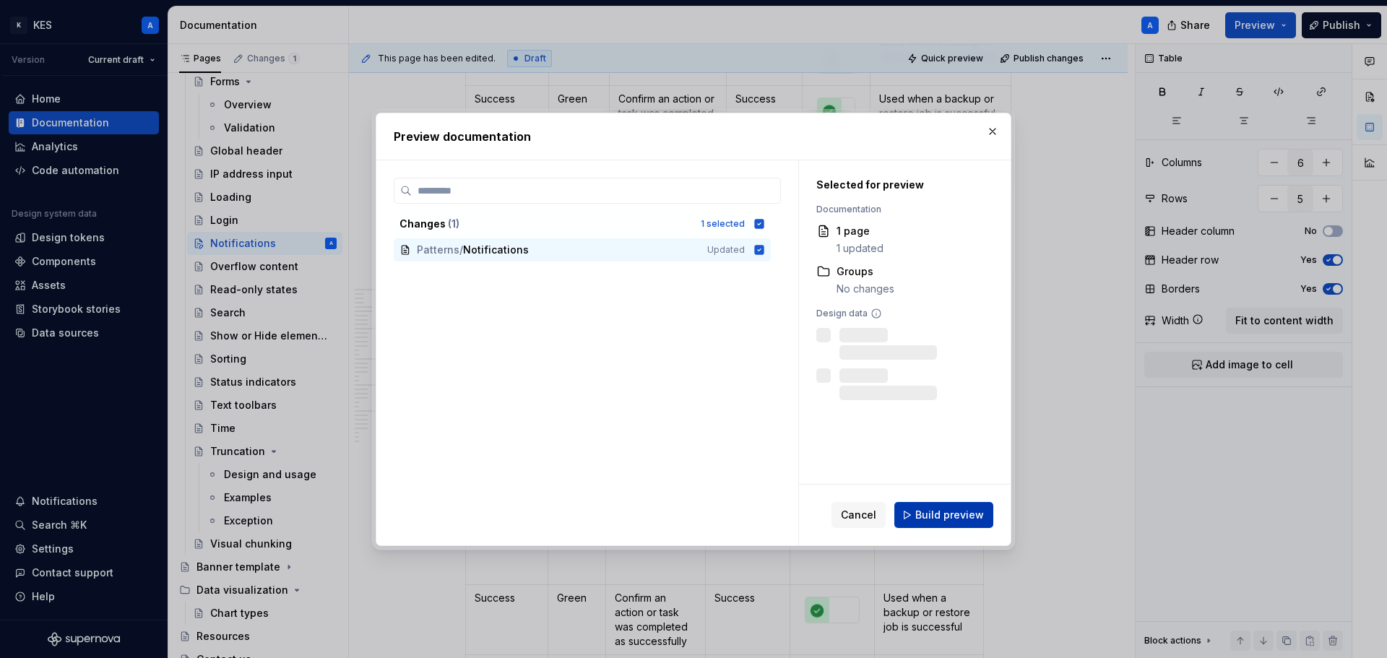
click at [924, 509] on span "Build preview" at bounding box center [950, 515] width 69 height 14
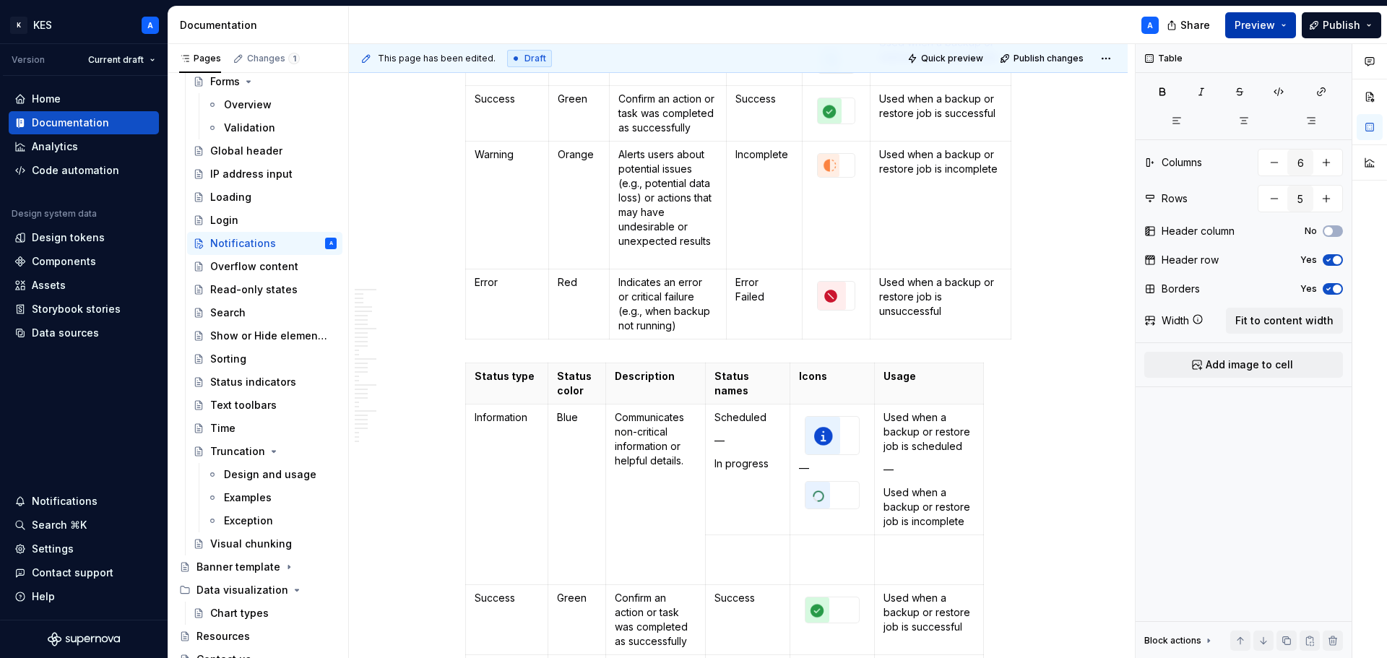
click at [1291, 30] on button "Preview" at bounding box center [1261, 25] width 71 height 26
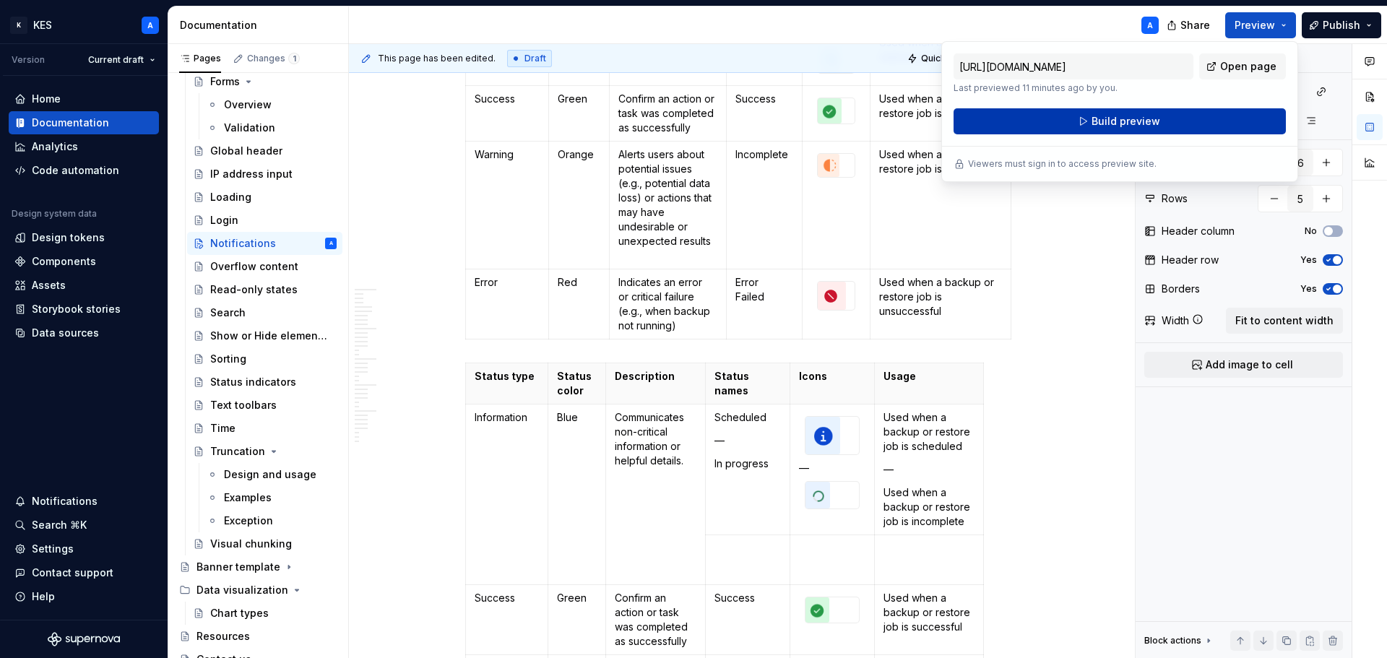
click at [1215, 120] on button "Build preview" at bounding box center [1120, 121] width 332 height 26
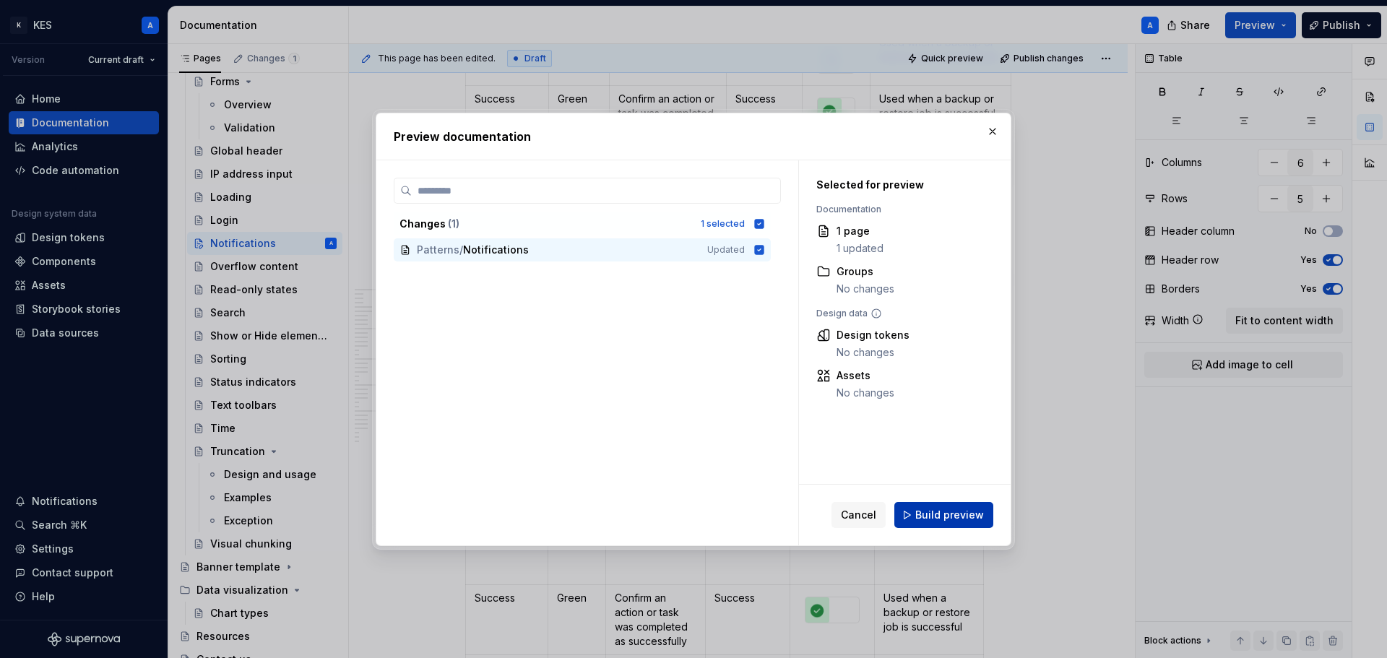
click at [950, 514] on span "Build preview" at bounding box center [950, 515] width 69 height 14
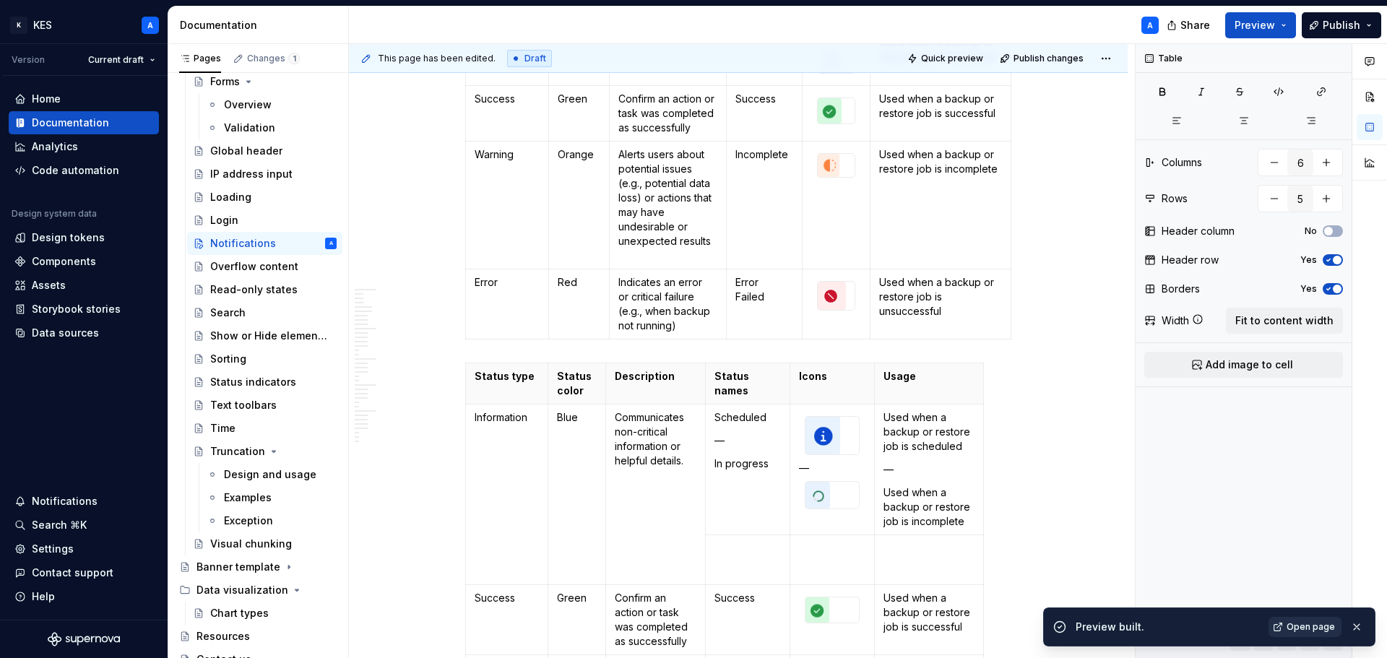
click at [1304, 634] on link "Open page" at bounding box center [1305, 627] width 73 height 20
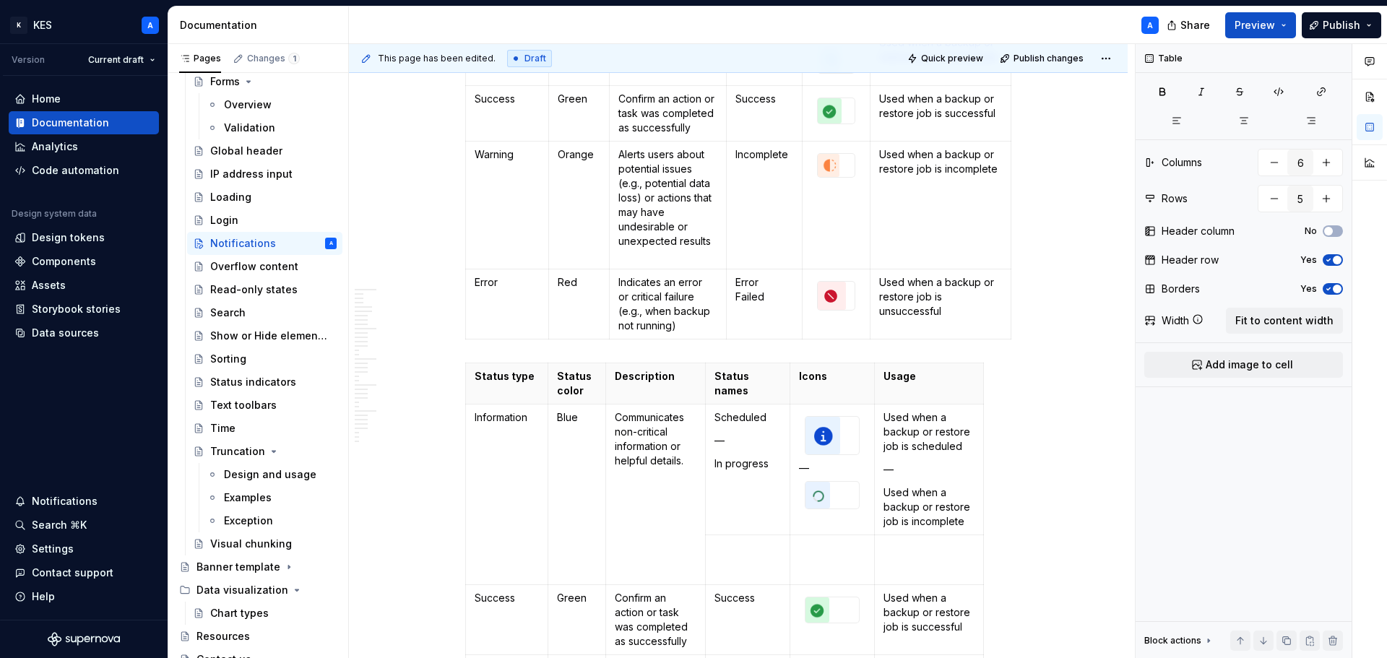
type textarea "*"
type input "6"
click at [740, 448] on p "—" at bounding box center [748, 441] width 66 height 14
click at [771, 425] on p "Scheduled" at bounding box center [748, 417] width 66 height 14
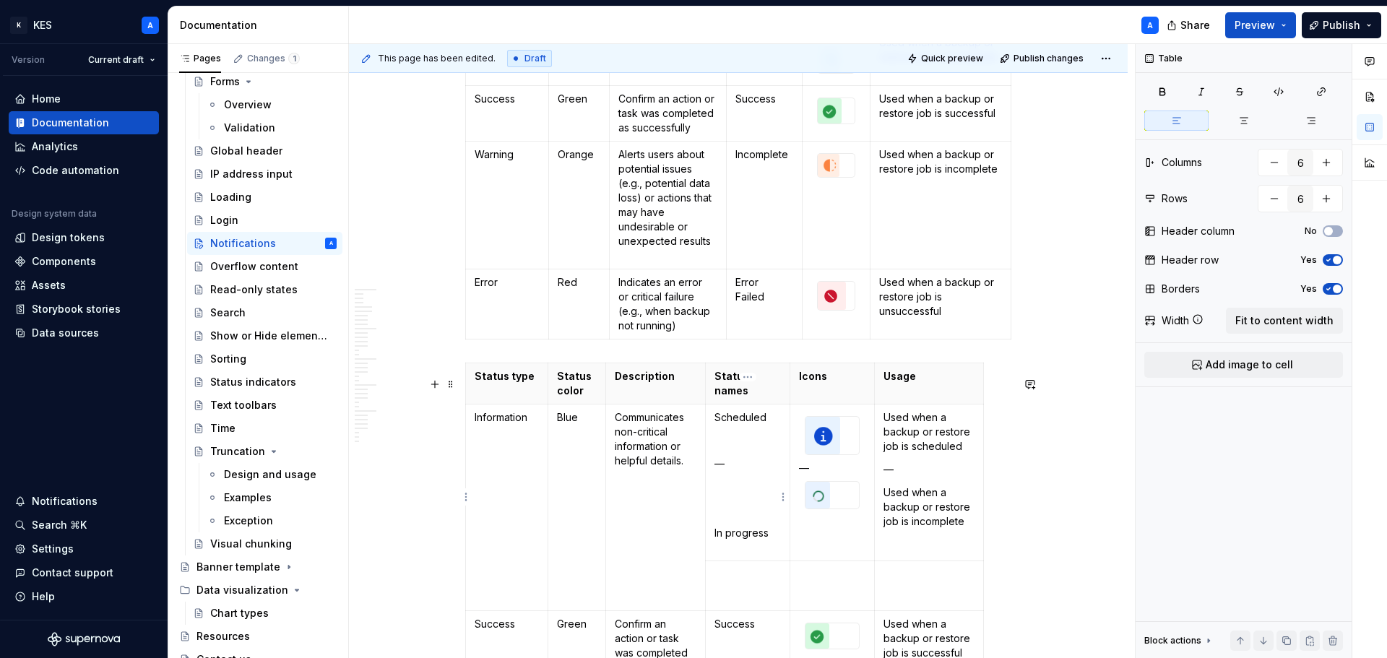
click at [761, 494] on p at bounding box center [748, 487] width 66 height 14
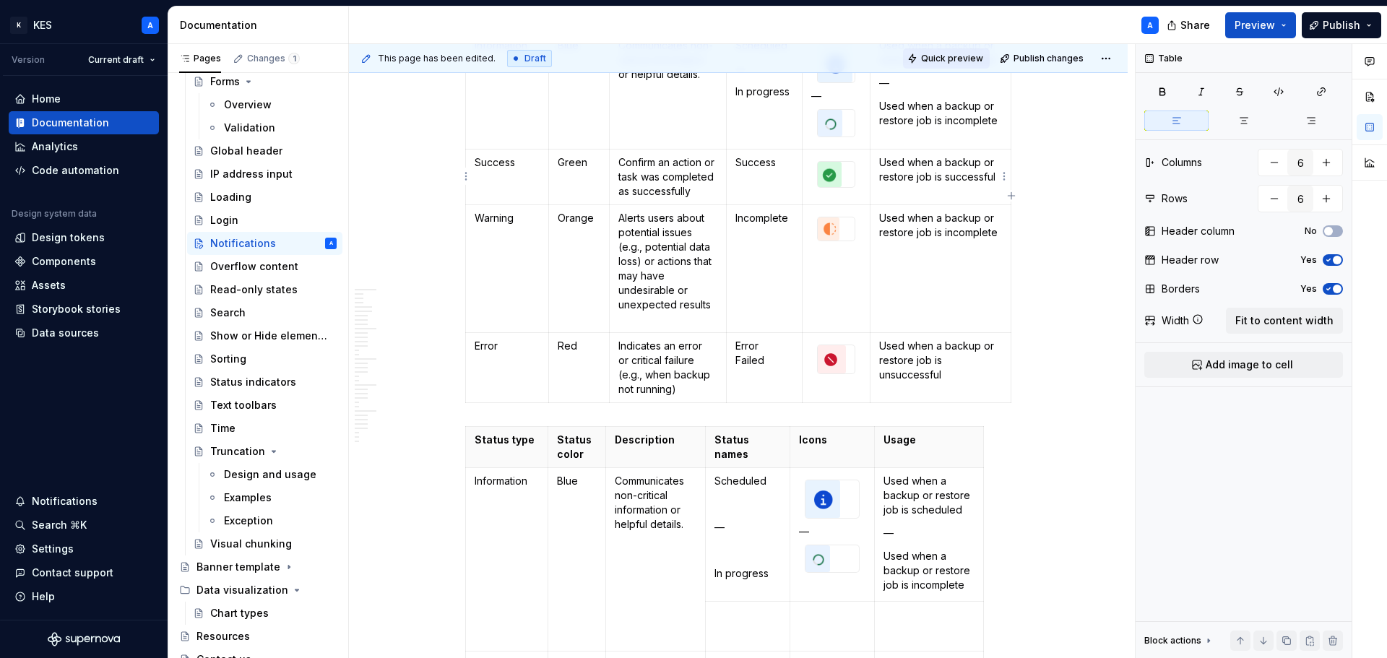
scroll to position [8067, 0]
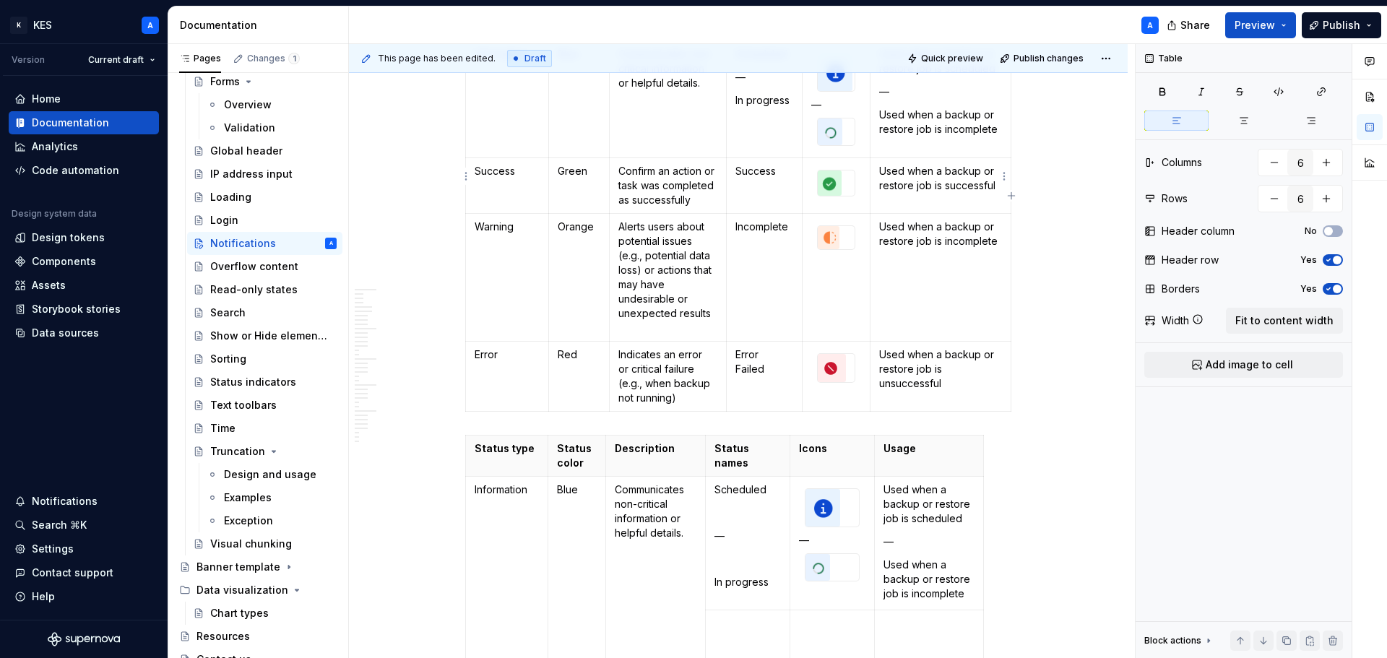
type textarea "*"
type input "5"
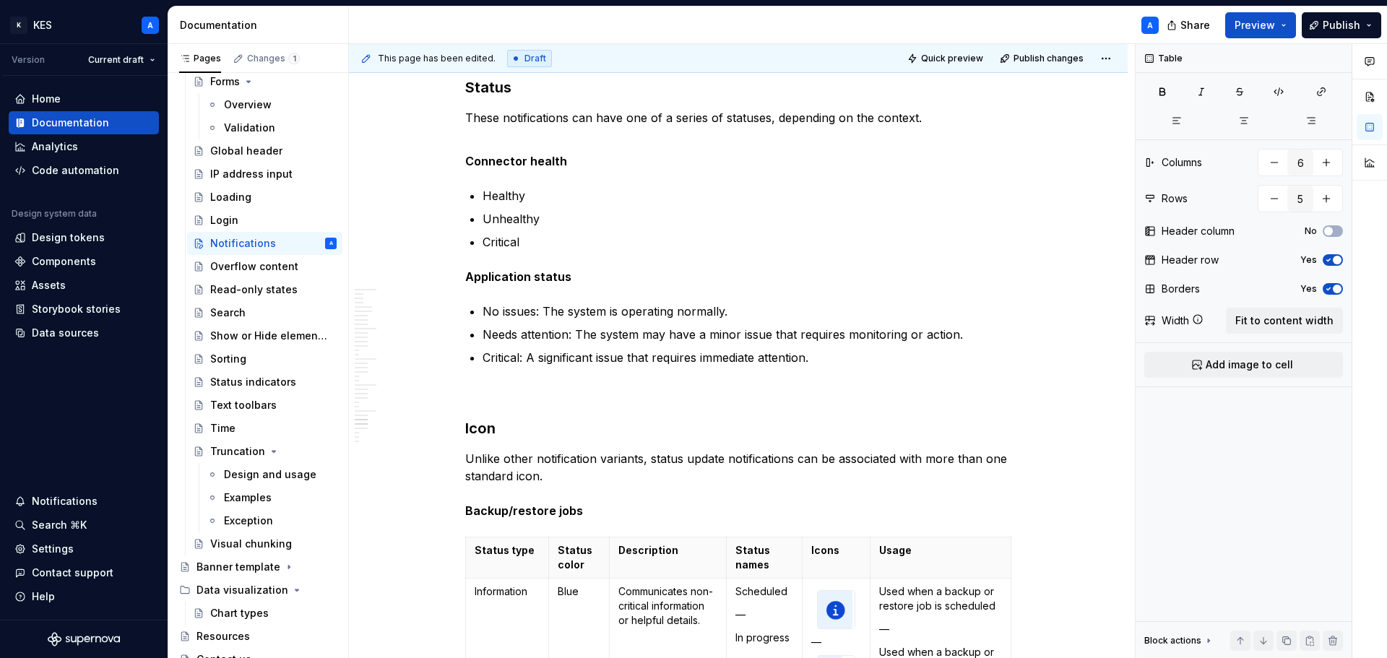
scroll to position [6992, 0]
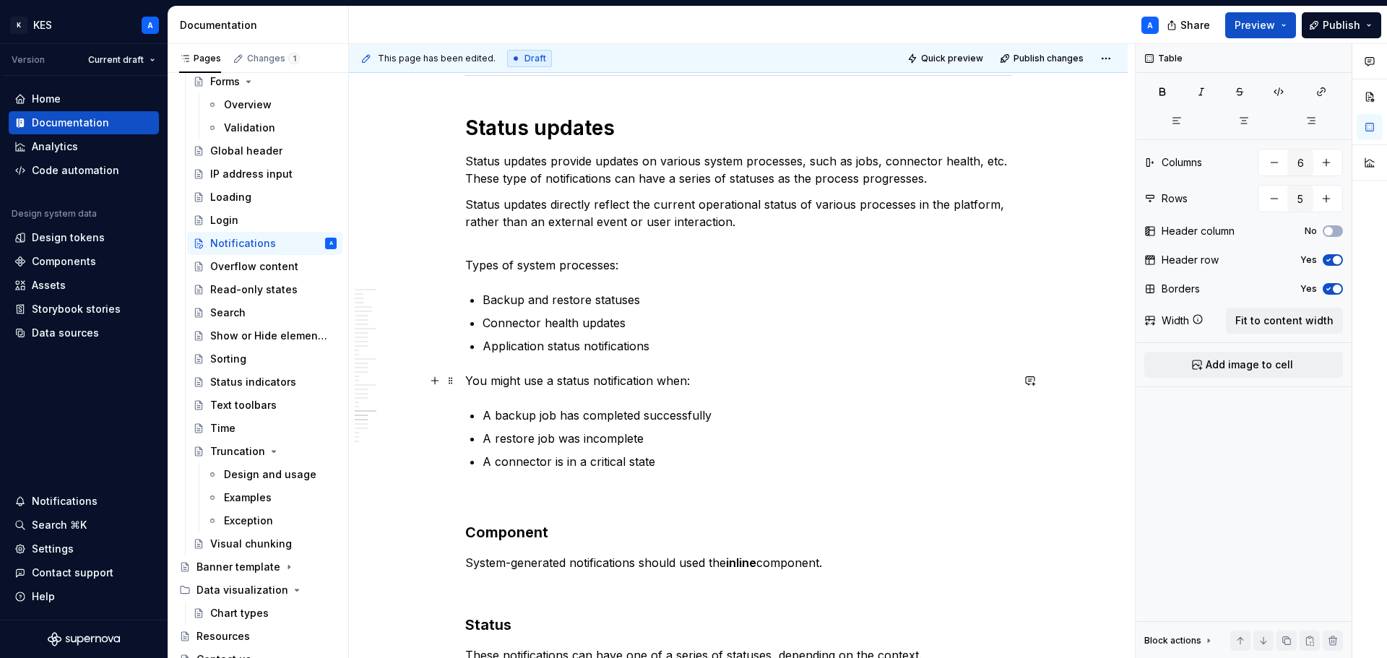
click at [1127, 384] on div "This page has been edited. Draft Quick preview Publish changes Notifications No…" at bounding box center [742, 351] width 786 height 615
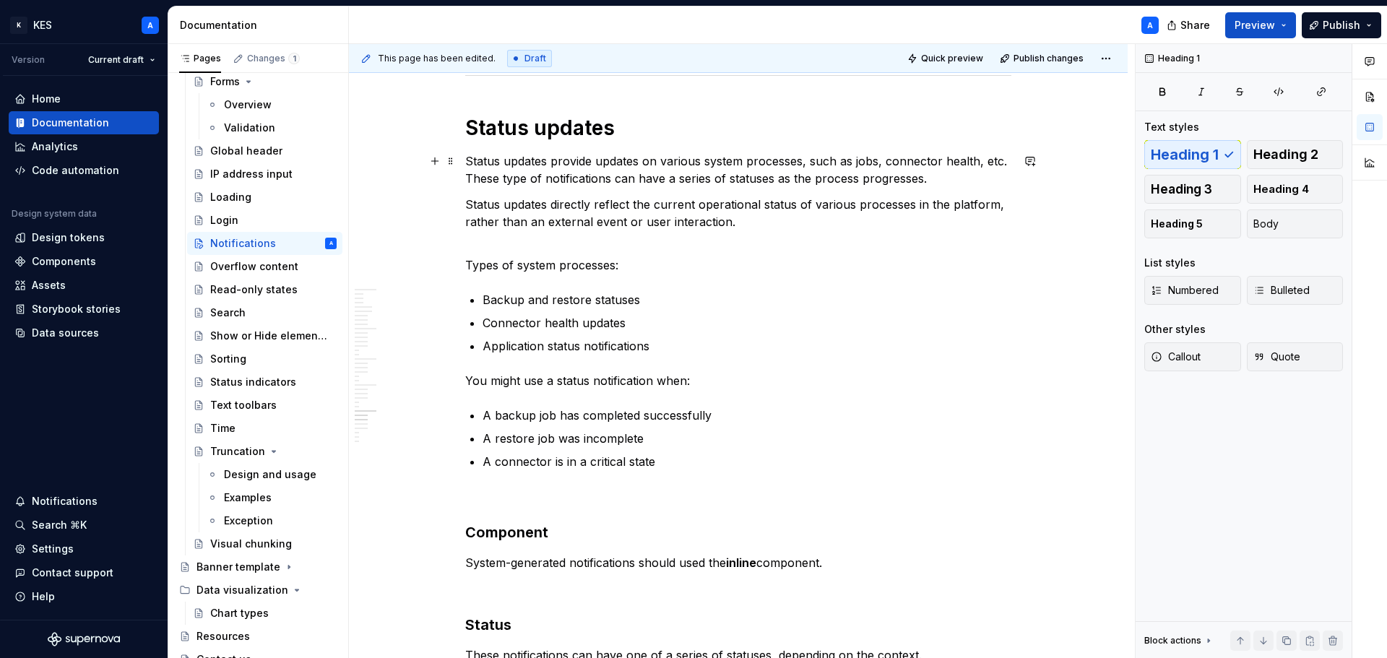
click at [1127, 158] on div "This page has been edited. Draft Quick preview Publish changes Notifications No…" at bounding box center [742, 351] width 786 height 615
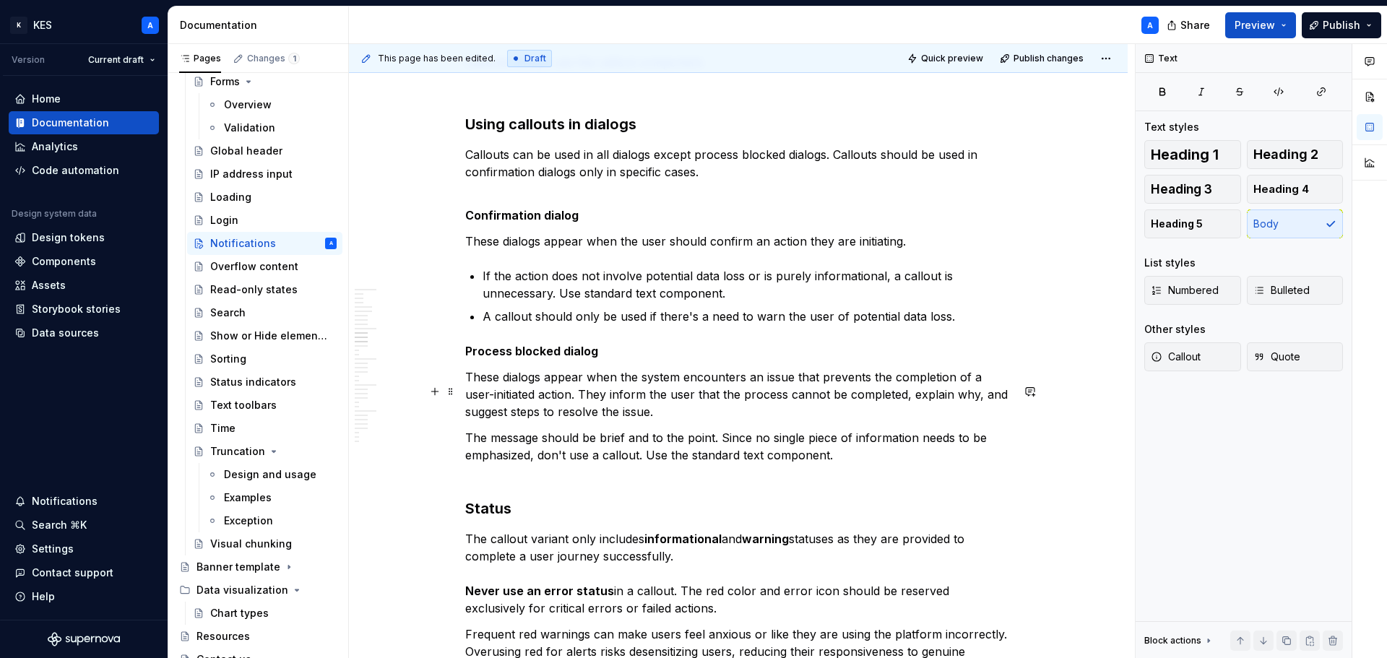
scroll to position [3133, 0]
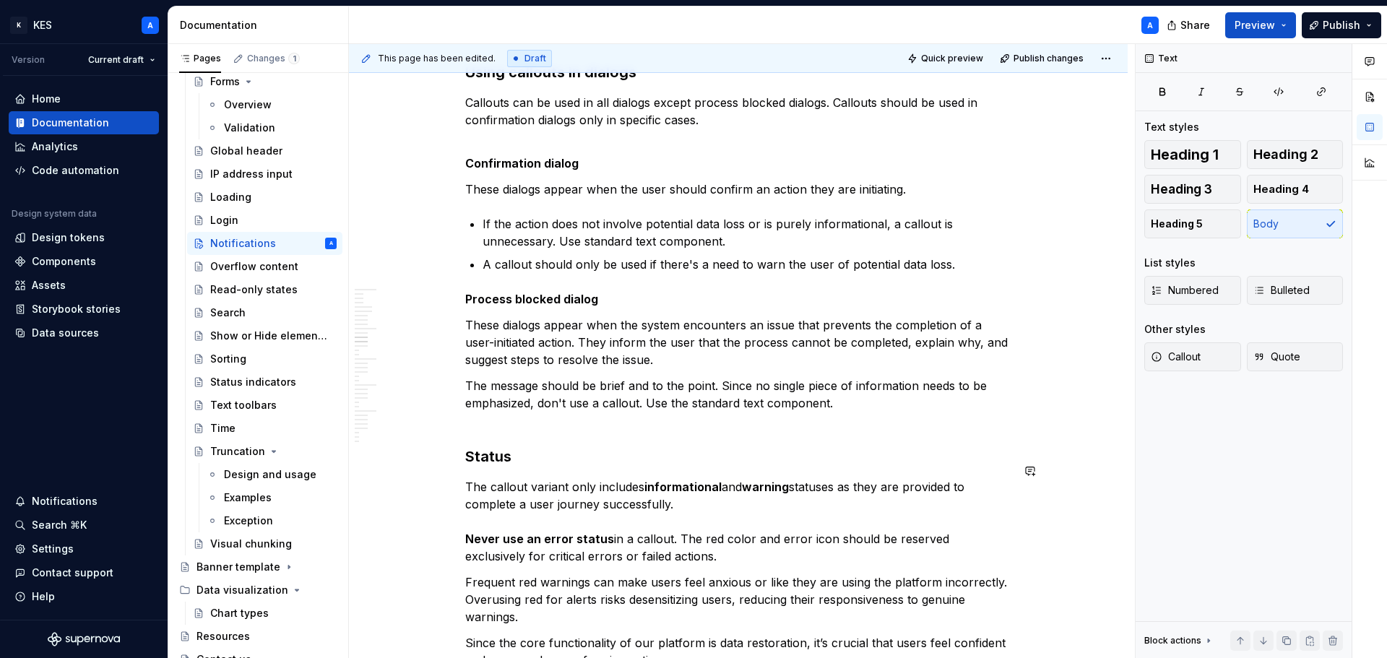
click at [502, 429] on p "The message should be brief and to the point. Since no single piece of informat…" at bounding box center [738, 403] width 546 height 52
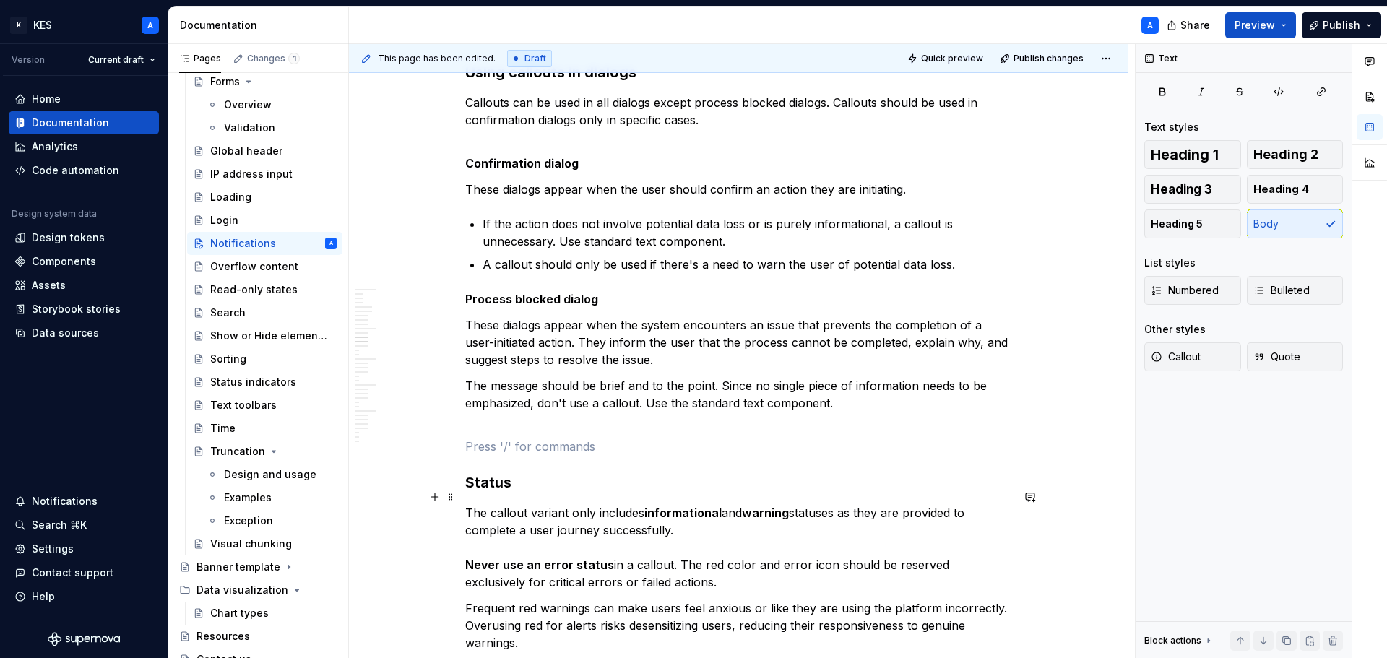
click at [825, 490] on h3 "Status" at bounding box center [738, 483] width 546 height 20
click at [1327, 25] on span "Publish" at bounding box center [1342, 25] width 38 height 14
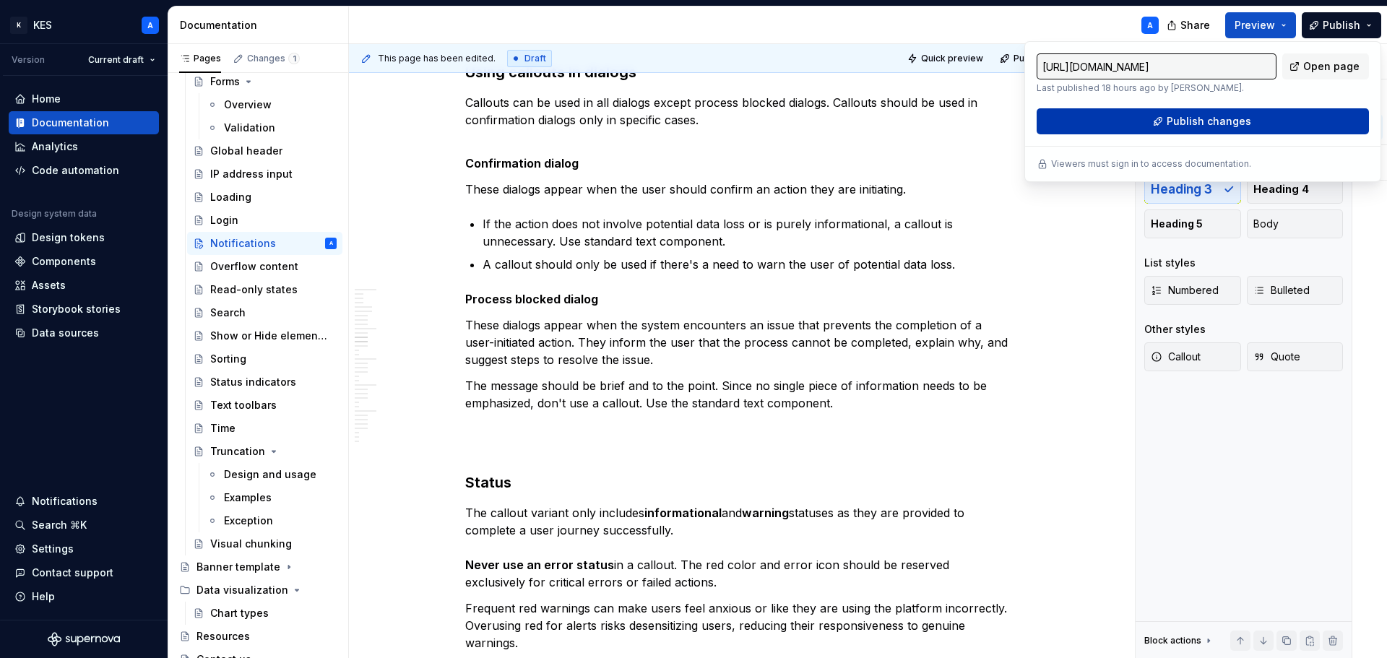
click at [1193, 109] on button "Publish changes" at bounding box center [1203, 121] width 332 height 26
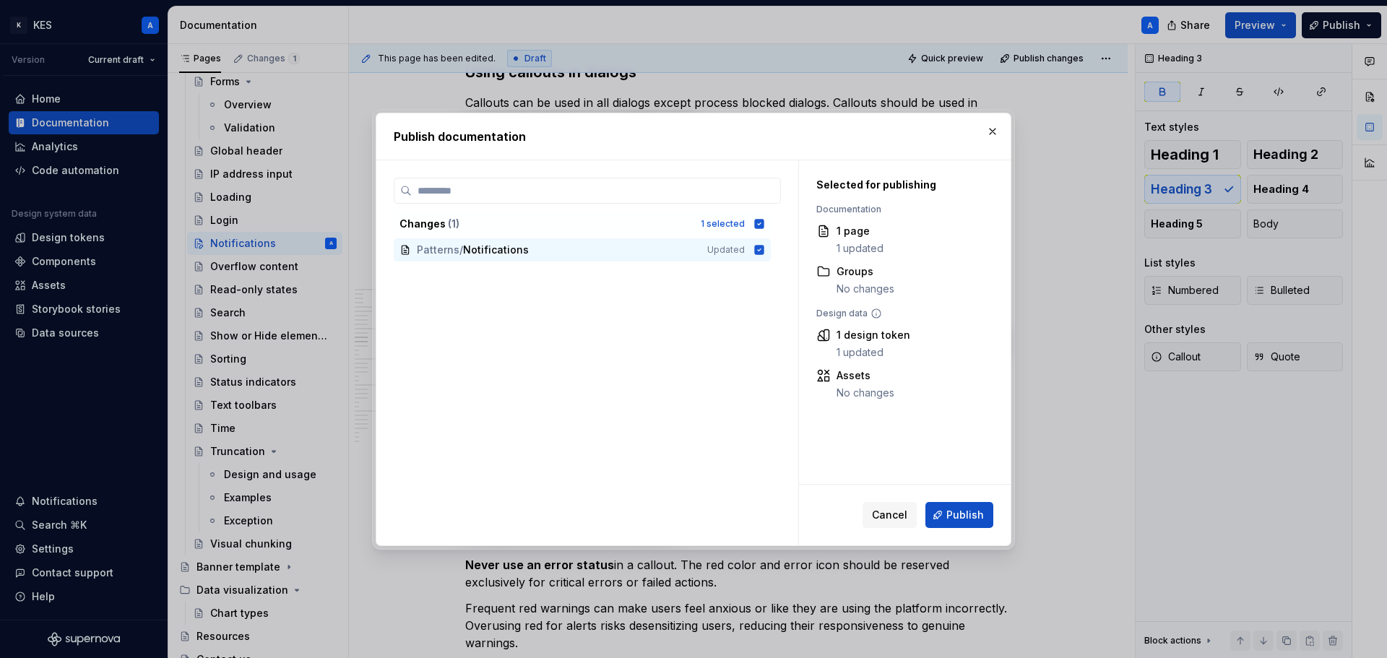
type textarea "*"
